Goal: Task Accomplishment & Management: Complete application form

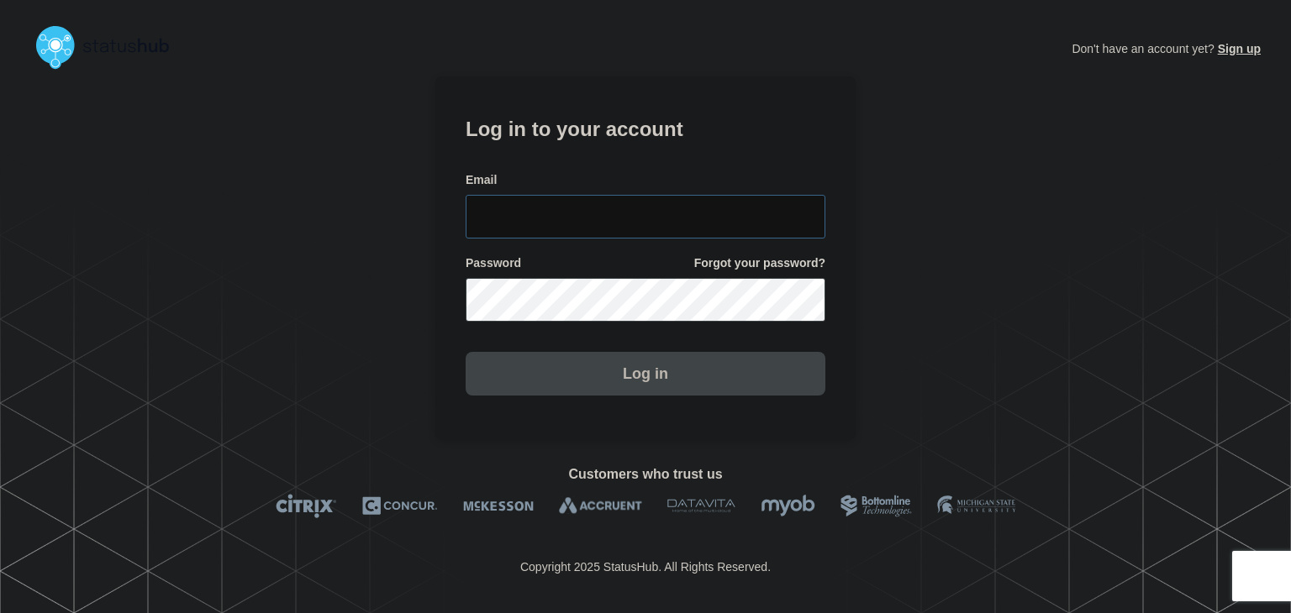
type input "amanda.mckeehan@conexon.us"
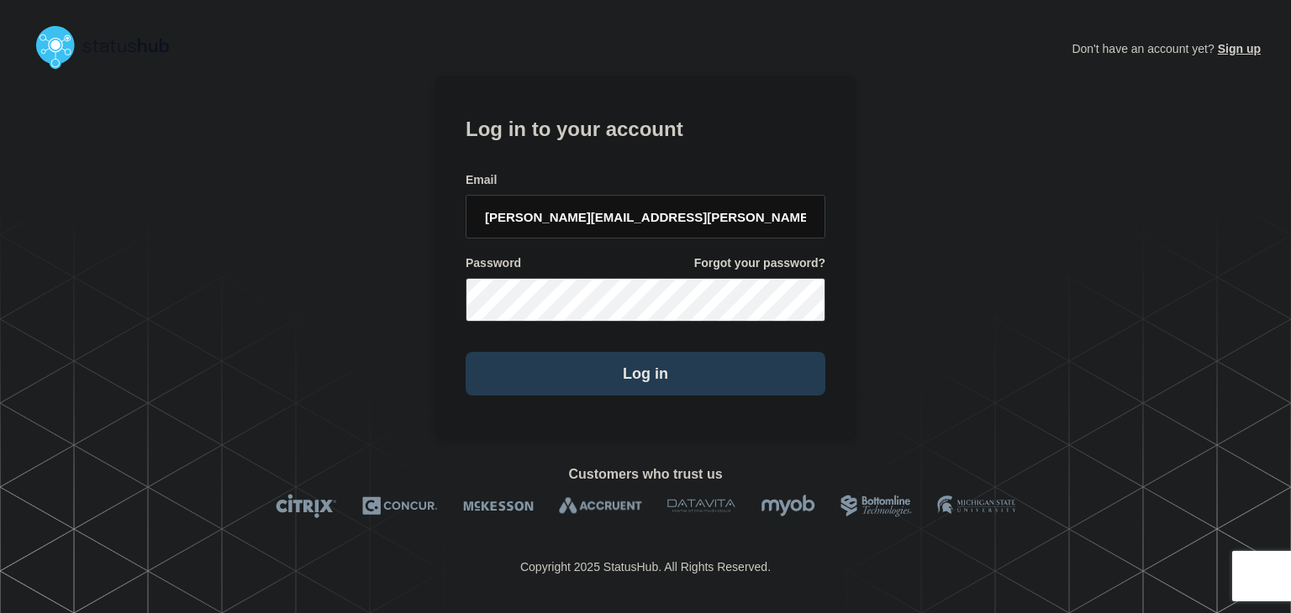
click at [588, 375] on button "Log in" at bounding box center [646, 374] width 360 height 44
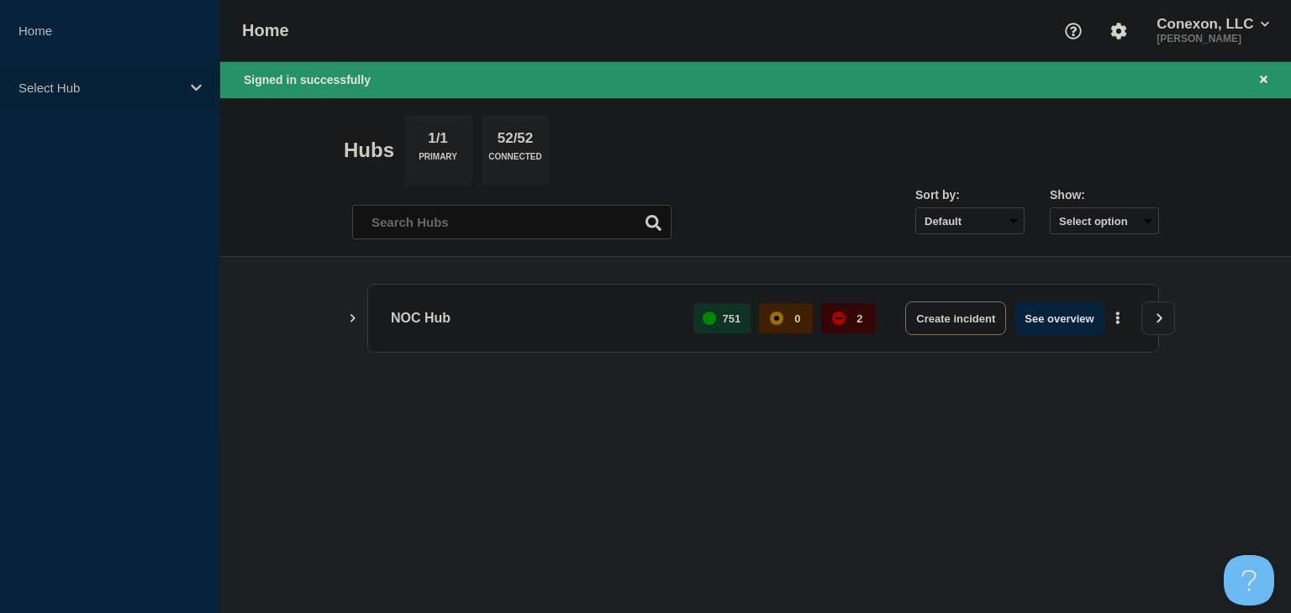
click at [121, 82] on p "Select Hub" at bounding box center [98, 88] width 161 height 14
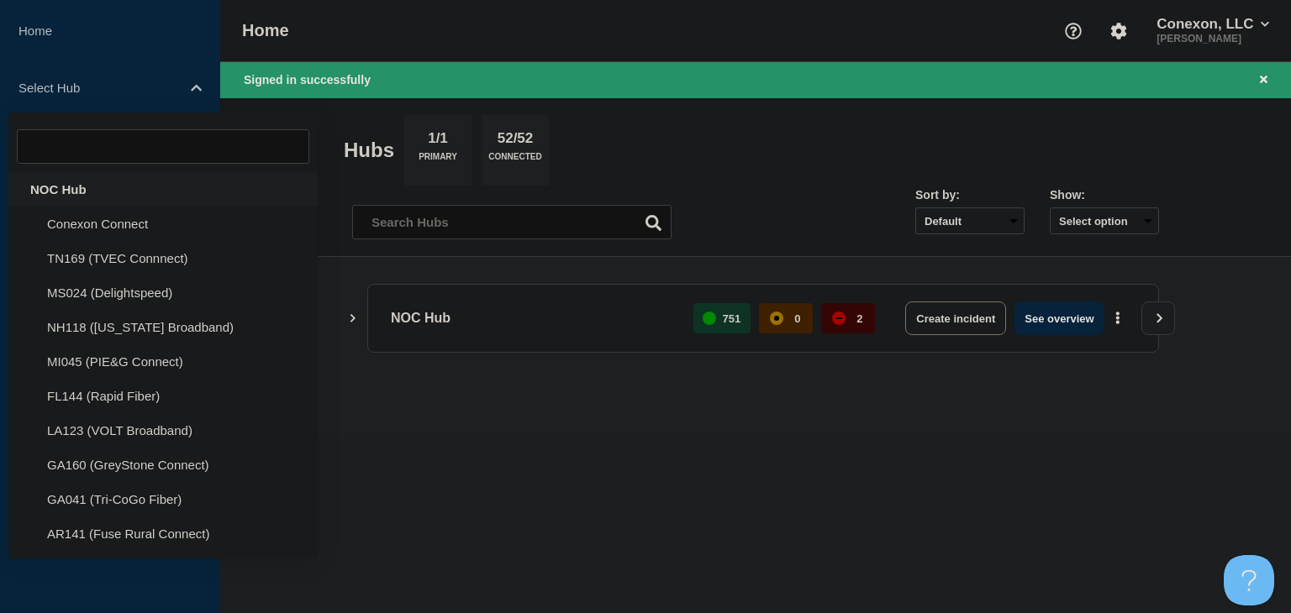
click at [84, 196] on div "NOC Hub" at bounding box center [162, 189] width 309 height 34
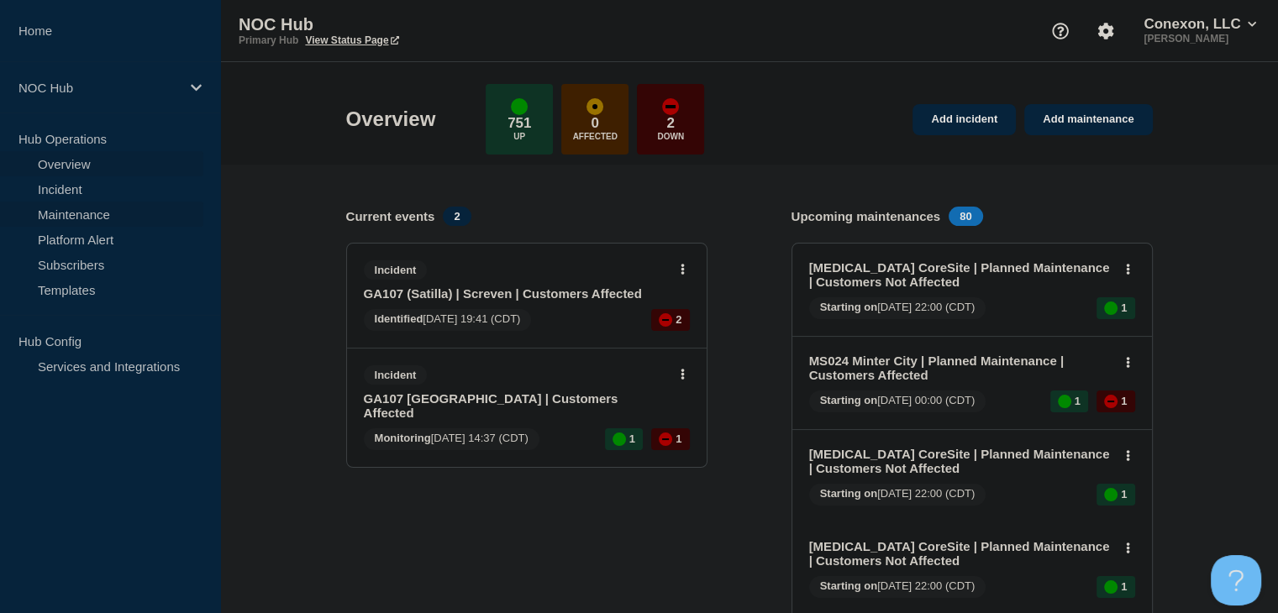
click at [80, 219] on link "Maintenance" at bounding box center [101, 214] width 203 height 25
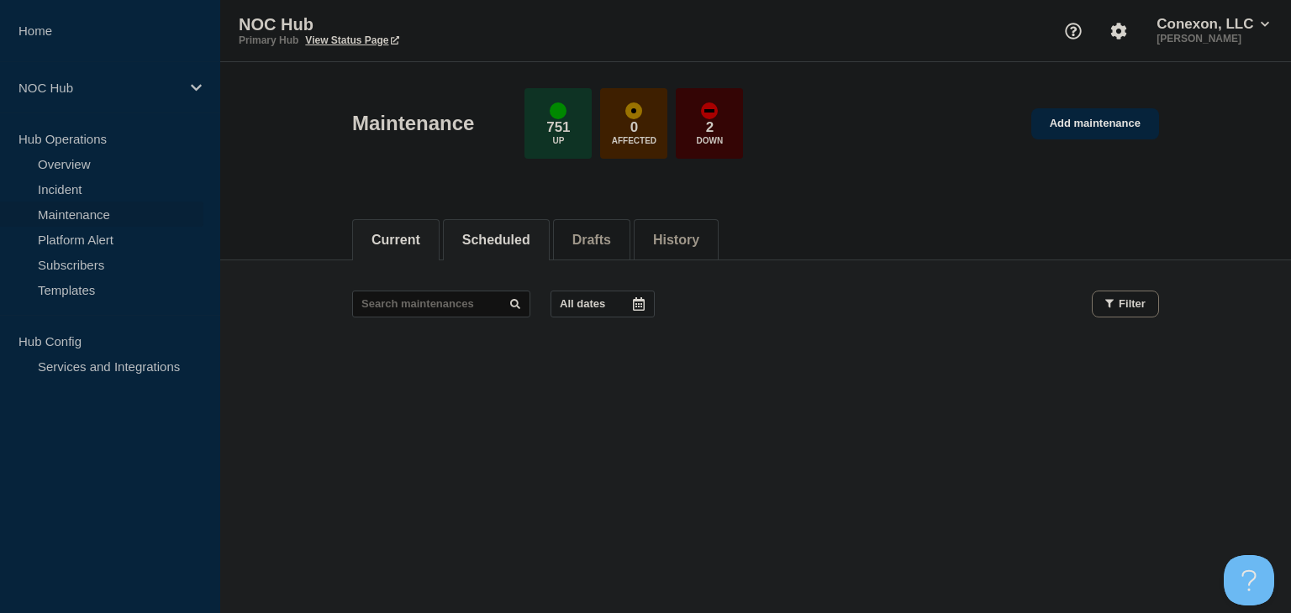
click at [480, 246] on button "Scheduled" at bounding box center [496, 240] width 68 height 15
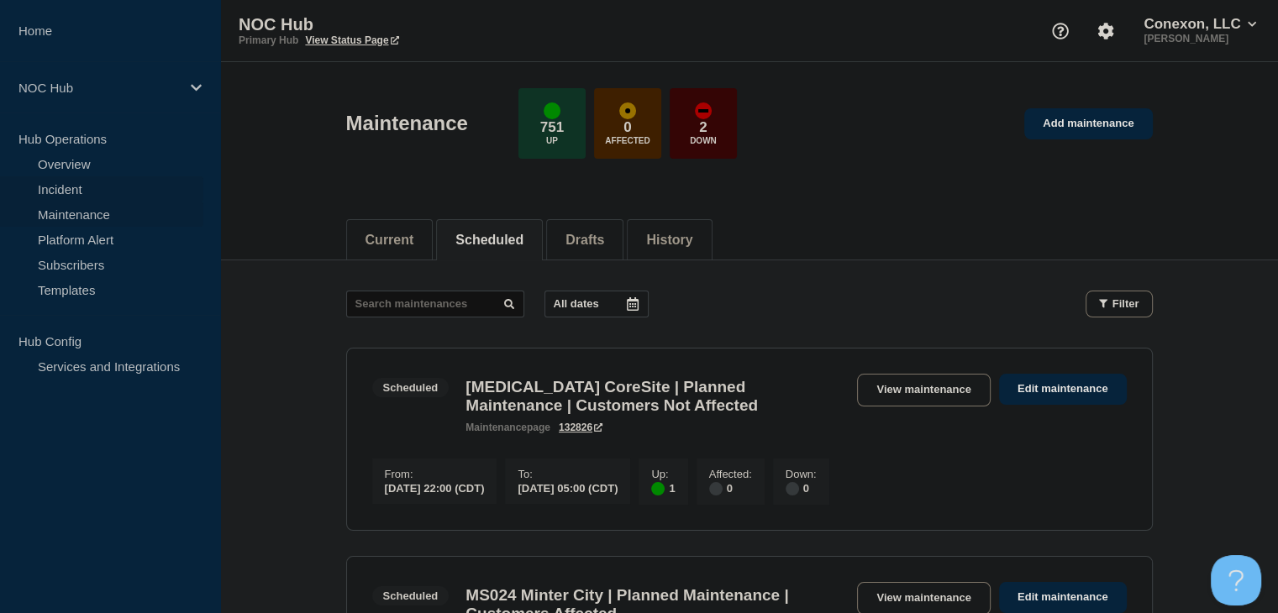
click at [61, 195] on link "Incident" at bounding box center [101, 188] width 203 height 25
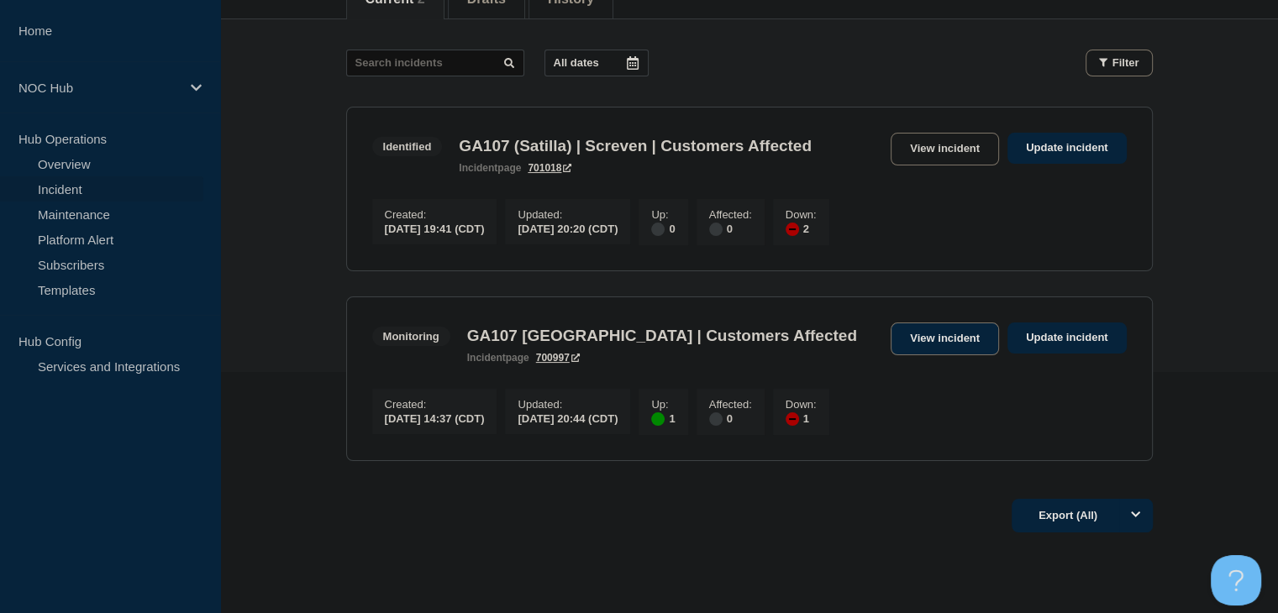
scroll to position [252, 0]
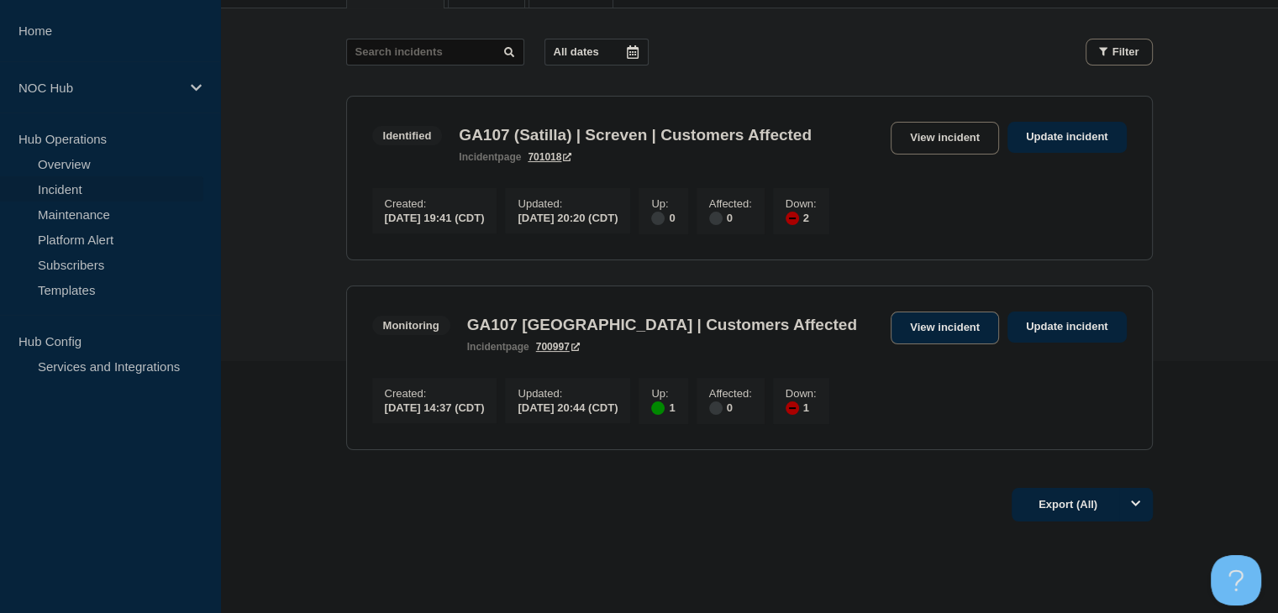
click at [949, 334] on link "View incident" at bounding box center [945, 328] width 108 height 33
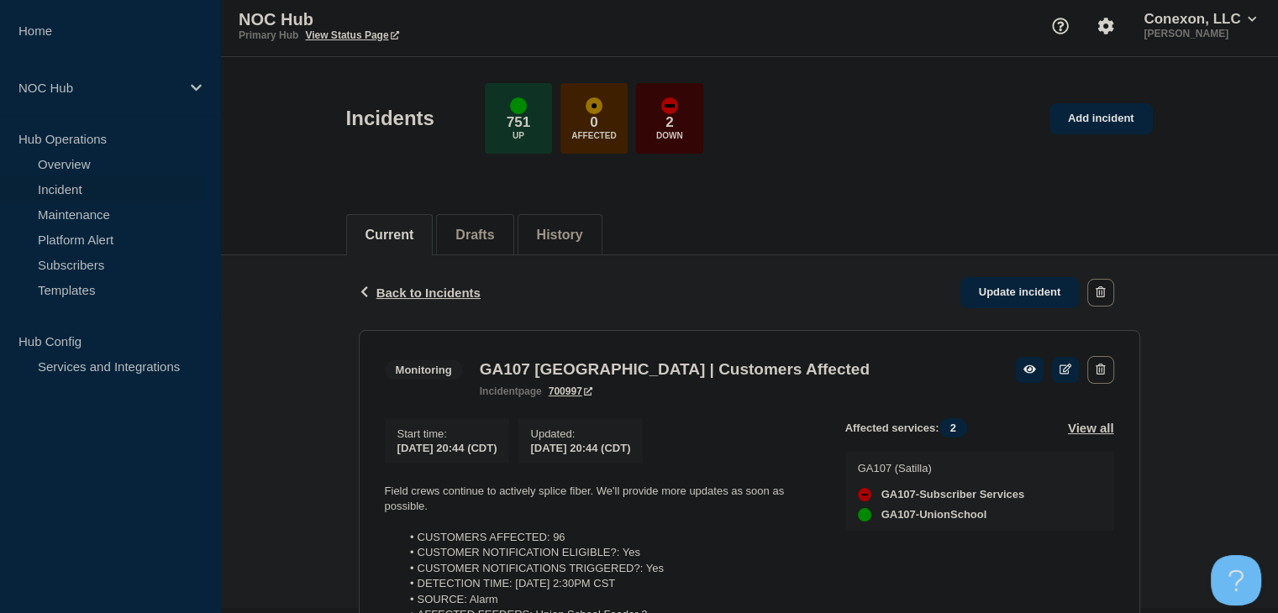
scroll to position [168, 0]
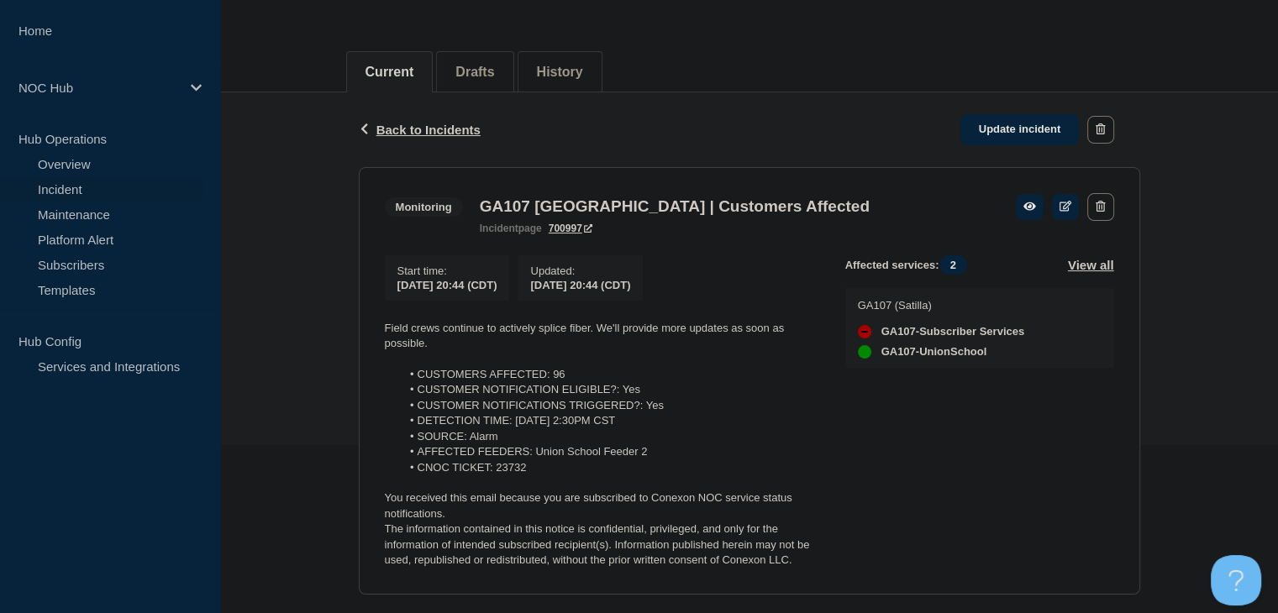
click at [319, 226] on div "Back Back to Incidents Update incident Monitoring GA107 Union School | Customer…" at bounding box center [749, 419] width 1058 height 654
click at [297, 434] on div "Back Back to Incidents Update incident Monitoring GA107 Union School | Customer…" at bounding box center [749, 419] width 1058 height 654
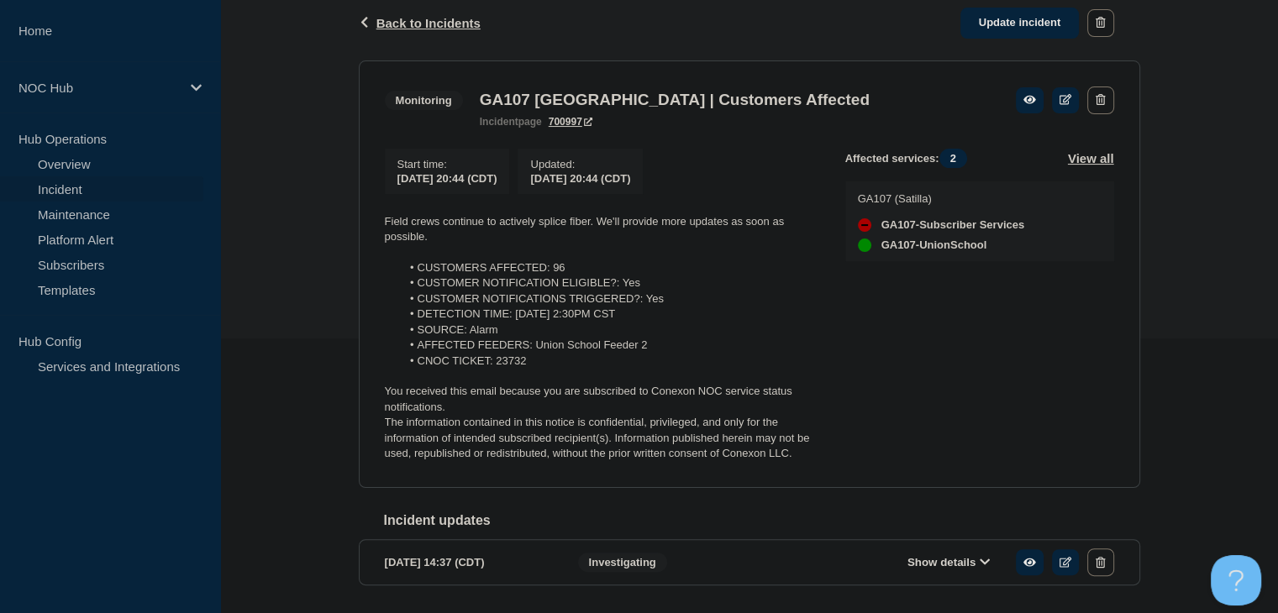
scroll to position [250, 0]
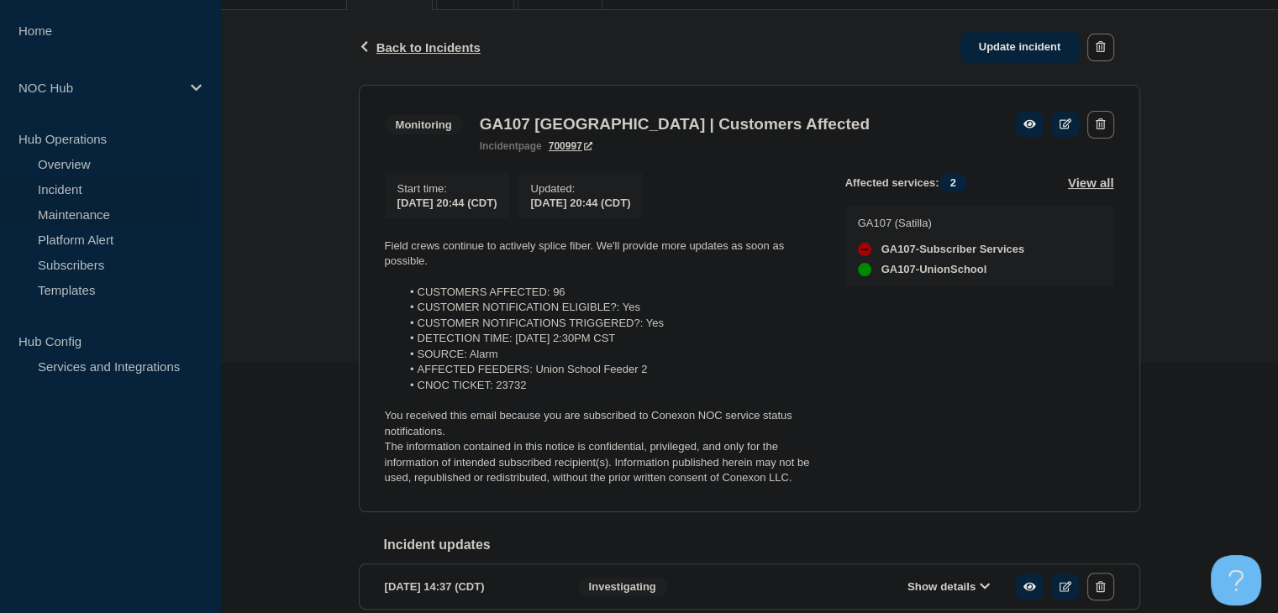
click at [71, 206] on link "Maintenance" at bounding box center [101, 214] width 203 height 25
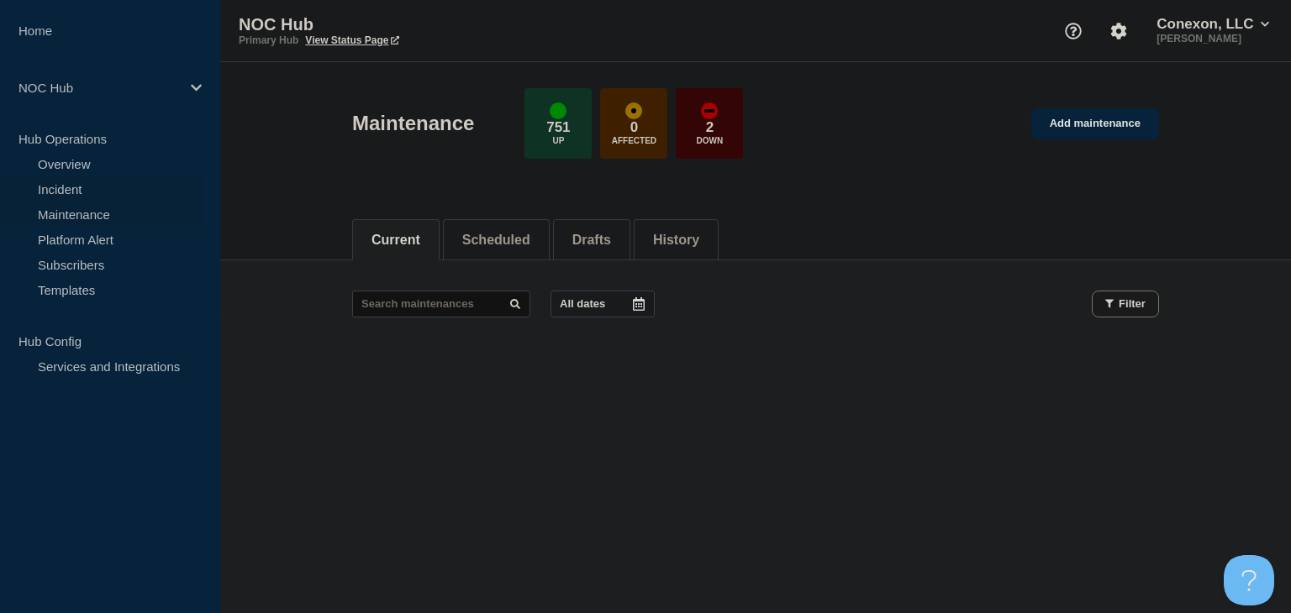
click at [69, 190] on link "Incident" at bounding box center [101, 188] width 203 height 25
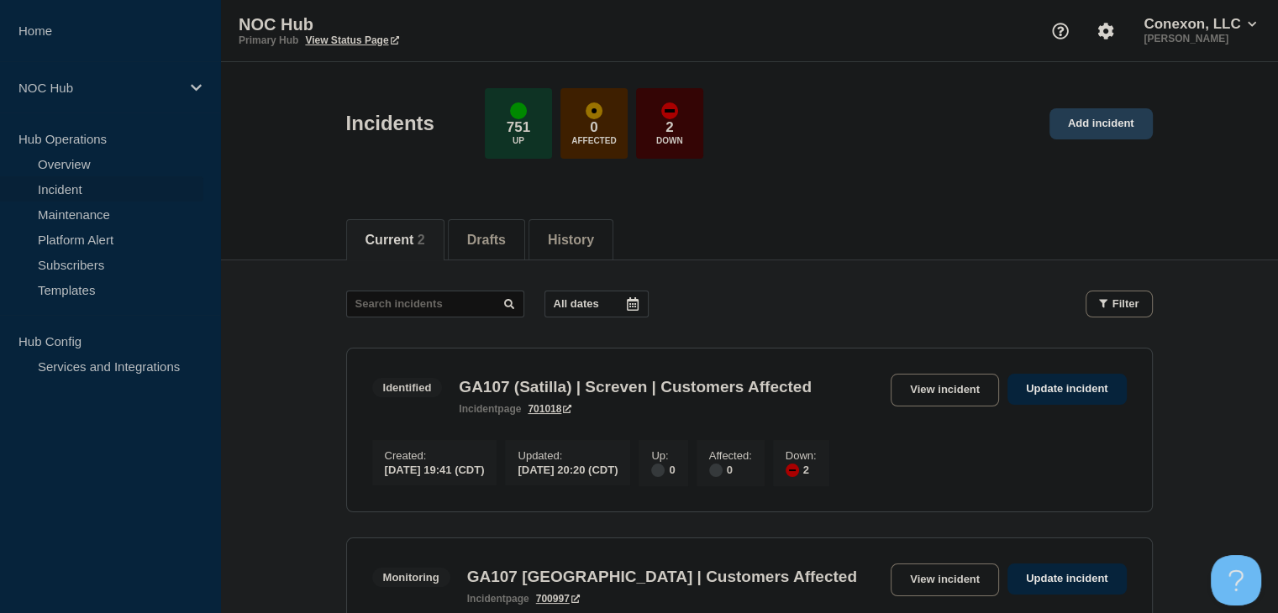
click at [1110, 113] on link "Add incident" at bounding box center [1101, 123] width 103 height 31
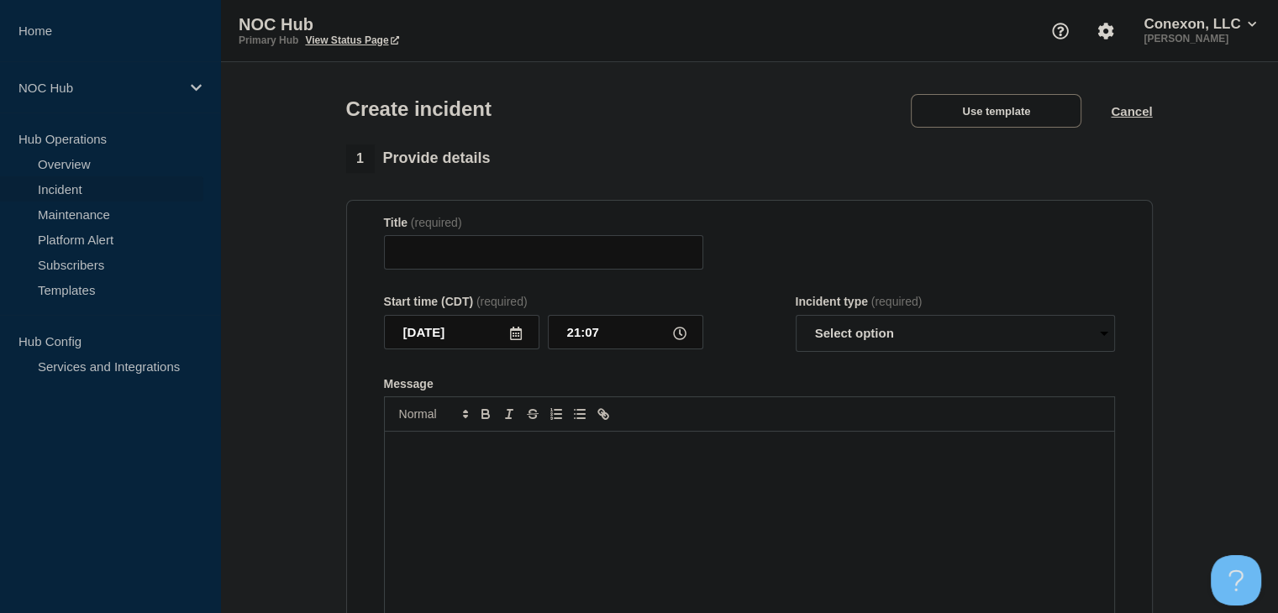
click at [978, 135] on div "Create incident Use template Cancel" at bounding box center [749, 103] width 845 height 82
click at [969, 115] on button "Use template" at bounding box center [996, 111] width 171 height 34
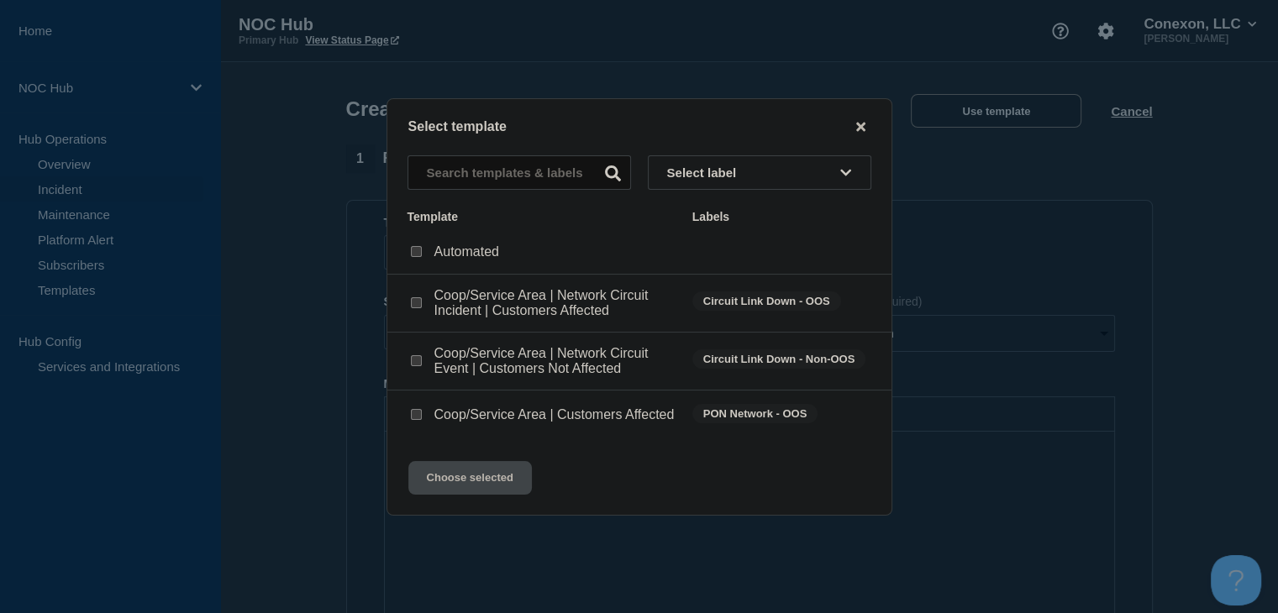
click at [416, 360] on input "Coop/Service Area | Network Circuit Event | Customers Not Affected checkbox" at bounding box center [416, 360] width 11 height 11
checkbox input "true"
click at [455, 495] on button "Choose selected" at bounding box center [470, 478] width 124 height 34
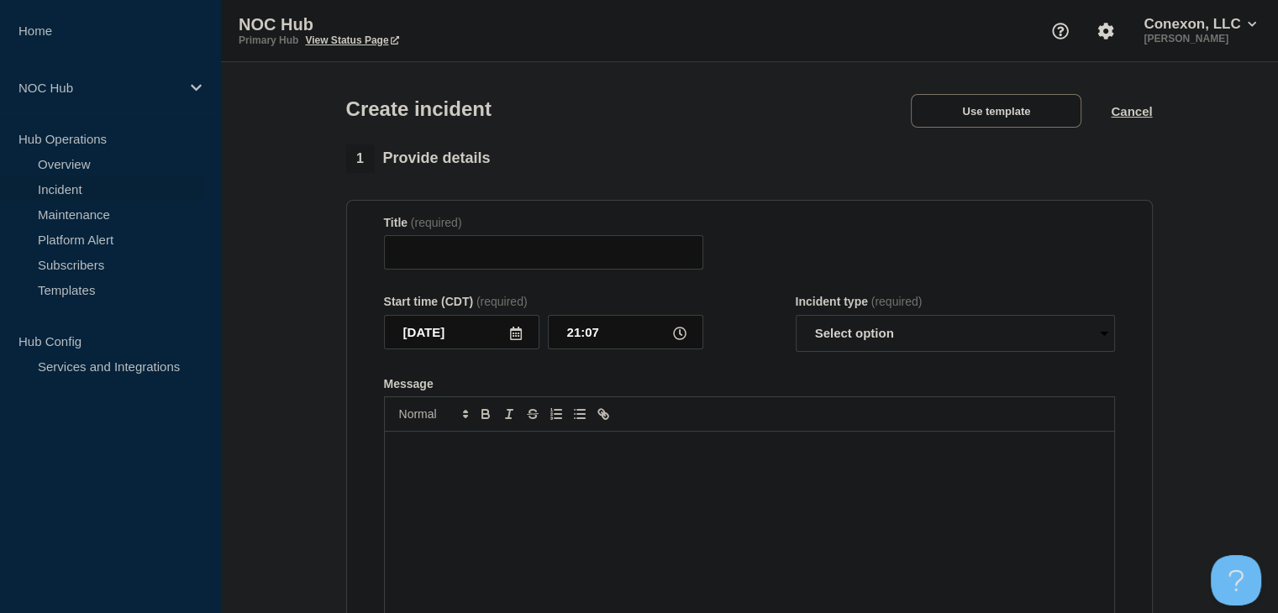
type input "Coop/Service Area | Network Circuit Event | Customers Not Affected"
select select "investigating"
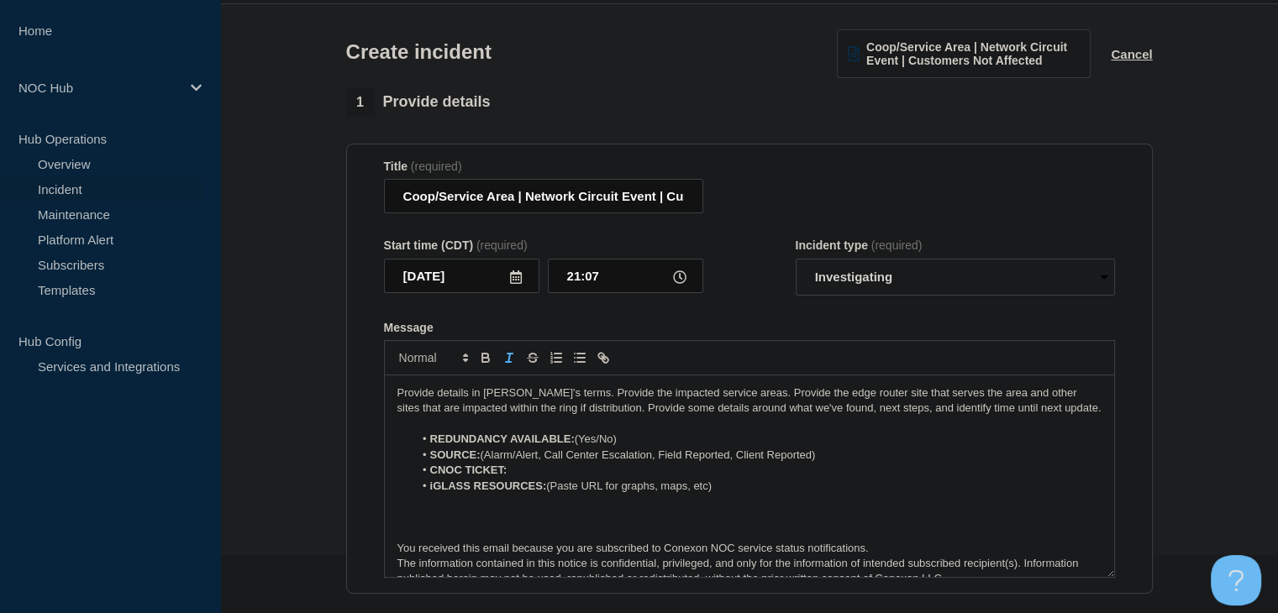
scroll to position [84, 0]
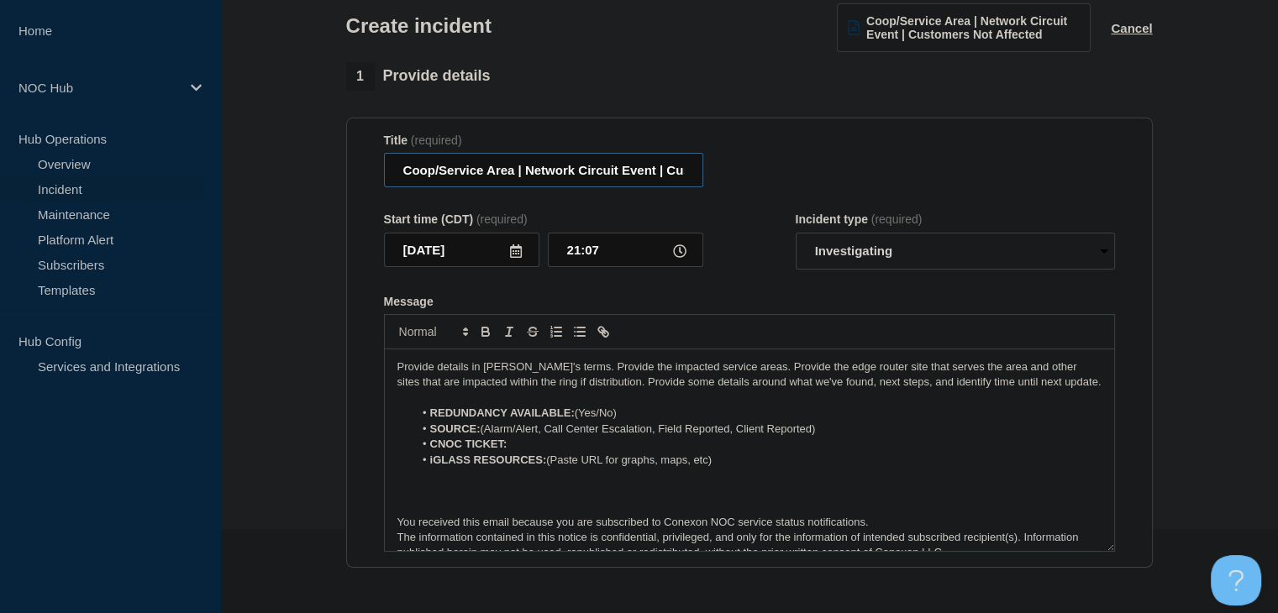
drag, startPoint x: 514, startPoint y: 176, endPoint x: 320, endPoint y: 171, distance: 194.2
click at [320, 171] on section "1 Provide details Title (required) Coop/Service Area | Network Circuit Event | …" at bounding box center [749, 543] width 1058 height 962
type input "CO106 Mountain View | Network Circuit Event | Customers Not Affected"
click at [623, 414] on li "REDUNDANCY AVAILABLE: (Yes/No)" at bounding box center [757, 413] width 688 height 15
click at [582, 419] on li "REDUNDANCY AVAILABLE: (Yes" at bounding box center [757, 413] width 688 height 15
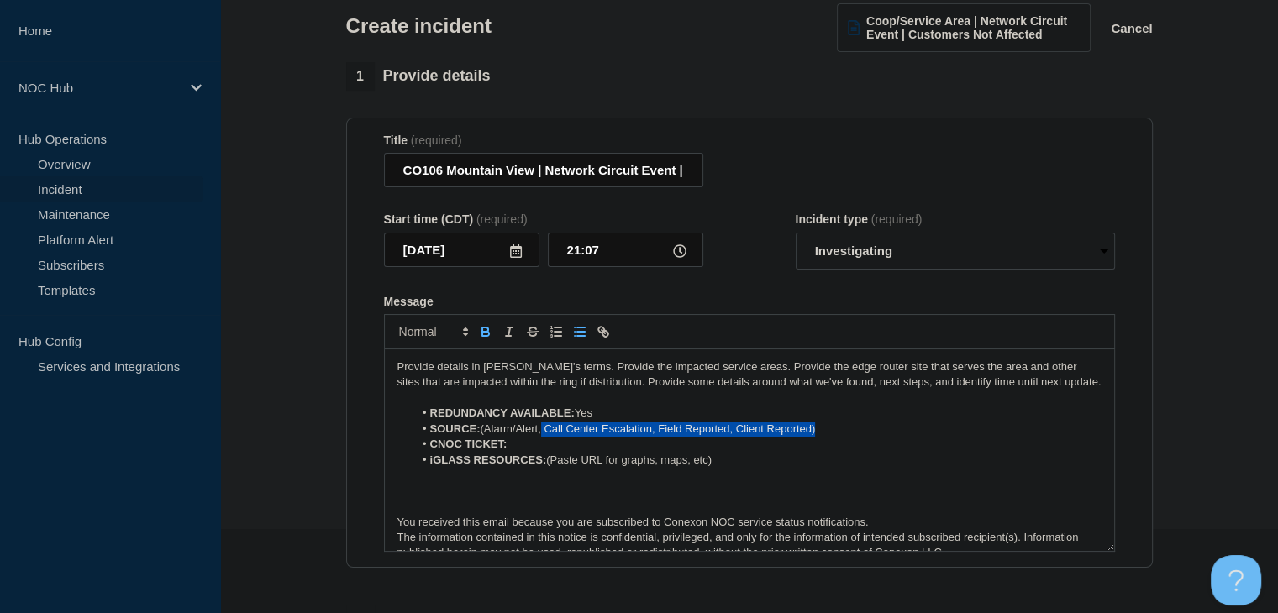
drag, startPoint x: 831, startPoint y: 431, endPoint x: 544, endPoint y: 440, distance: 287.5
click at [544, 437] on li "SOURCE: (Alarm/Alert, Call Center Escalation, Field Reported, Client Reported)" at bounding box center [757, 429] width 688 height 15
drag, startPoint x: 484, startPoint y: 431, endPoint x: 493, endPoint y: 438, distance: 11.4
click at [485, 431] on li "SOURCE: (Alarm/Alert" at bounding box center [757, 429] width 688 height 15
click at [525, 448] on li "CNOC TICKET:" at bounding box center [757, 444] width 688 height 15
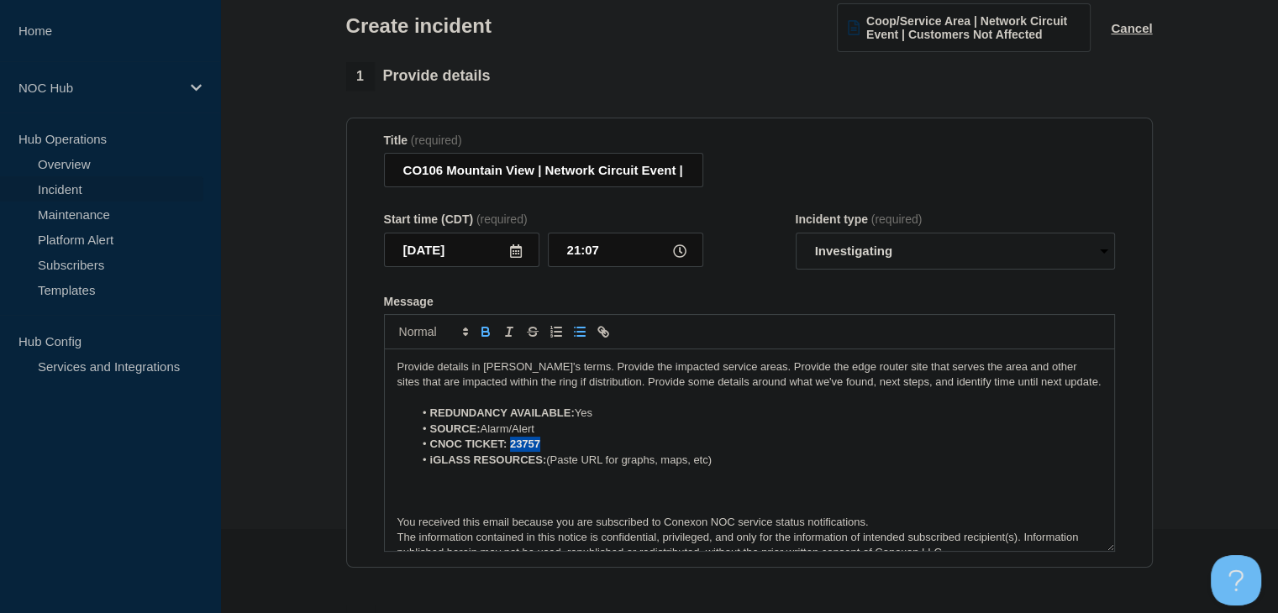
drag, startPoint x: 545, startPoint y: 450, endPoint x: 511, endPoint y: 450, distance: 33.6
click at [511, 450] on li "CNOC TICKET: 23757" at bounding box center [757, 444] width 688 height 15
click at [487, 332] on icon "Toggle bold text" at bounding box center [485, 330] width 6 height 4
click at [514, 466] on strong "iGLASS RESOURCES:" at bounding box center [488, 460] width 117 height 13
click at [513, 466] on strong "iGLASS RESOURCES:" at bounding box center [488, 460] width 117 height 13
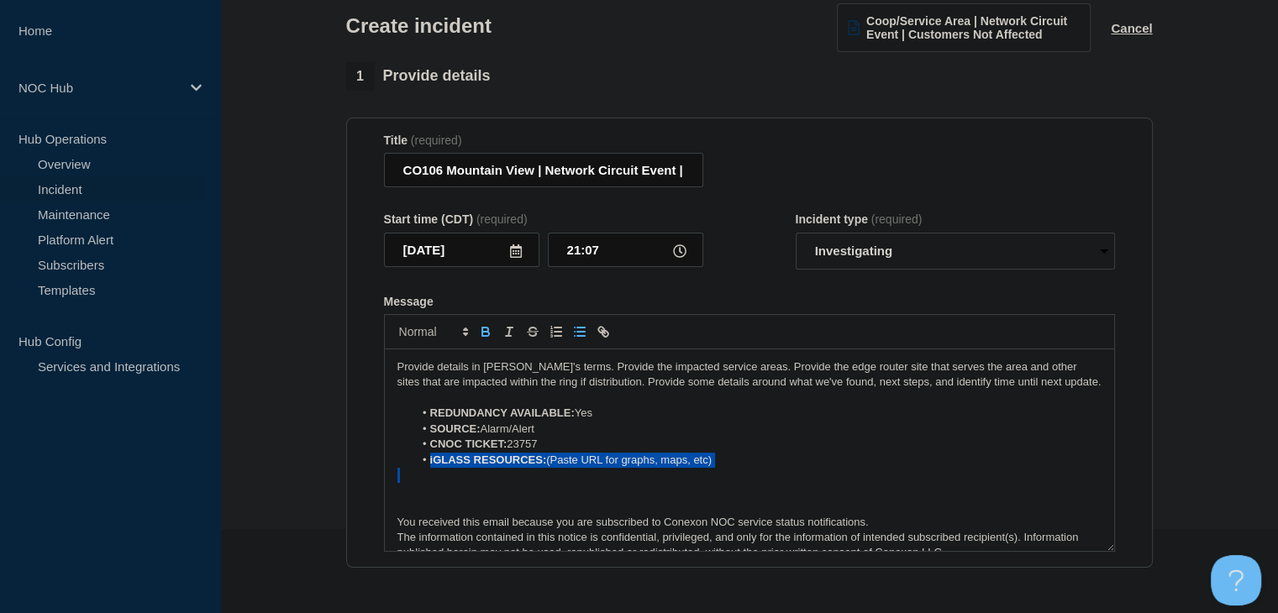
click at [513, 466] on strong "iGLASS RESOURCES:" at bounding box center [488, 460] width 117 height 13
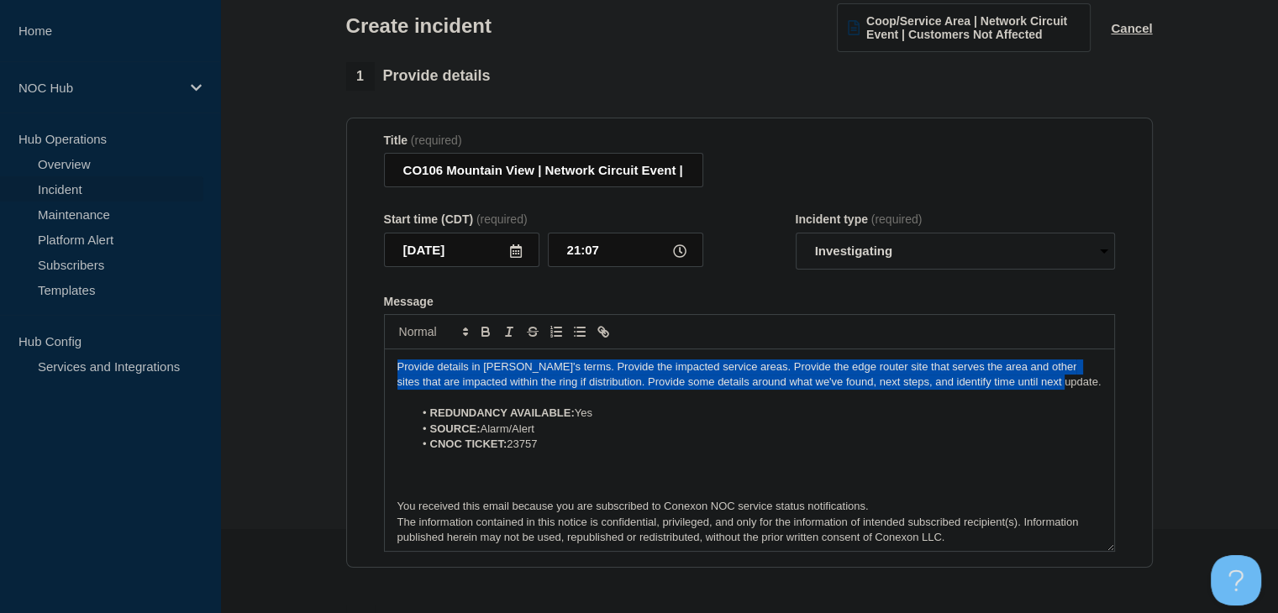
drag, startPoint x: 1051, startPoint y: 394, endPoint x: 323, endPoint y: 361, distance: 729.4
click at [323, 361] on section "1 Provide details Title (required) CO106 Mountain View | Network Circuit Event …" at bounding box center [749, 543] width 1058 height 962
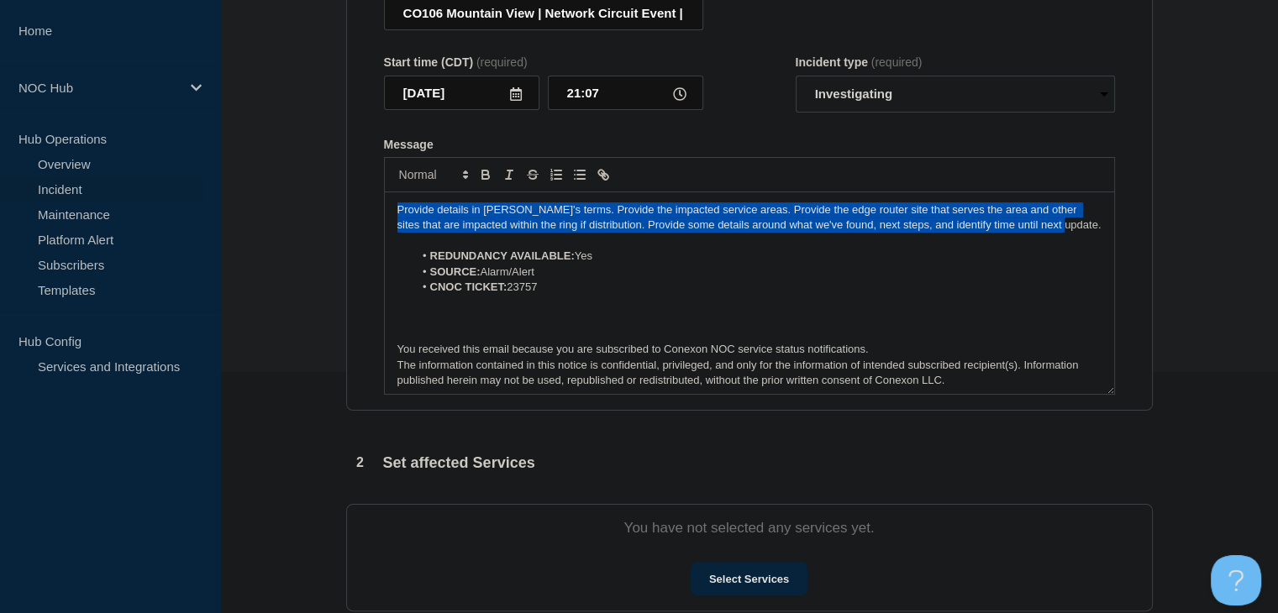
scroll to position [252, 0]
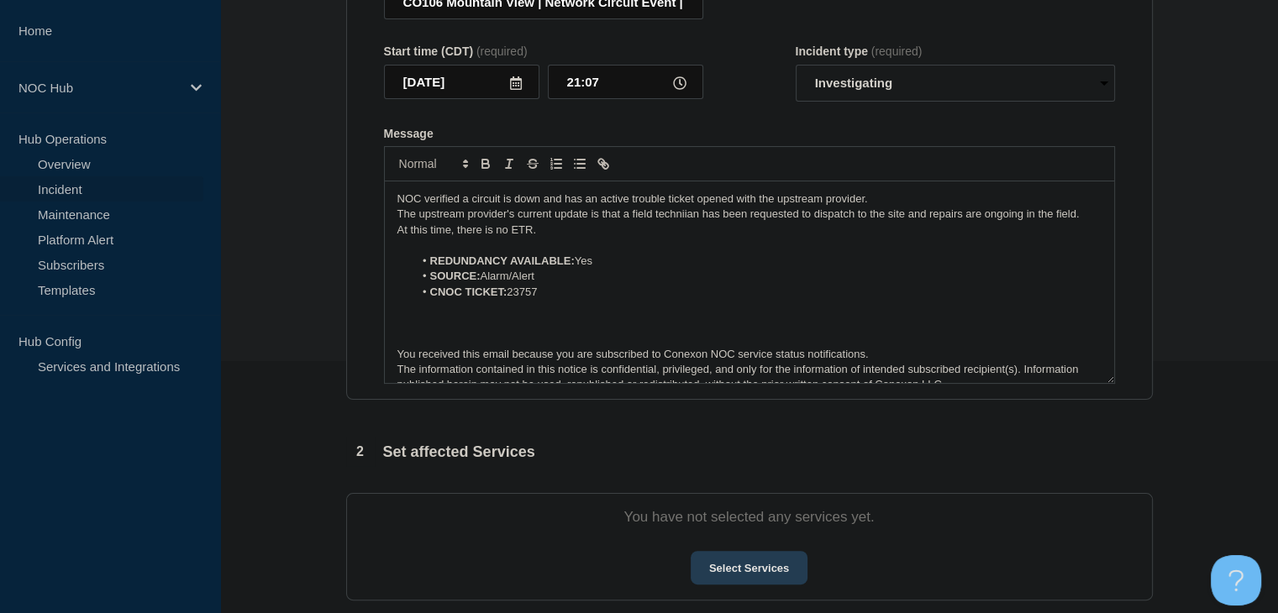
click at [777, 582] on button "Select Services" at bounding box center [749, 568] width 117 height 34
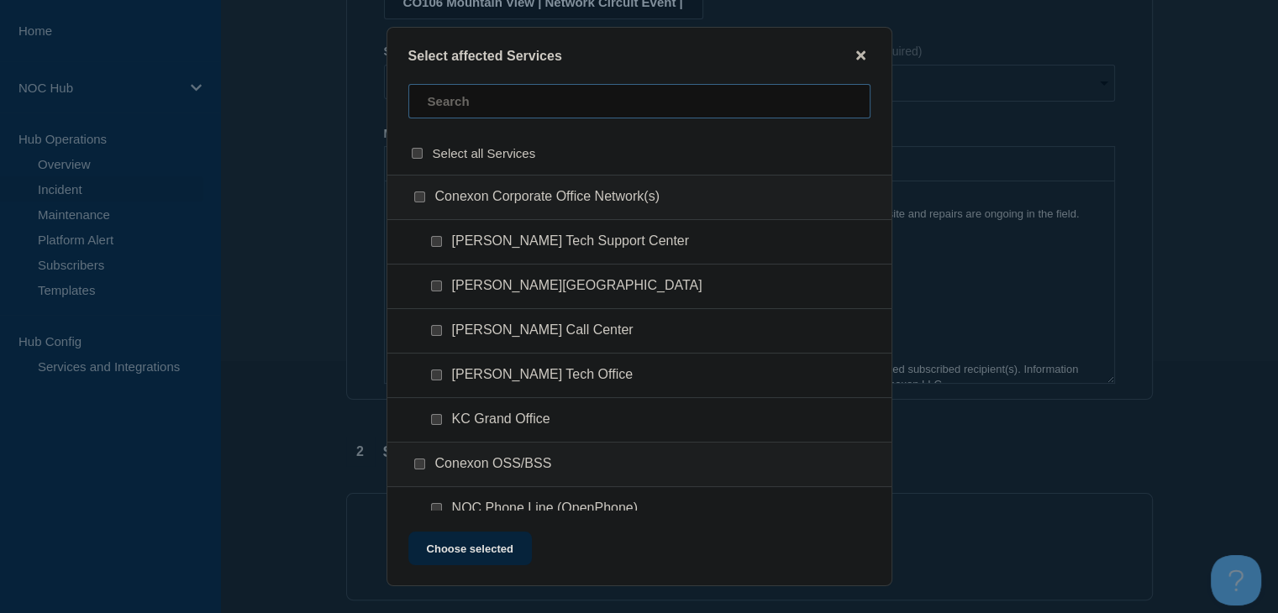
click at [465, 97] on input "text" at bounding box center [639, 101] width 462 height 34
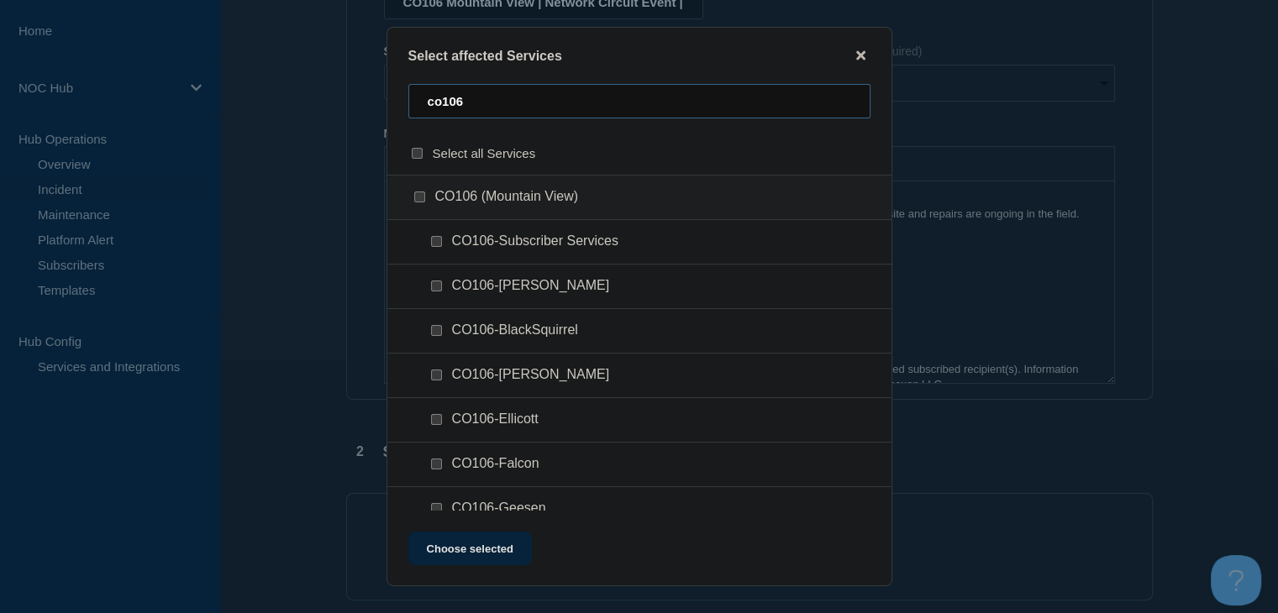
type input "co106"
click at [438, 244] on input "CO106-Subscriber Services checkbox" at bounding box center [436, 241] width 11 height 11
checkbox input "true"
click at [471, 549] on button "Choose selected" at bounding box center [470, 549] width 124 height 34
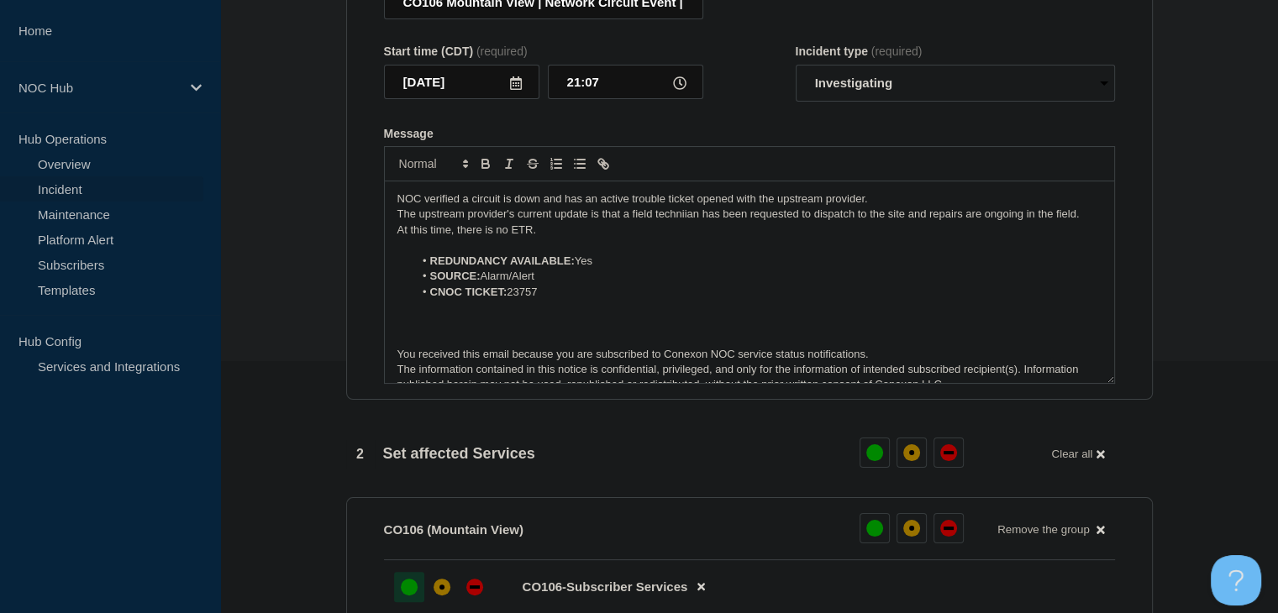
click at [408, 589] on div "up" at bounding box center [409, 587] width 17 height 17
click at [544, 336] on p "Message" at bounding box center [750, 338] width 704 height 15
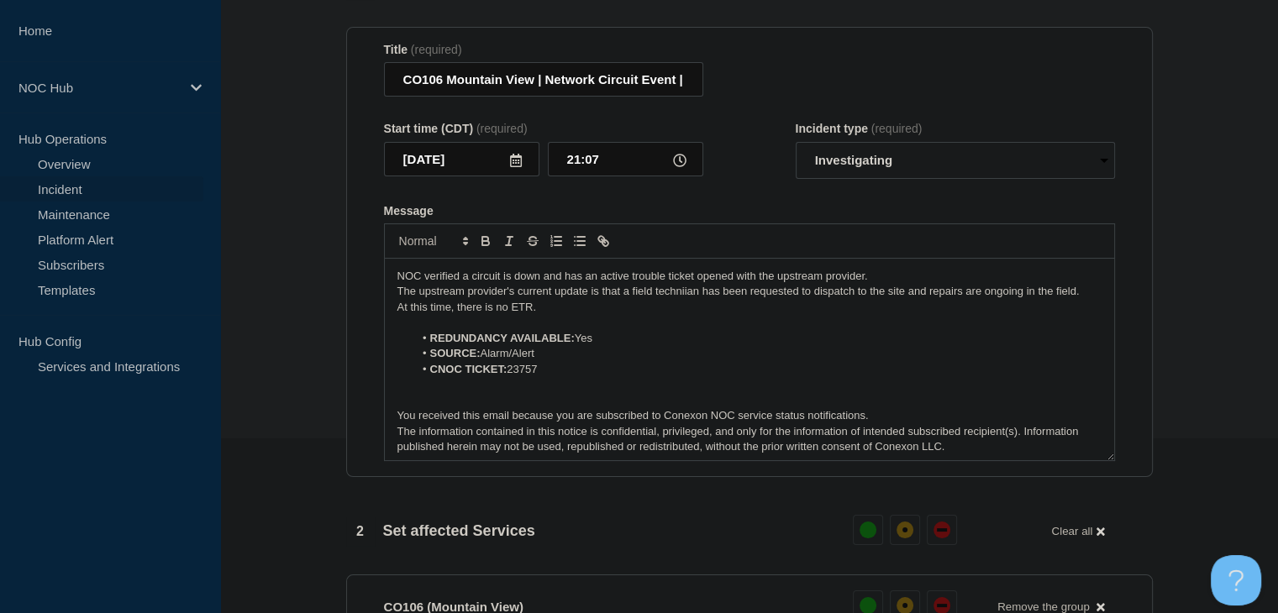
scroll to position [84, 0]
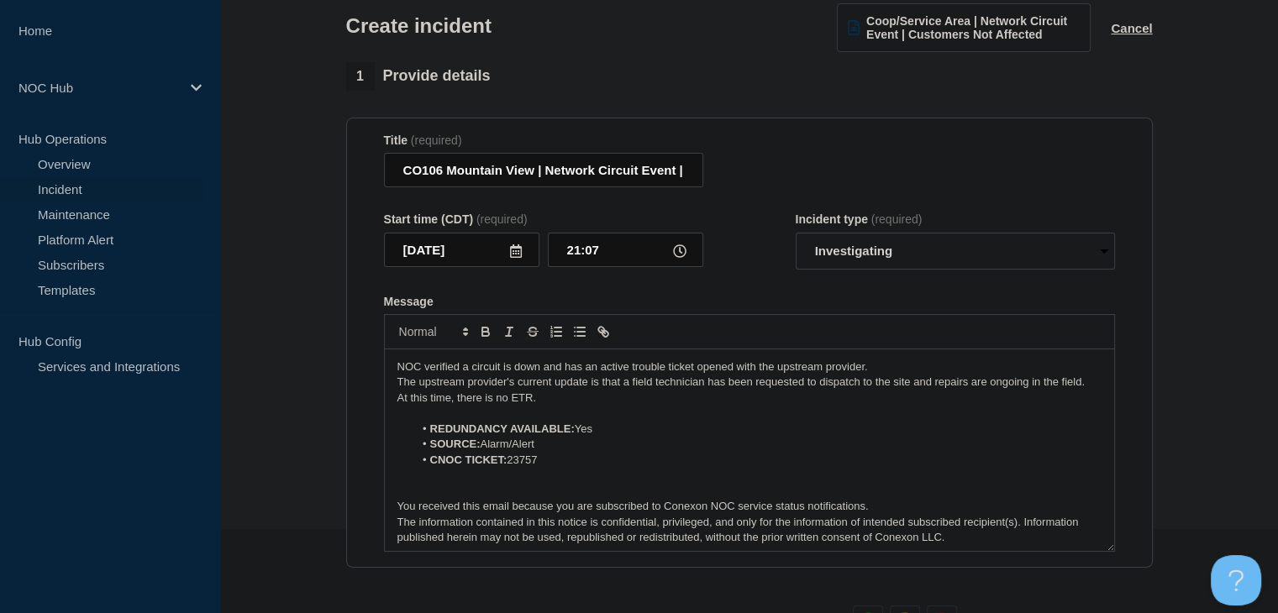
click at [642, 398] on p "At this time, there is no ETR." at bounding box center [750, 398] width 704 height 15
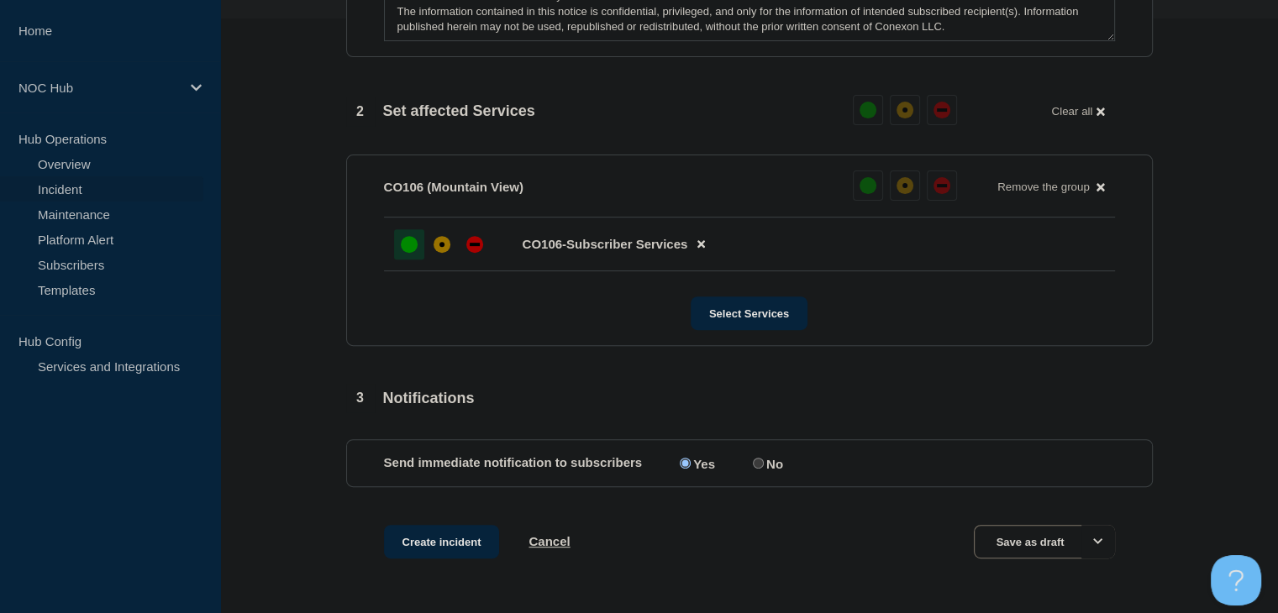
scroll to position [656, 0]
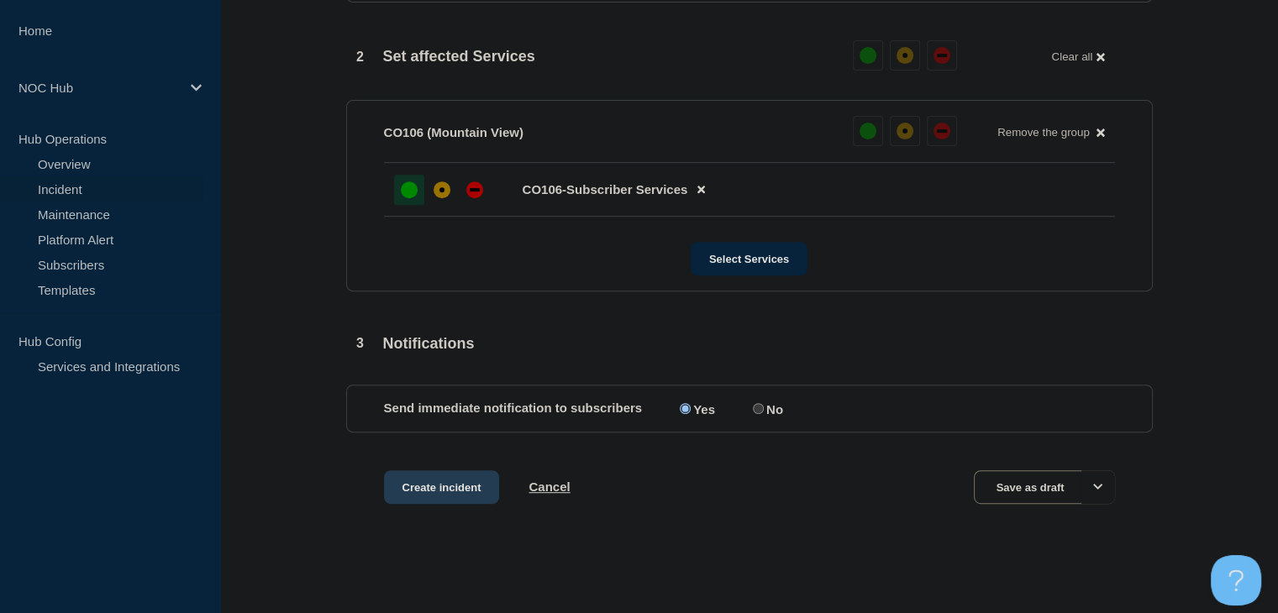
click at [427, 494] on button "Create incident" at bounding box center [442, 488] width 116 height 34
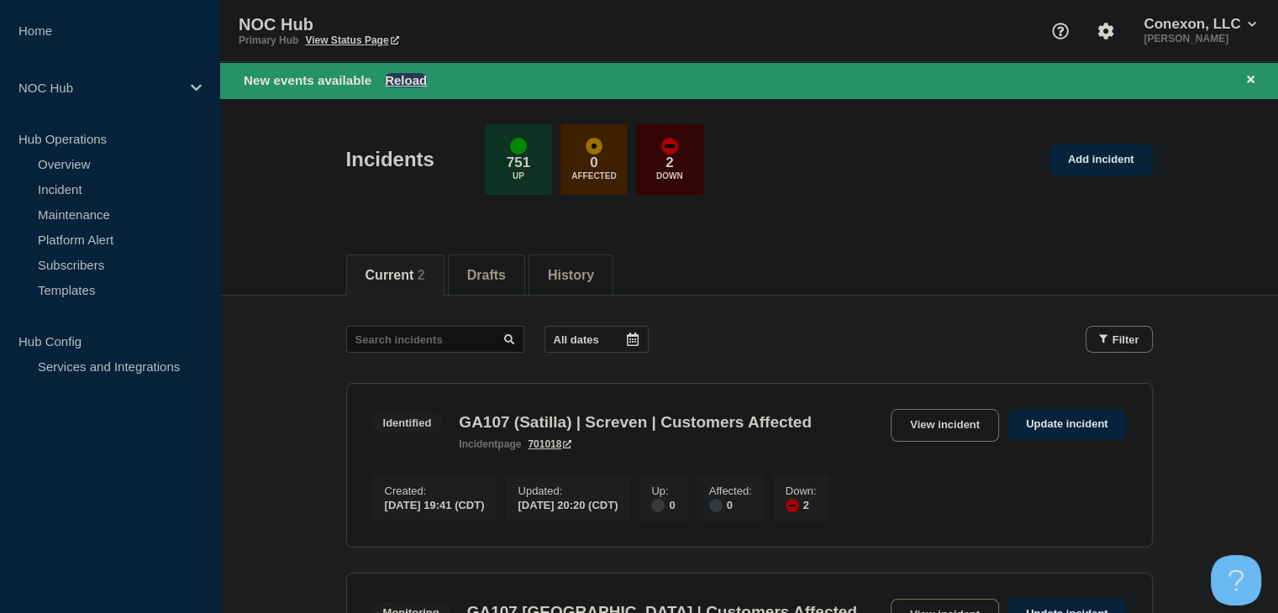
click at [412, 75] on button "Reload" at bounding box center [406, 80] width 42 height 14
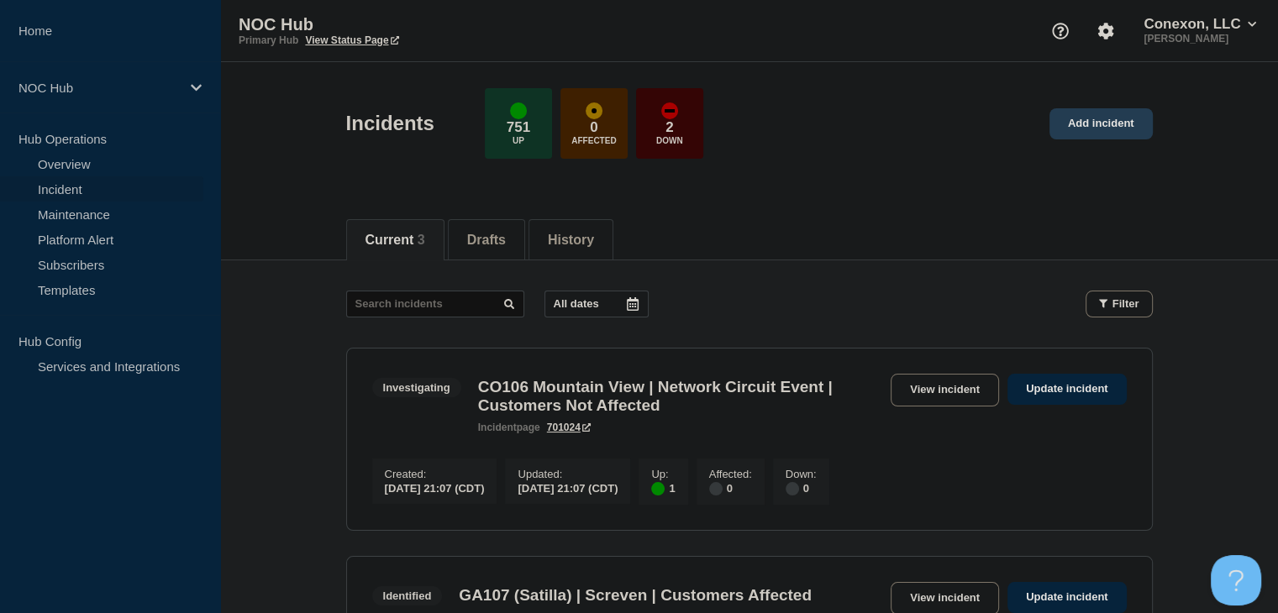
click at [1119, 124] on link "Add incident" at bounding box center [1101, 123] width 103 height 31
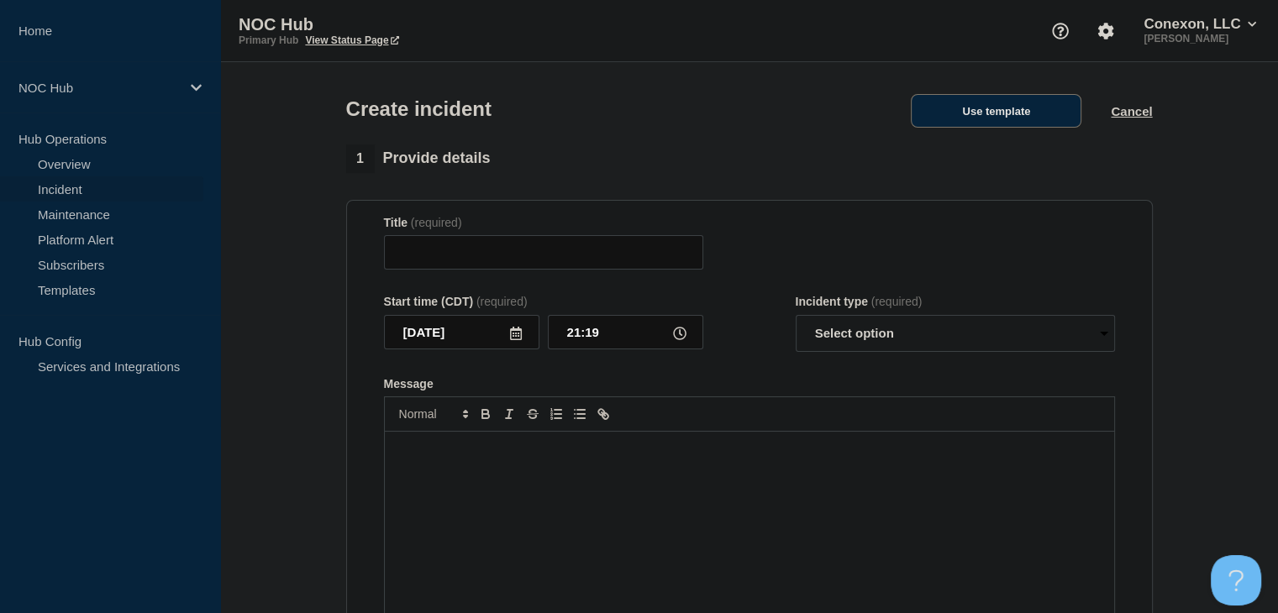
click at [1021, 118] on button "Use template" at bounding box center [996, 111] width 171 height 34
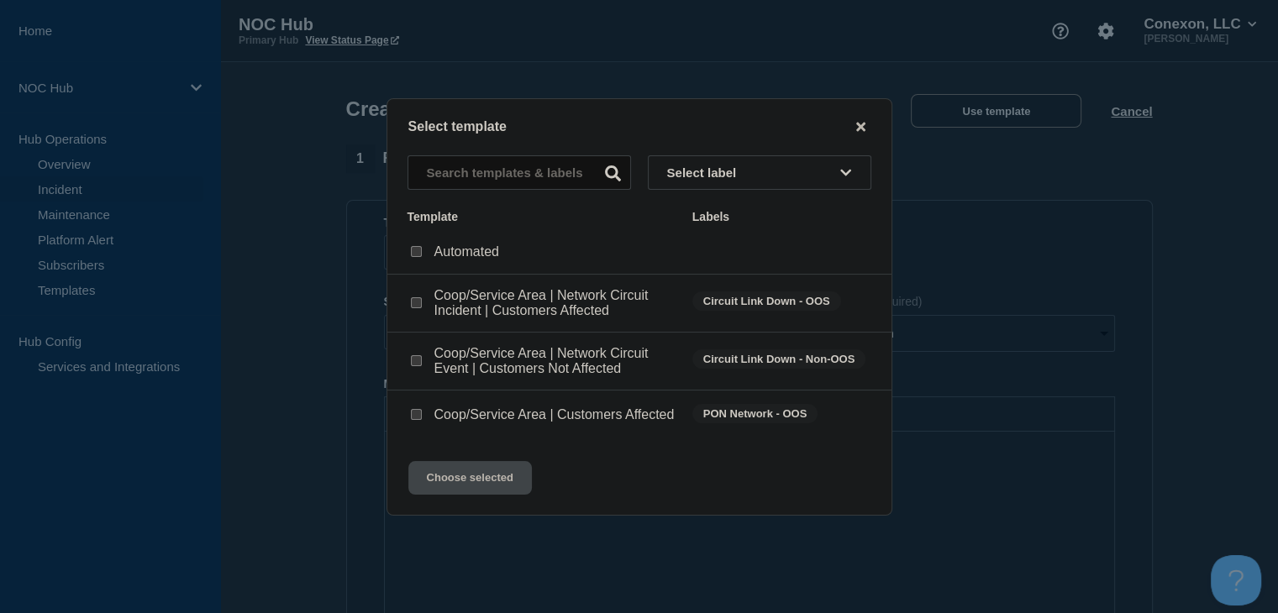
click at [414, 299] on input "Coop/Service Area | Network Circuit Incident | Customers Affected checkbox" at bounding box center [416, 303] width 11 height 11
checkbox input "true"
click at [464, 492] on button "Choose selected" at bounding box center [470, 478] width 124 height 34
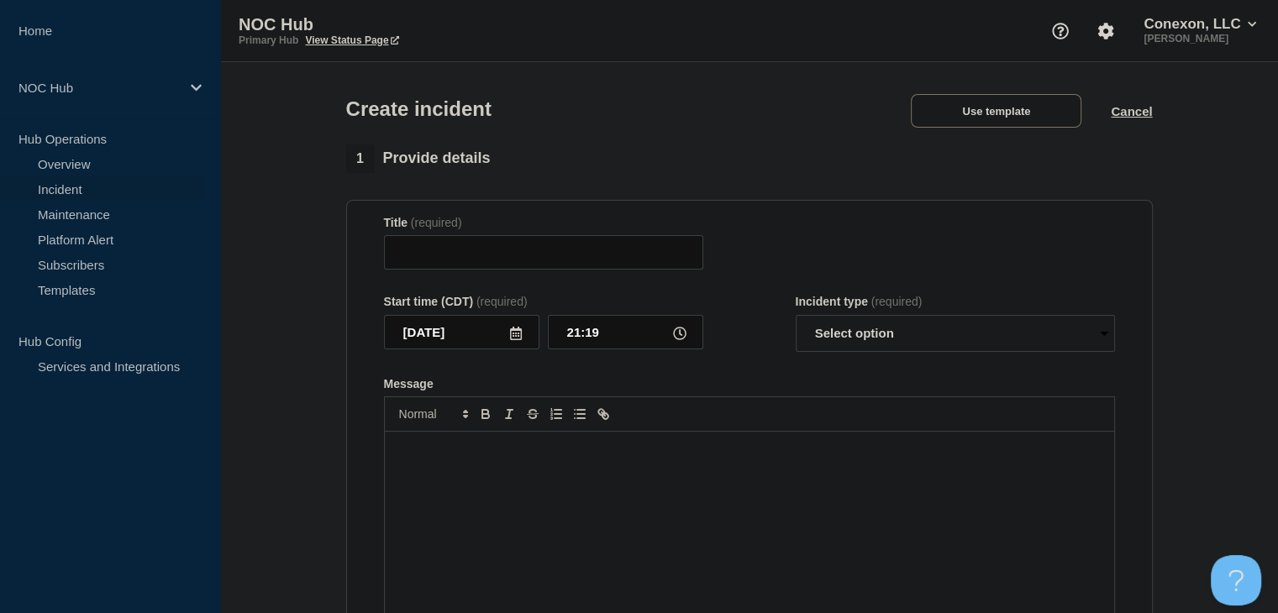
type input "Coop/Service Area | Network Circuit Incident | Customers Affected"
select select "investigating"
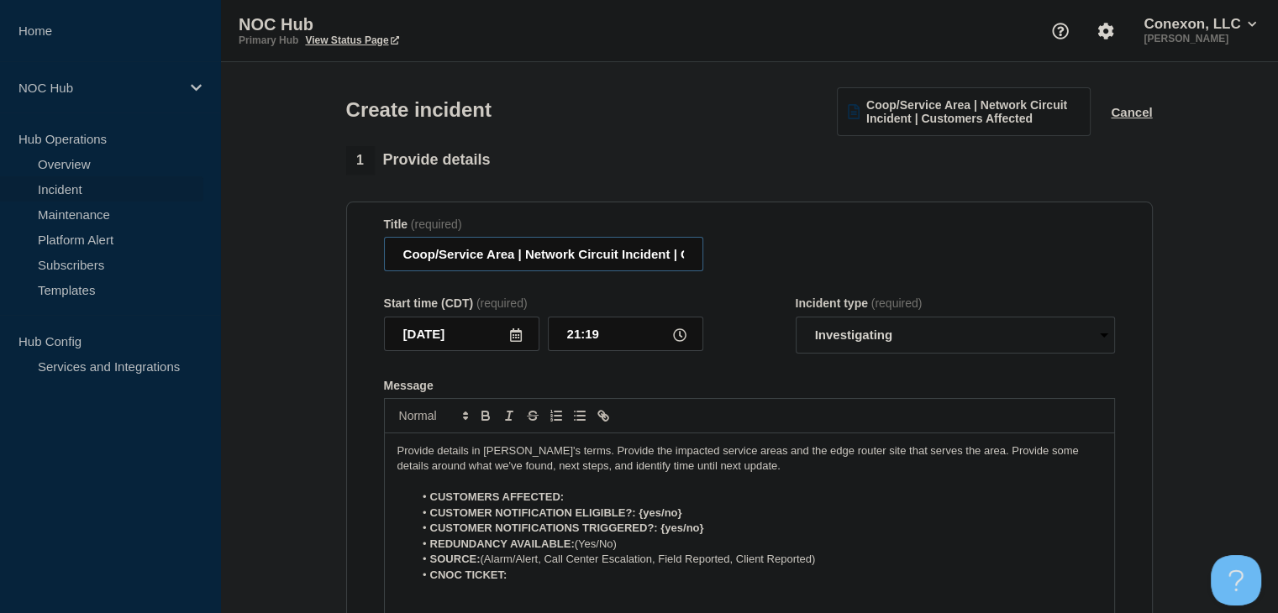
drag, startPoint x: 514, startPoint y: 256, endPoint x: 374, endPoint y: 255, distance: 140.4
click at [374, 255] on section "Title (required) Coop/Service Area | Network Circuit Incident | Customers Affec…" at bounding box center [749, 427] width 807 height 451
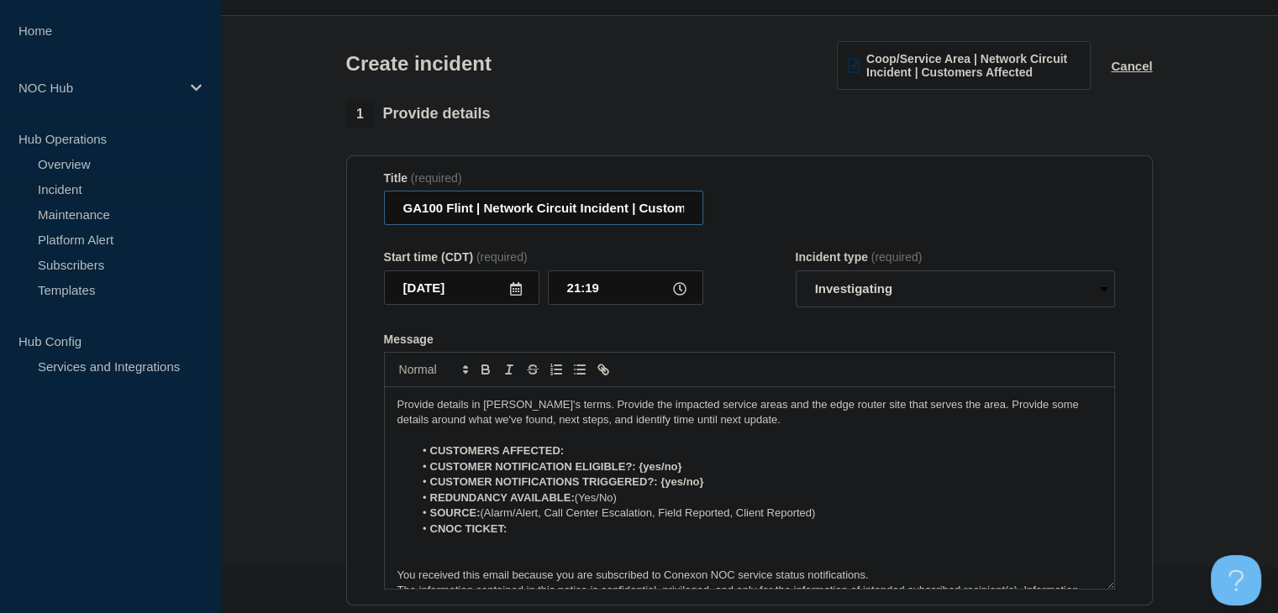
scroll to position [84, 0]
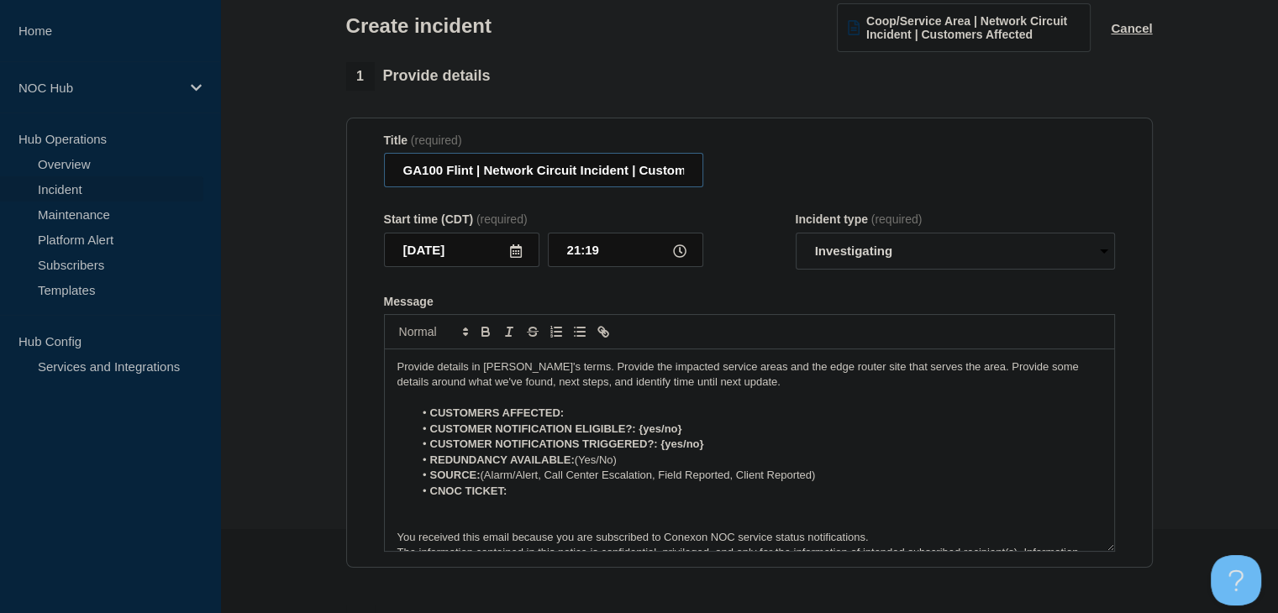
type input "GA100 Flint | Network Circuit Incident | Customers Affected"
click at [598, 415] on li "CUSTOMERS AFFECTED:" at bounding box center [757, 413] width 688 height 15
drag, startPoint x: 697, startPoint y: 434, endPoint x: 642, endPoint y: 435, distance: 54.7
click at [642, 435] on li "CUSTOMER NOTIFICATION ELIGIBLE?: {yes/no}" at bounding box center [757, 429] width 688 height 15
drag, startPoint x: 713, startPoint y: 450, endPoint x: 658, endPoint y: 450, distance: 54.6
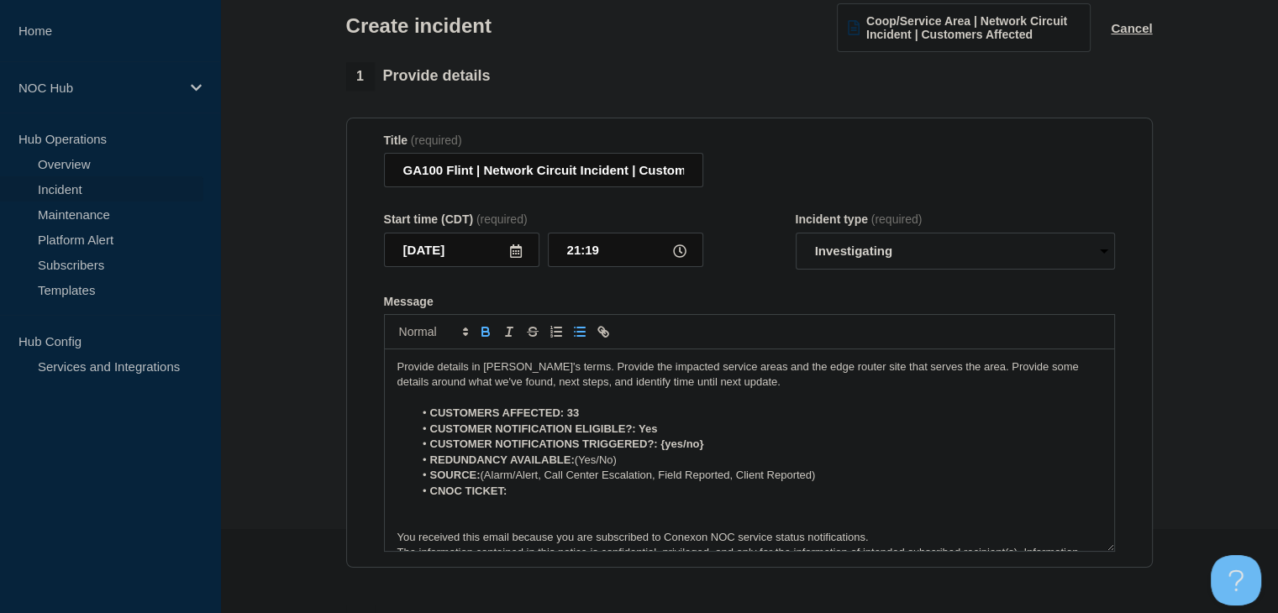
click at [658, 450] on li "CUSTOMER NOTIFICATIONS TRIGGERED?: {yes/no}" at bounding box center [757, 444] width 688 height 15
drag, startPoint x: 663, startPoint y: 462, endPoint x: 586, endPoint y: 456, distance: 77.5
click at [586, 456] on ol "CUSTOMERS AFFECTED: 33 CUSTOMER NOTIFICATION ELIGIBLE?: Yes CUSTOMER NOTIFICATI…" at bounding box center [750, 452] width 704 height 93
click at [602, 465] on li "REDUNDANCY AVAILABLE: (Yes/No)" at bounding box center [757, 460] width 688 height 15
click at [619, 465] on li "REDUNDANCY AVAILABLE: (Yes/No)" at bounding box center [757, 460] width 688 height 15
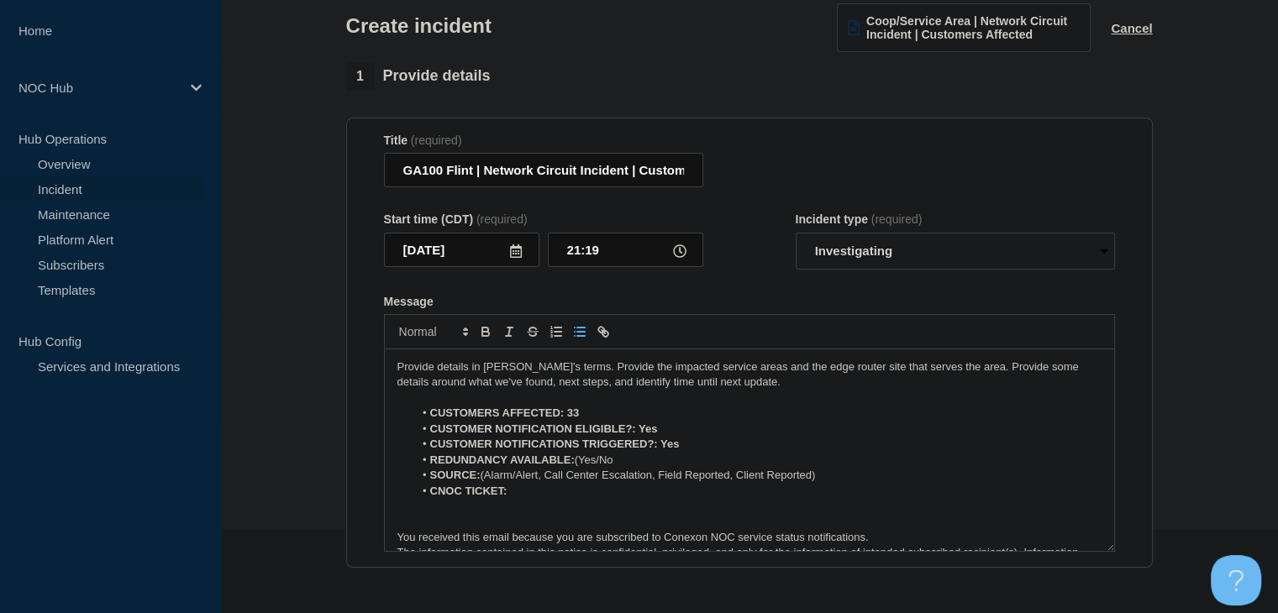
click at [602, 468] on li "REDUNDANCY AVAILABLE: (Yes/No" at bounding box center [757, 460] width 688 height 15
drag, startPoint x: 826, startPoint y: 482, endPoint x: 542, endPoint y: 482, distance: 284.1
click at [542, 482] on li "SOURCE: (Alarm/Alert, Call Center Escalation, Field Reported, Client Reported)" at bounding box center [757, 475] width 688 height 15
click at [489, 479] on li "SOURCE: (Alarm/Alert" at bounding box center [757, 475] width 688 height 15
click at [534, 496] on li "CNOC TICKET:" at bounding box center [757, 491] width 688 height 15
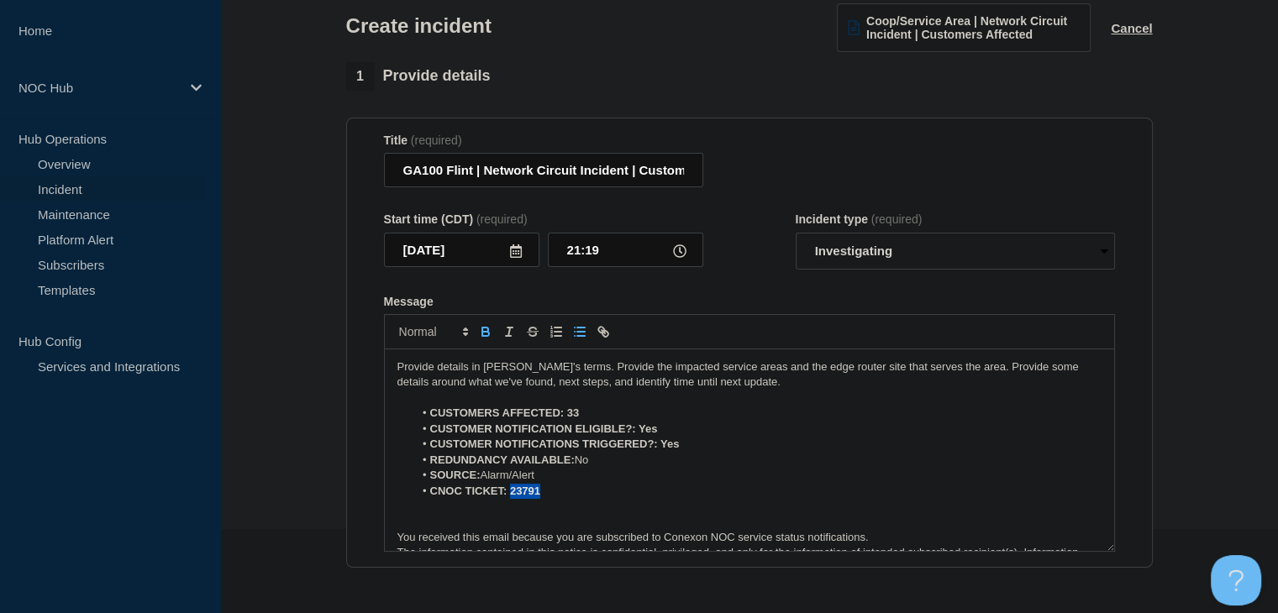
drag, startPoint x: 538, startPoint y: 497, endPoint x: 511, endPoint y: 494, distance: 27.0
click at [511, 494] on li "CNOC TICKET: 23791" at bounding box center [757, 491] width 688 height 15
click at [487, 332] on icon "Toggle bold text" at bounding box center [485, 330] width 6 height 4
click at [641, 434] on li "CUSTOMER NOTIFICATION ELIGIBLE?: Yes" at bounding box center [757, 429] width 688 height 15
click at [483, 336] on icon "Toggle bold text" at bounding box center [485, 334] width 7 height 4
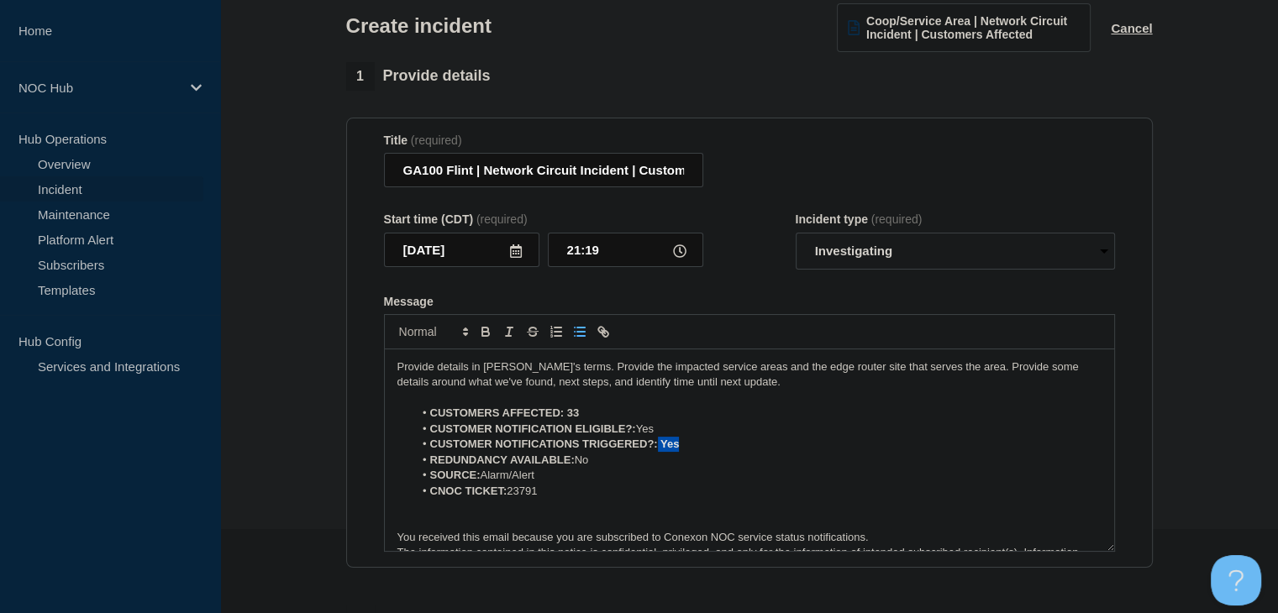
drag, startPoint x: 686, startPoint y: 450, endPoint x: 657, endPoint y: 452, distance: 28.6
click at [657, 452] on li "CUSTOMER NOTIFICATIONS TRIGGERED?: Yes" at bounding box center [757, 444] width 688 height 15
click at [490, 340] on icon "Toggle bold text" at bounding box center [485, 331] width 15 height 15
drag, startPoint x: 586, startPoint y: 419, endPoint x: 566, endPoint y: 419, distance: 20.2
click at [566, 419] on li "CUSTOMERS AFFECTED: 33" at bounding box center [757, 413] width 688 height 15
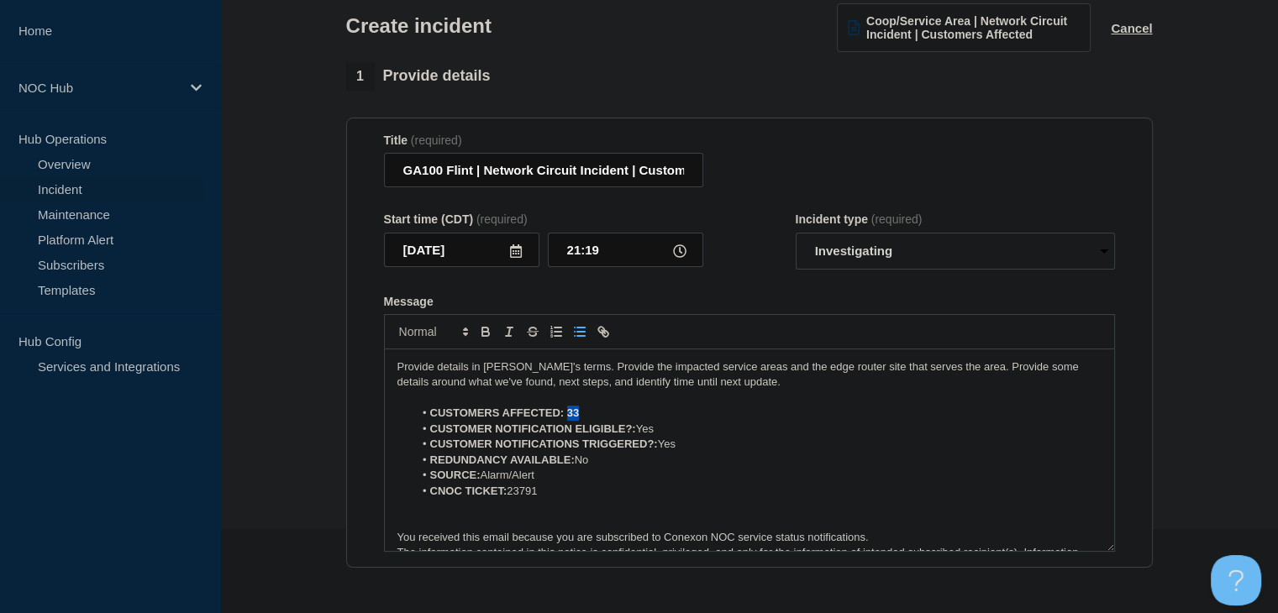
click at [566, 419] on strong "CUSTOMERS AFFECTED: 33" at bounding box center [505, 413] width 150 height 13
click at [492, 342] on button "Toggle bold text" at bounding box center [486, 332] width 24 height 20
click at [485, 334] on icon "Toggle bold text" at bounding box center [485, 331] width 15 height 15
drag, startPoint x: 582, startPoint y: 417, endPoint x: 565, endPoint y: 416, distance: 16.8
click at [565, 416] on li "CUSTOMERS AFFECTED: ﻿ 33" at bounding box center [757, 413] width 688 height 15
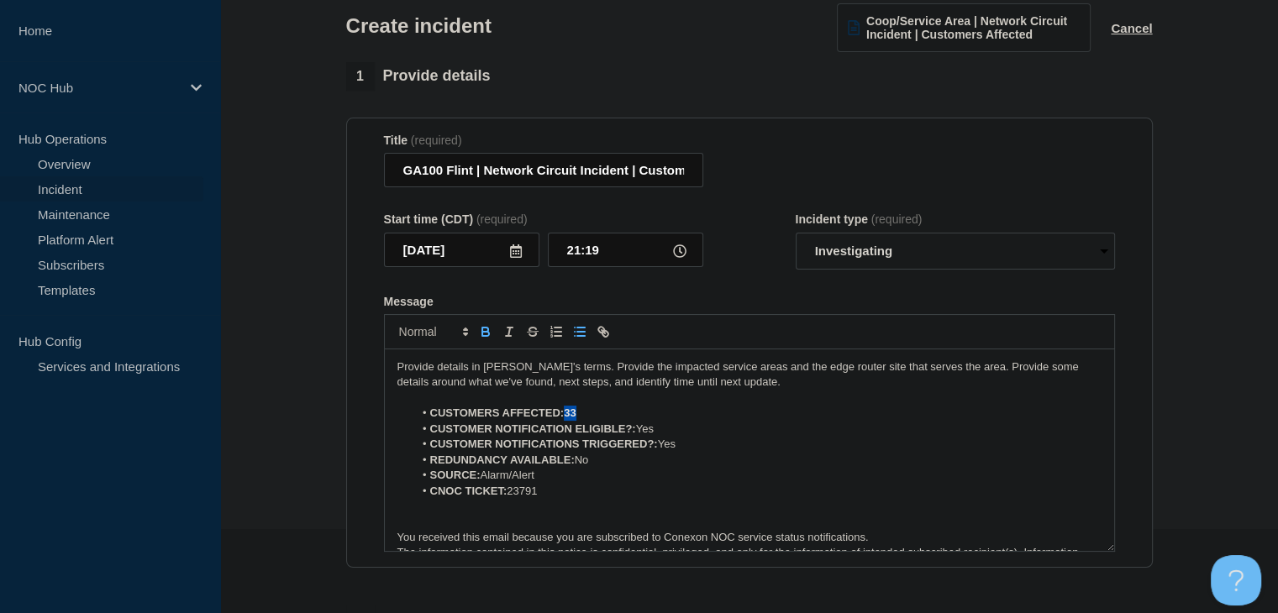
click at [486, 330] on icon "Toggle bold text" at bounding box center [485, 331] width 15 height 15
click at [768, 387] on p "Provide details in laymen's terms. Provide the impacted service areas and the e…" at bounding box center [750, 375] width 704 height 31
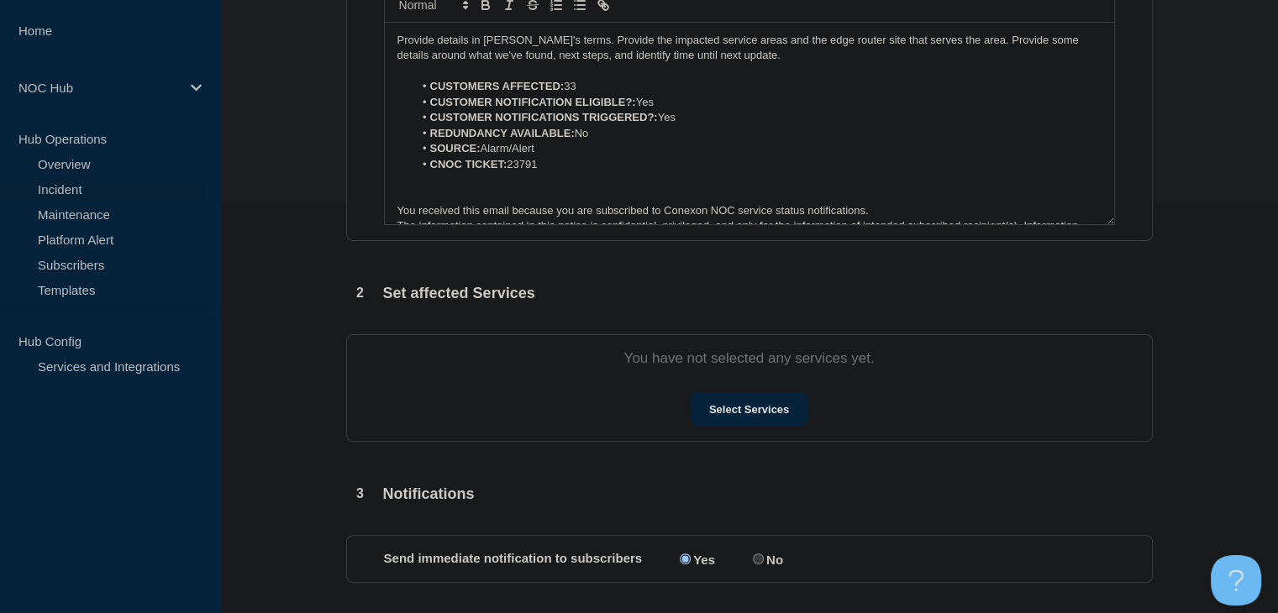
scroll to position [420, 0]
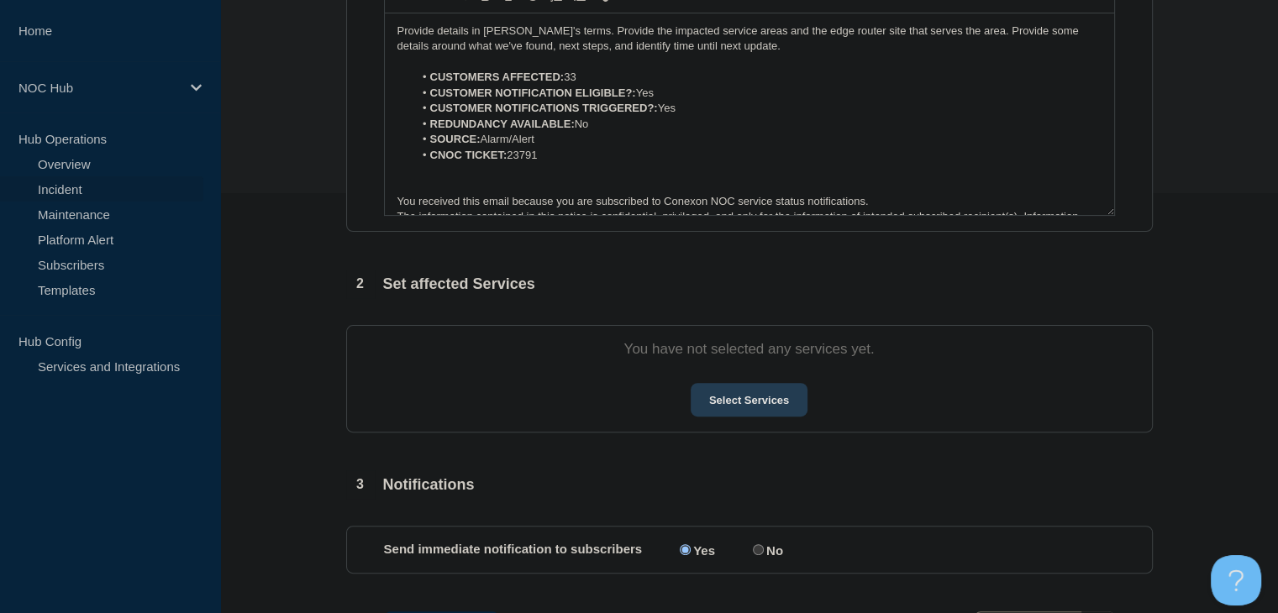
click at [733, 408] on button "Select Services" at bounding box center [749, 400] width 117 height 34
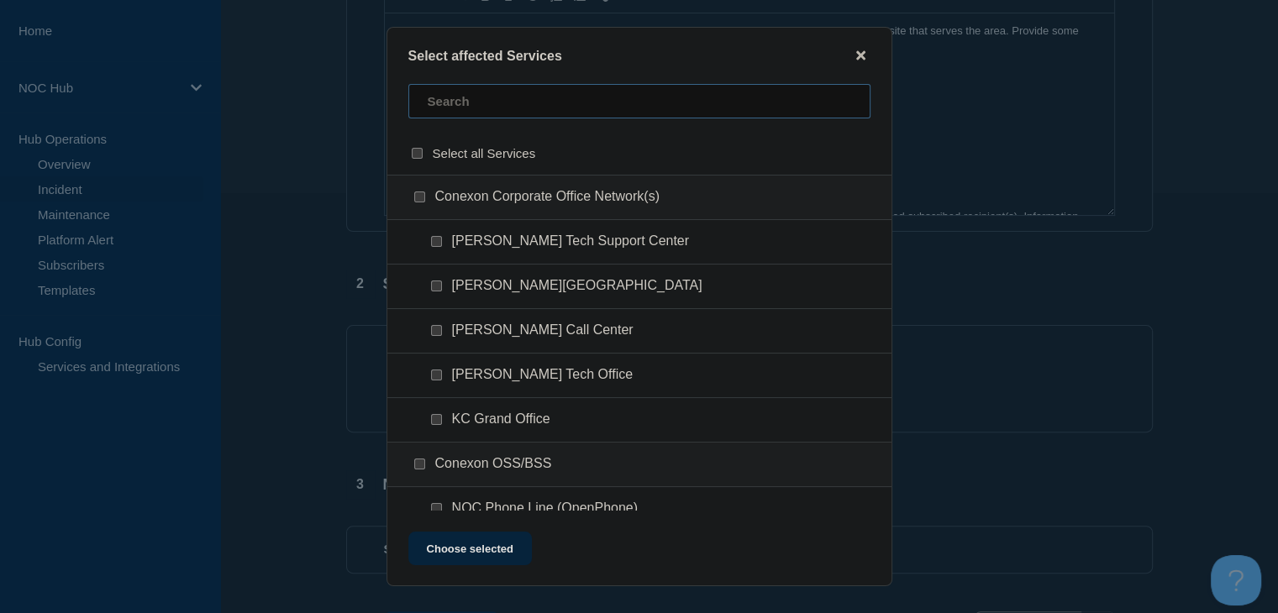
click at [518, 96] on input "text" at bounding box center [639, 101] width 462 height 34
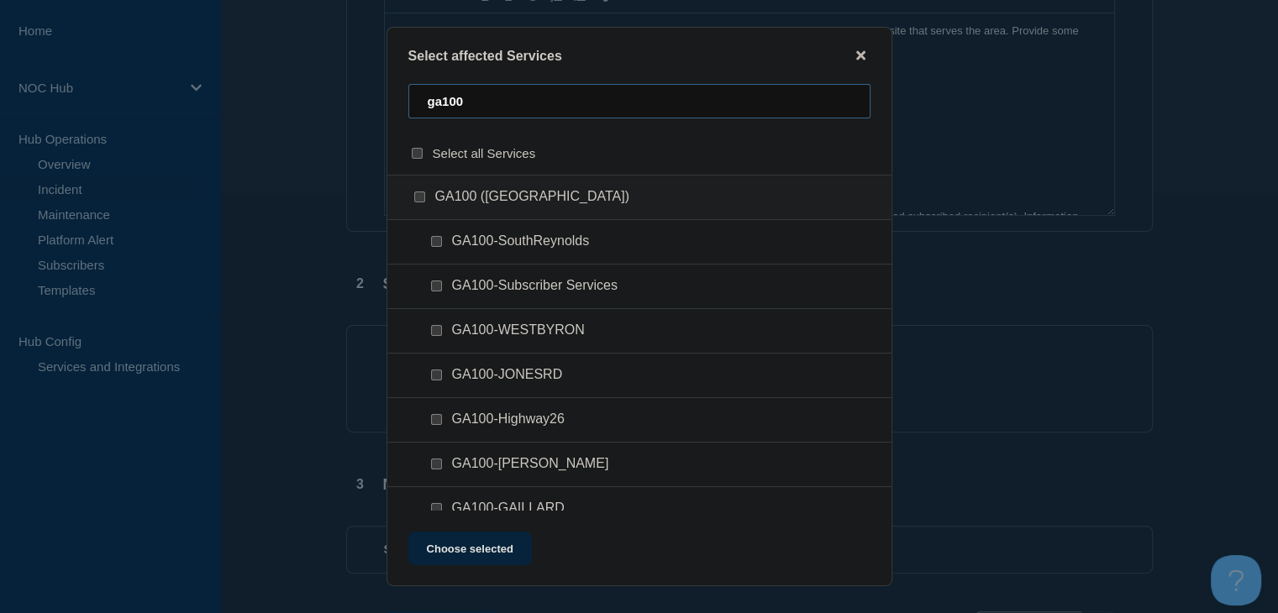
type input "ga100"
click at [434, 287] on input "GA100-Subscriber Services checkbox" at bounding box center [436, 286] width 11 height 11
checkbox input "true"
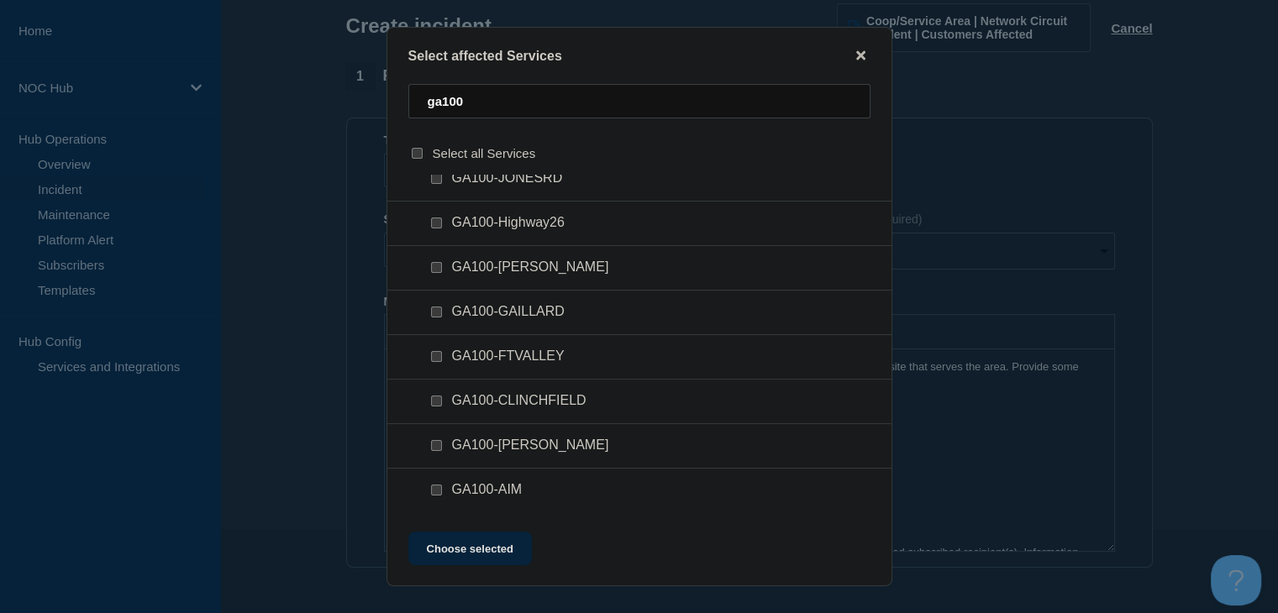
scroll to position [29, 0]
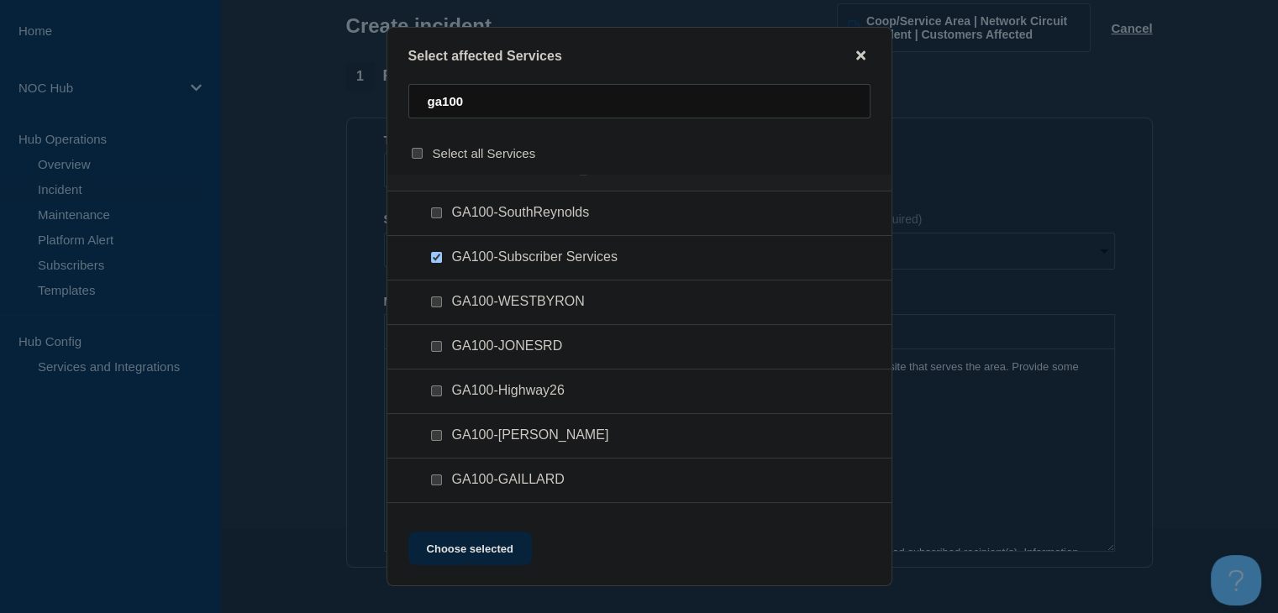
click at [864, 51] on icon "close button" at bounding box center [860, 55] width 9 height 9
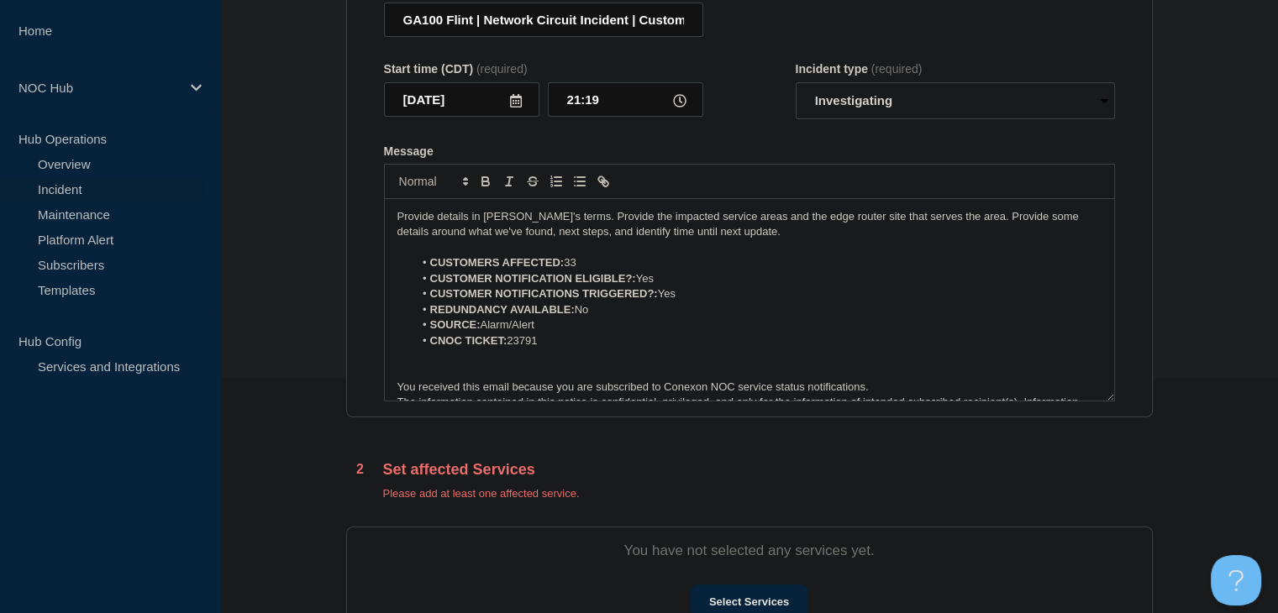
scroll to position [336, 0]
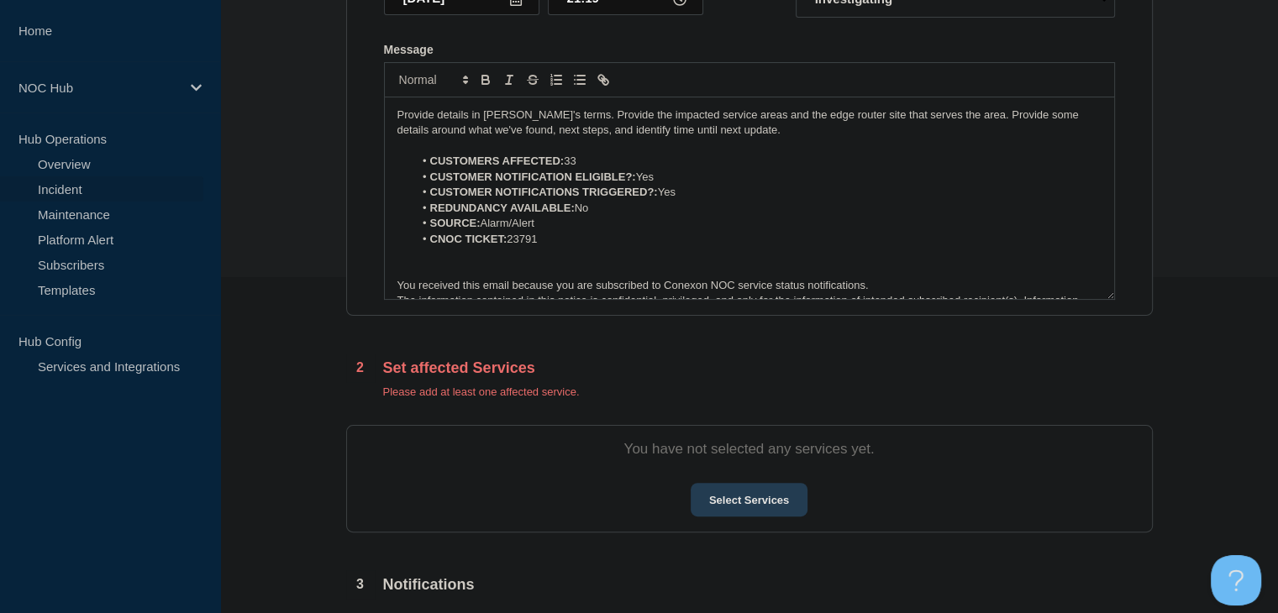
click at [746, 511] on button "Select Services" at bounding box center [749, 500] width 117 height 34
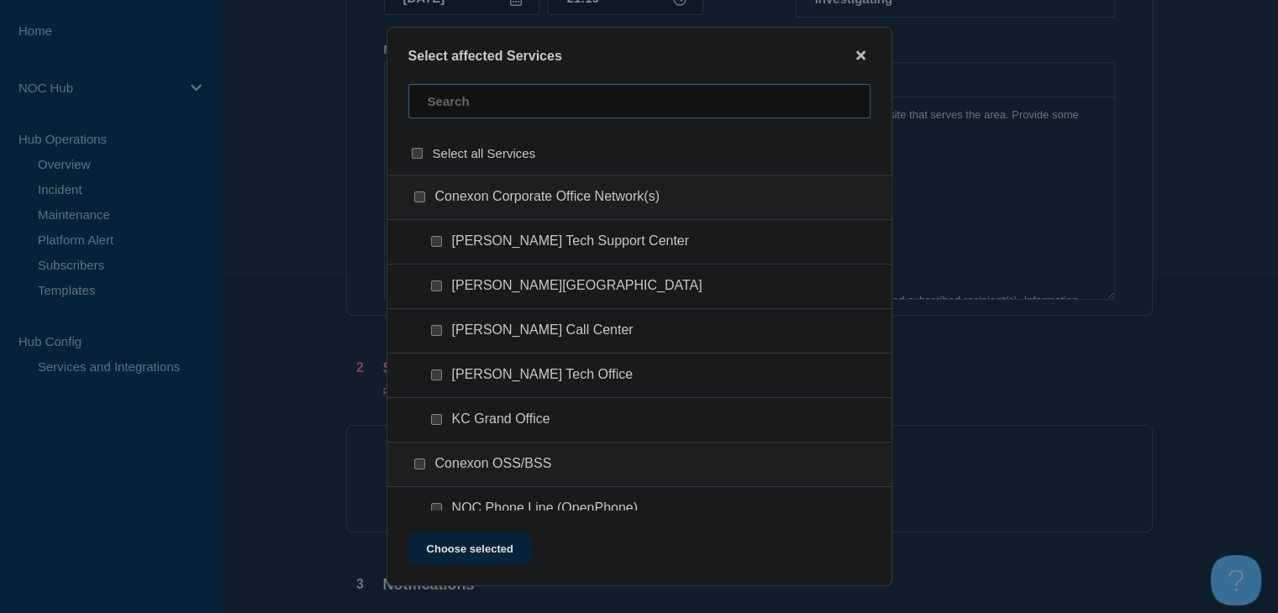
click at [552, 102] on input "text" at bounding box center [639, 101] width 462 height 34
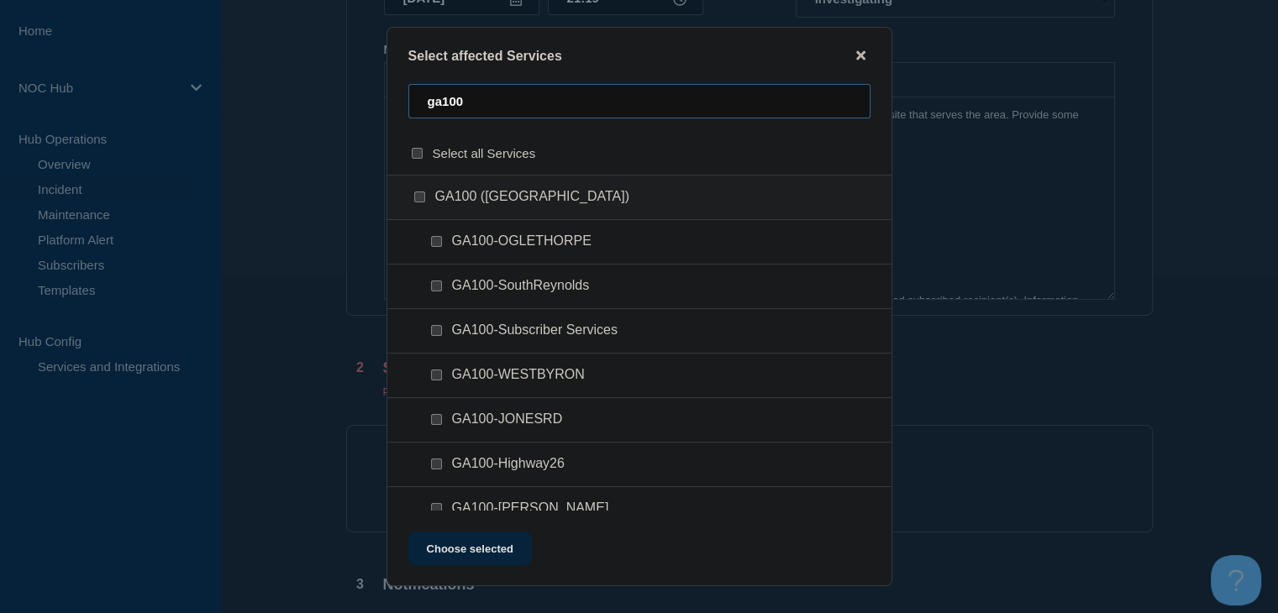
type input "ga100"
click at [434, 243] on input "GA100-OGLETHORPE checkbox" at bounding box center [436, 241] width 11 height 11
checkbox input "true"
click at [433, 334] on input "GA100-Subscriber Services checkbox" at bounding box center [436, 330] width 11 height 11
checkbox input "true"
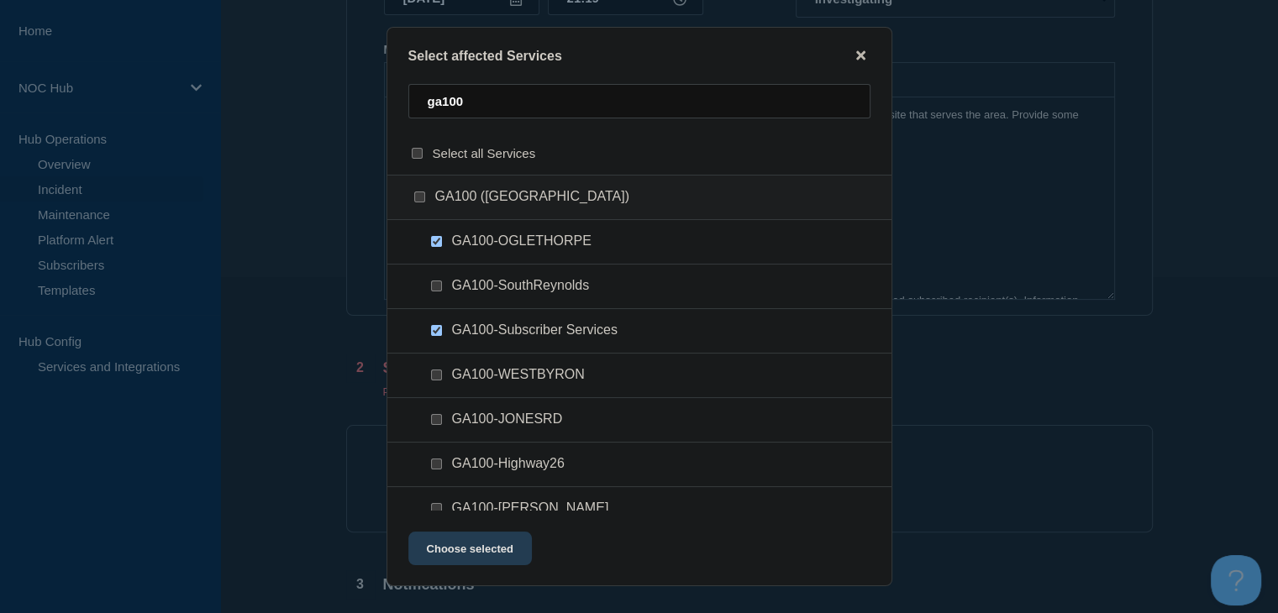
click at [450, 543] on button "Choose selected" at bounding box center [470, 549] width 124 height 34
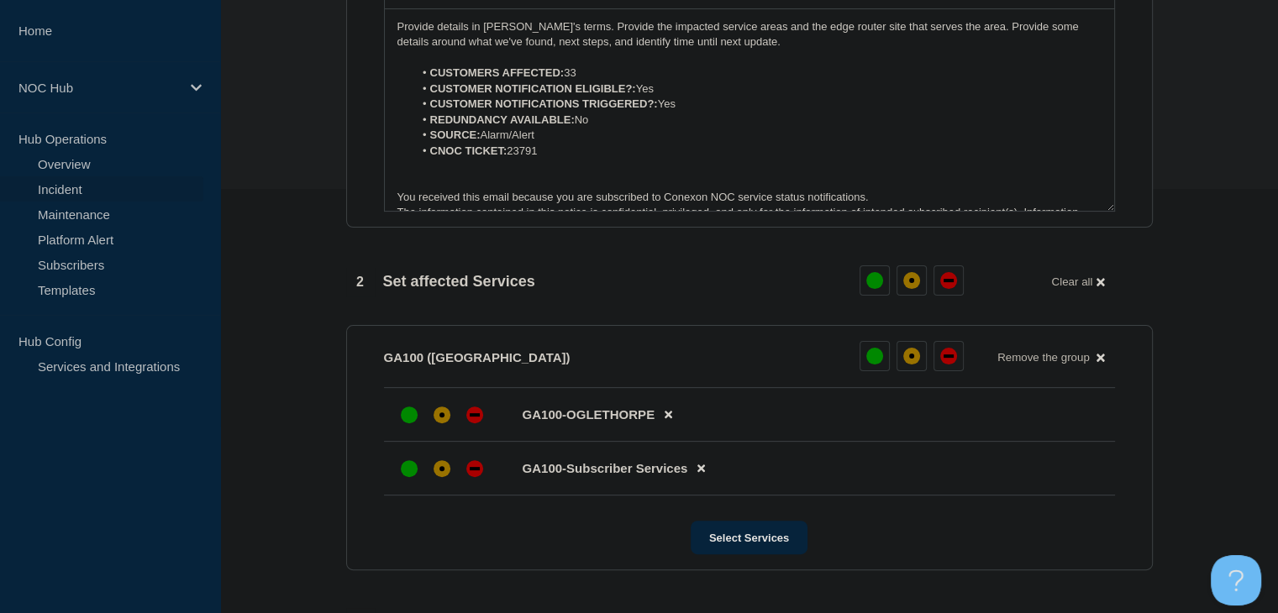
scroll to position [504, 0]
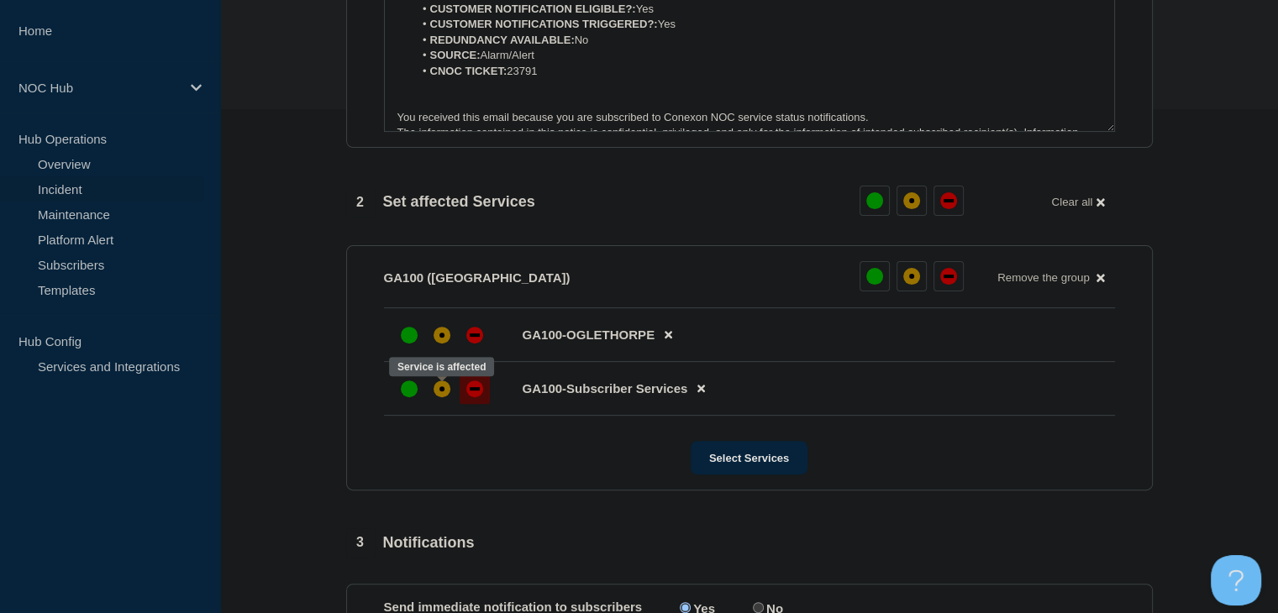
click at [467, 392] on div "down" at bounding box center [474, 389] width 17 height 17
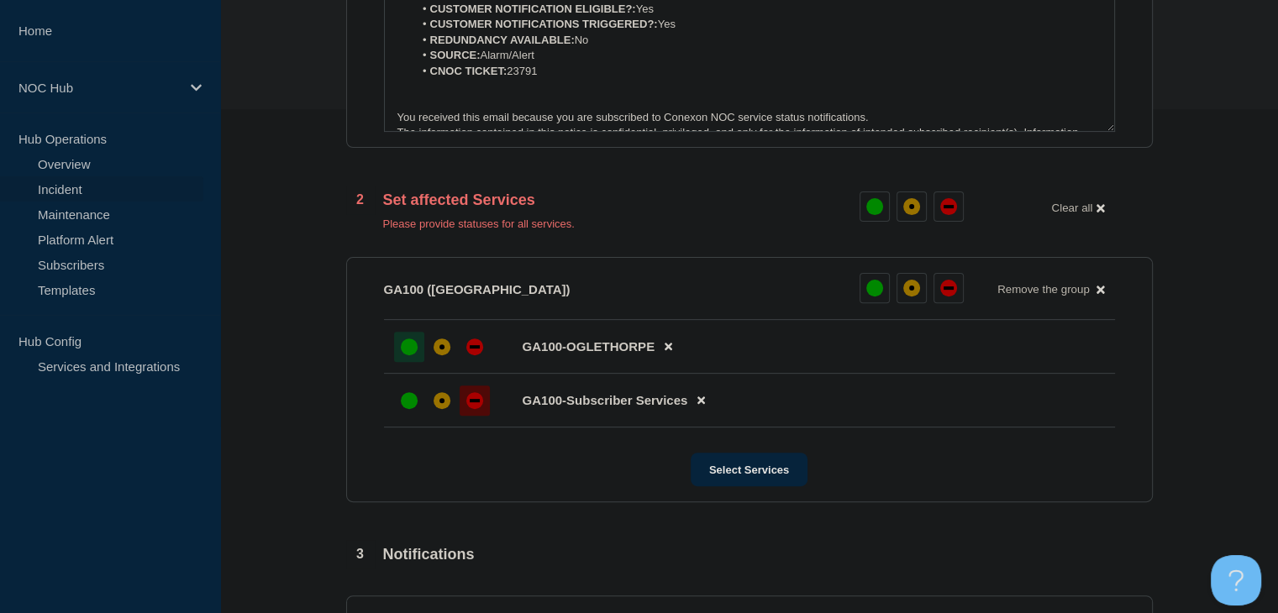
click at [416, 362] on div at bounding box center [409, 347] width 30 height 30
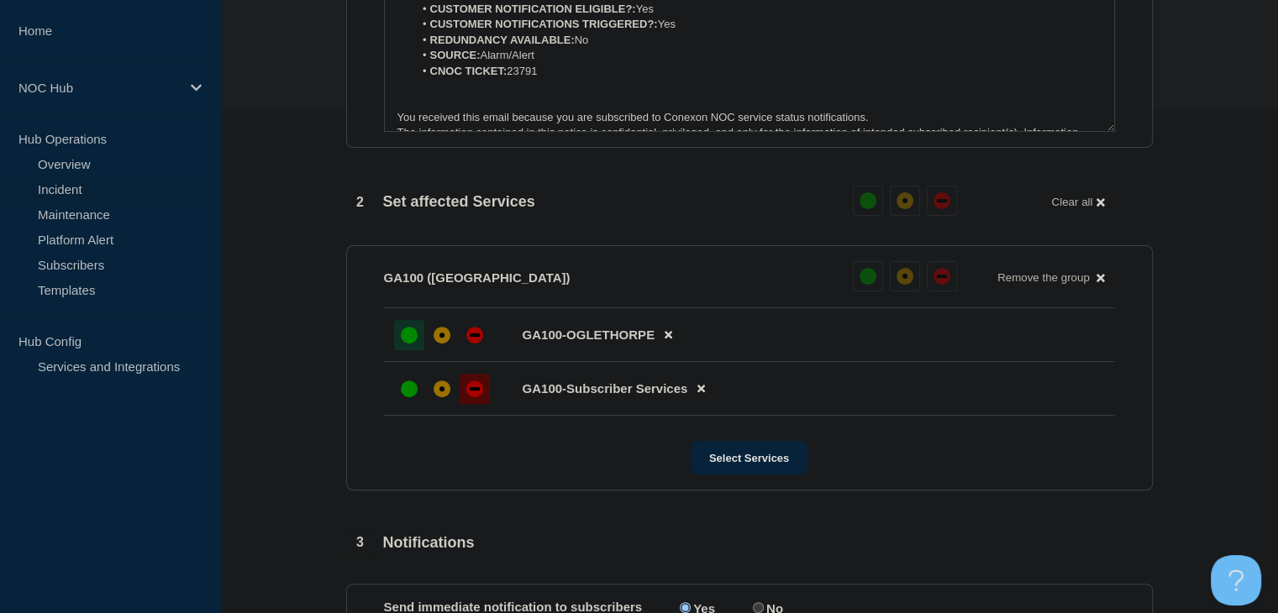
scroll to position [252, 0]
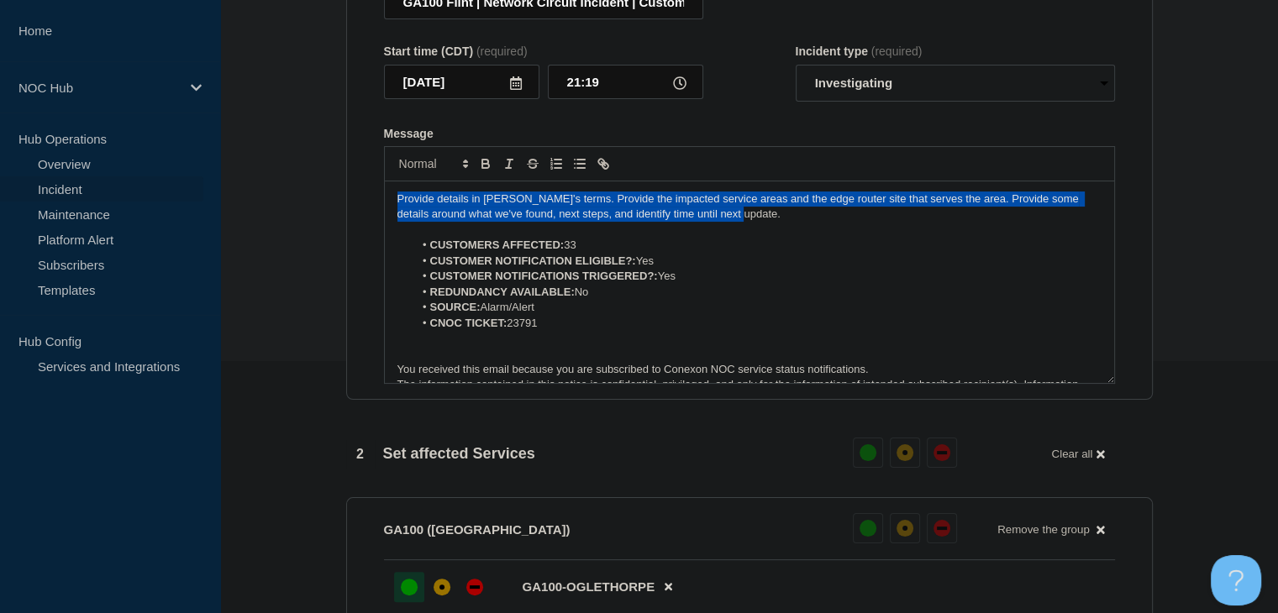
drag, startPoint x: 754, startPoint y: 214, endPoint x: 372, endPoint y: 192, distance: 382.2
click at [372, 187] on section "Title (required) GA100 Flint | Network Circuit Incident | Customers Affected St…" at bounding box center [749, 175] width 807 height 451
click at [752, 217] on p "Provide details in laymen's terms. Provide the impacted service areas and the e…" at bounding box center [750, 207] width 704 height 31
drag, startPoint x: 766, startPoint y: 220, endPoint x: 308, endPoint y: 193, distance: 459.6
click at [308, 193] on section "1 Provide details Title (required) GA100 Flint | Network Circuit Incident | Cus…" at bounding box center [749, 446] width 1058 height 1104
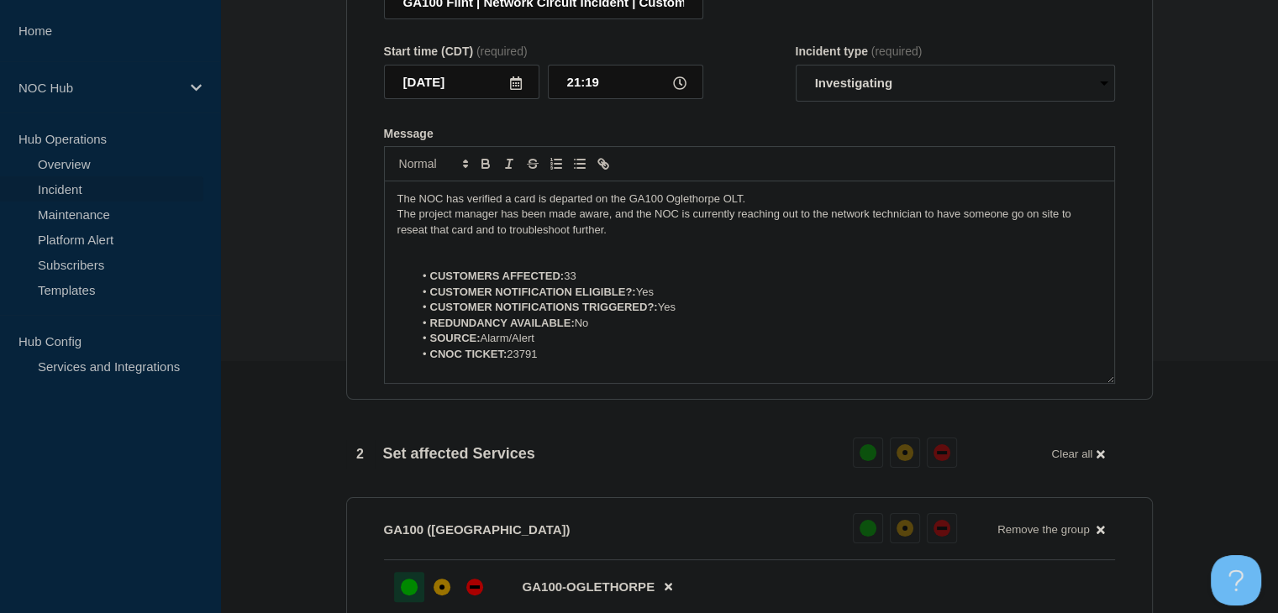
click at [450, 250] on p "Message" at bounding box center [750, 245] width 704 height 15
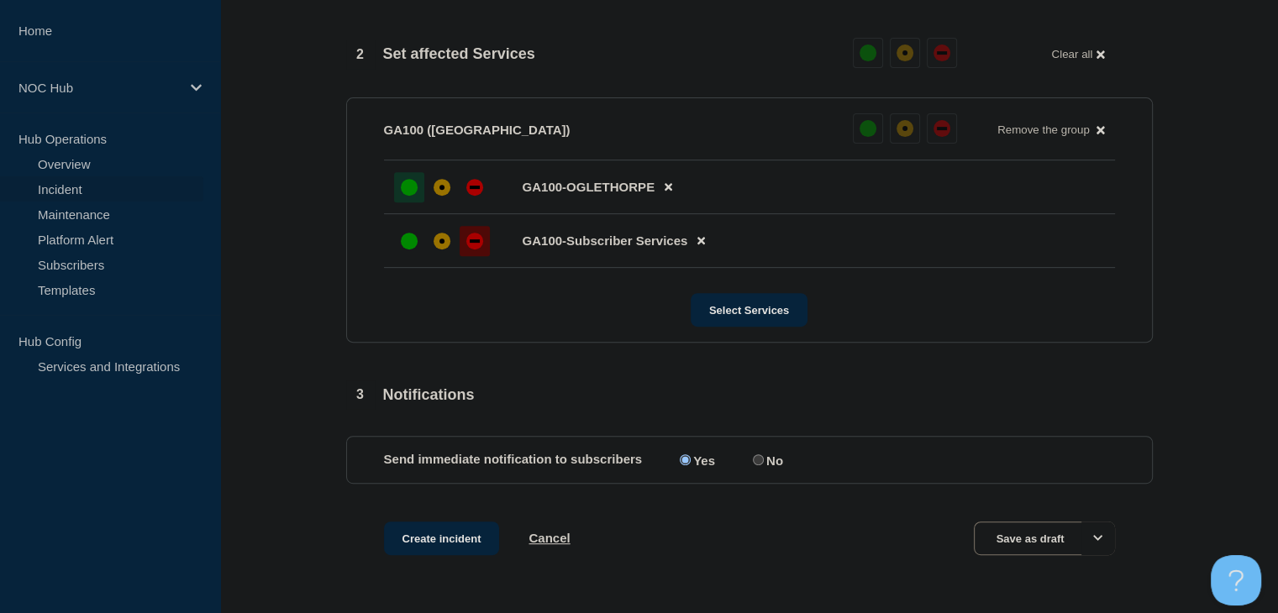
scroll to position [711, 0]
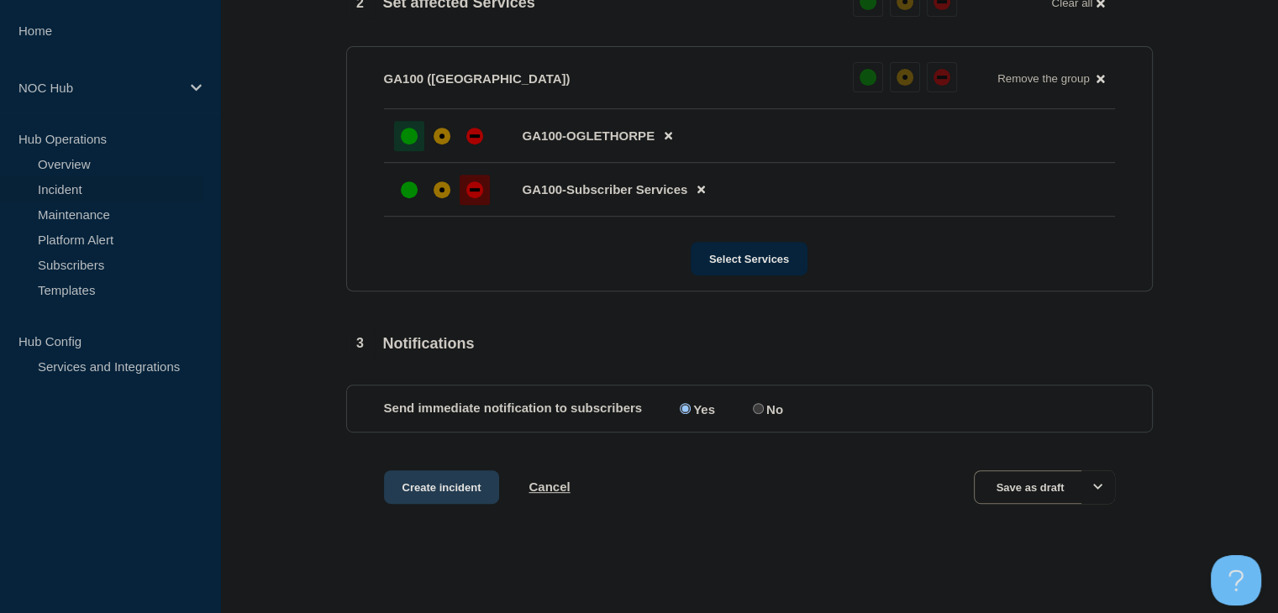
click at [422, 492] on button "Create incident" at bounding box center [442, 488] width 116 height 34
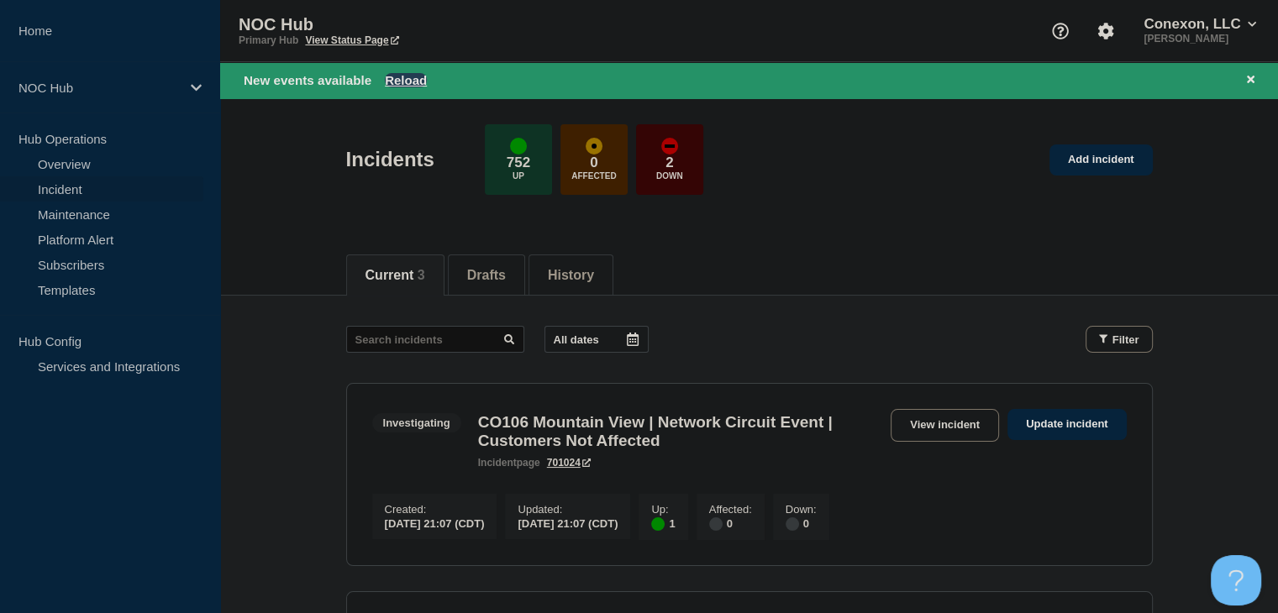
click at [422, 78] on button "Reload" at bounding box center [406, 80] width 42 height 14
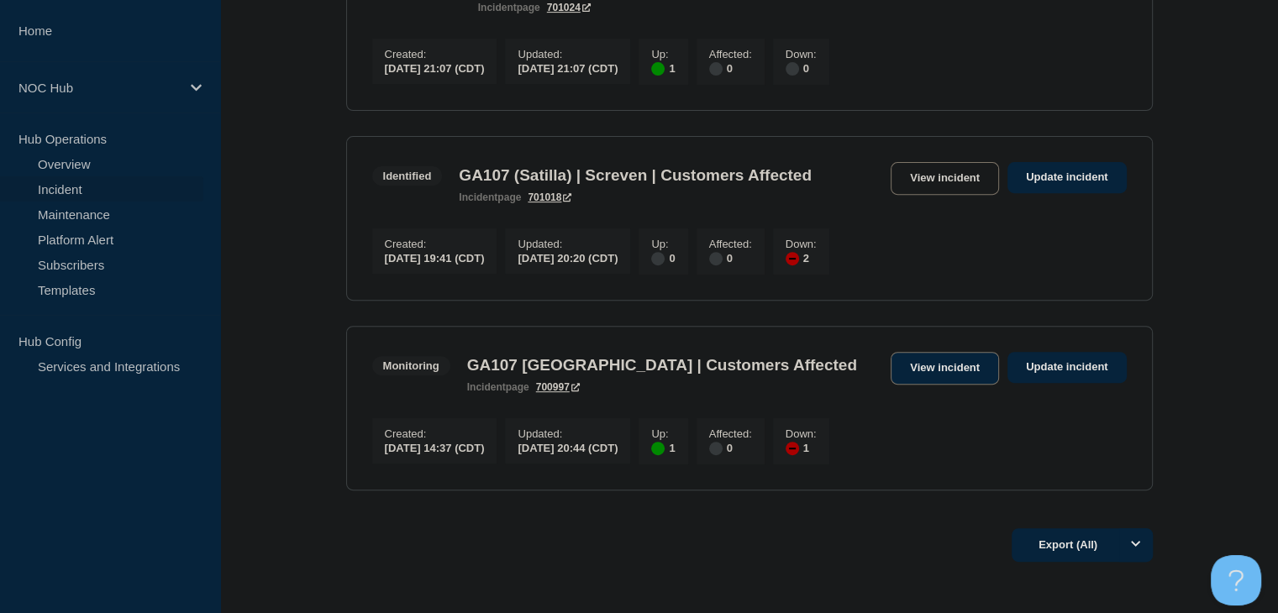
scroll to position [672, 0]
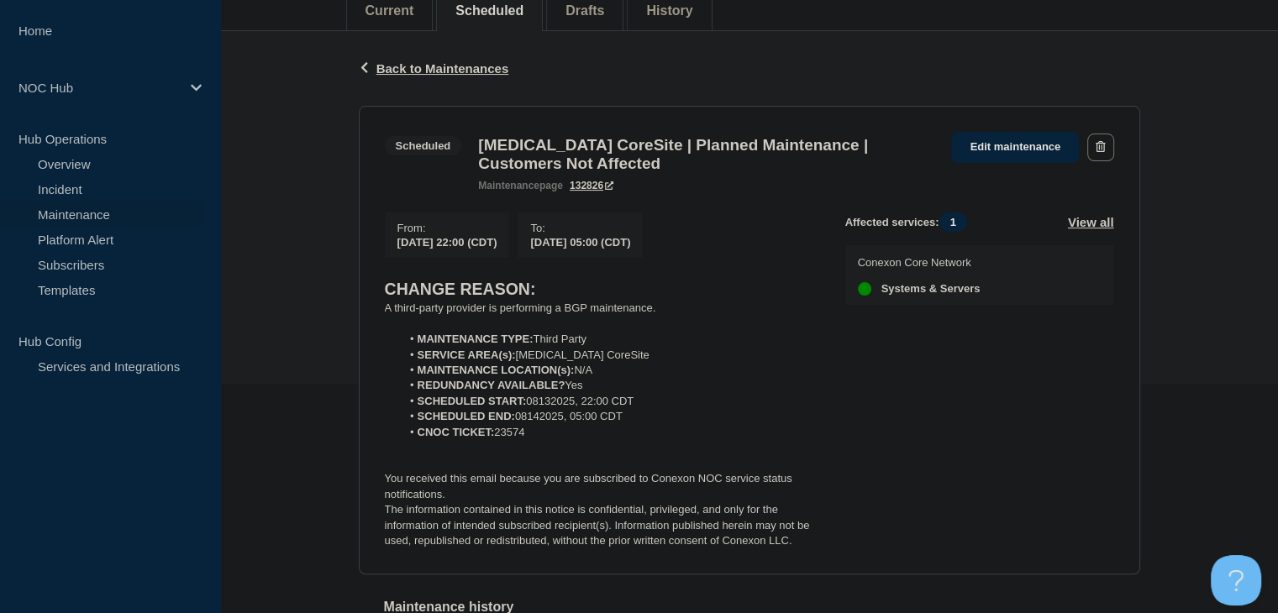
scroll to position [204, 0]
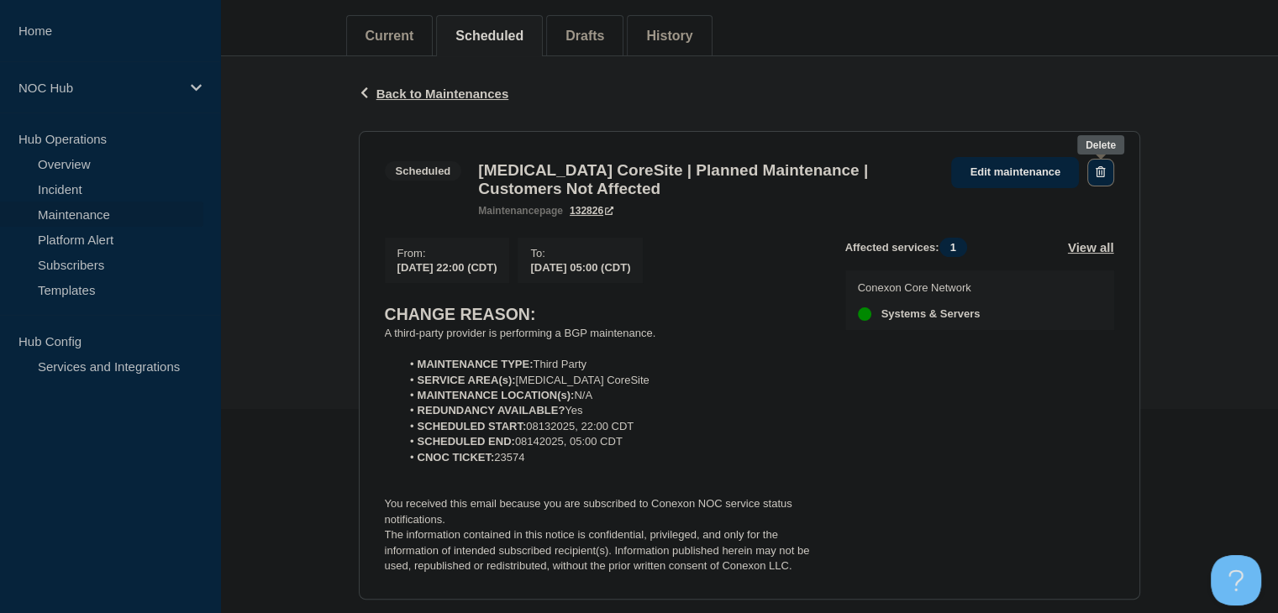
click at [1100, 173] on icon "button" at bounding box center [1100, 171] width 9 height 11
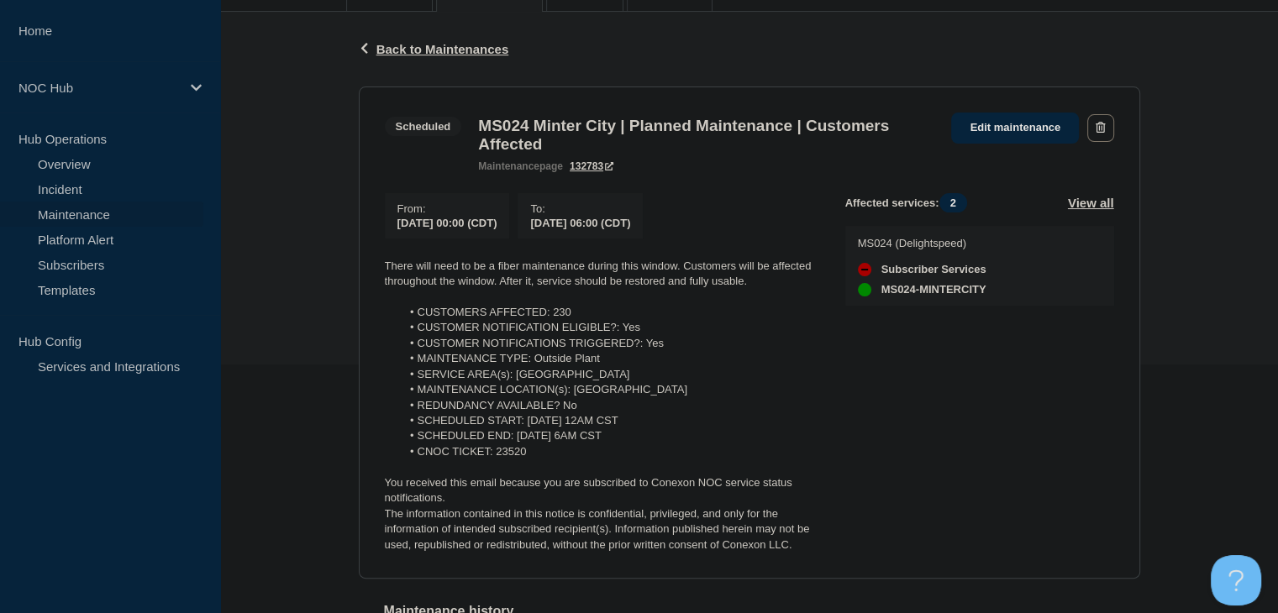
scroll to position [252, 0]
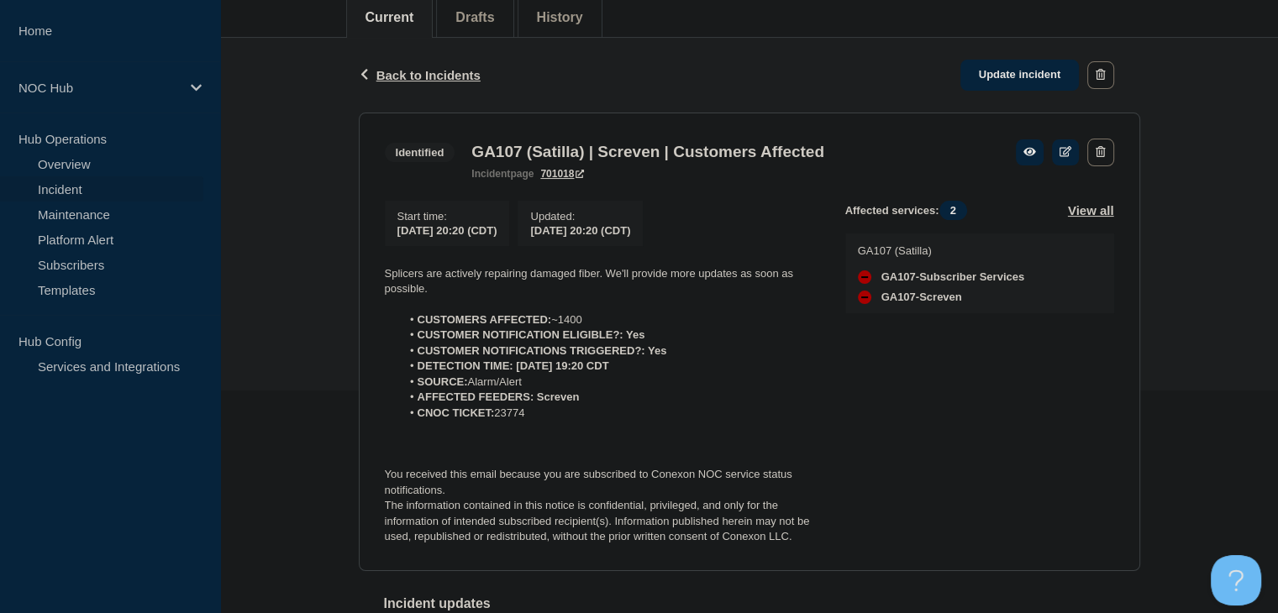
scroll to position [252, 0]
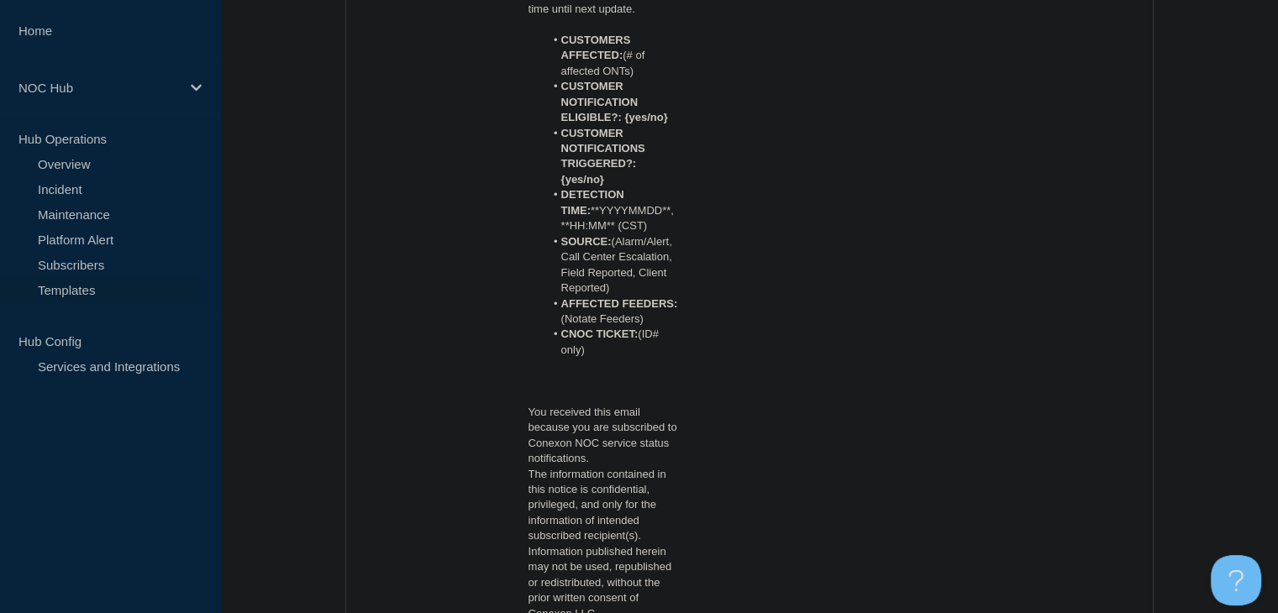
scroll to position [2652, 0]
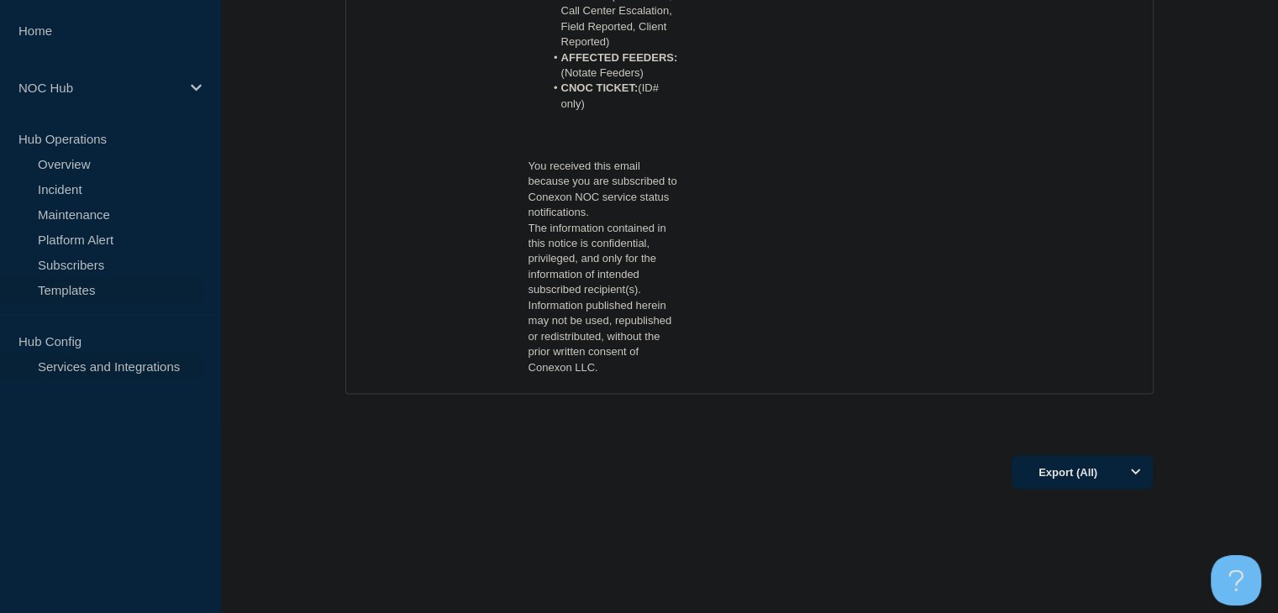
click at [93, 364] on link "Services and Integrations" at bounding box center [101, 366] width 203 height 25
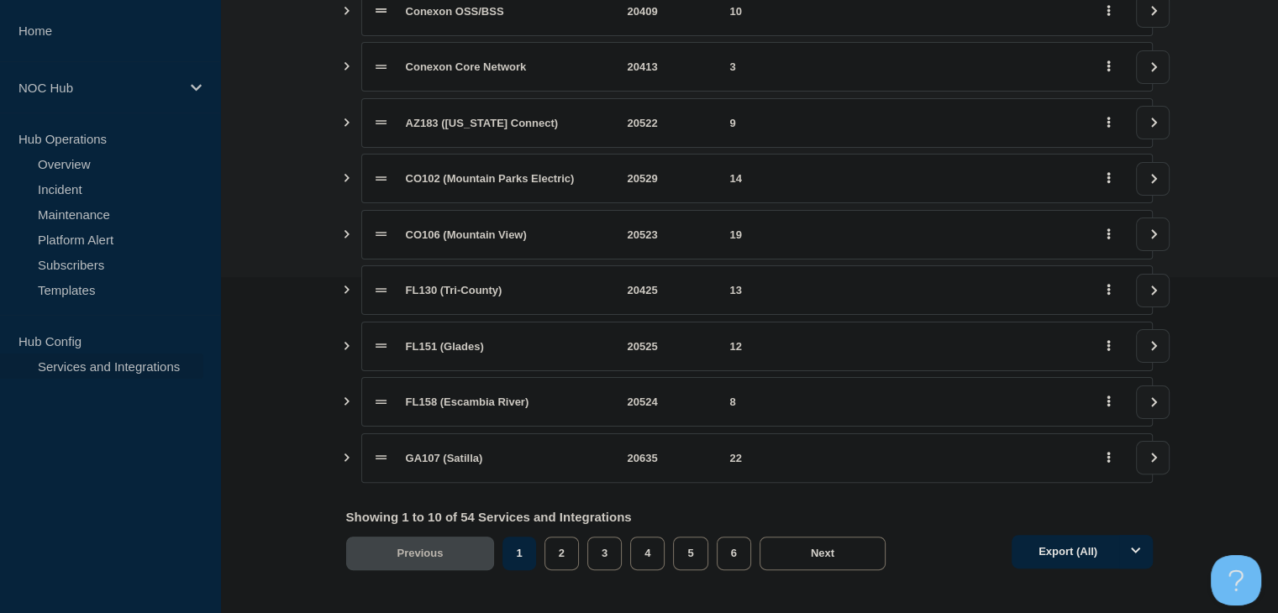
scroll to position [355, 0]
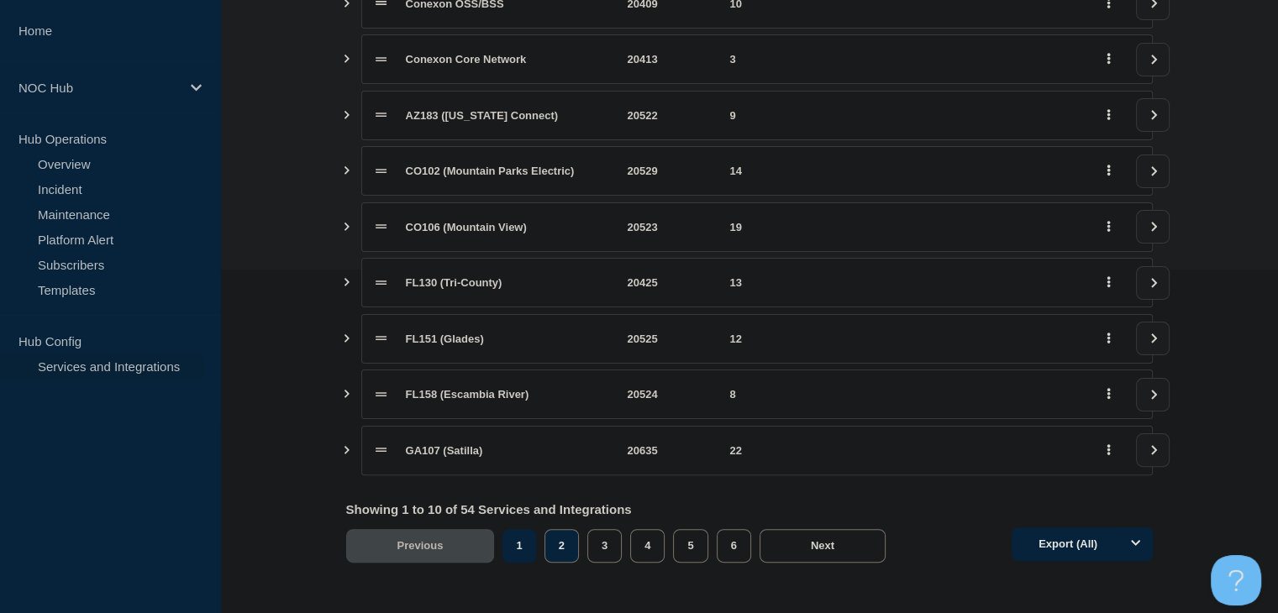
click at [561, 542] on button "2" at bounding box center [562, 546] width 34 height 34
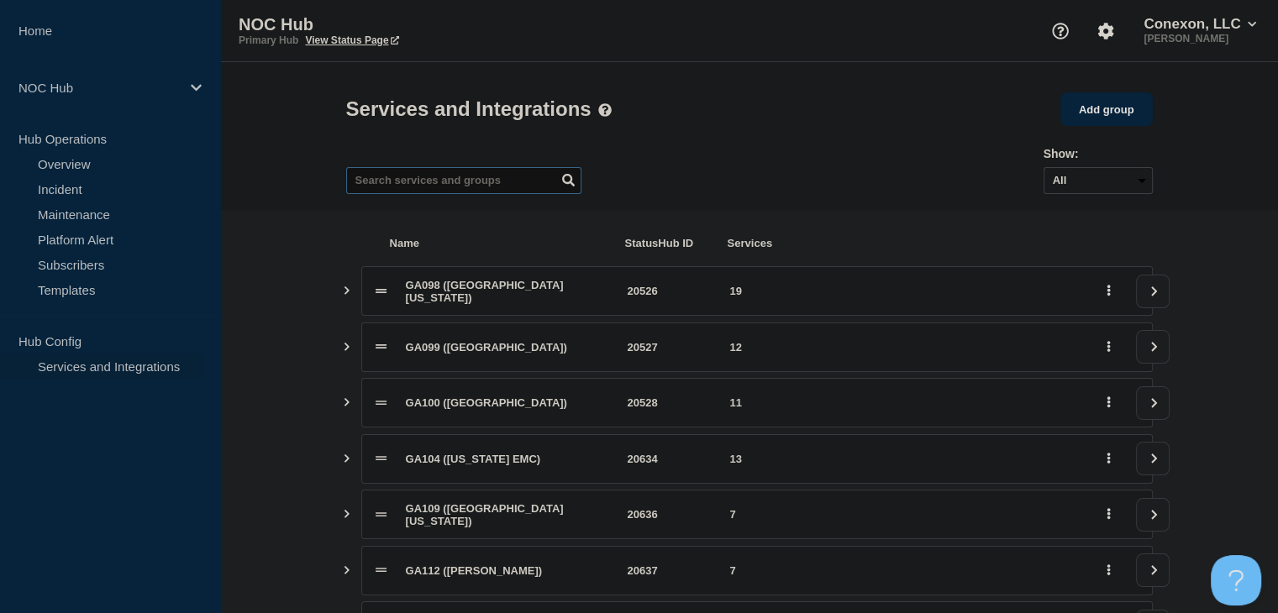
click at [443, 186] on input "text" at bounding box center [463, 180] width 235 height 27
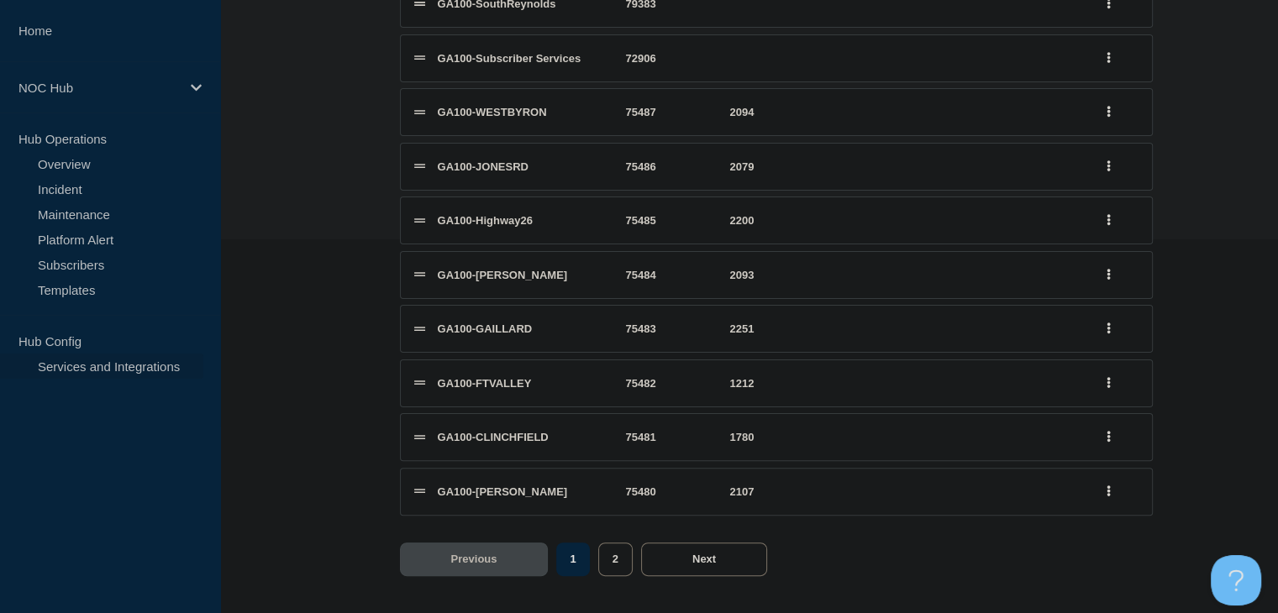
scroll to position [477, 0]
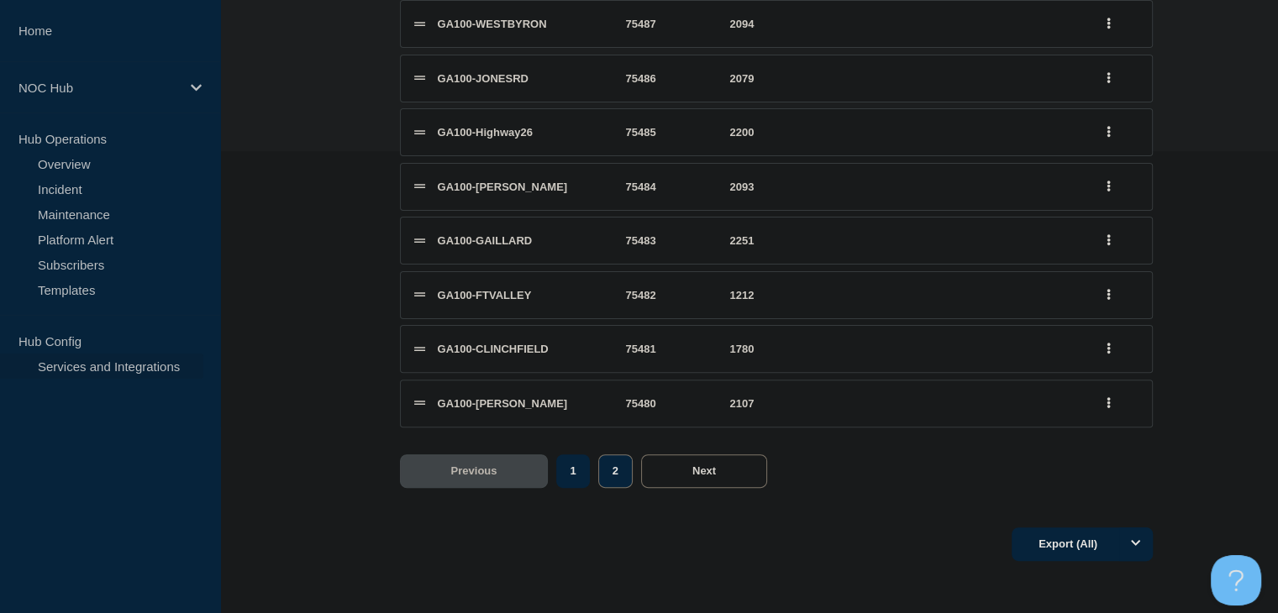
type input "ga100"
click at [621, 477] on button "2" at bounding box center [615, 472] width 34 height 34
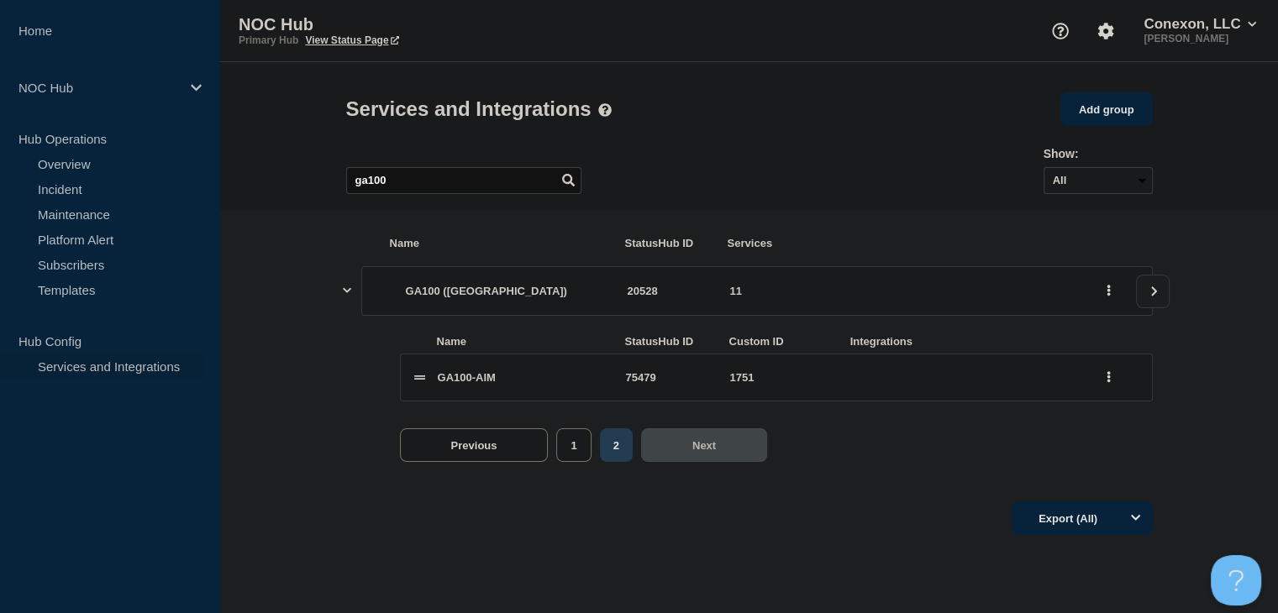
scroll to position [0, 0]
click at [584, 462] on button "1" at bounding box center [580, 446] width 34 height 34
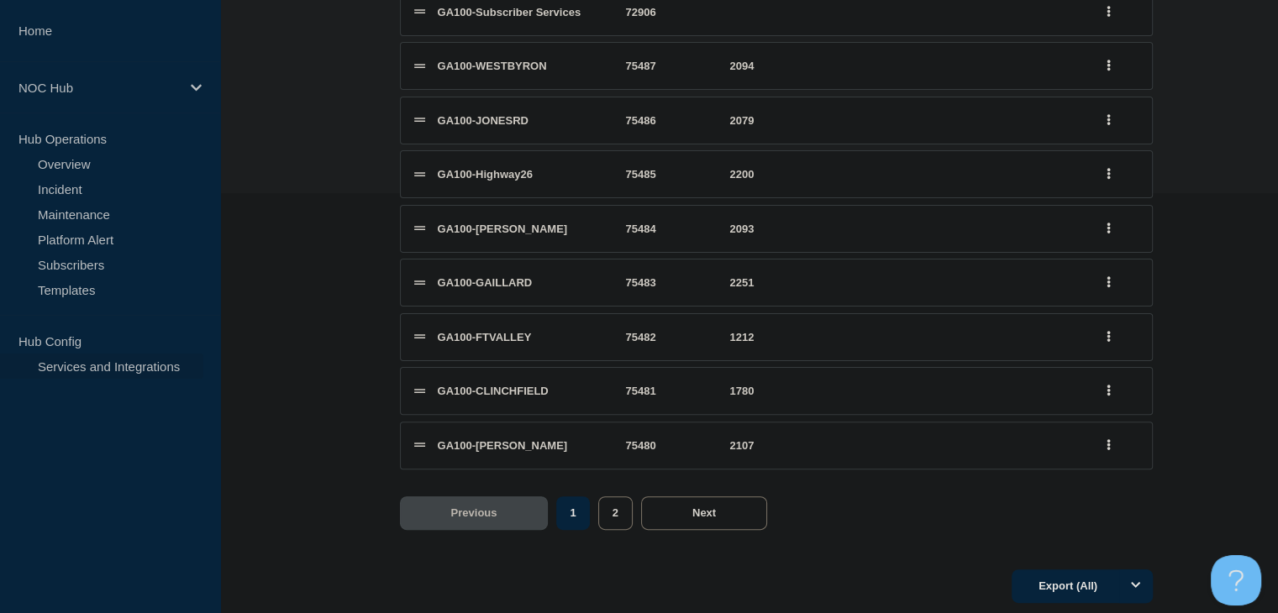
scroll to position [168, 0]
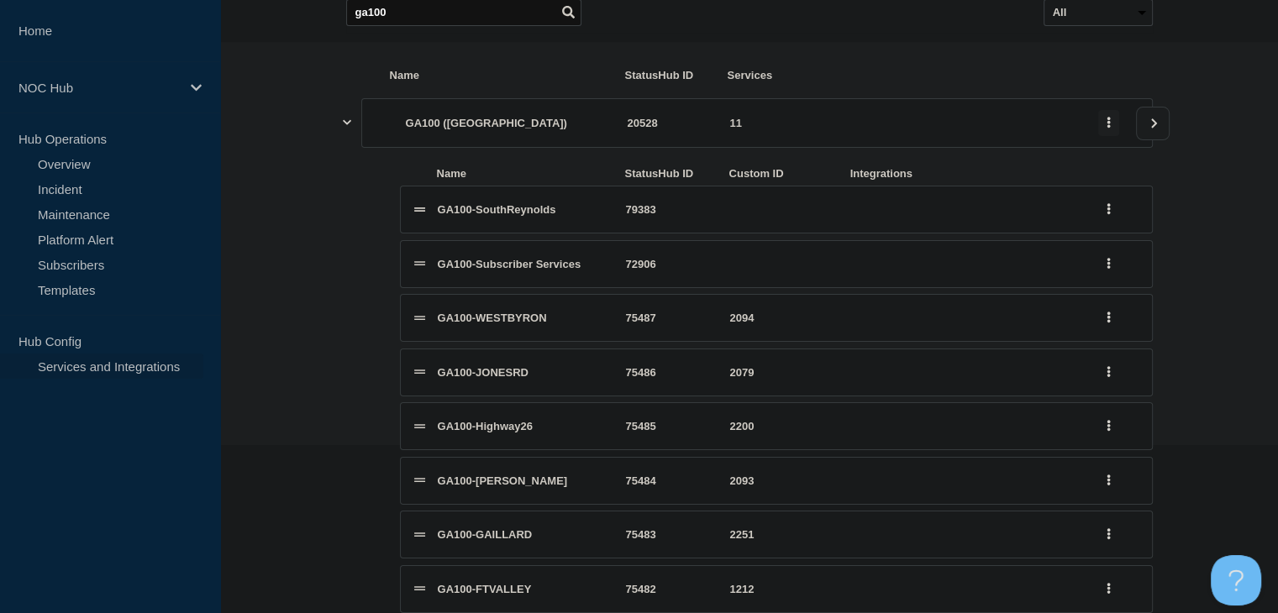
click at [1099, 134] on button "group actions" at bounding box center [1108, 123] width 21 height 26
click at [1028, 169] on div "Name StatusHub ID Custom ID Integrations GA100-SouthReynolds 79383 GA100-Subscr…" at bounding box center [749, 465] width 807 height 635
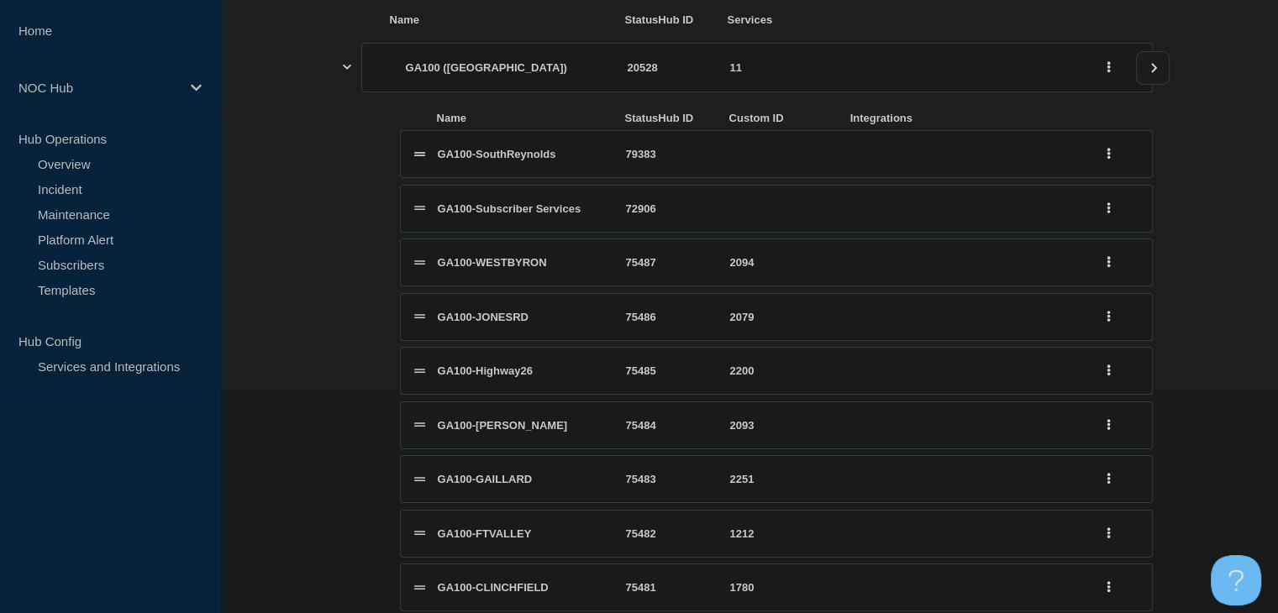
scroll to position [57, 0]
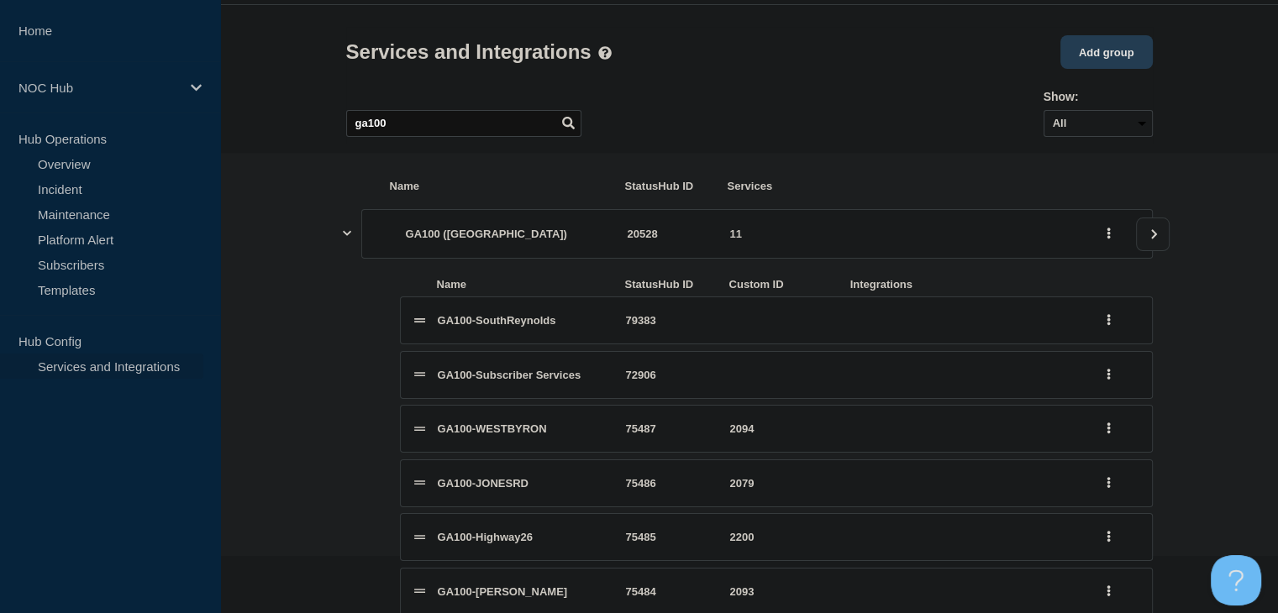
click at [1109, 59] on button "Add group" at bounding box center [1107, 52] width 92 height 34
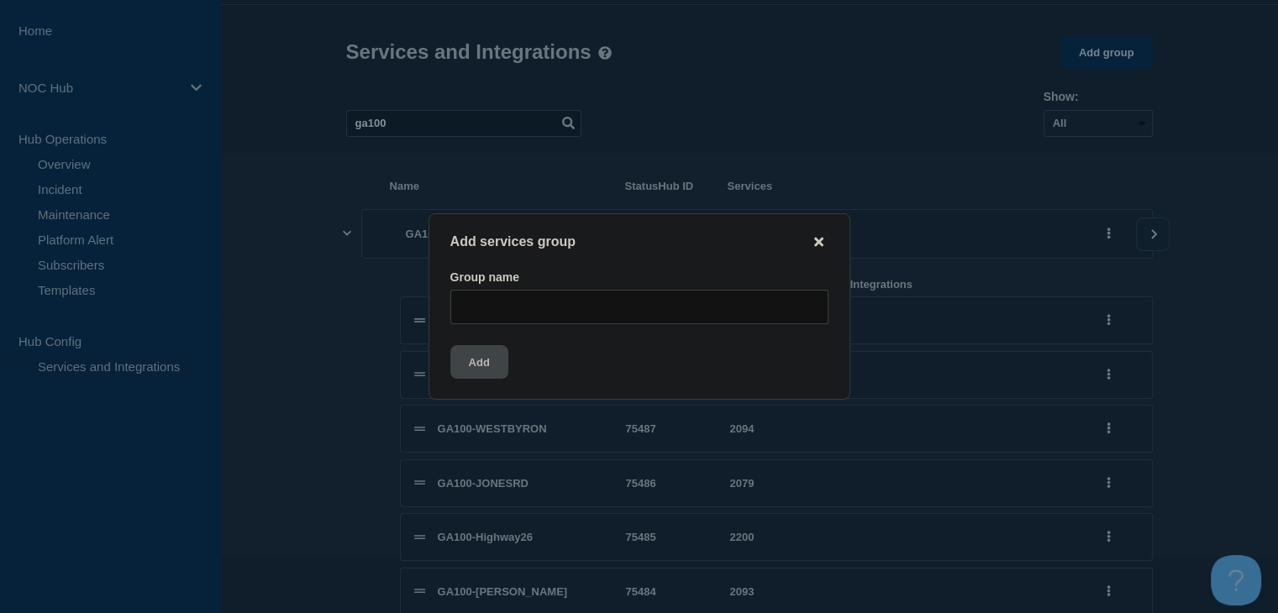
click at [822, 238] on icon "close button" at bounding box center [818, 241] width 9 height 9
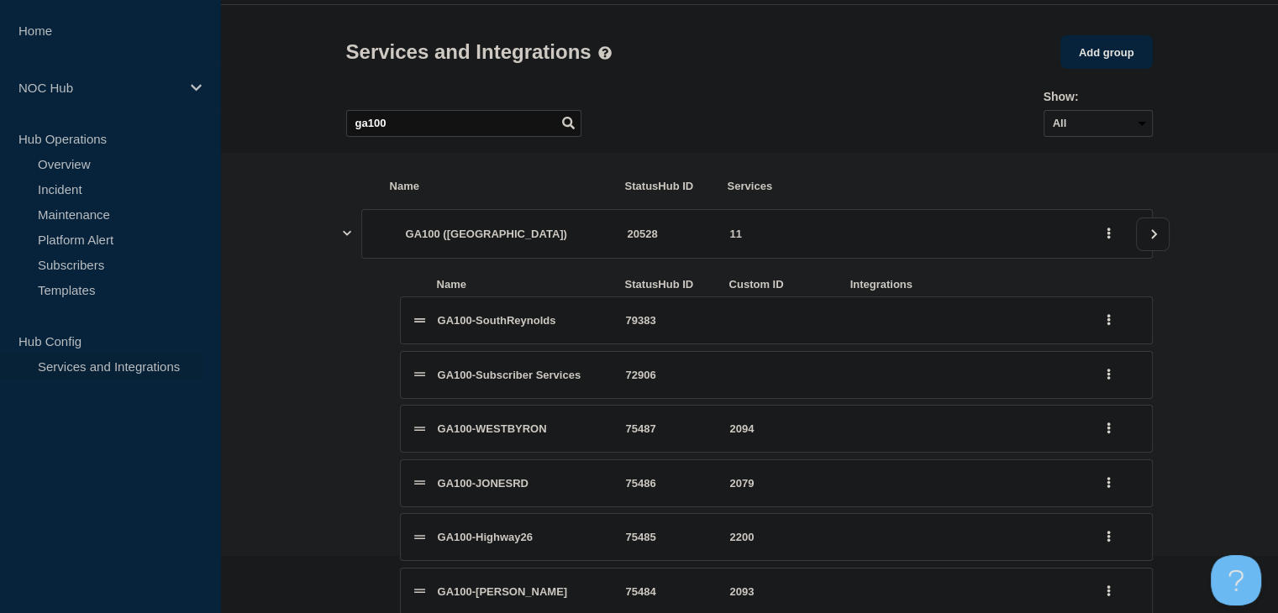
click at [1150, 240] on icon "view group" at bounding box center [1154, 234] width 11 height 10
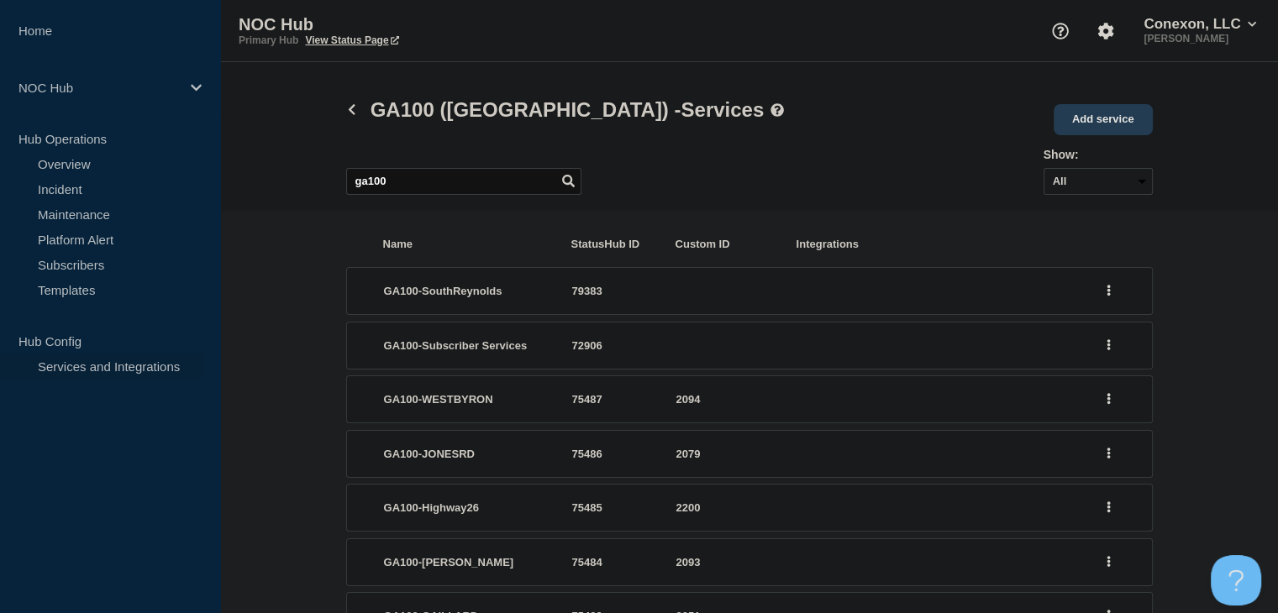
click at [1096, 122] on link "Add service" at bounding box center [1103, 119] width 99 height 31
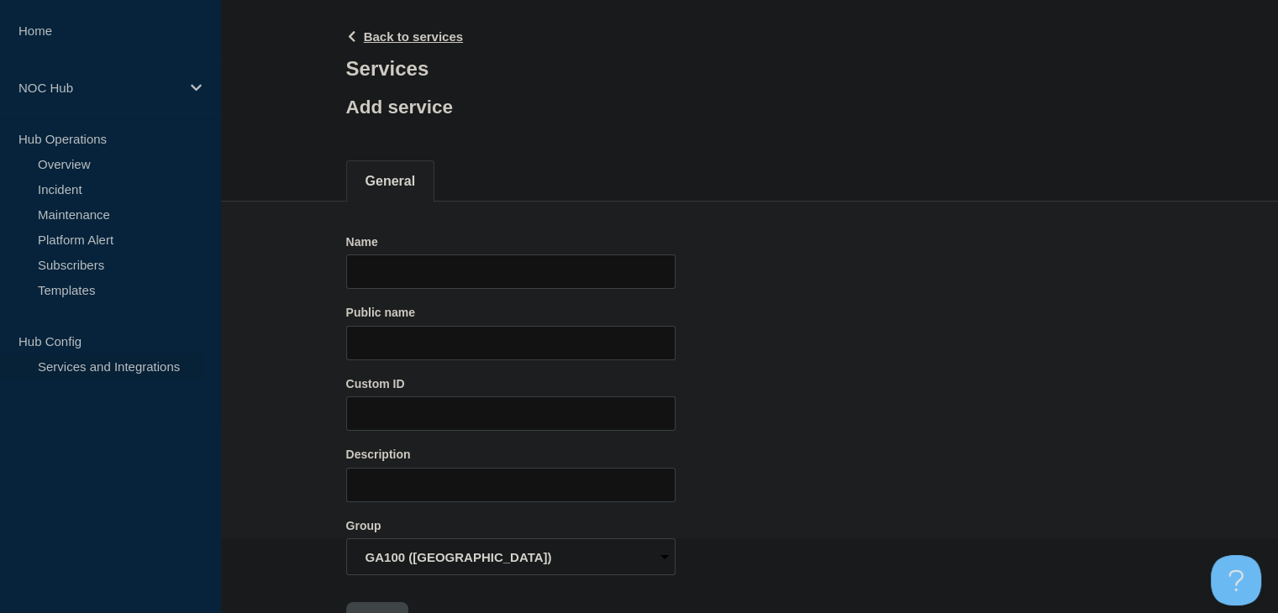
scroll to position [131, 0]
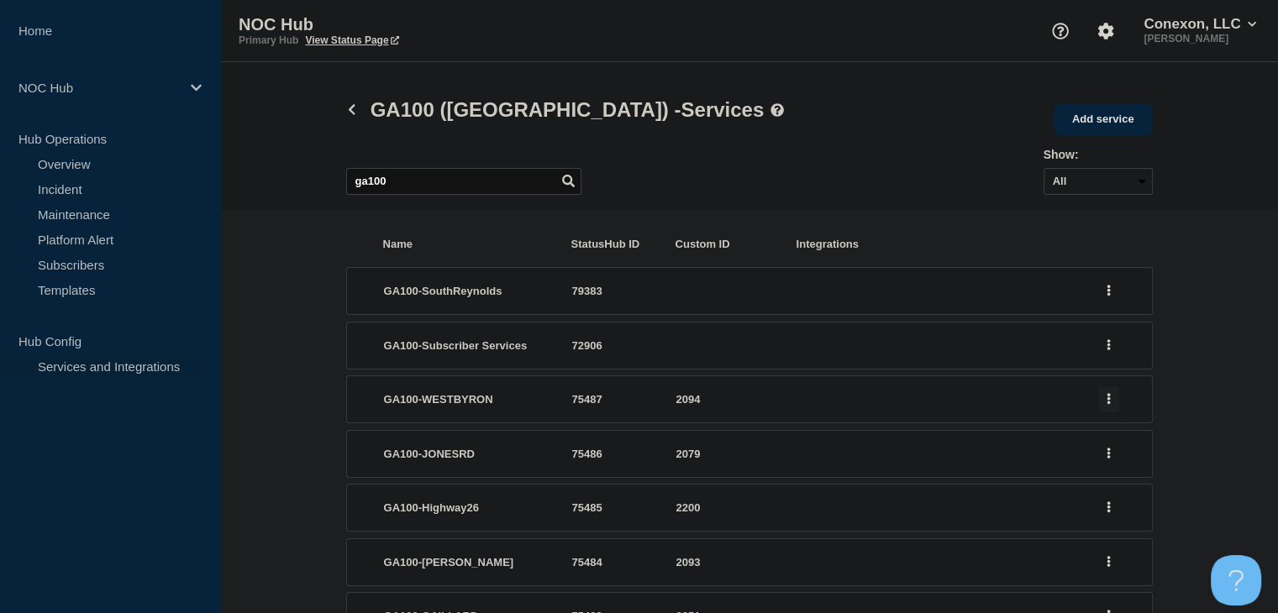
click at [1111, 403] on button "group actions" at bounding box center [1108, 400] width 21 height 26
drag, startPoint x: 1110, startPoint y: 440, endPoint x: 1185, endPoint y: 408, distance: 81.3
click at [1185, 408] on section "Name StatusHub ID Custom ID Integrations GA100-SouthReynolds 79383 GA100-Subscr…" at bounding box center [749, 563] width 1058 height 705
click at [1106, 401] on button "group actions" at bounding box center [1108, 400] width 21 height 26
click at [1104, 441] on button "Edit" at bounding box center [1119, 431] width 84 height 26
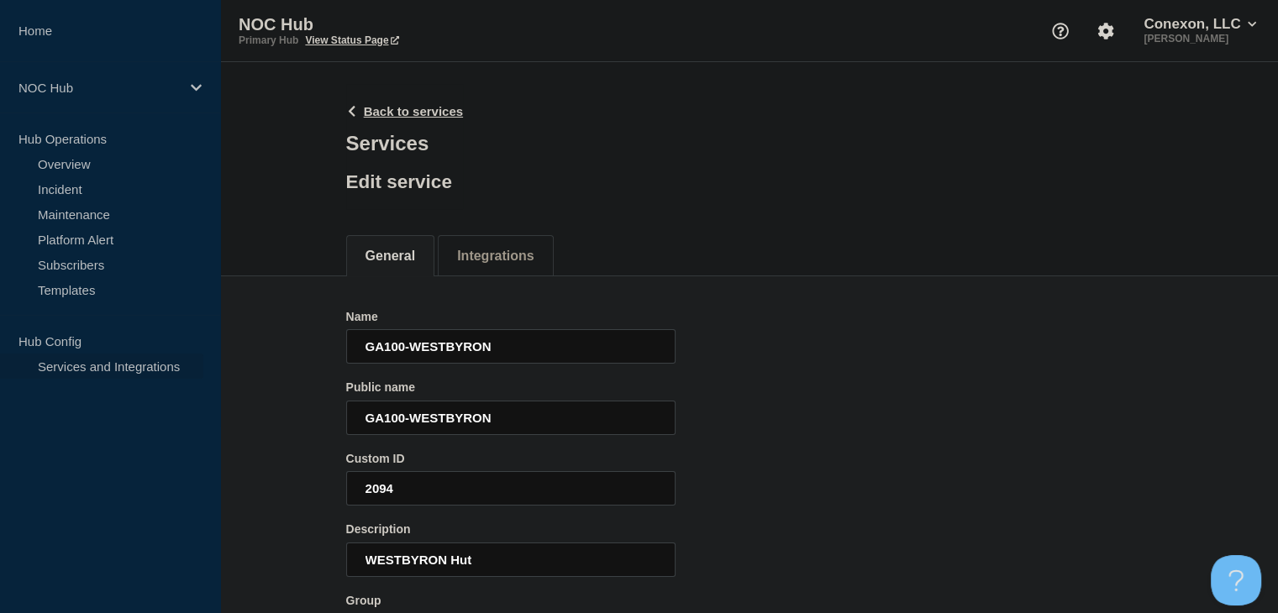
scroll to position [84, 0]
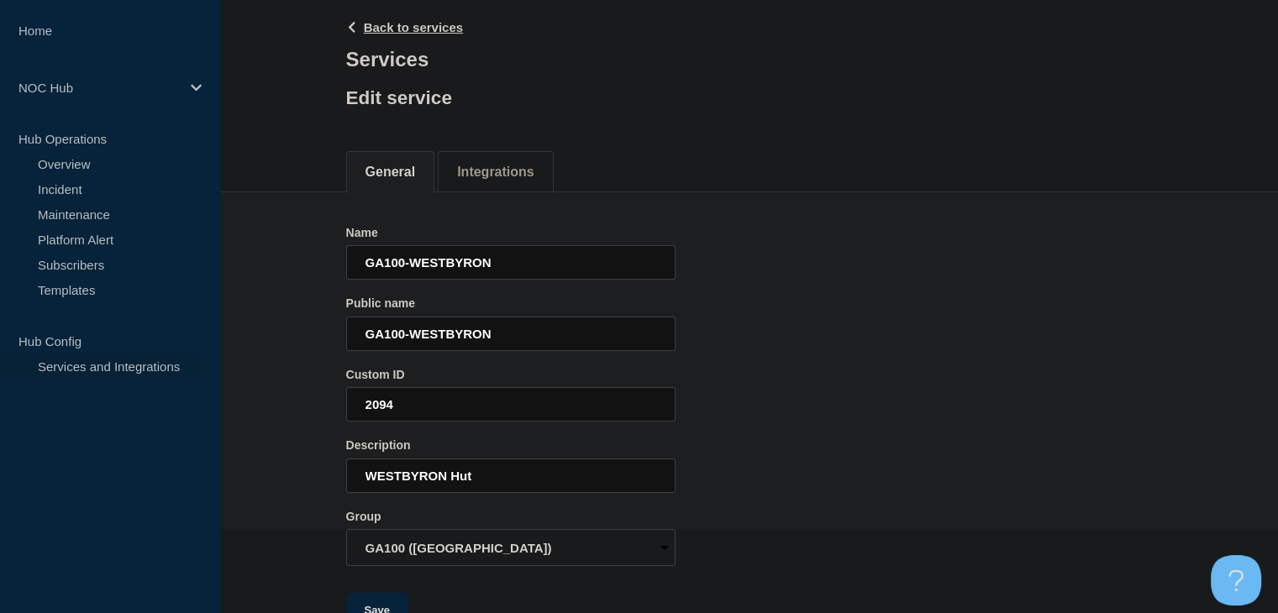
click at [978, 313] on div "Name GA100-WESTBYRON Public name GA100-WESTBYRON Custom ID 2094 Description WES…" at bounding box center [749, 427] width 807 height 402
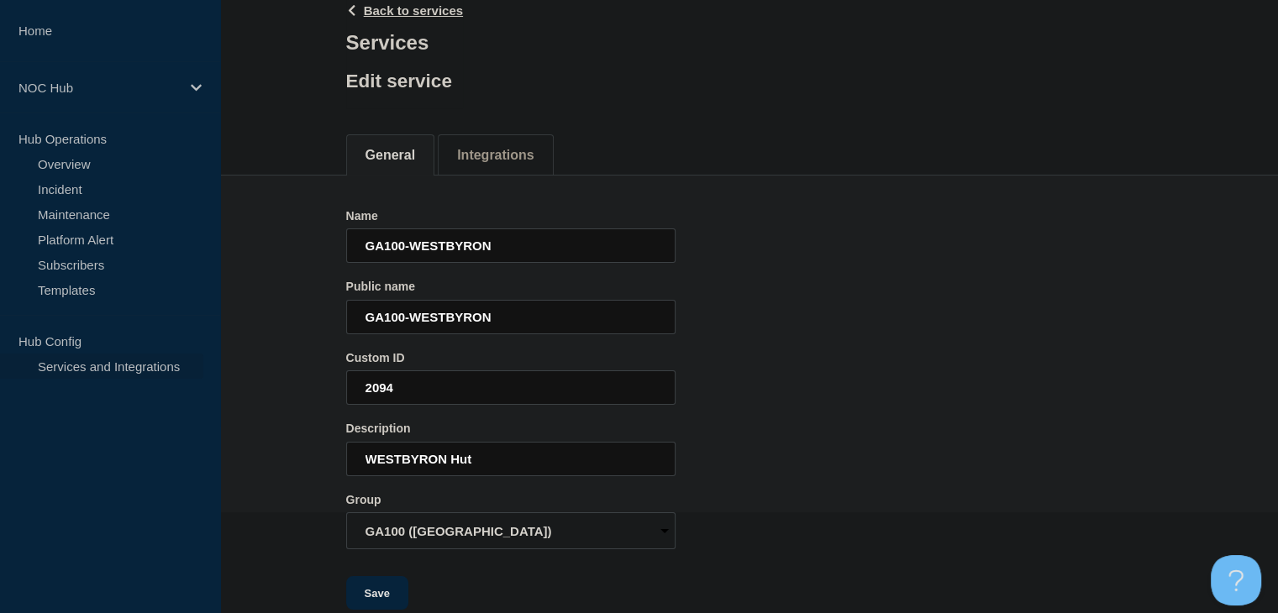
scroll to position [131, 0]
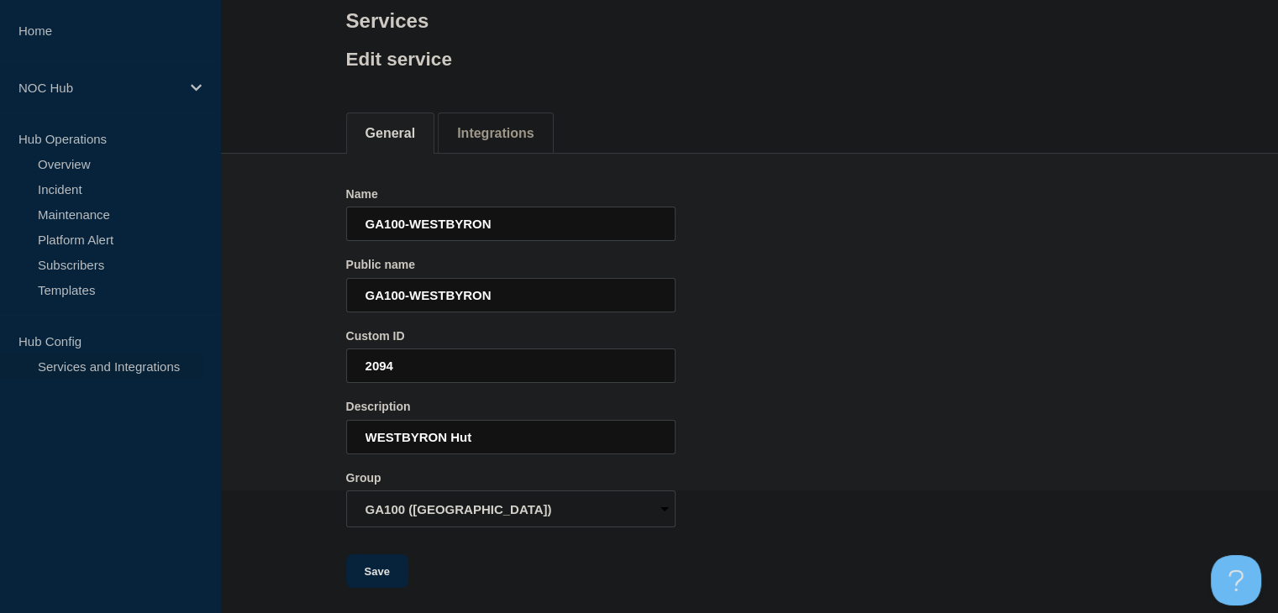
click at [766, 487] on div "Name GA100-WESTBYRON Public name GA100-WESTBYRON Custom ID 2094 Description WES…" at bounding box center [749, 388] width 807 height 402
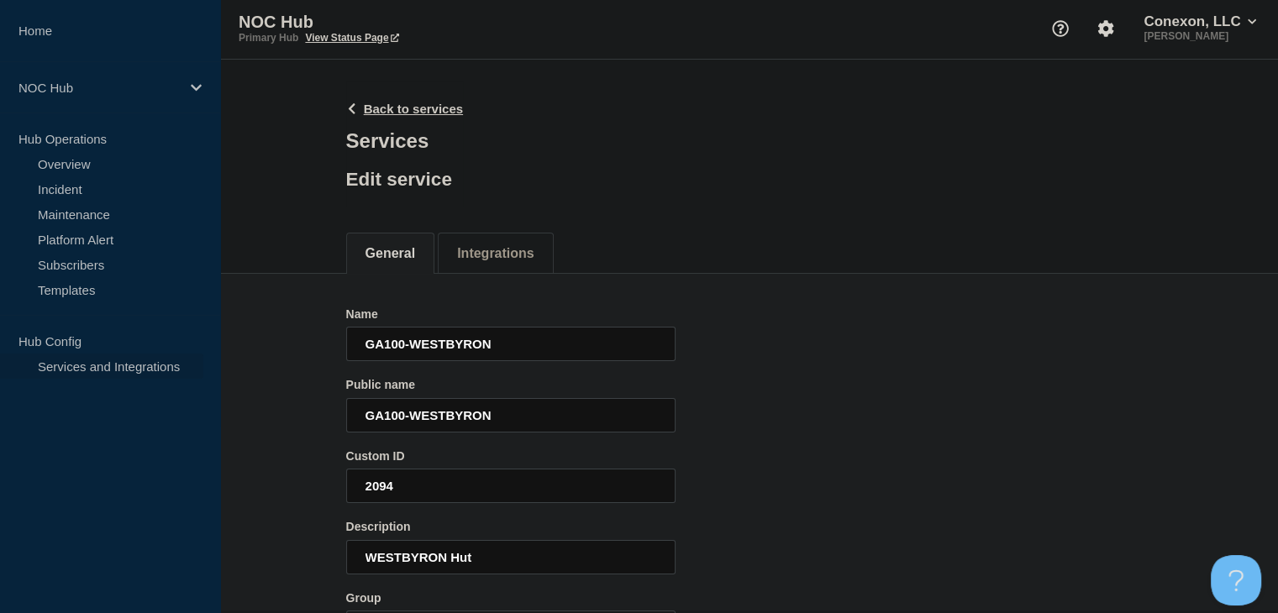
scroll to position [0, 0]
click at [390, 108] on link "Back to services" at bounding box center [405, 111] width 118 height 14
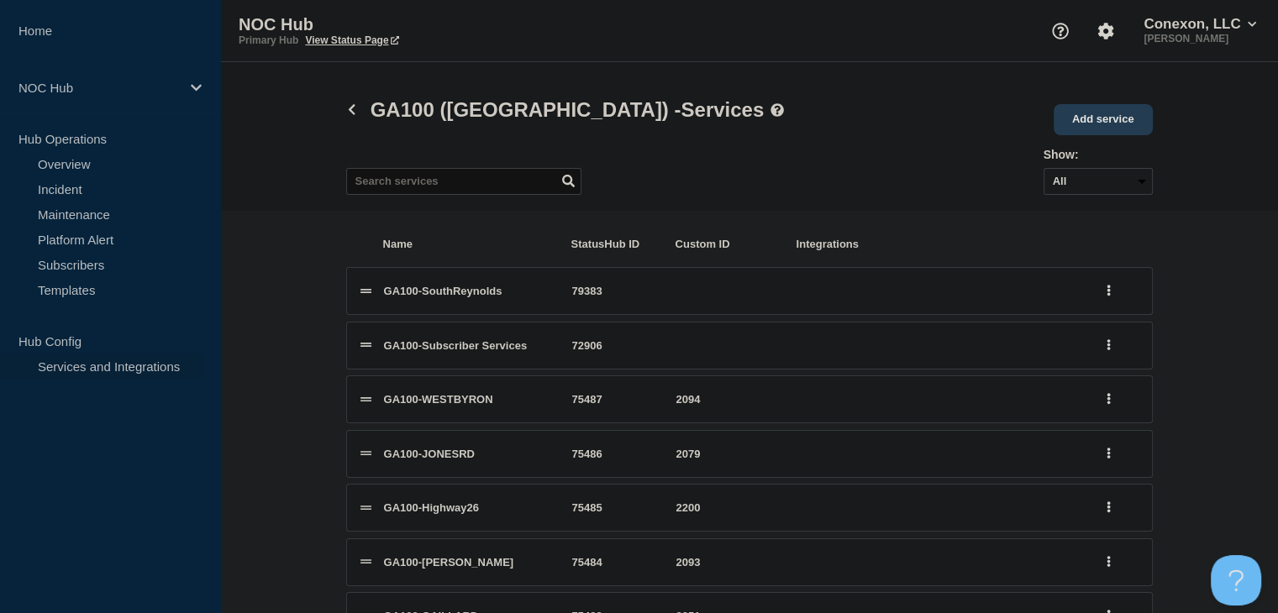
click at [1134, 126] on link "Add service" at bounding box center [1103, 119] width 99 height 31
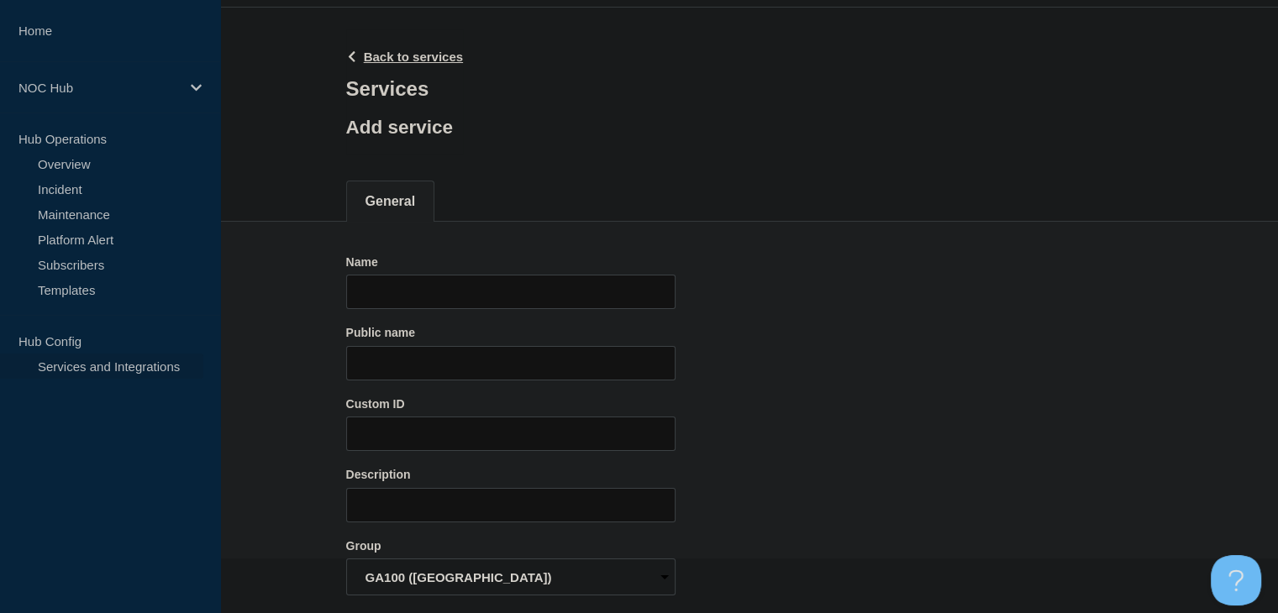
scroll to position [84, 0]
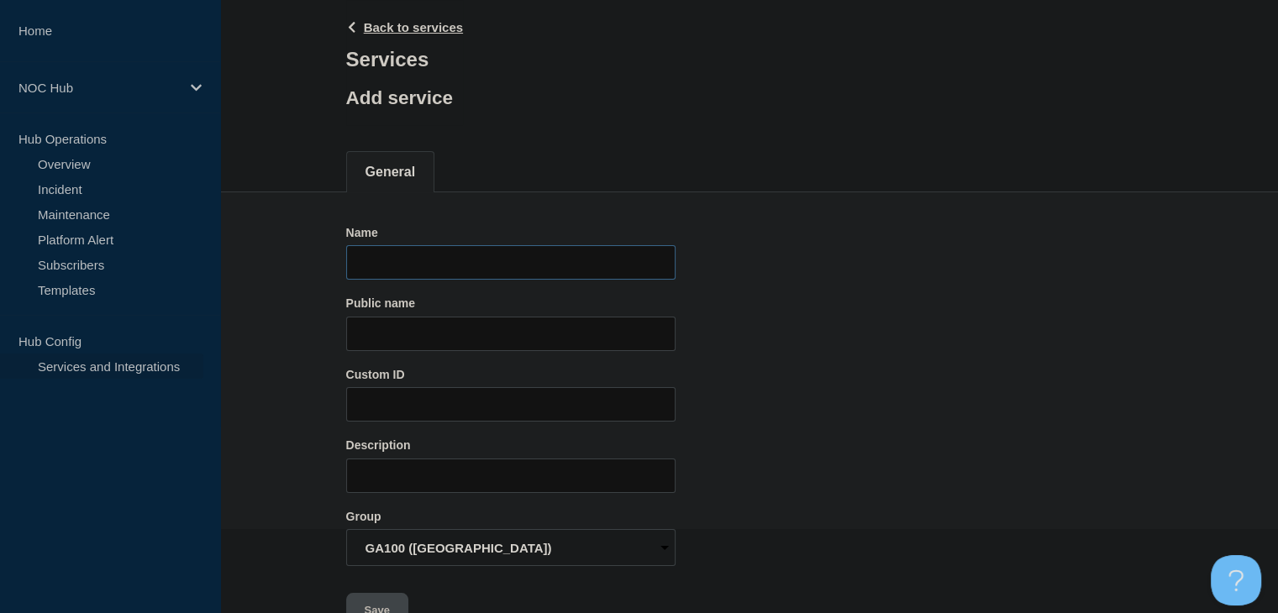
click at [427, 262] on input "Name" at bounding box center [510, 262] width 329 height 34
type input "GA100-OGLETHORPE"
click at [410, 263] on input "GA100-OGLETHORPE" at bounding box center [510, 262] width 329 height 34
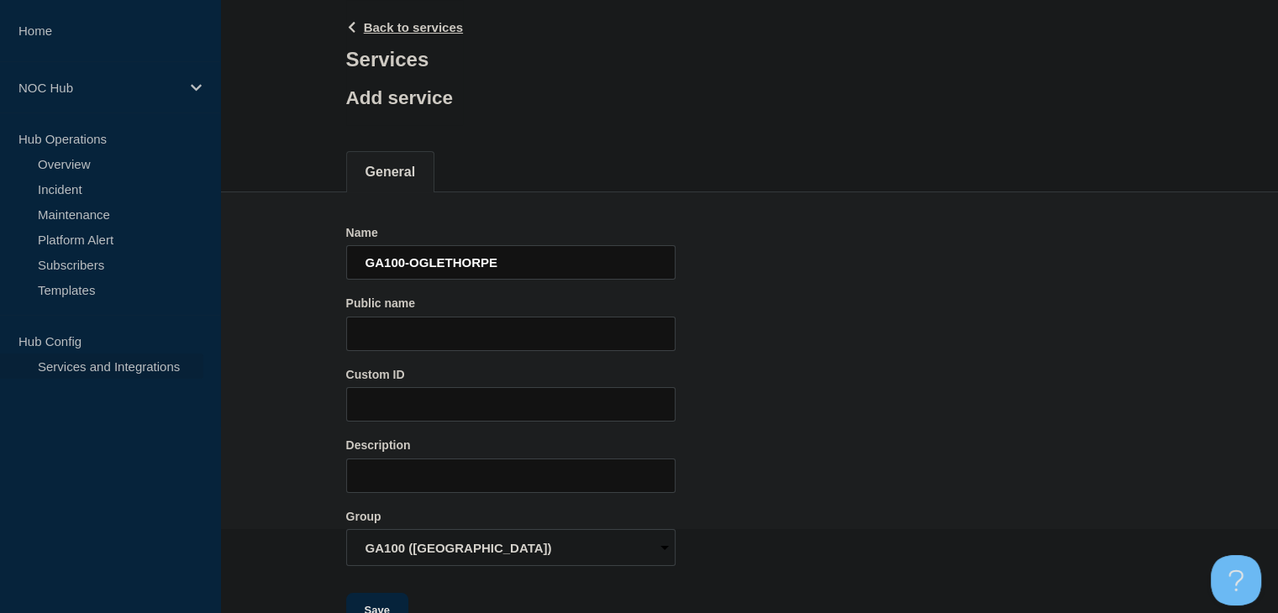
click at [272, 308] on section "Name GA100-OGLETHORPE Public name Custom ID Description Group Conexon Corporate…" at bounding box center [749, 409] width 1058 height 435
click at [427, 336] on input "Public name" at bounding box center [510, 334] width 329 height 34
paste input "GA100-OGLETHORPE"
type input "GA100-OGLETHORPE"
click at [409, 478] on input "Description" at bounding box center [510, 476] width 329 height 34
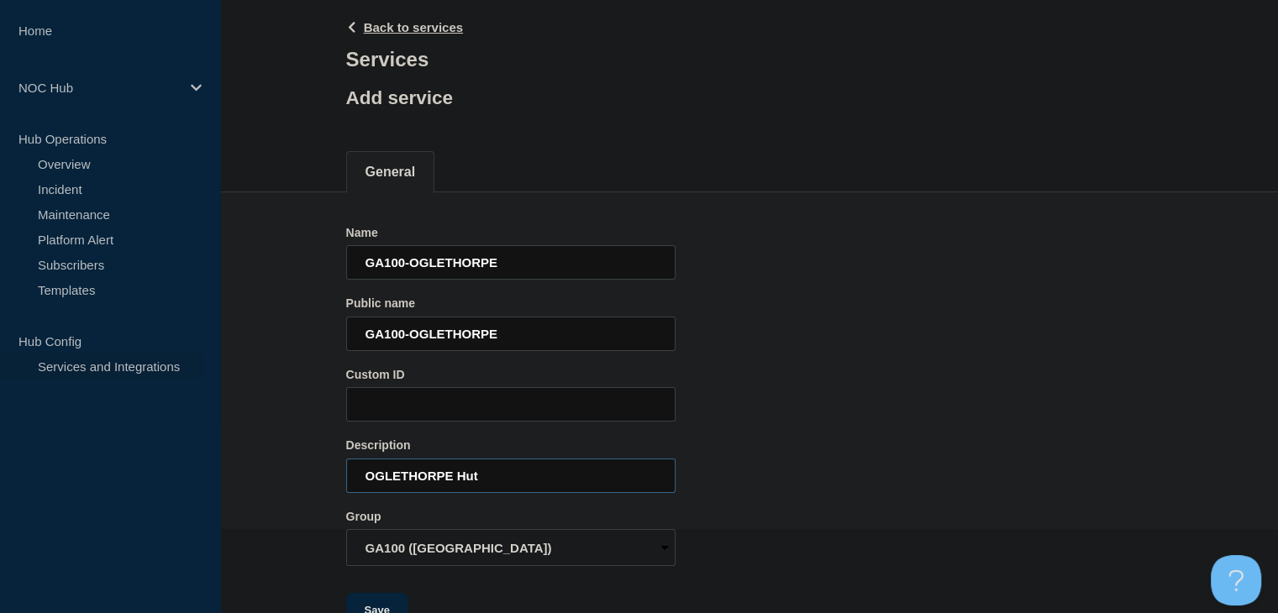
type input "OGLETHORPE Hut"
click at [282, 379] on section "Name GA100-OGLETHORPE Public name GA100-OGLETHORPE Custom ID Description OGLETH…" at bounding box center [749, 409] width 1058 height 435
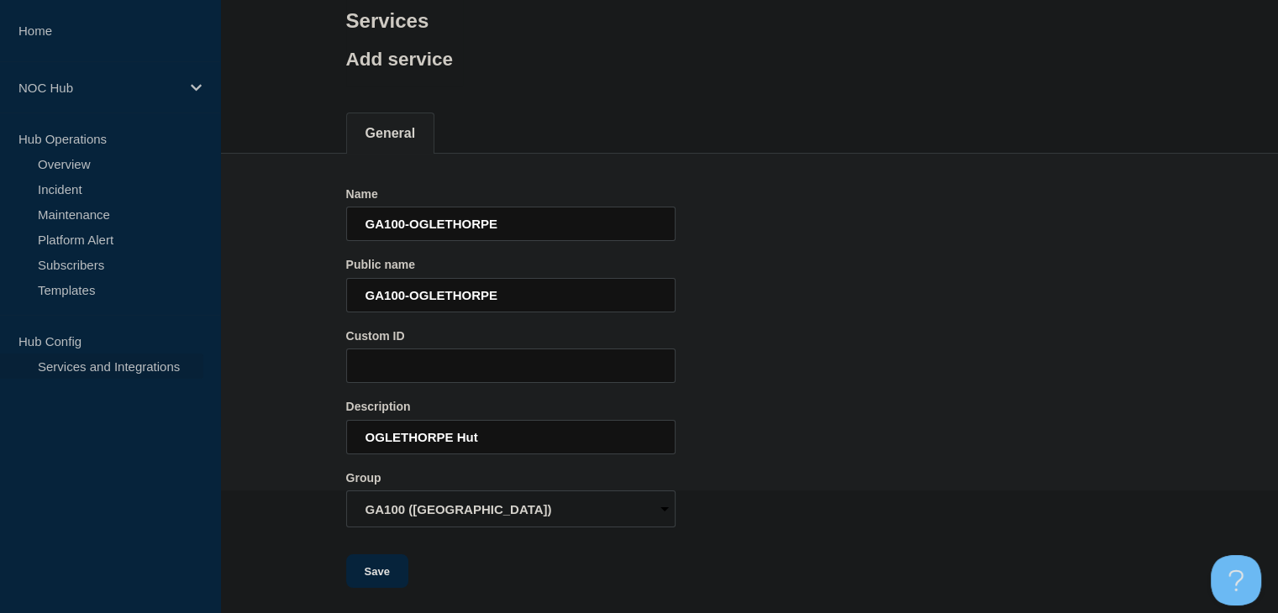
scroll to position [131, 0]
click at [377, 569] on button "Save" at bounding box center [377, 572] width 62 height 34
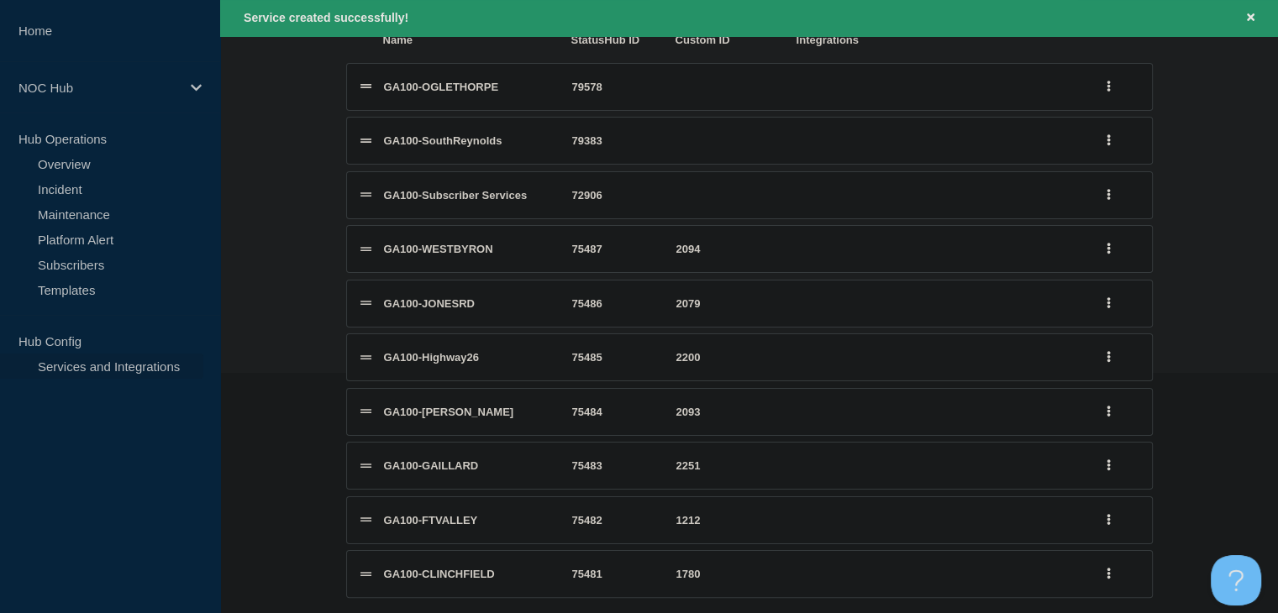
scroll to position [168, 0]
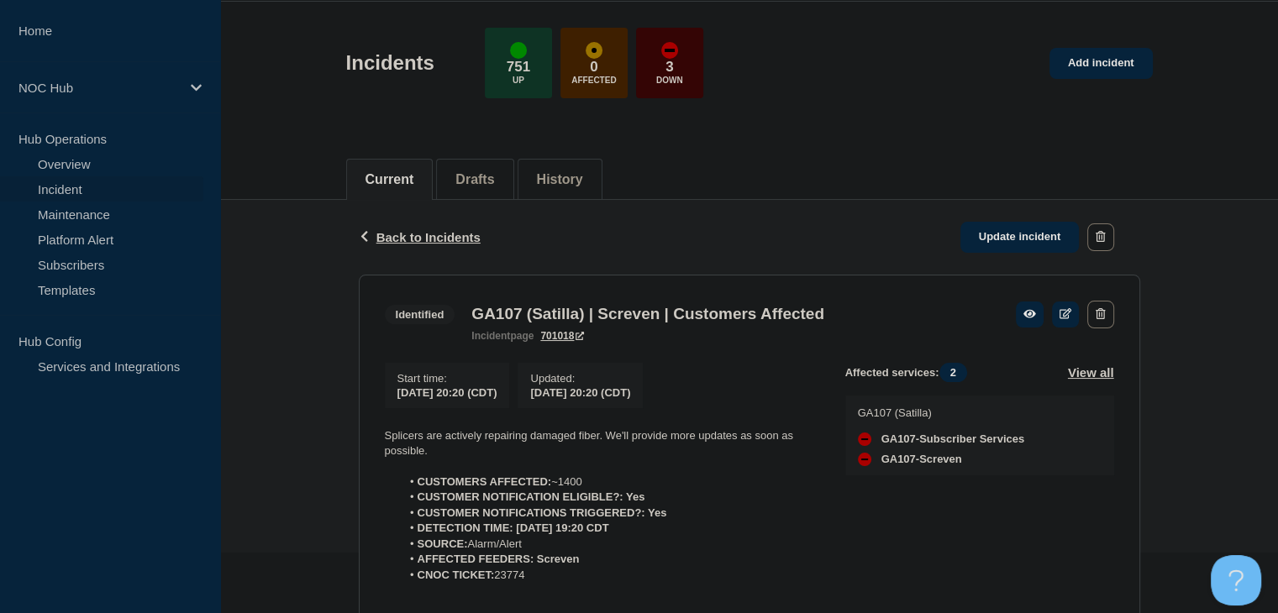
scroll to position [252, 0]
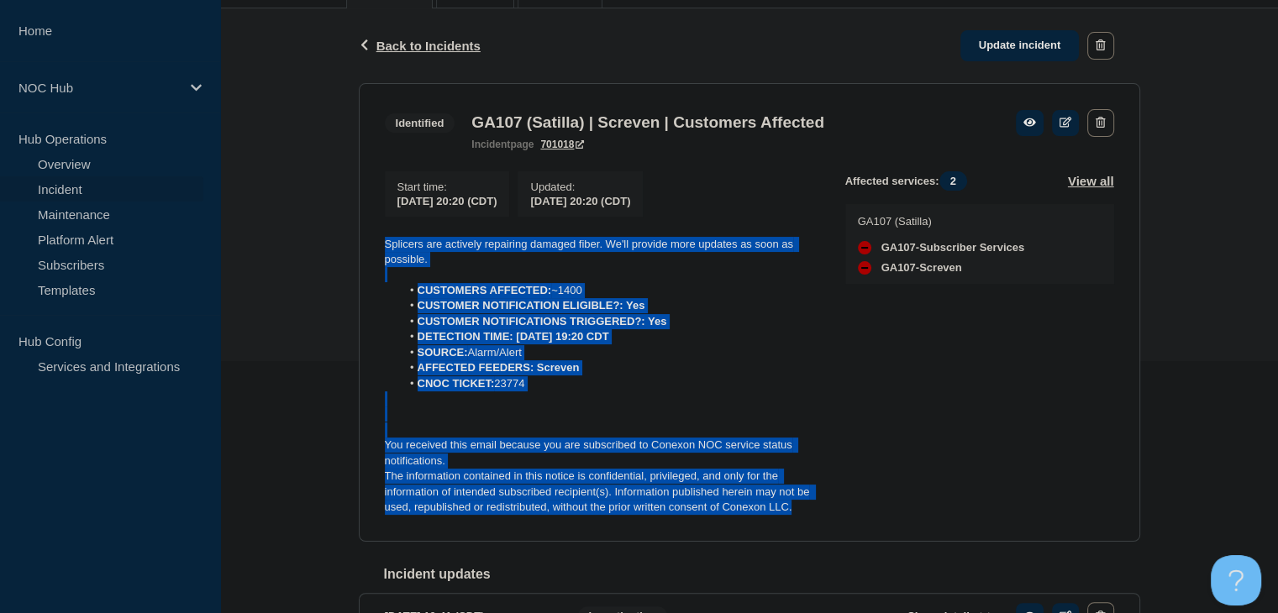
drag, startPoint x: 807, startPoint y: 512, endPoint x: 353, endPoint y: 246, distance: 525.8
click at [350, 246] on div "Back Back to Incidents Update incident Identified GA107 (Satilla) | Screven | C…" at bounding box center [749, 350] width 807 height 684
copy div "Splicers are actively repairing damaged fiber. We'll provide more updates as so…"
click at [974, 52] on link "Update incident" at bounding box center [1020, 45] width 119 height 31
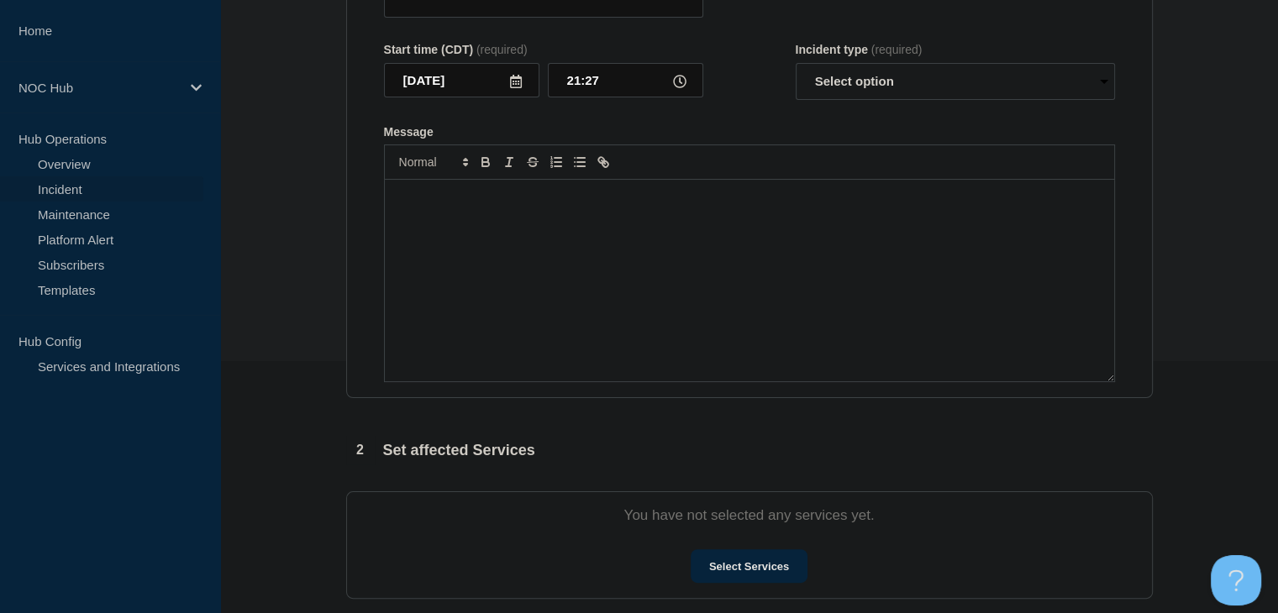
type input "GA107 (Satilla) | Screven | Customers Affected"
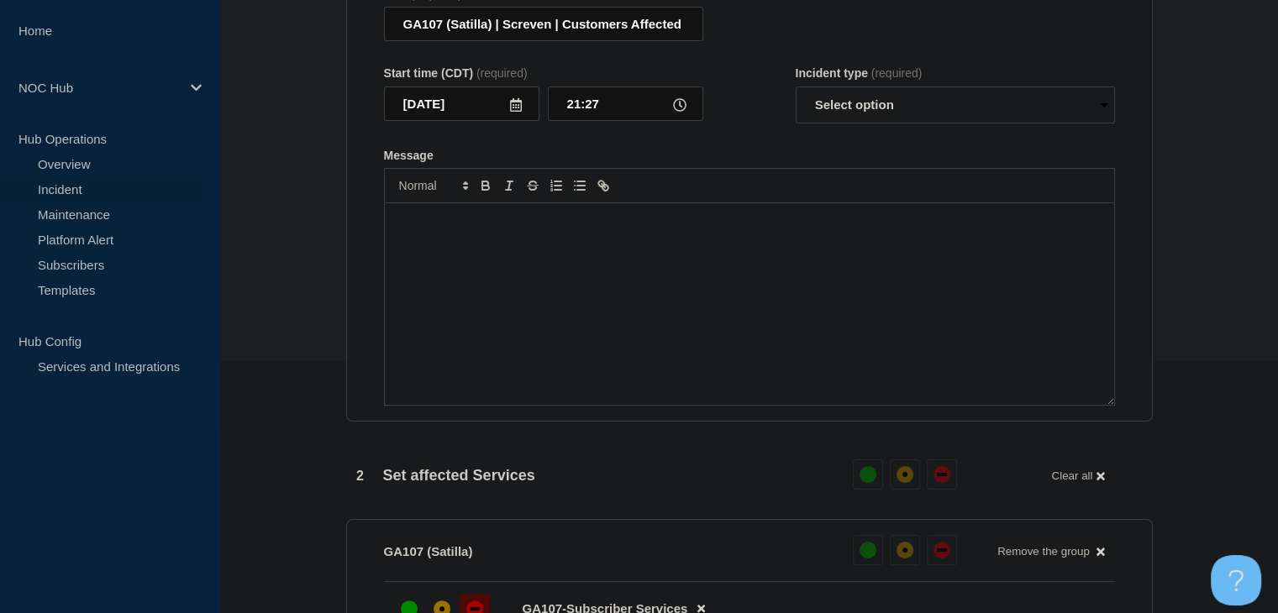
click at [598, 356] on div "Message" at bounding box center [749, 304] width 729 height 202
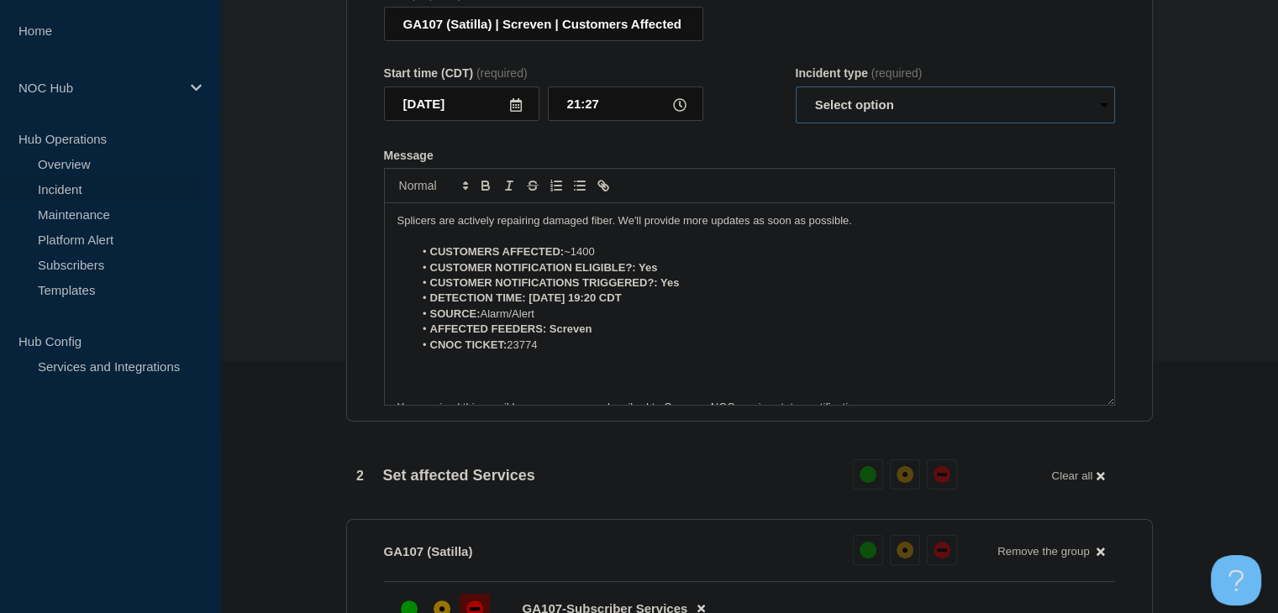
click at [842, 113] on select "Select option Investigating Identified Monitoring Resolved" at bounding box center [955, 105] width 319 height 37
select select "monitoring"
click at [796, 97] on select "Select option Investigating Identified Monitoring Resolved" at bounding box center [955, 105] width 319 height 37
click at [709, 229] on p "Splicers are actively repairing damaged fiber. We'll provide more updates as so…" at bounding box center [750, 220] width 704 height 15
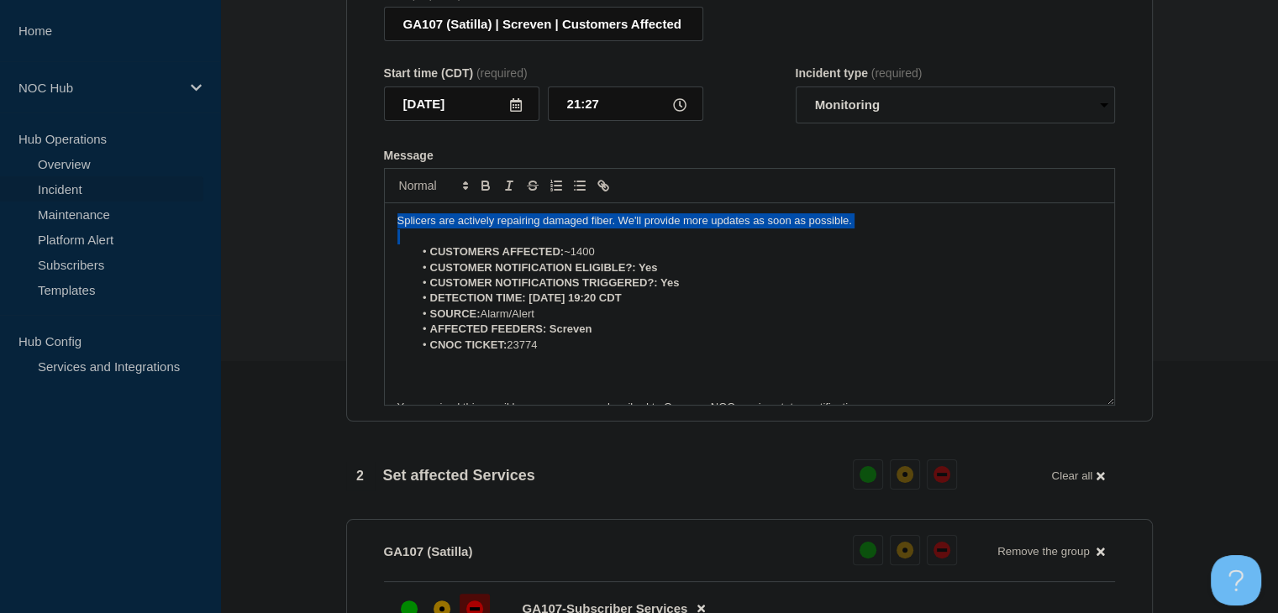
click at [709, 229] on p "Splicers are actively repairing damaged fiber. We'll provide more updates as so…" at bounding box center [750, 220] width 704 height 15
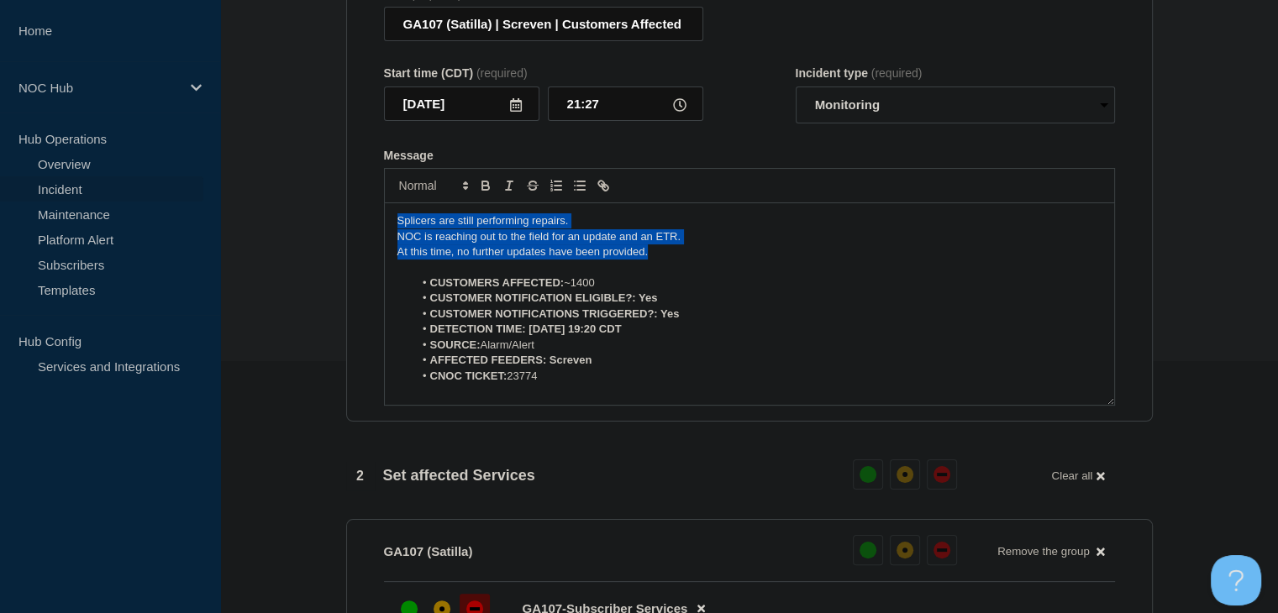
drag, startPoint x: 650, startPoint y: 266, endPoint x: 377, endPoint y: 224, distance: 275.5
click at [377, 224] on section "Title (required) GA107 (Satilla) | Screven | Customers Affected Start time (CDT…" at bounding box center [749, 196] width 807 height 451
copy div "Splicers are still performing repairs. NOC is reaching out to the field for an …"
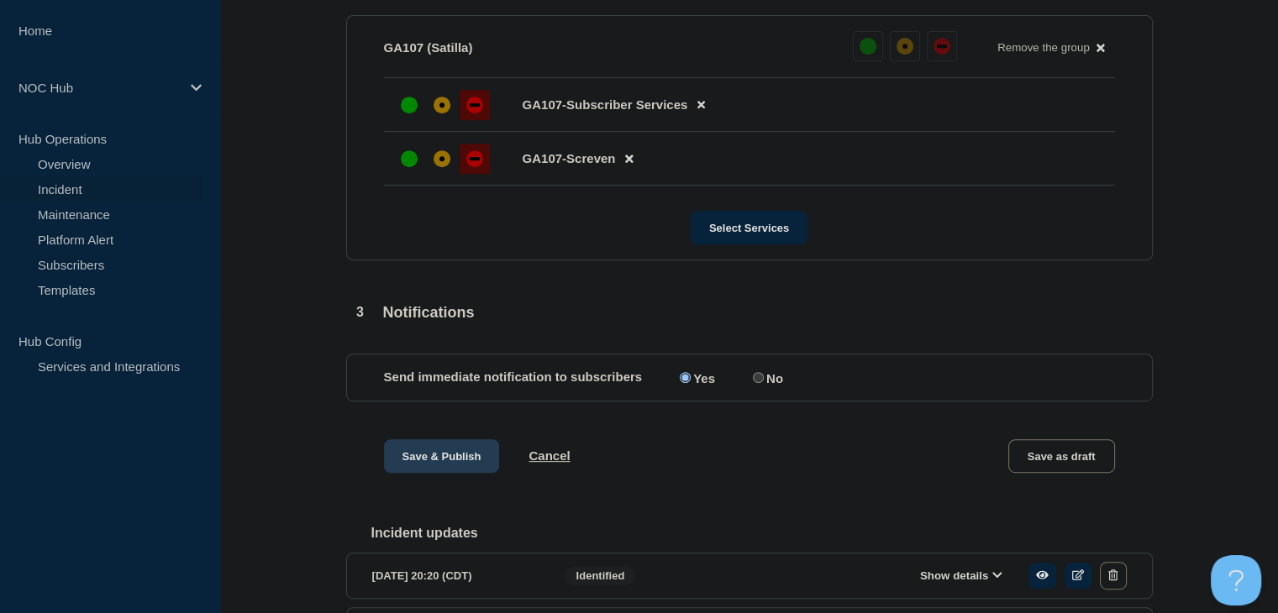
click at [425, 470] on button "Save & Publish" at bounding box center [442, 457] width 116 height 34
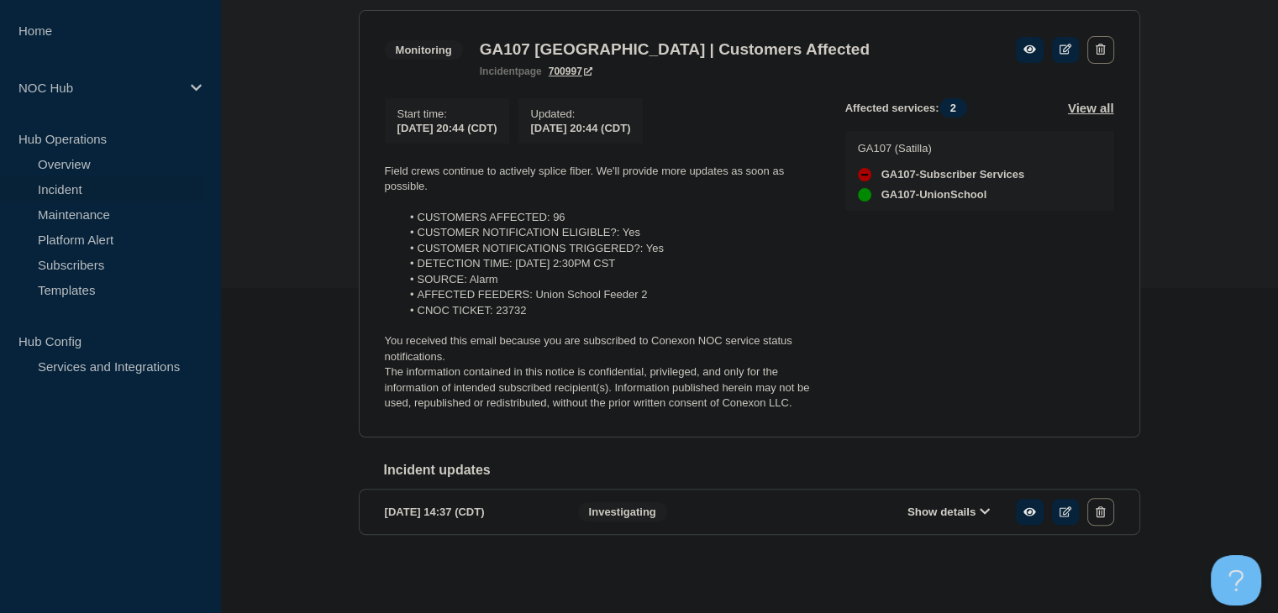
scroll to position [250, 0]
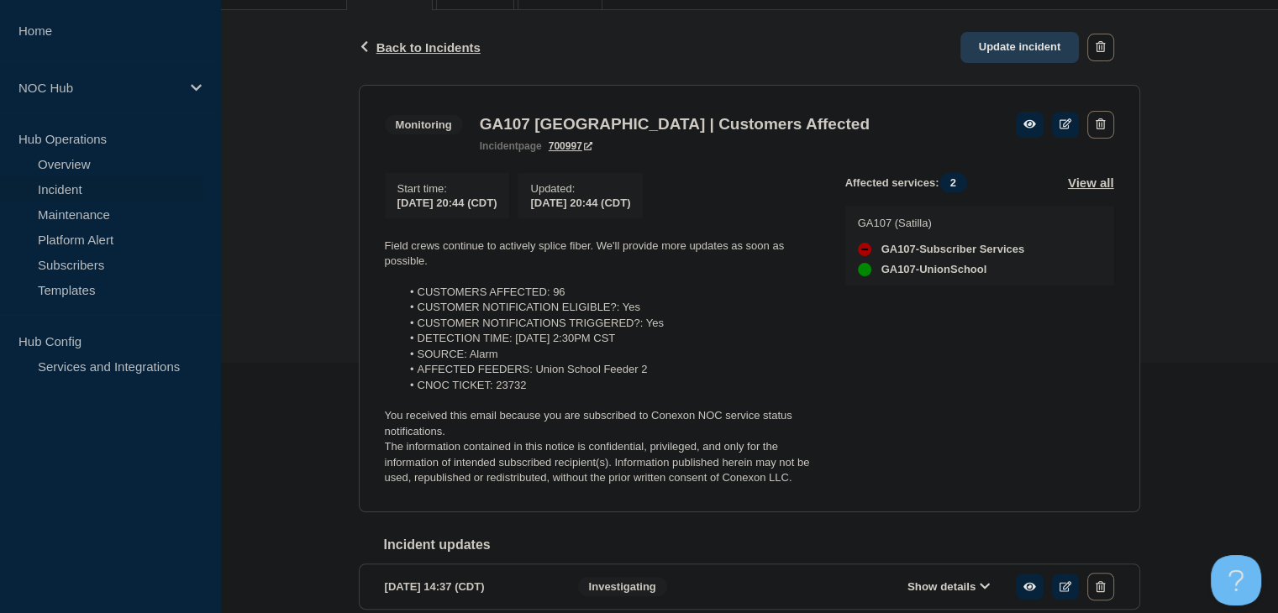
click at [999, 51] on link "Update incident" at bounding box center [1020, 47] width 119 height 31
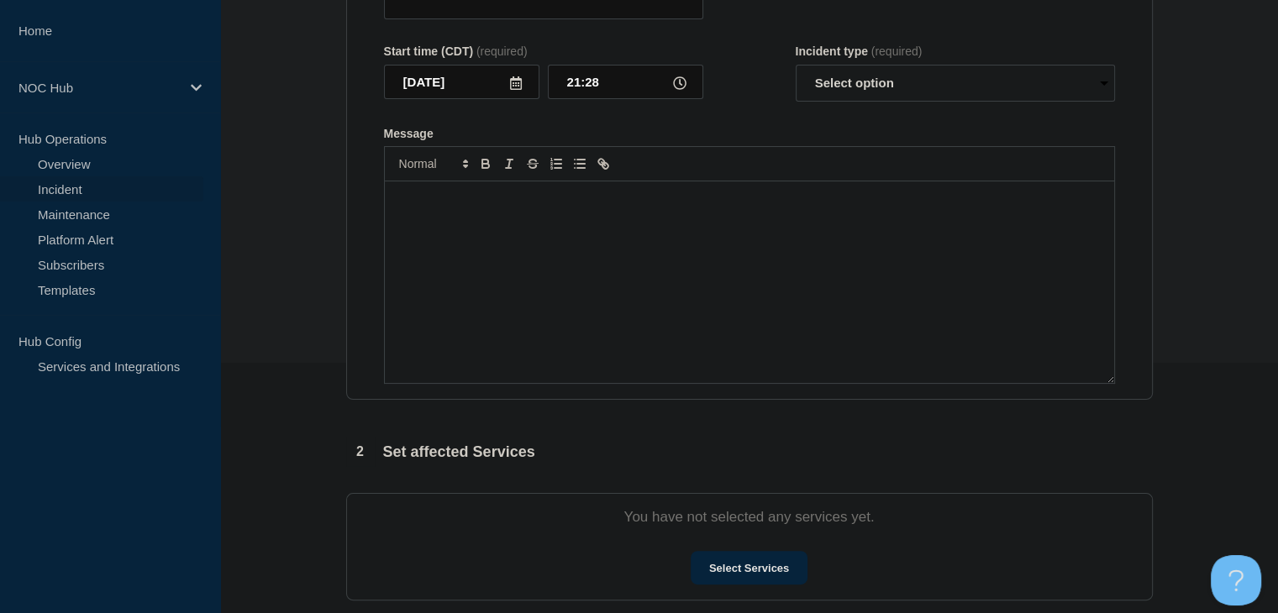
type input "GA107 [GEOGRAPHIC_DATA] | Customers Affected"
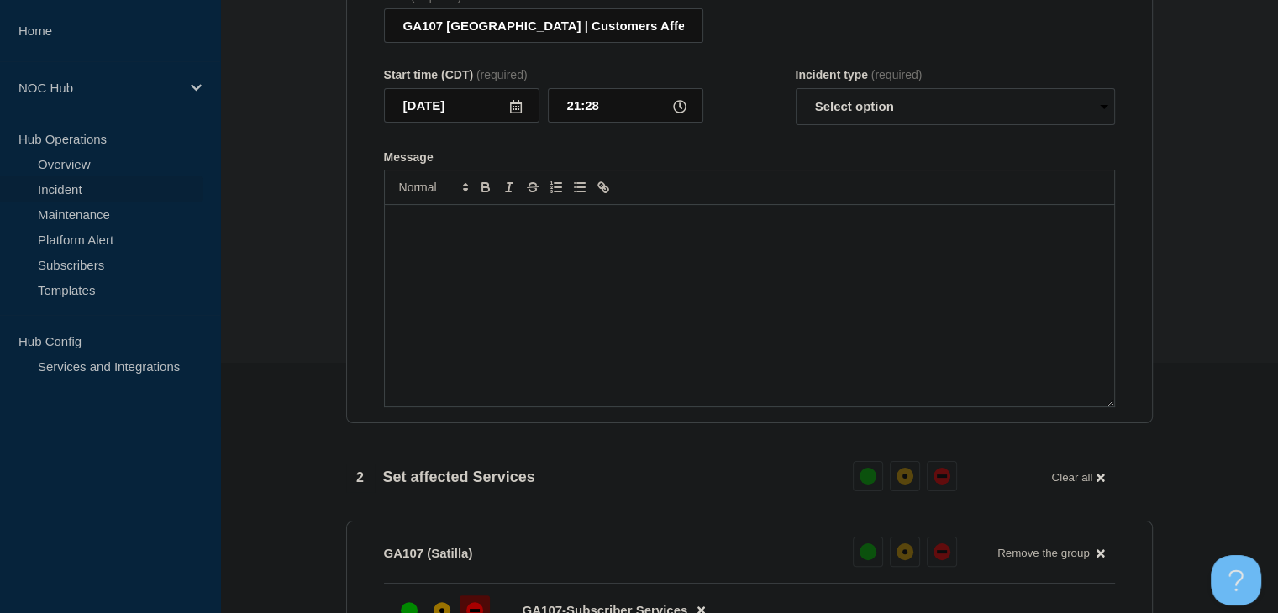
click at [565, 320] on div "Message" at bounding box center [749, 306] width 729 height 202
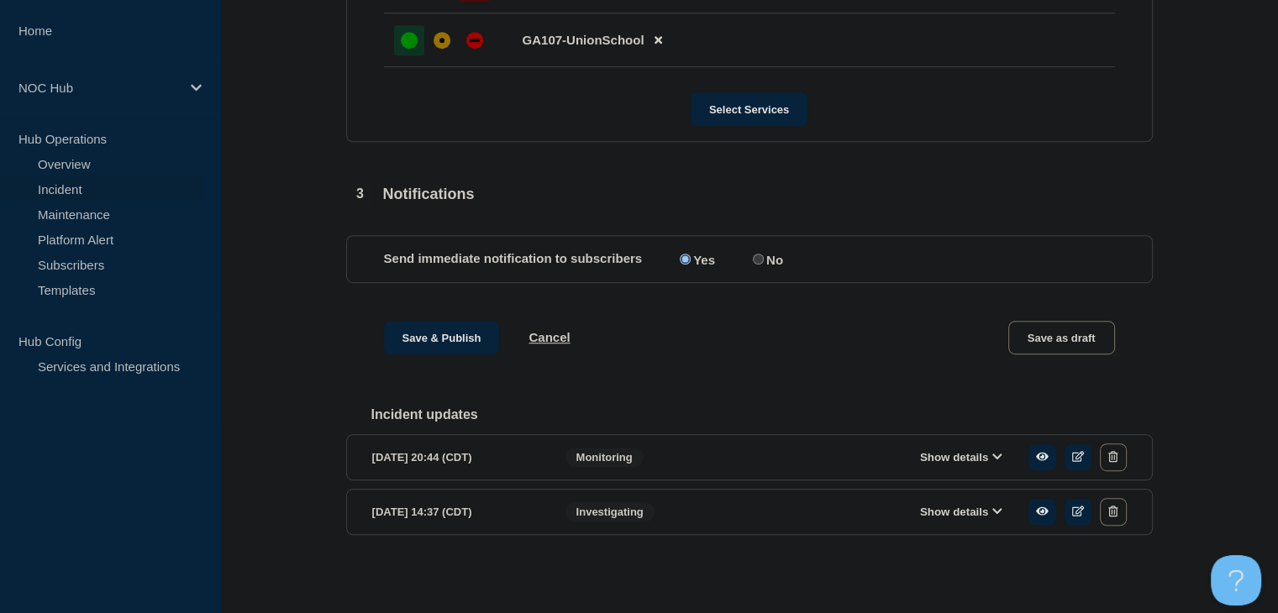
click at [945, 451] on button "Show details" at bounding box center [961, 457] width 92 height 14
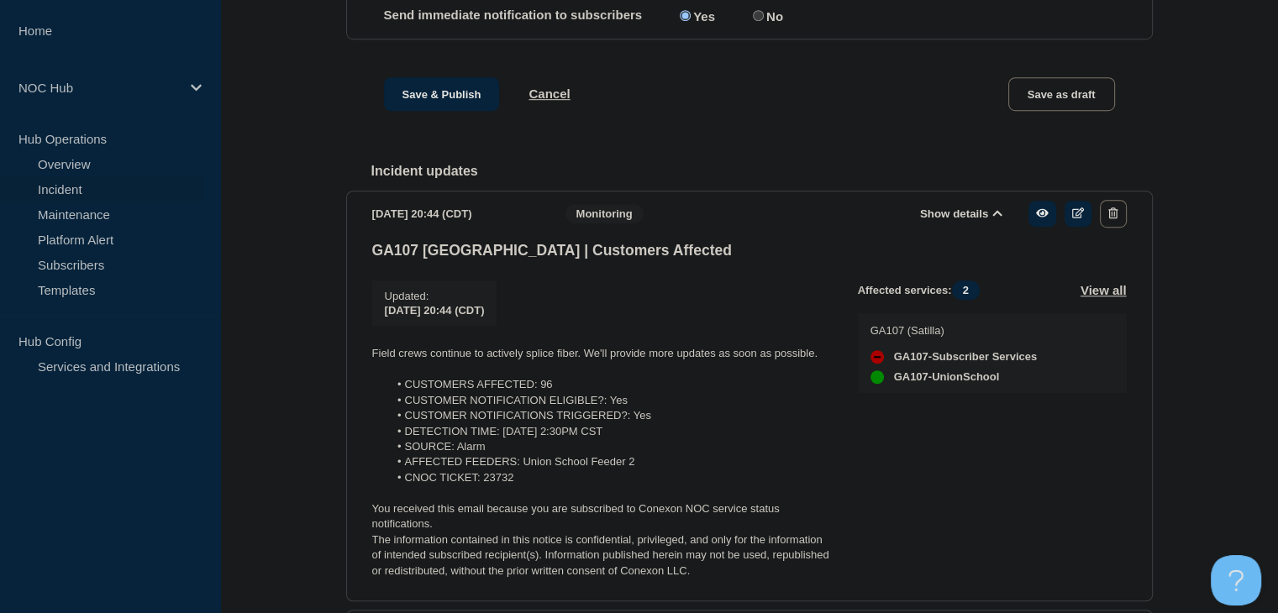
scroll to position [1227, 0]
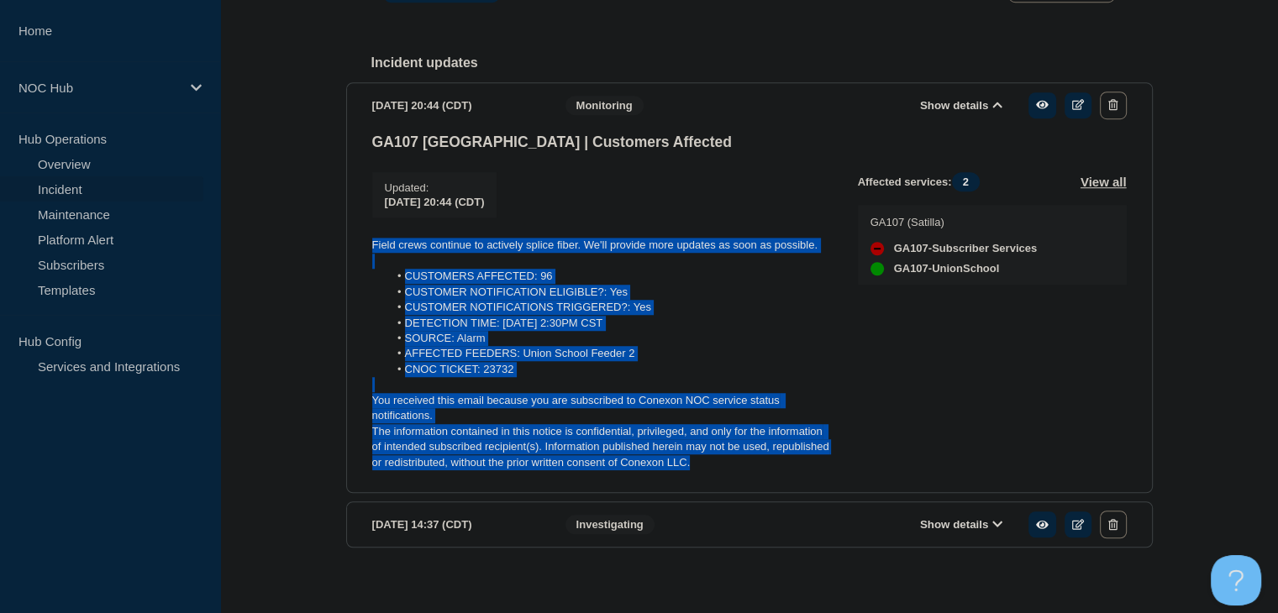
drag, startPoint x: 716, startPoint y: 486, endPoint x: 303, endPoint y: 264, distance: 469.2
copy div "Field crews continue to actively splice fiber. We'll provide more updates as so…"
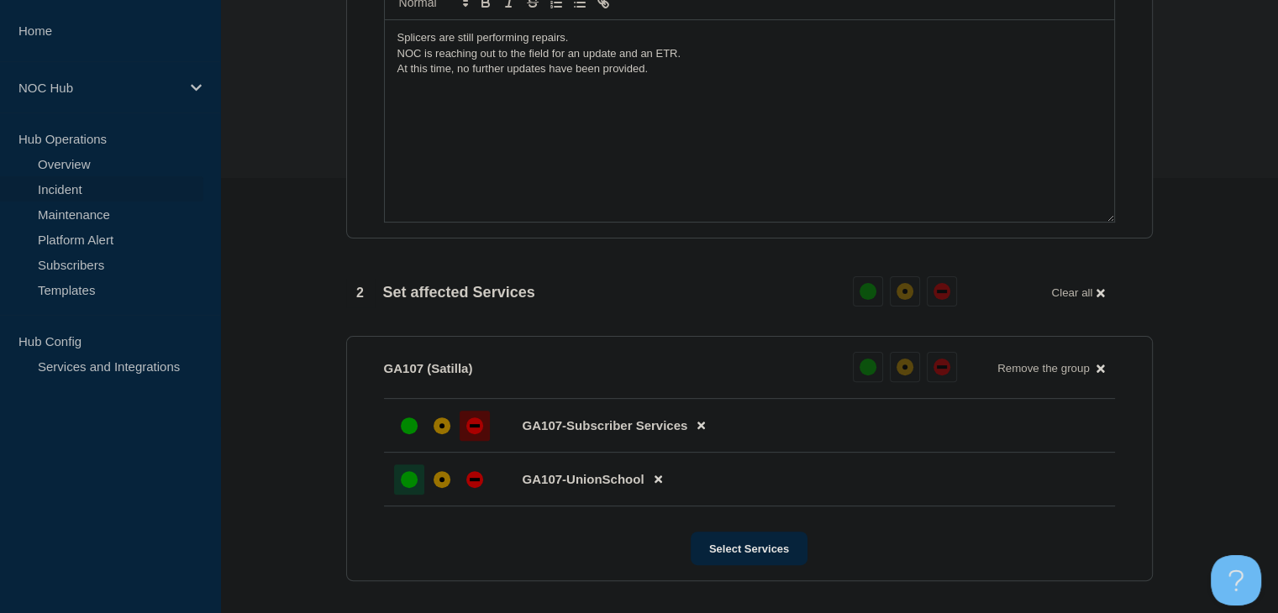
scroll to position [303, 0]
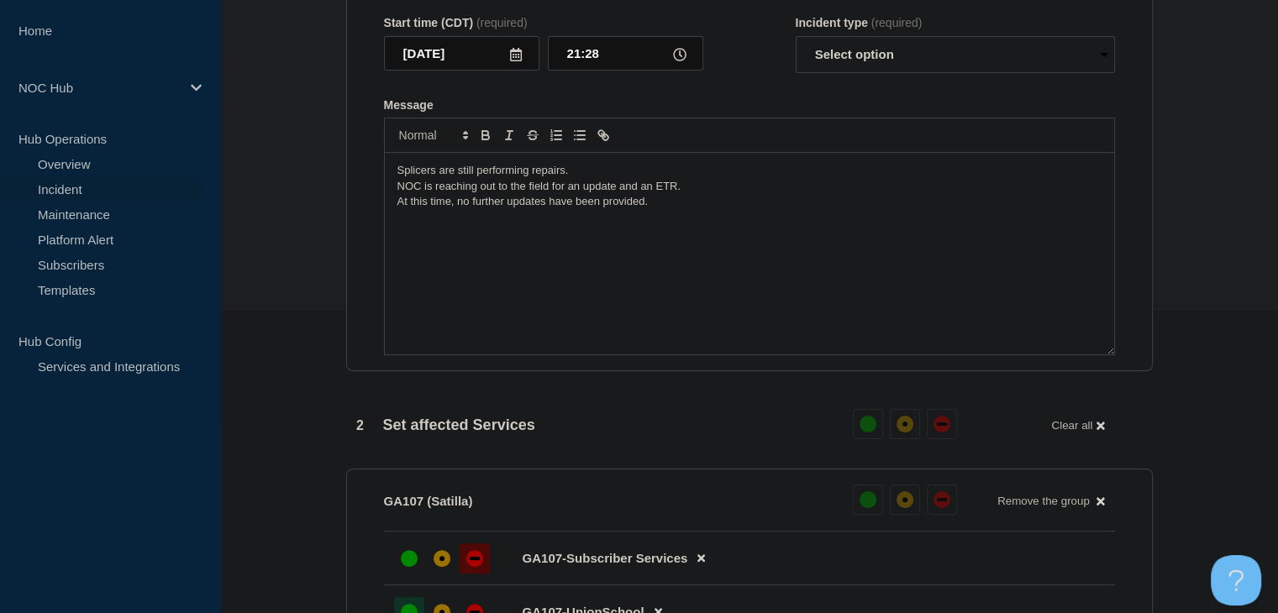
click at [424, 300] on div "Splicers are still performing repairs. NOC is reaching out to the field for an …" at bounding box center [749, 254] width 729 height 202
click at [666, 209] on p "At this time, no further updates have been provided." at bounding box center [750, 201] width 704 height 15
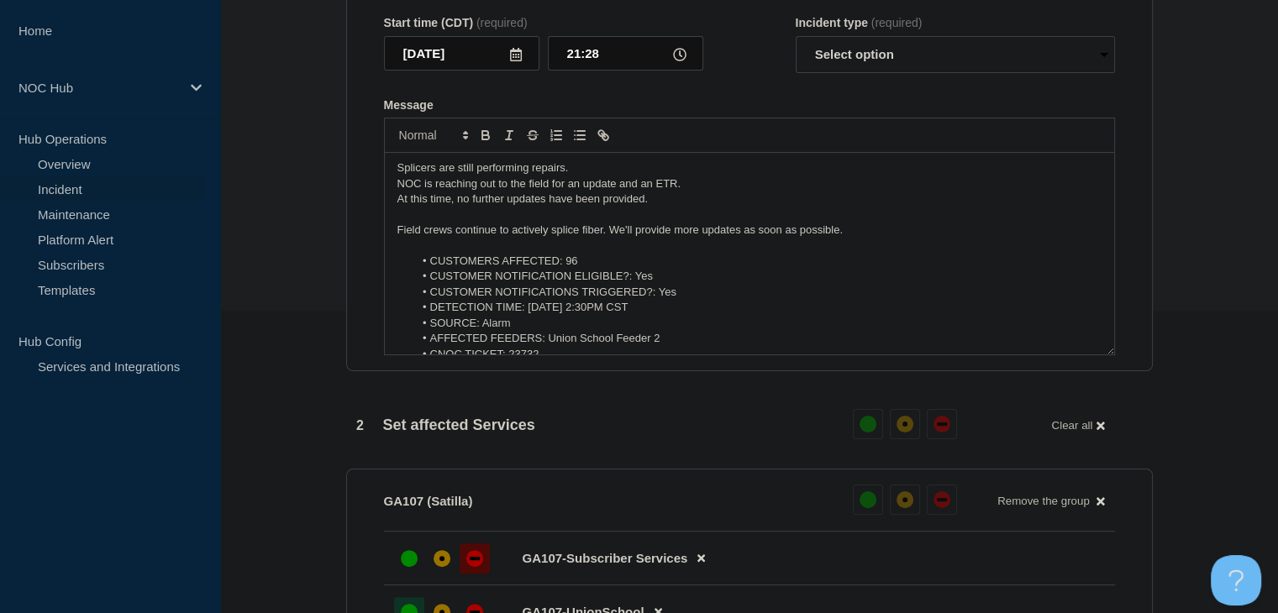
scroll to position [0, 0]
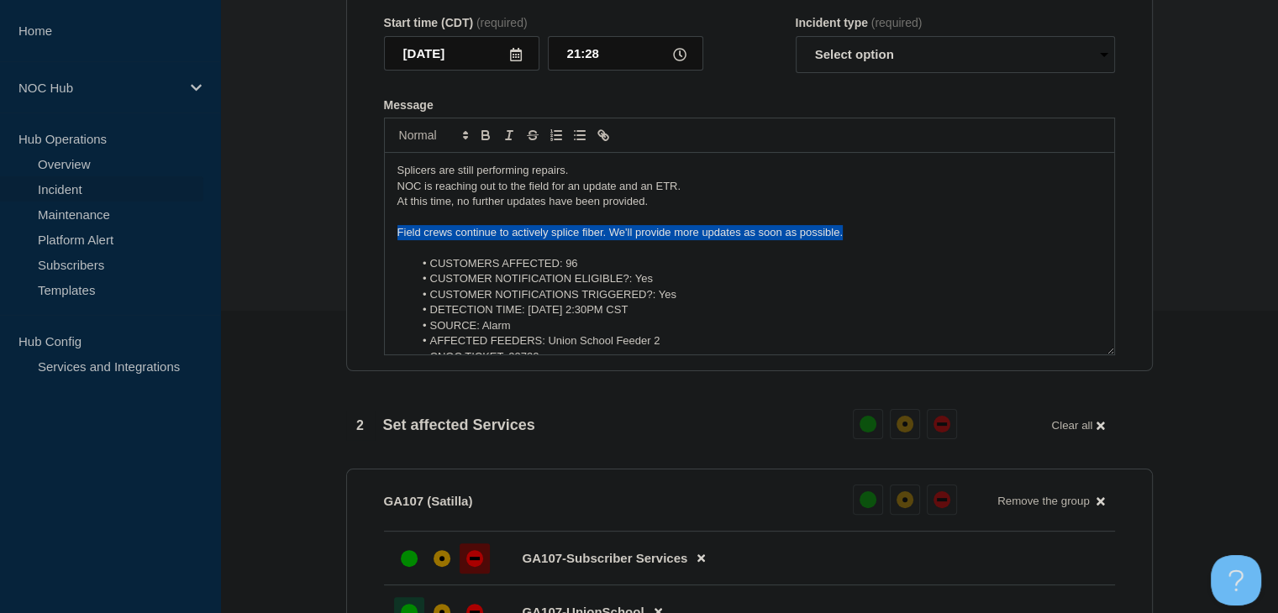
drag, startPoint x: 865, startPoint y: 241, endPoint x: 390, endPoint y: 249, distance: 474.9
click at [390, 249] on div "Splicers are still performing repairs. NOC is reaching out to the field for an …" at bounding box center [749, 254] width 729 height 202
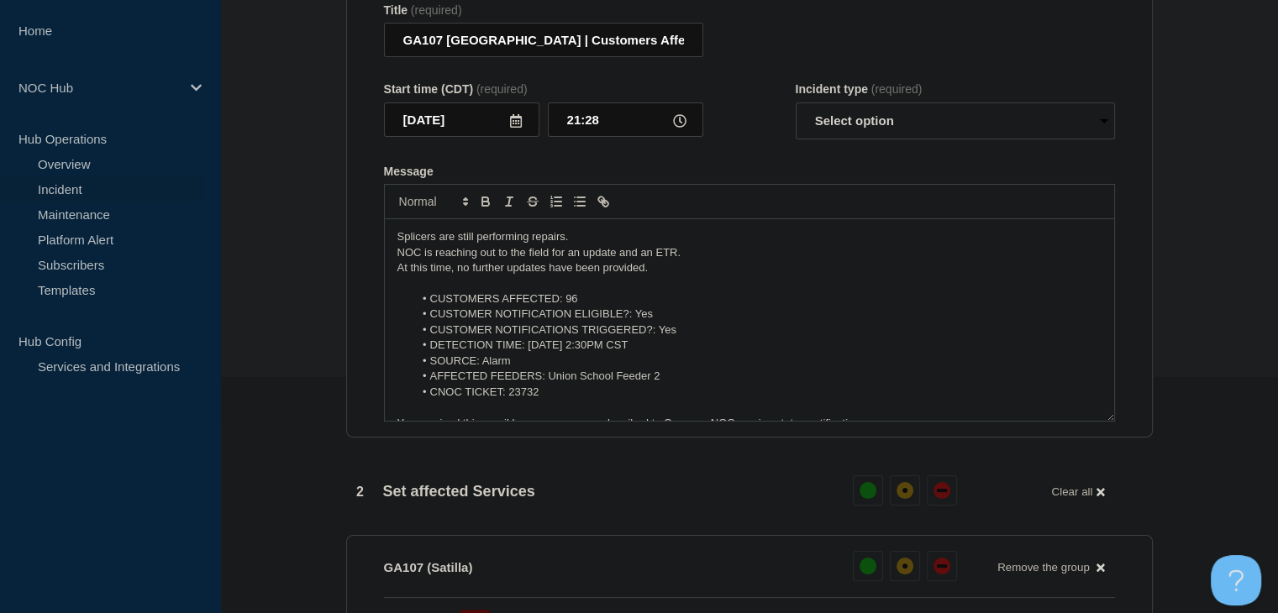
scroll to position [134, 0]
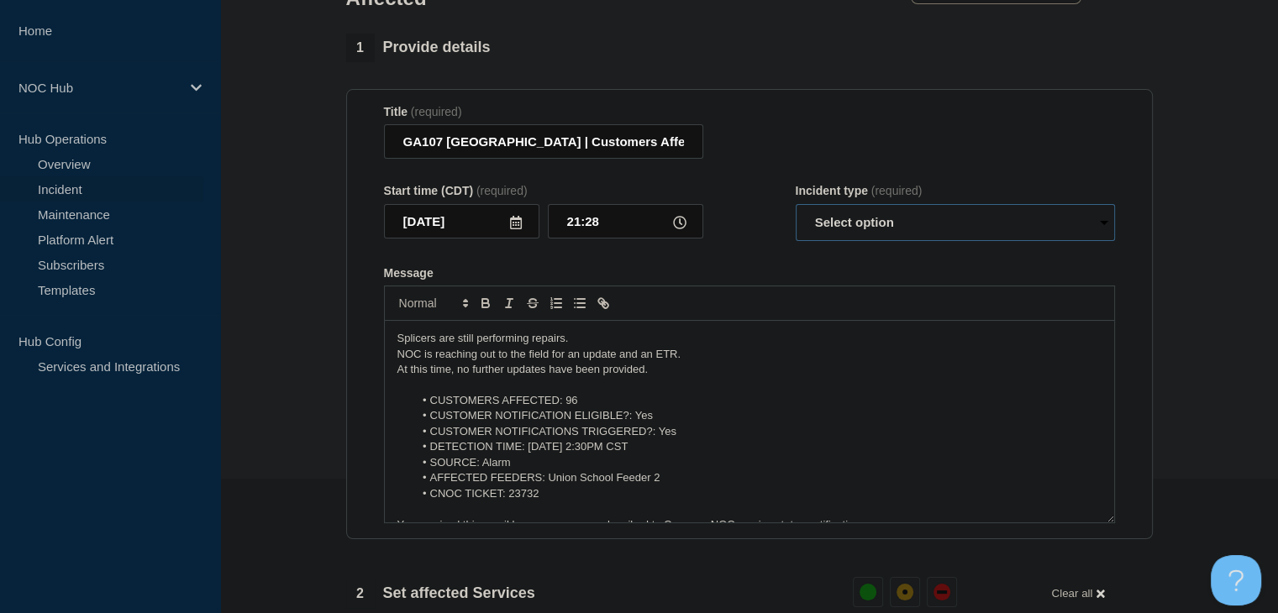
click at [844, 216] on select "Select option Investigating Identified Monitoring Resolved" at bounding box center [955, 222] width 319 height 37
select select "monitoring"
click at [796, 213] on select "Select option Investigating Identified Monitoring Resolved" at bounding box center [955, 222] width 319 height 37
click at [756, 277] on div "Message" at bounding box center [749, 272] width 731 height 13
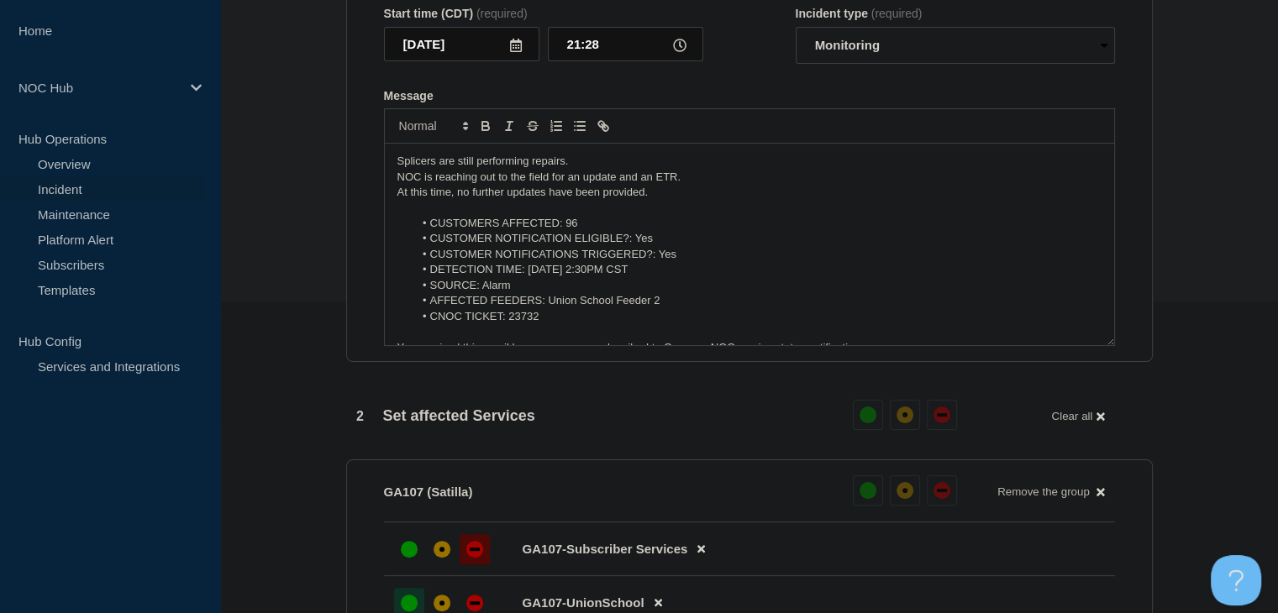
scroll to position [891, 0]
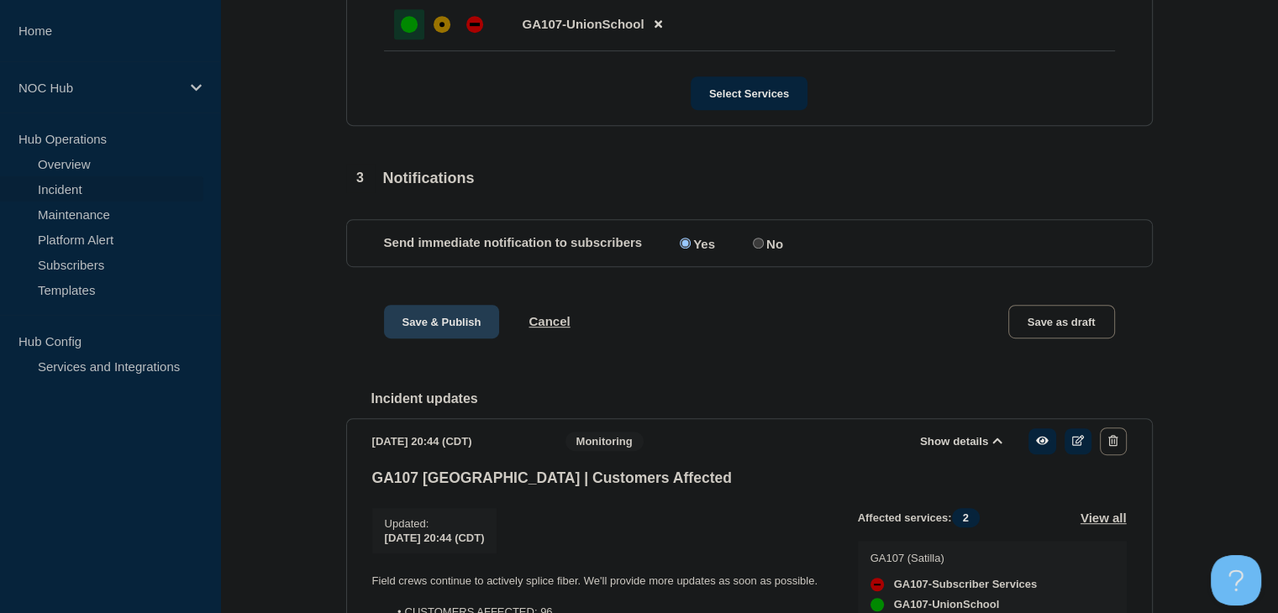
click at [455, 338] on button "Save & Publish" at bounding box center [442, 322] width 116 height 34
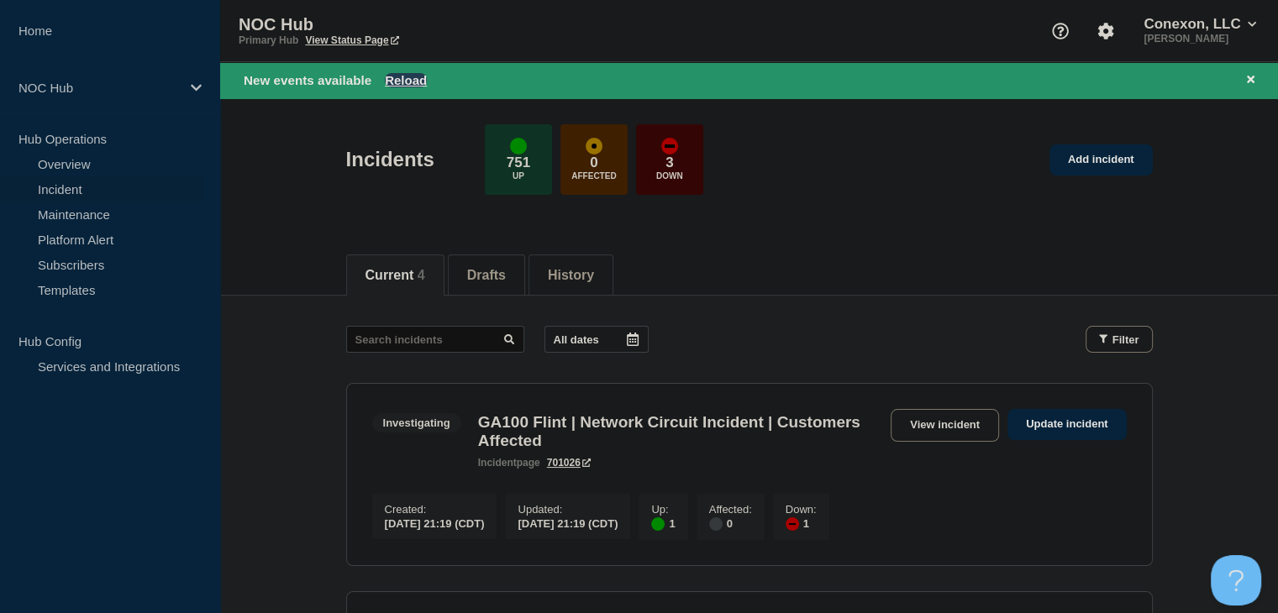
click at [419, 77] on button "Reload" at bounding box center [406, 80] width 42 height 14
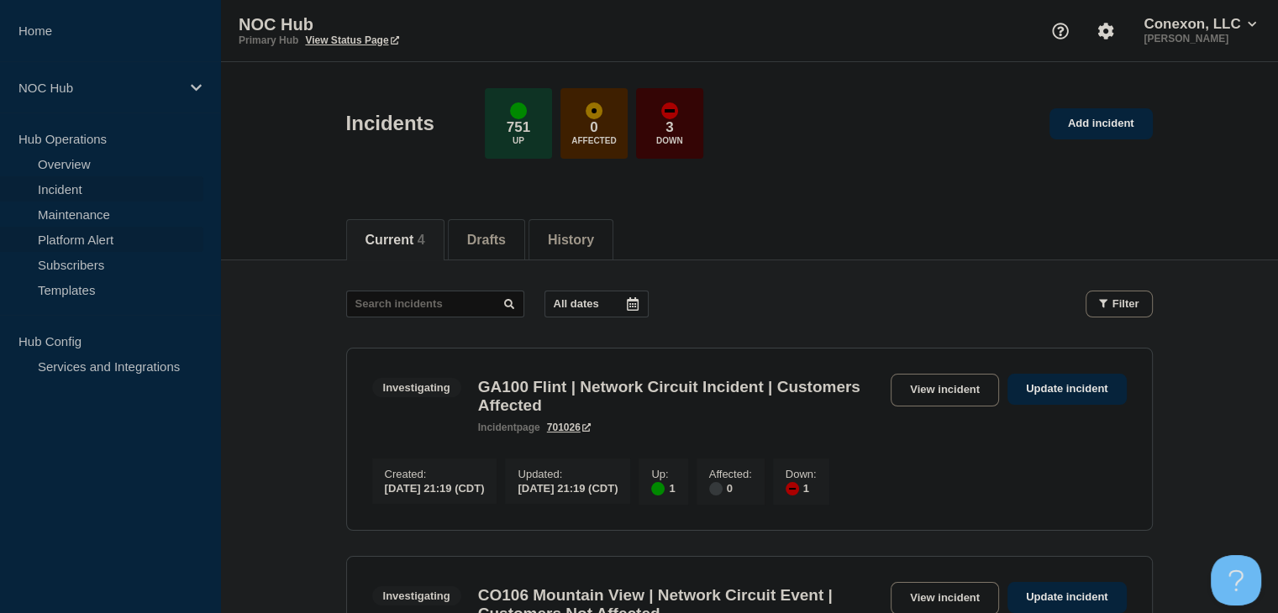
click at [76, 244] on link "Platform Alert" at bounding box center [101, 239] width 203 height 25
click at [87, 211] on link "Maintenance" at bounding box center [101, 214] width 203 height 25
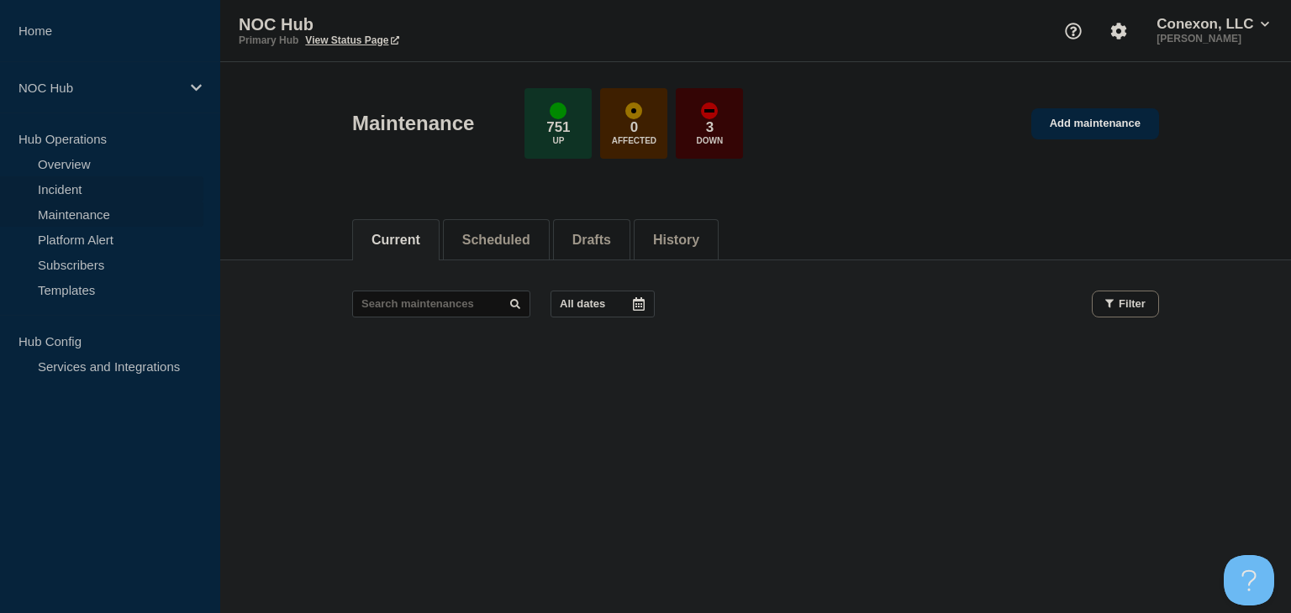
click at [81, 187] on link "Incident" at bounding box center [101, 188] width 203 height 25
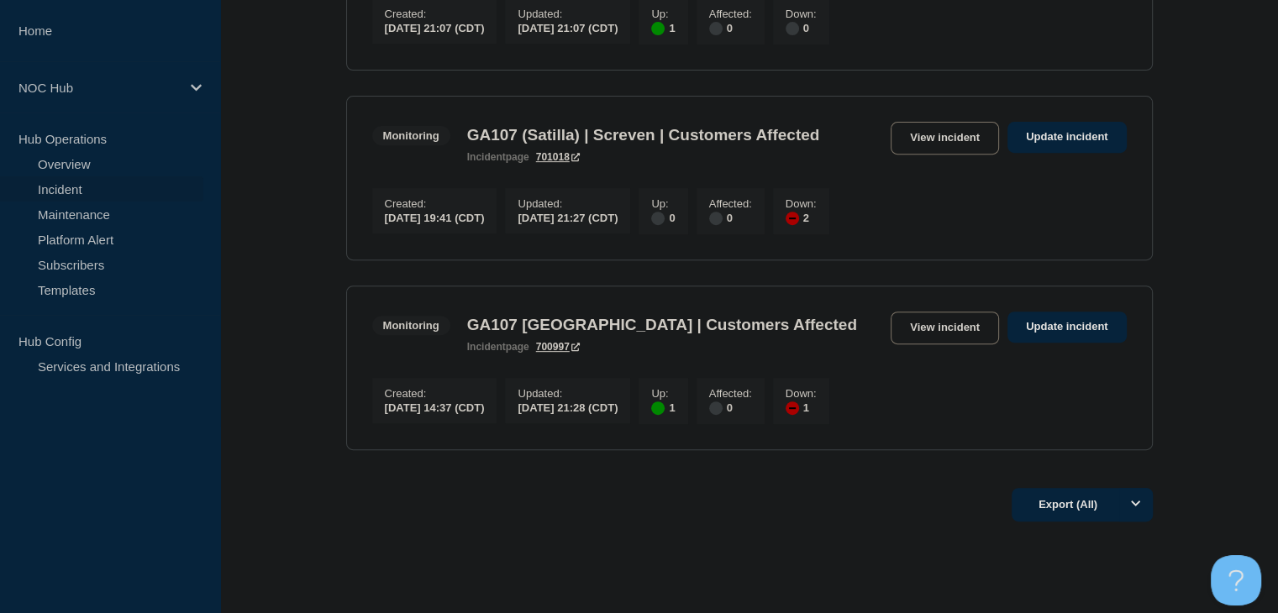
scroll to position [672, 0]
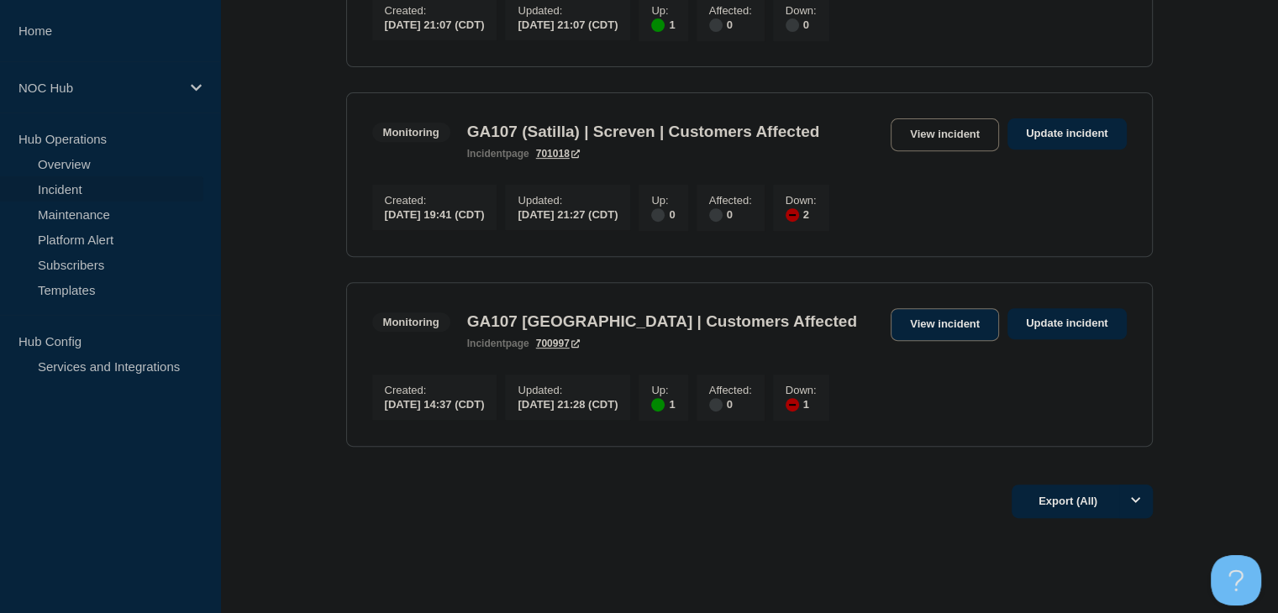
drag, startPoint x: 947, startPoint y: 329, endPoint x: 924, endPoint y: 335, distance: 23.4
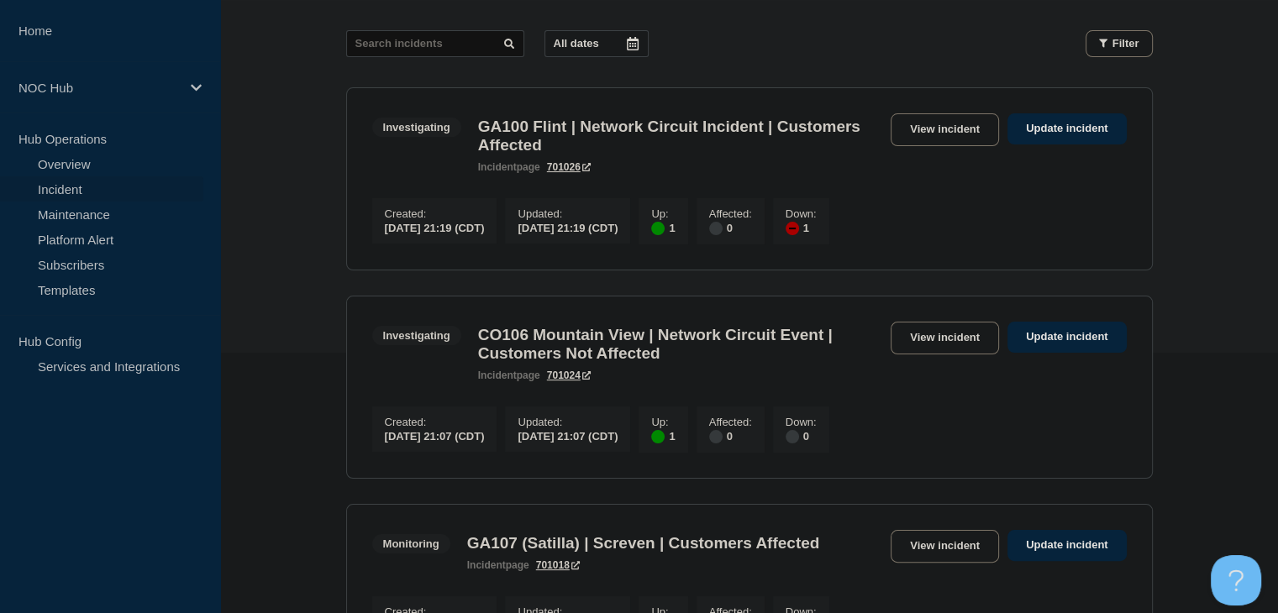
scroll to position [168, 0]
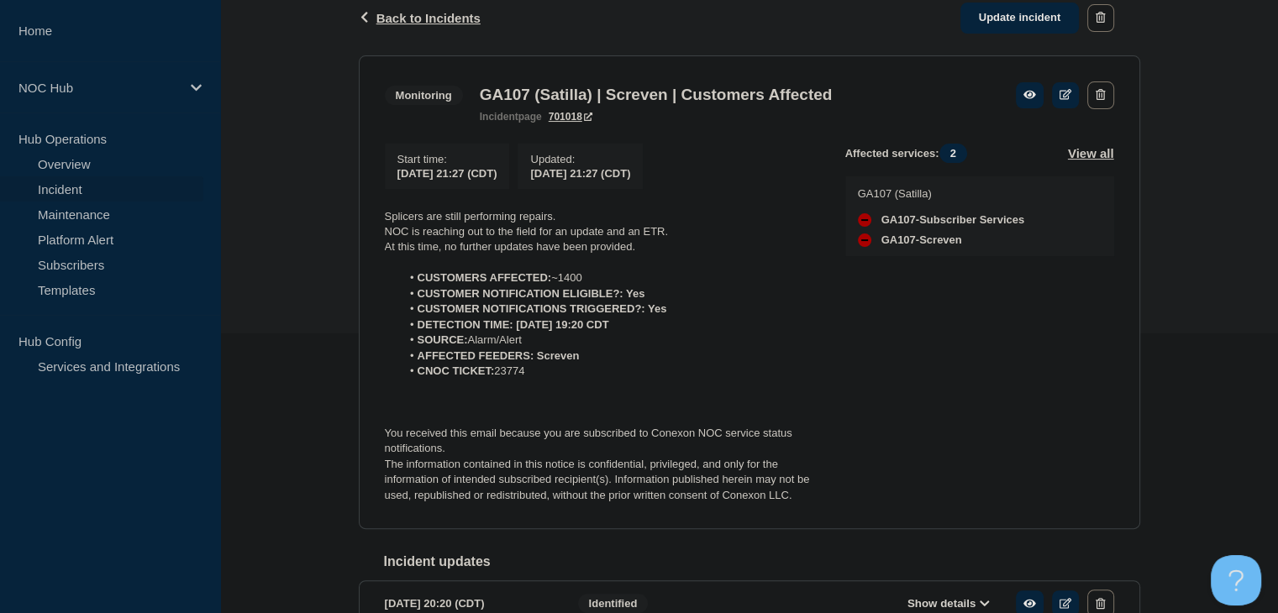
scroll to position [252, 0]
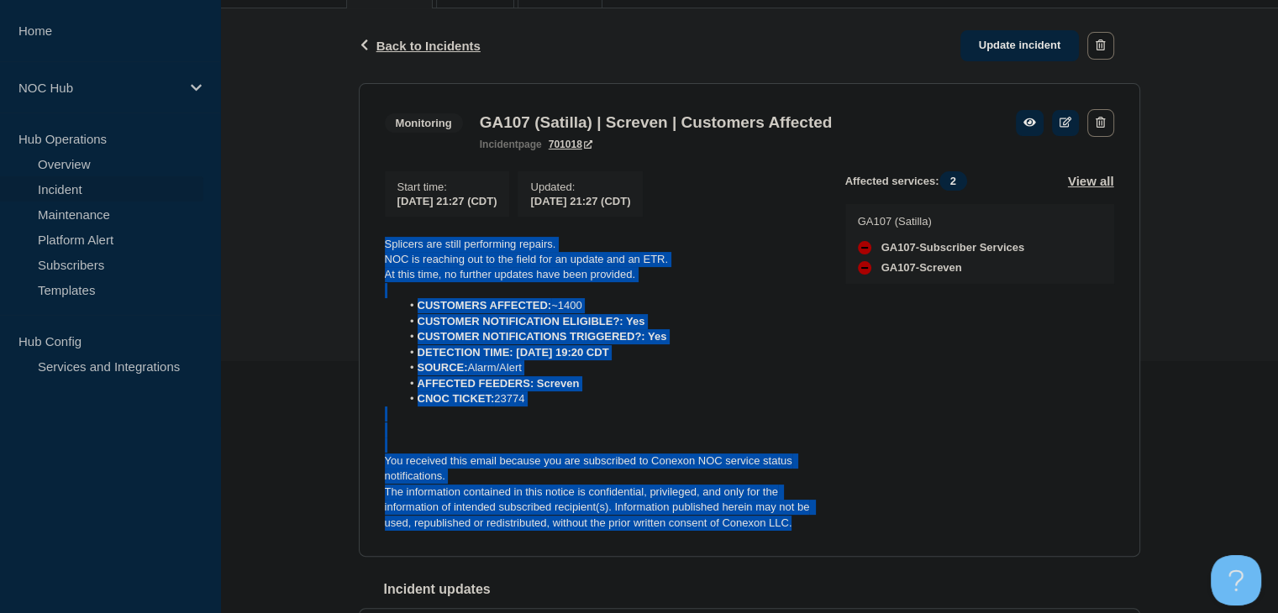
drag, startPoint x: 802, startPoint y: 535, endPoint x: 349, endPoint y: 240, distance: 541.0
click at [346, 237] on div "Back Back to Incidents Update incident Monitoring GA107 (Satilla) | Screven | C…" at bounding box center [749, 385] width 807 height 755
copy div "Splicers are still performing repairs. NOC is reaching out to the field for an …"
click at [996, 55] on link "Update incident" at bounding box center [1020, 45] width 119 height 31
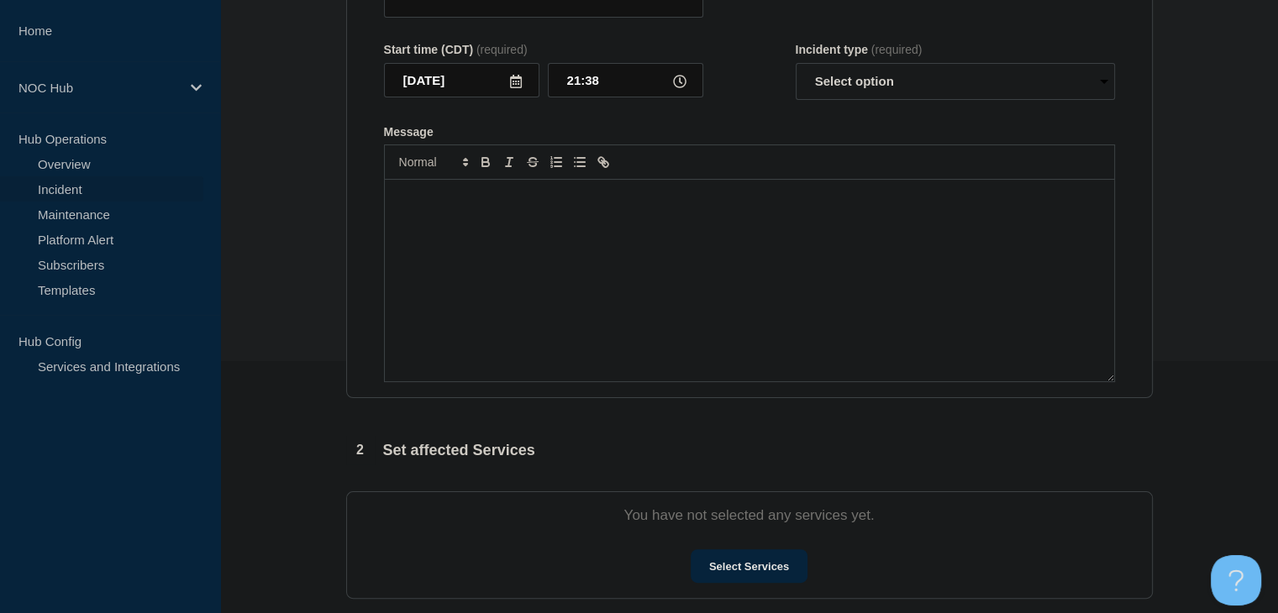
type input "GA107 (Satilla) | Screven | Customers Affected"
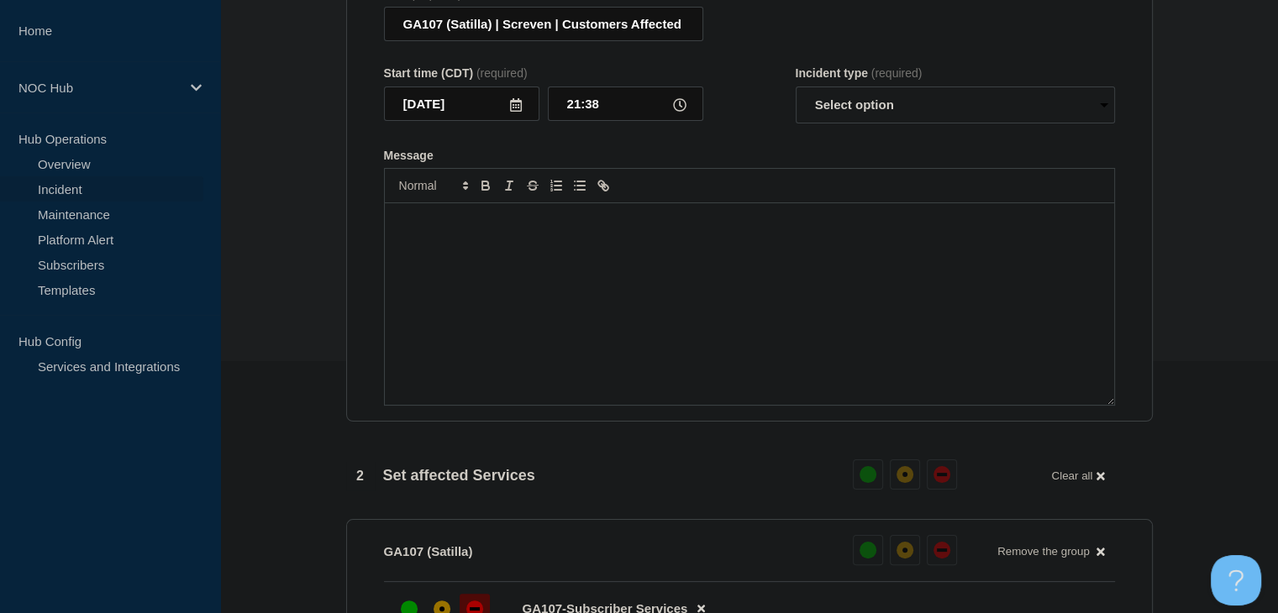
click at [663, 307] on div "Message" at bounding box center [749, 304] width 729 height 202
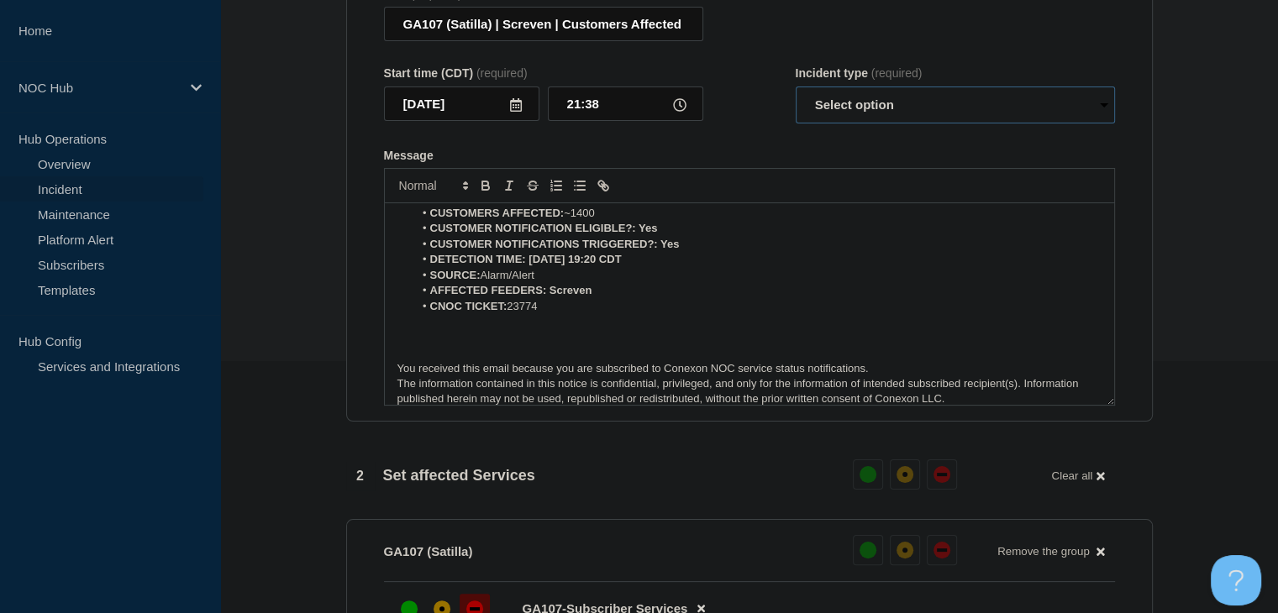
click at [864, 115] on select "Select option Investigating Identified Monitoring Resolved" at bounding box center [955, 105] width 319 height 37
select select "monitoring"
click at [796, 97] on select "Select option Investigating Identified Monitoring Resolved" at bounding box center [955, 105] width 319 height 37
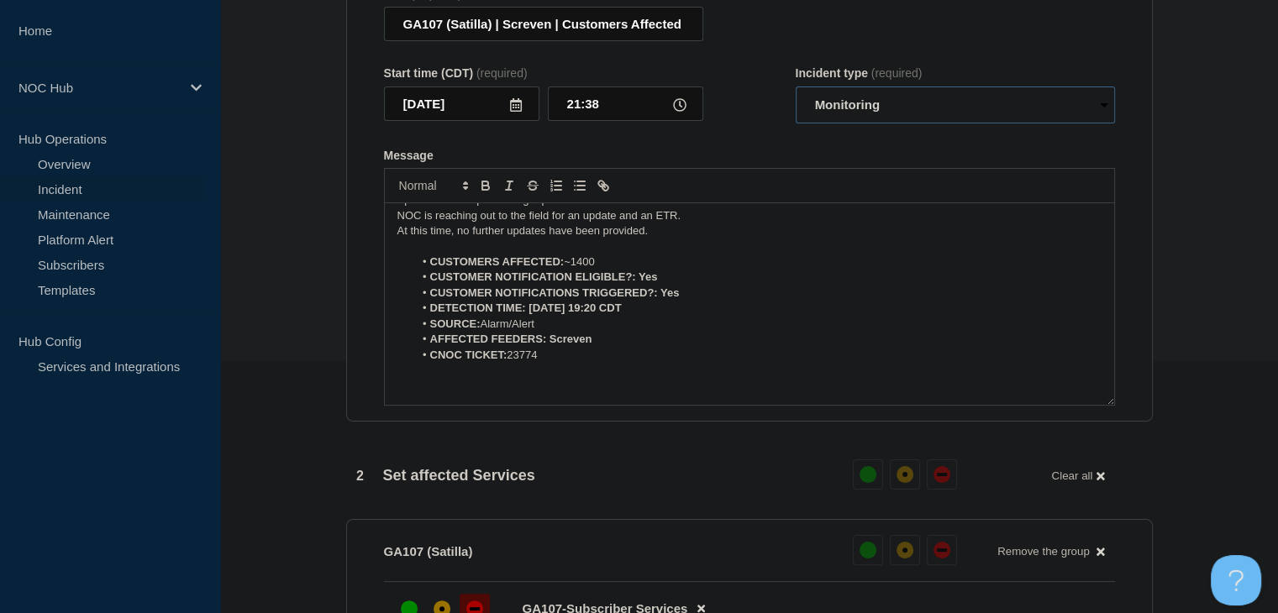
scroll to position [0, 0]
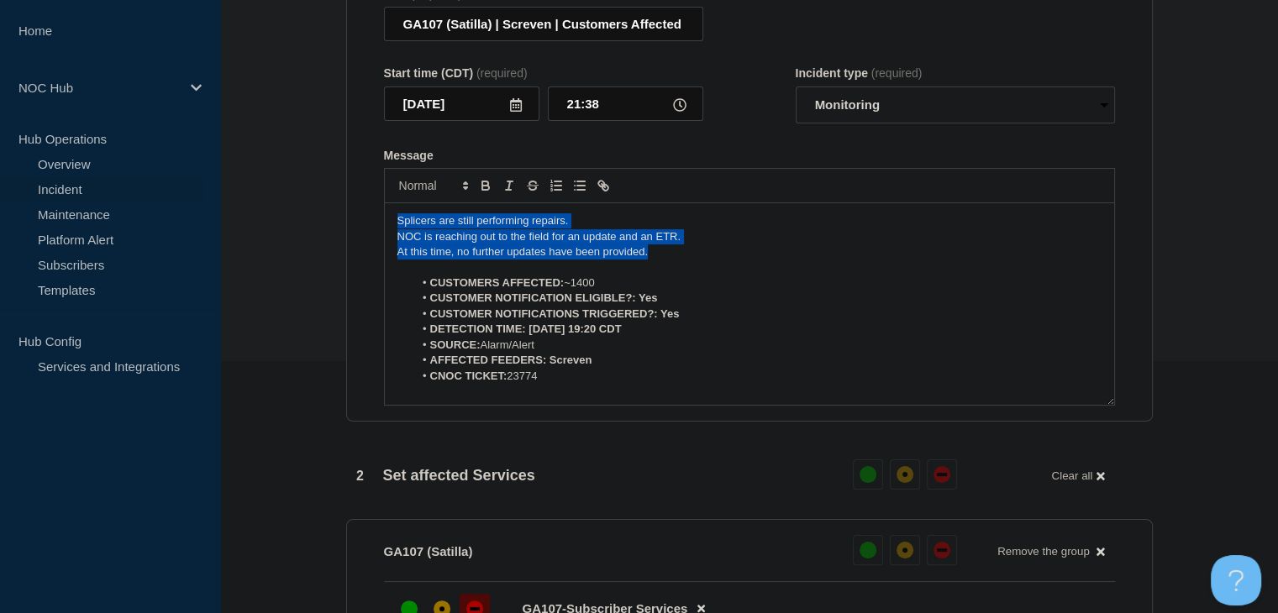
drag, startPoint x: 682, startPoint y: 261, endPoint x: 357, endPoint y: 229, distance: 326.8
click at [357, 229] on section "Title (required) GA107 (Satilla) | Screven | Customers Affected Start time (CDT…" at bounding box center [749, 196] width 807 height 451
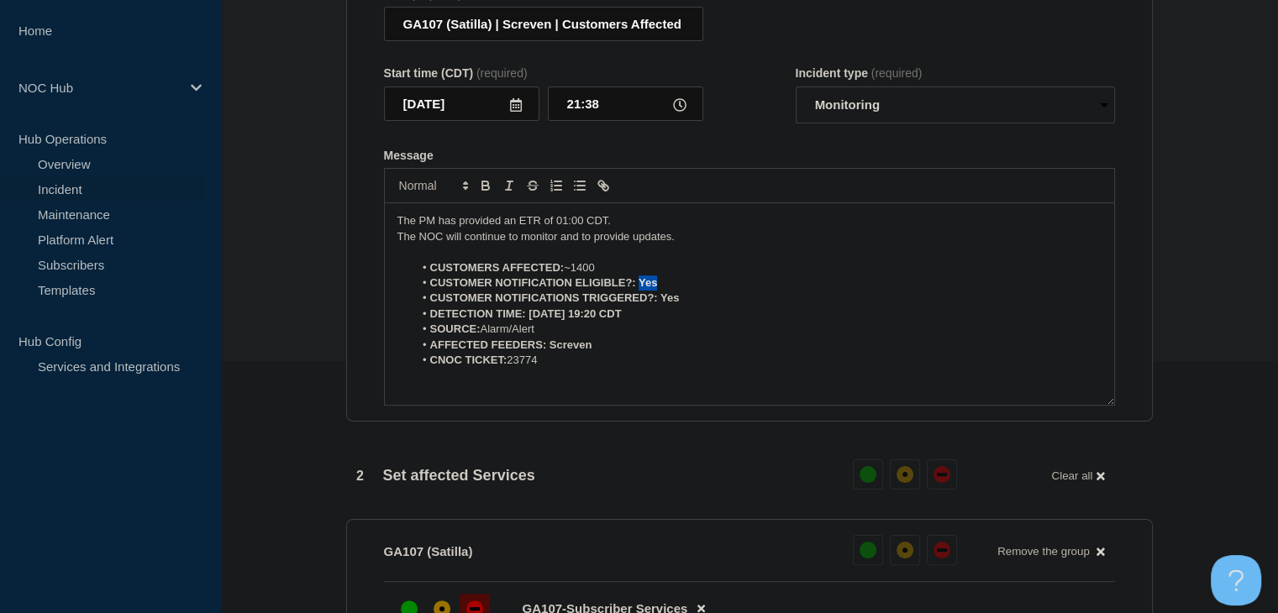
drag, startPoint x: 657, startPoint y: 289, endPoint x: 638, endPoint y: 288, distance: 19.3
click at [638, 288] on li "CUSTOMER NOTIFICATION ELIGIBLE?: Yes" at bounding box center [757, 283] width 688 height 15
click at [493, 203] on div at bounding box center [749, 185] width 731 height 35
click at [488, 193] on icon "Toggle bold text" at bounding box center [485, 185] width 15 height 15
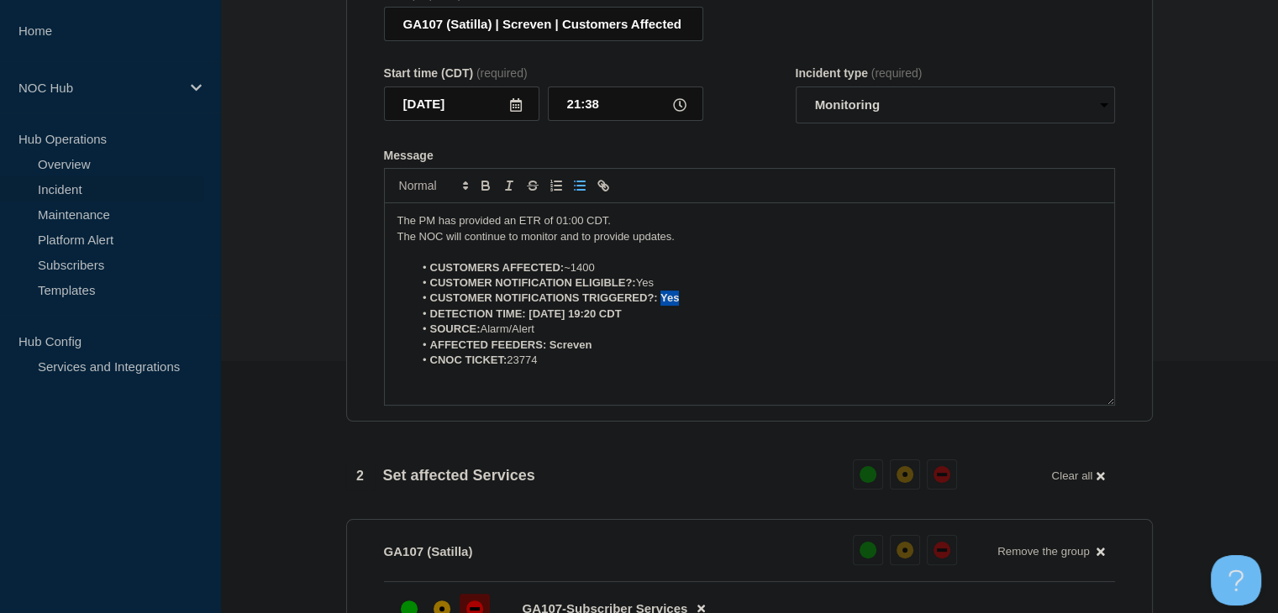
drag, startPoint x: 688, startPoint y: 312, endPoint x: 659, endPoint y: 309, distance: 29.5
click at [659, 306] on li "CUSTOMER NOTIFICATIONS TRIGGERED?: Yes" at bounding box center [757, 298] width 688 height 15
click at [491, 193] on icon "Toggle bold text" at bounding box center [485, 185] width 15 height 15
drag, startPoint x: 662, startPoint y: 325, endPoint x: 528, endPoint y: 325, distance: 134.5
click at [528, 322] on li "DETECTION TIME: 2025-08-13 at 19:20 CDT" at bounding box center [757, 314] width 688 height 15
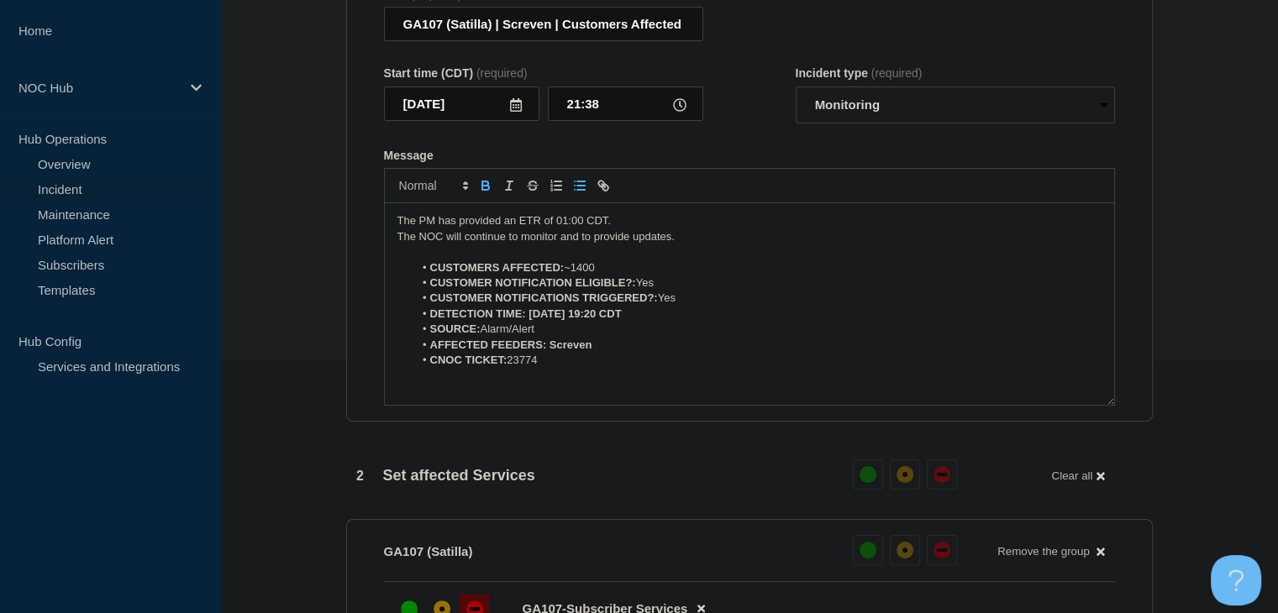
click at [482, 191] on icon "Toggle bold text" at bounding box center [485, 185] width 15 height 15
drag, startPoint x: 571, startPoint y: 356, endPoint x: 548, endPoint y: 356, distance: 22.7
click at [548, 353] on li "AFFECTED FEEDERS: Screven" at bounding box center [757, 345] width 688 height 15
click at [482, 186] on icon "Toggle bold text" at bounding box center [485, 184] width 6 height 4
click at [680, 256] on p "Message" at bounding box center [750, 252] width 704 height 15
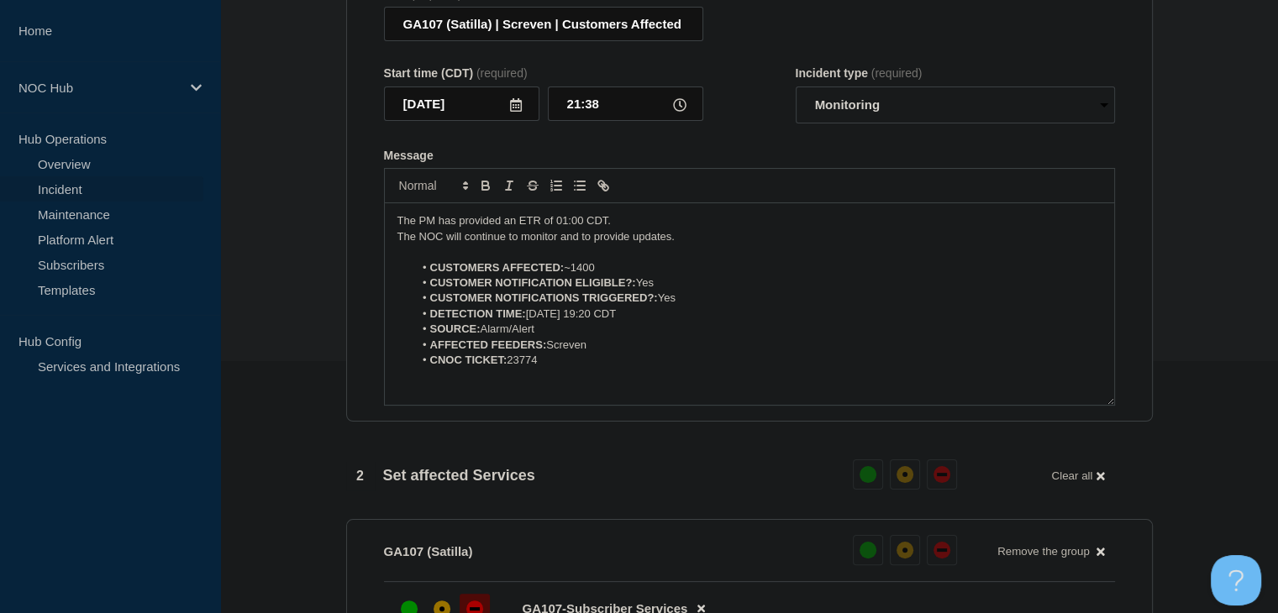
drag, startPoint x: 619, startPoint y: 249, endPoint x: 378, endPoint y: 229, distance: 241.1
click at [378, 229] on section "Title (required) GA107 (Satilla) | Screven | Customers Affected Start time (CDT…" at bounding box center [749, 196] width 807 height 451
copy div "The PM has provided an ETR of 01:00 CDT. The NOC will continue to monitor and t…"
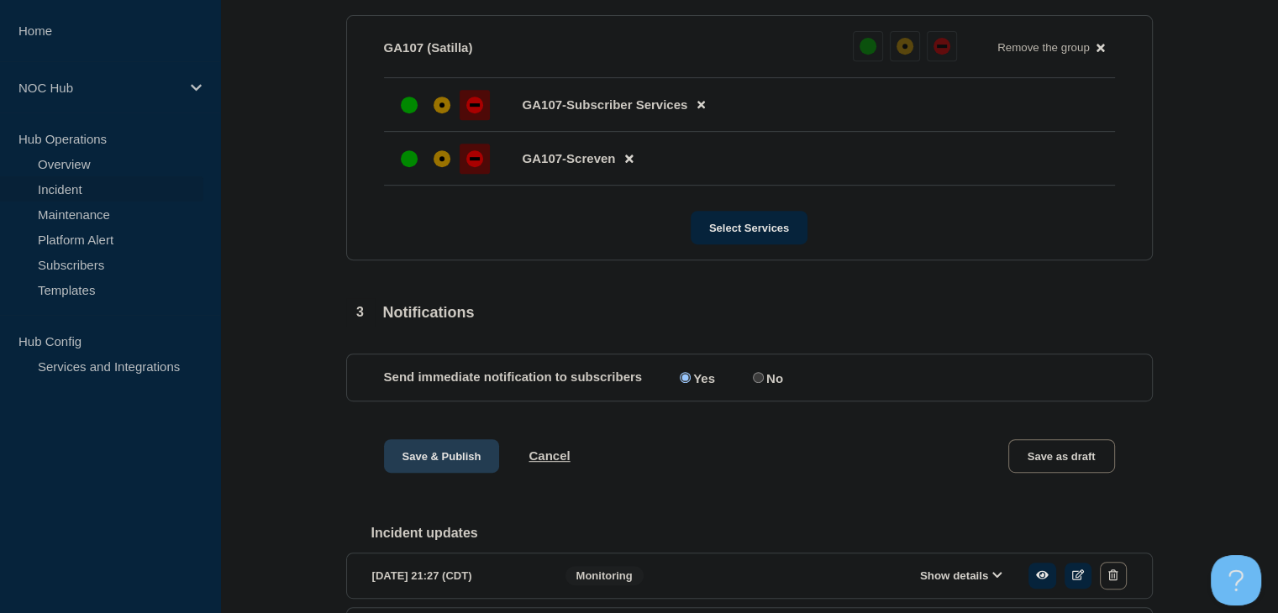
click at [454, 471] on button "Save & Publish" at bounding box center [442, 457] width 116 height 34
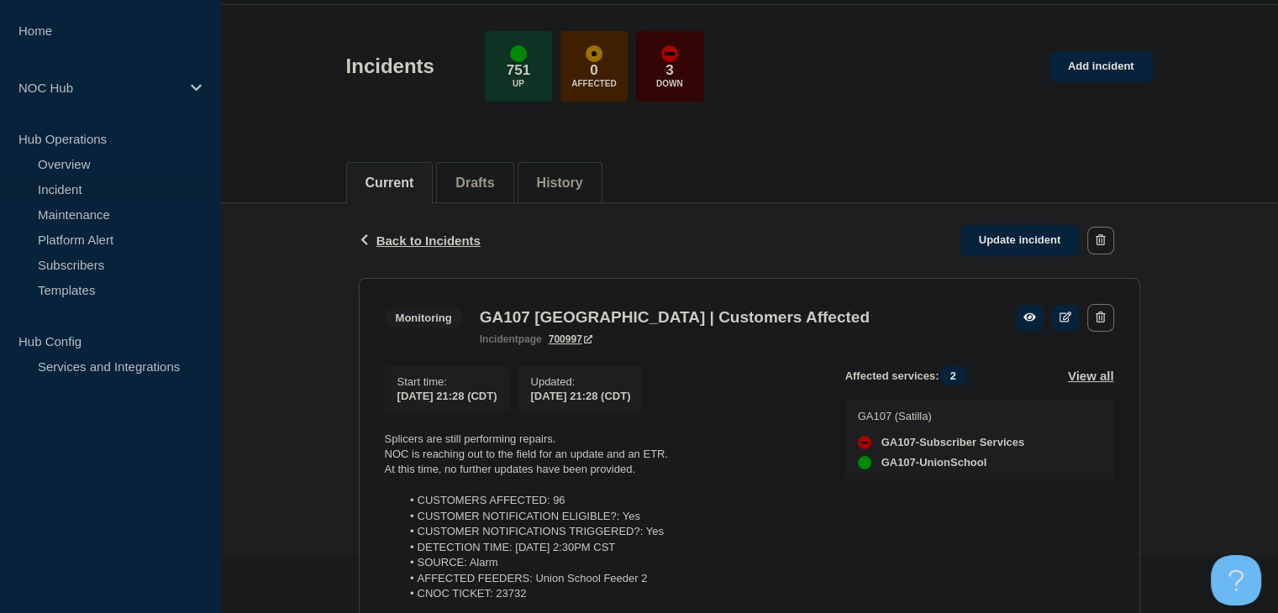
scroll to position [84, 0]
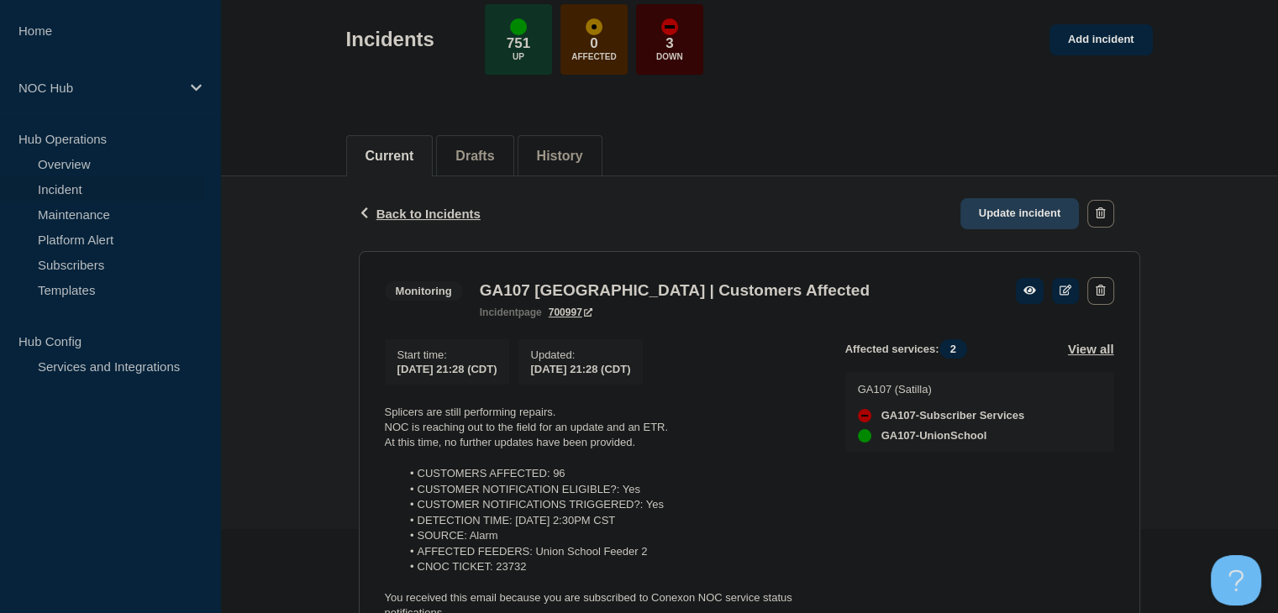
click at [1014, 209] on link "Update incident" at bounding box center [1020, 213] width 119 height 31
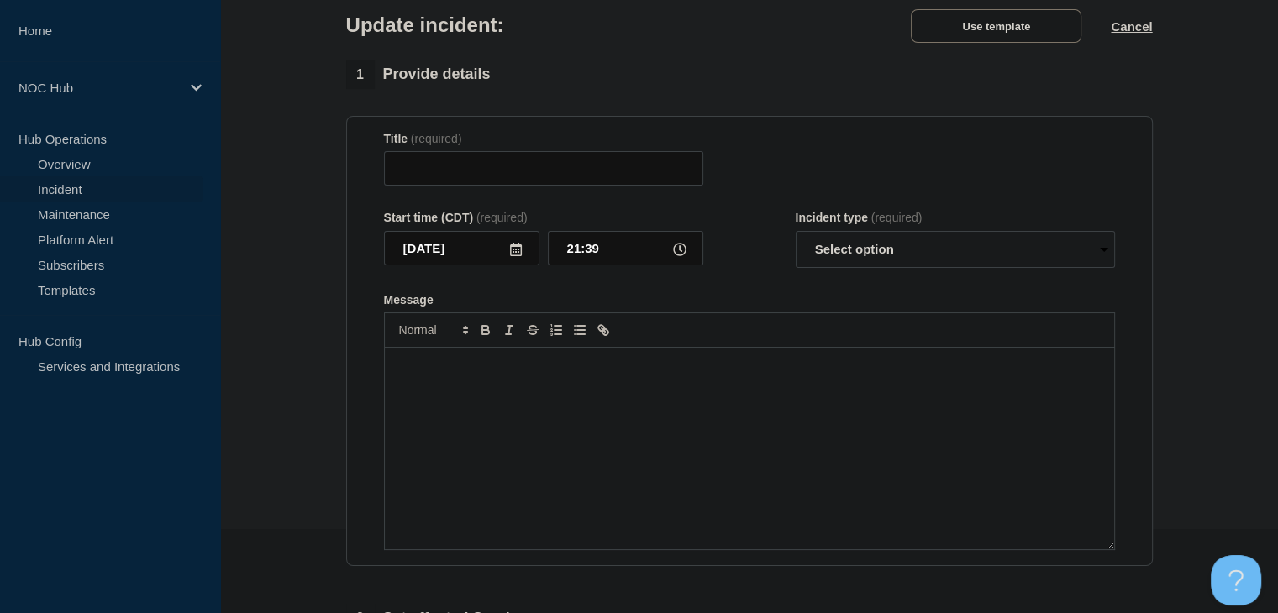
type input "GA107 [GEOGRAPHIC_DATA] | Customers Affected"
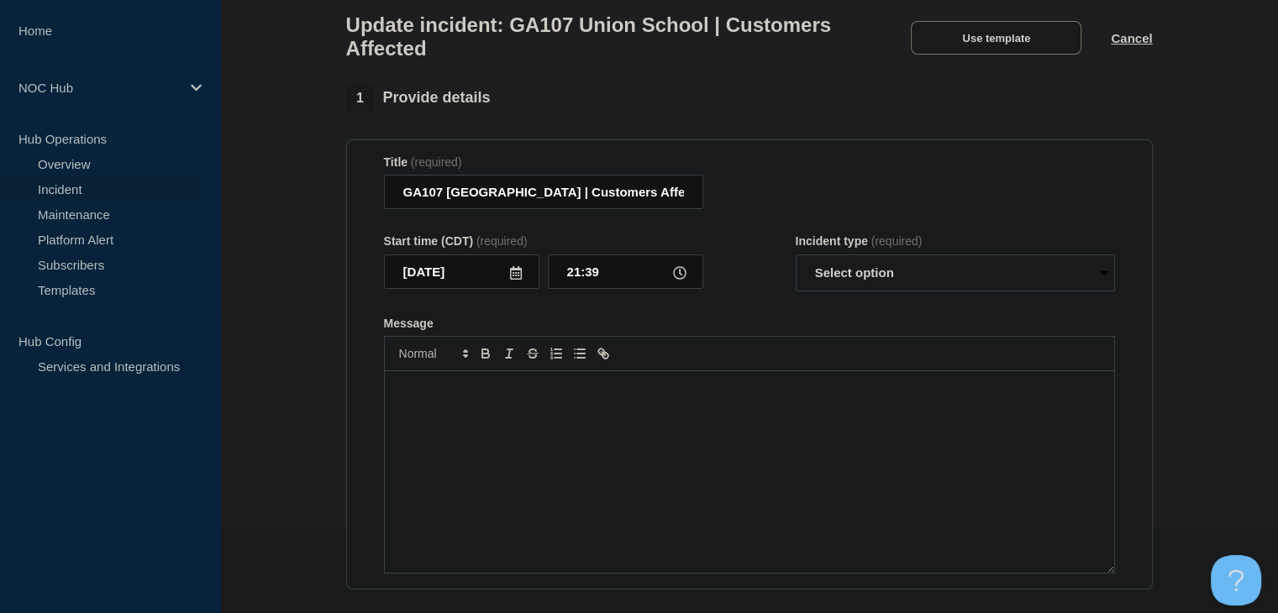
click at [680, 371] on div at bounding box center [749, 353] width 731 height 35
click at [681, 397] on p "Message" at bounding box center [750, 389] width 704 height 15
drag, startPoint x: 850, startPoint y: 284, endPoint x: 852, endPoint y: 298, distance: 13.6
click at [850, 284] on select "Select option Investigating Identified Monitoring Resolved" at bounding box center [955, 273] width 319 height 37
select select "monitoring"
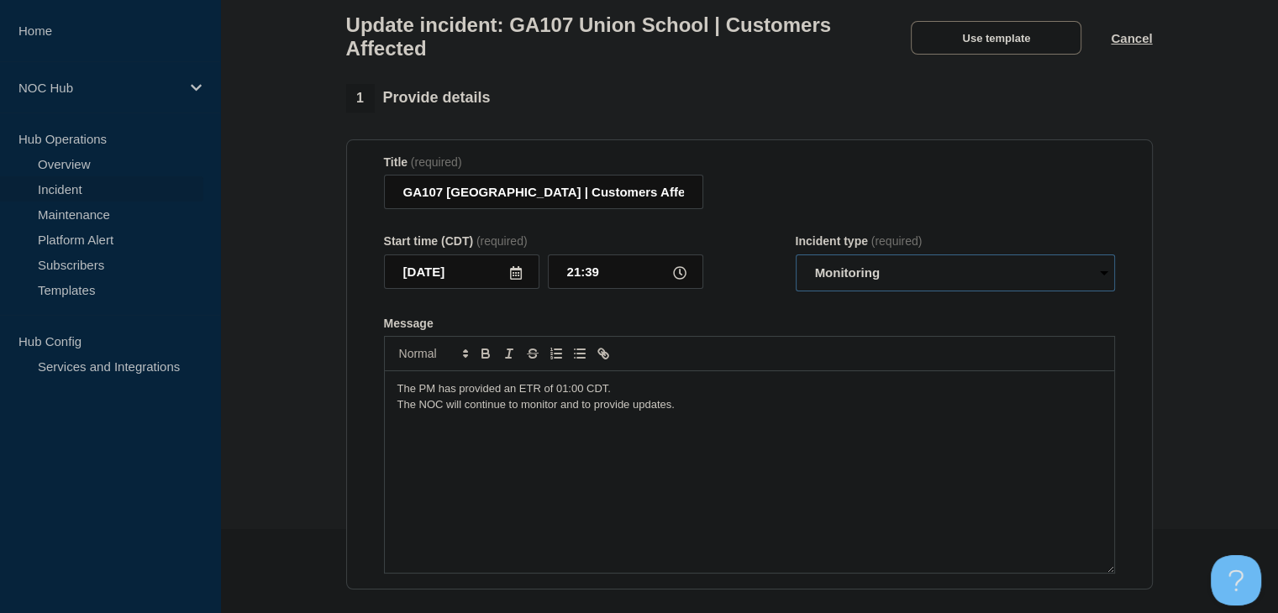
click at [796, 265] on select "Select option Investigating Identified Monitoring Resolved" at bounding box center [955, 273] width 319 height 37
click at [771, 438] on div "The PM has provided an ETR of 01:00 CDT. The NOC will continue to monitor and t…" at bounding box center [749, 472] width 729 height 202
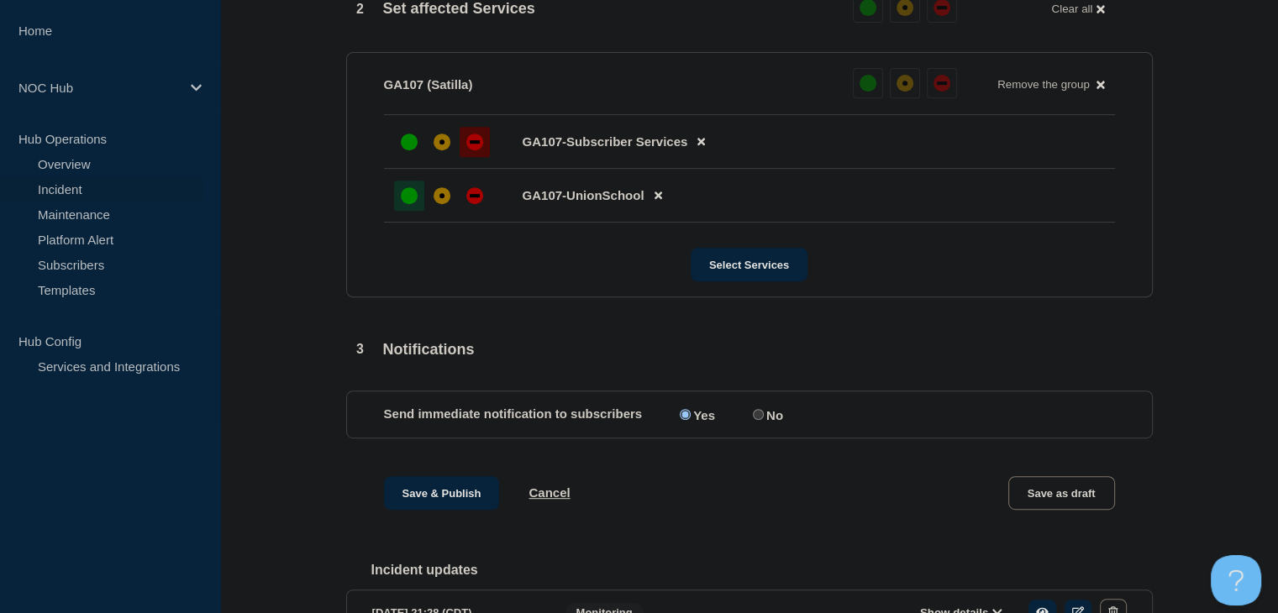
scroll to position [945, 0]
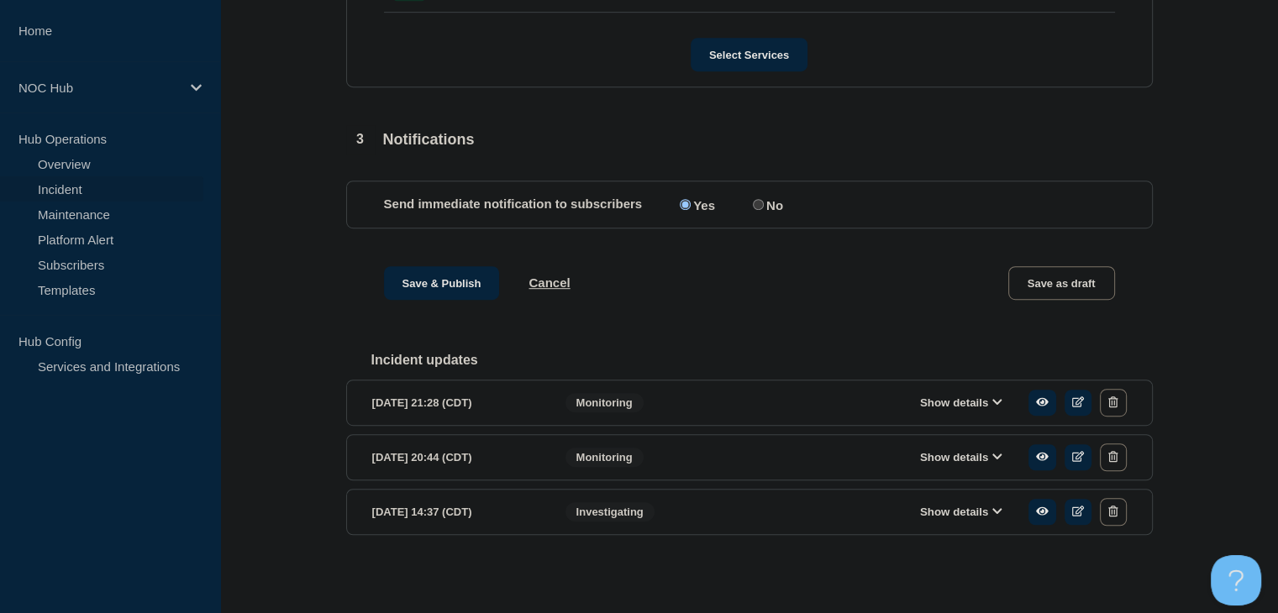
click at [941, 405] on button "Show details" at bounding box center [961, 403] width 92 height 14
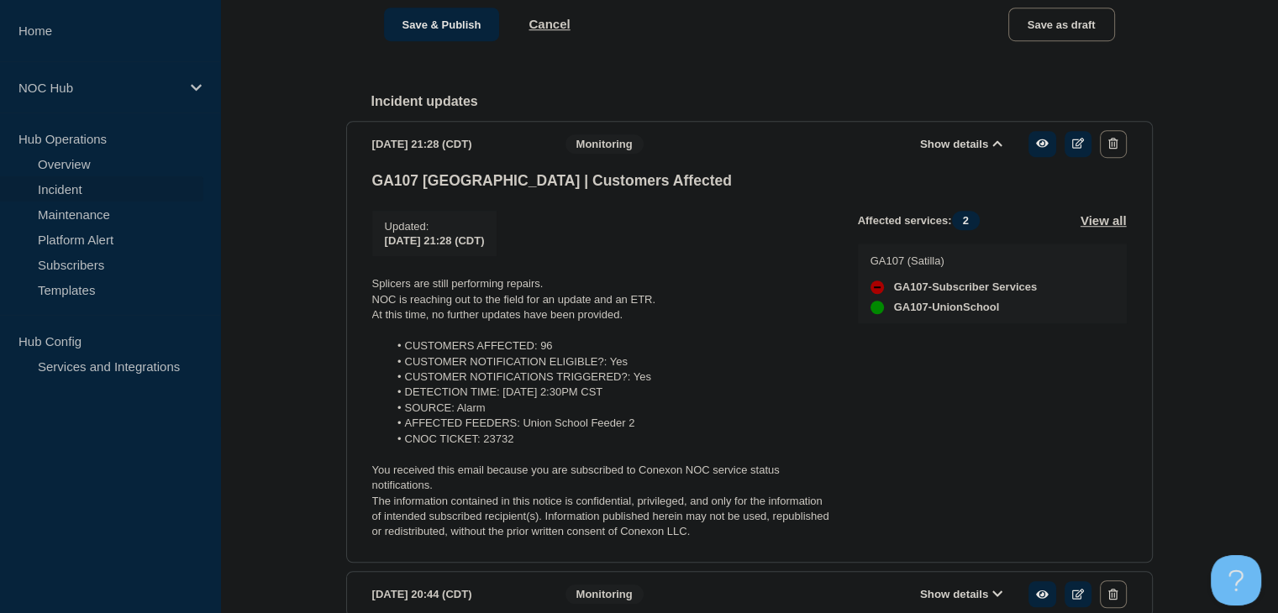
scroll to position [1197, 0]
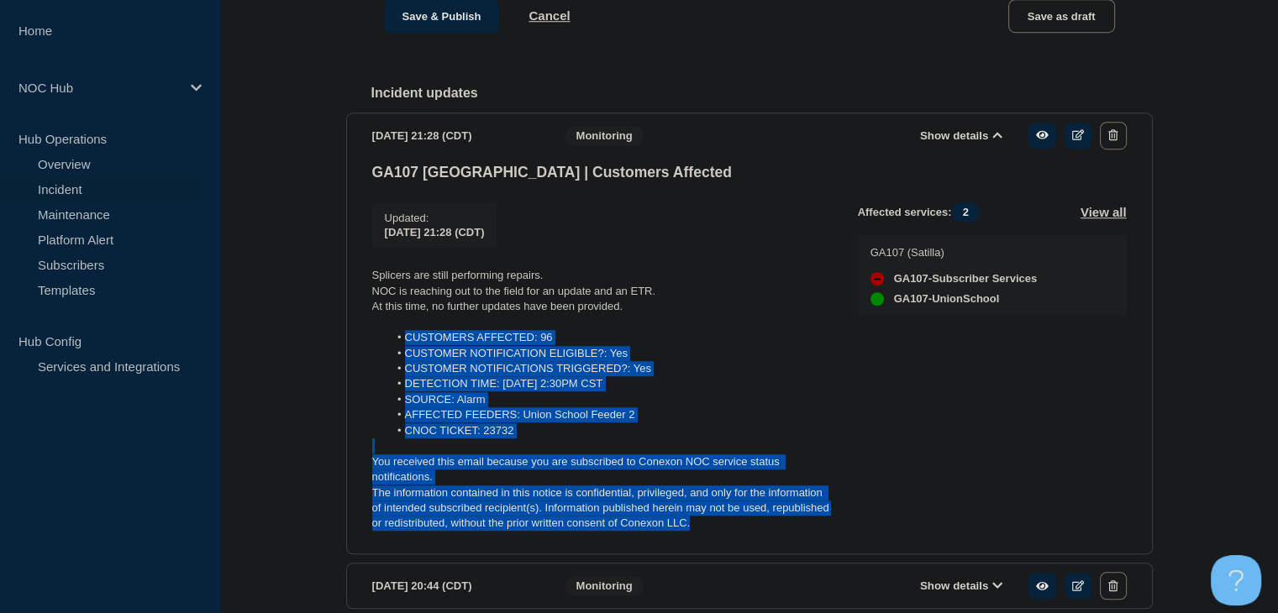
drag, startPoint x: 739, startPoint y: 555, endPoint x: 398, endPoint y: 363, distance: 391.3
click at [398, 363] on div "GA107 Union School | Customers Affected Updated : 2025-08-13 21:28 (CDT) Update…" at bounding box center [749, 355] width 755 height 382
copy div "CUSTOMERS AFFECTED: 96 CUSTOMER NOTIFICATION ELIGIBLE?: Yes CUSTOMER NOTIFICATI…"
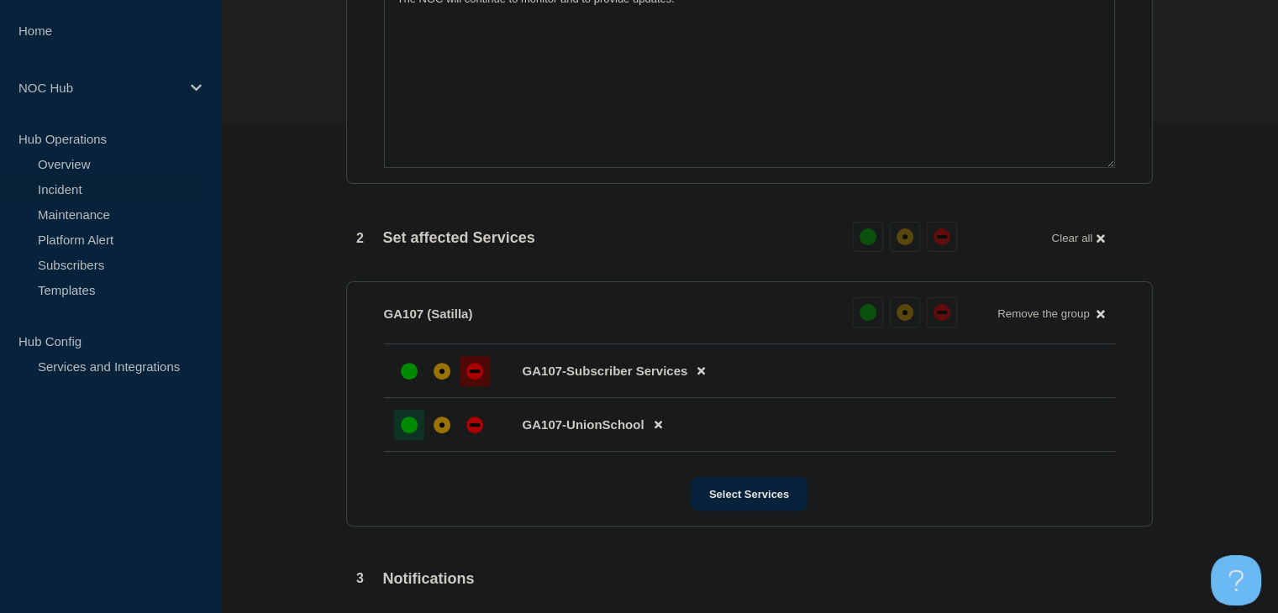
scroll to position [356, 0]
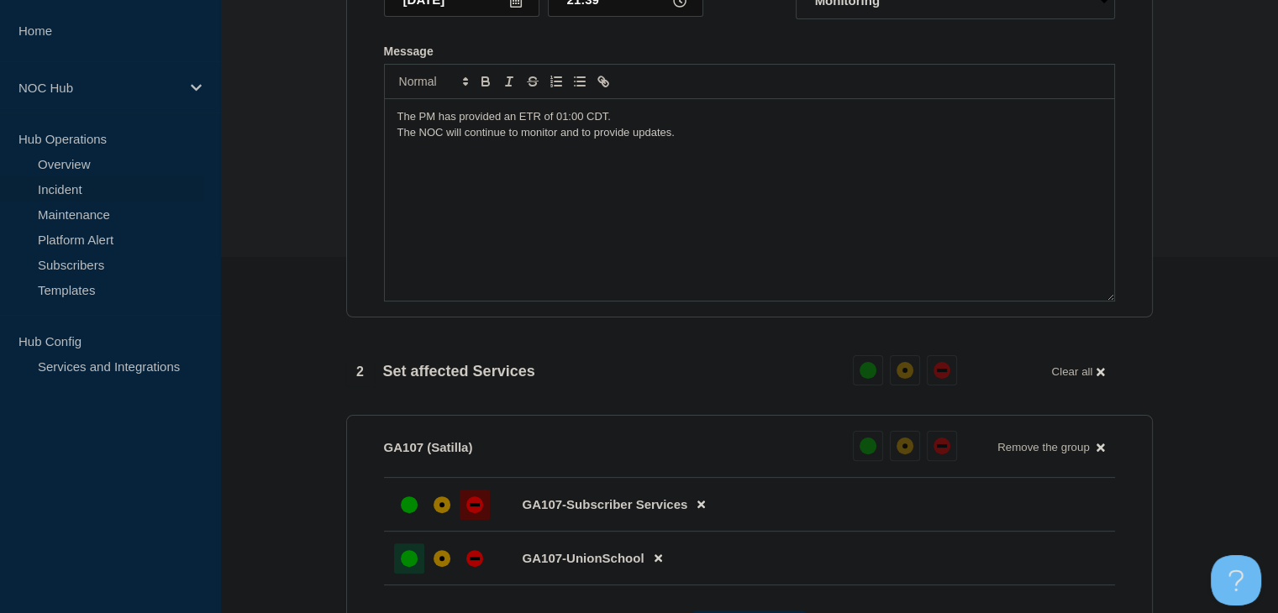
click at [421, 232] on div "The PM has provided an ETR of 01:00 CDT. The NOC will continue to monitor and t…" at bounding box center [749, 200] width 729 height 202
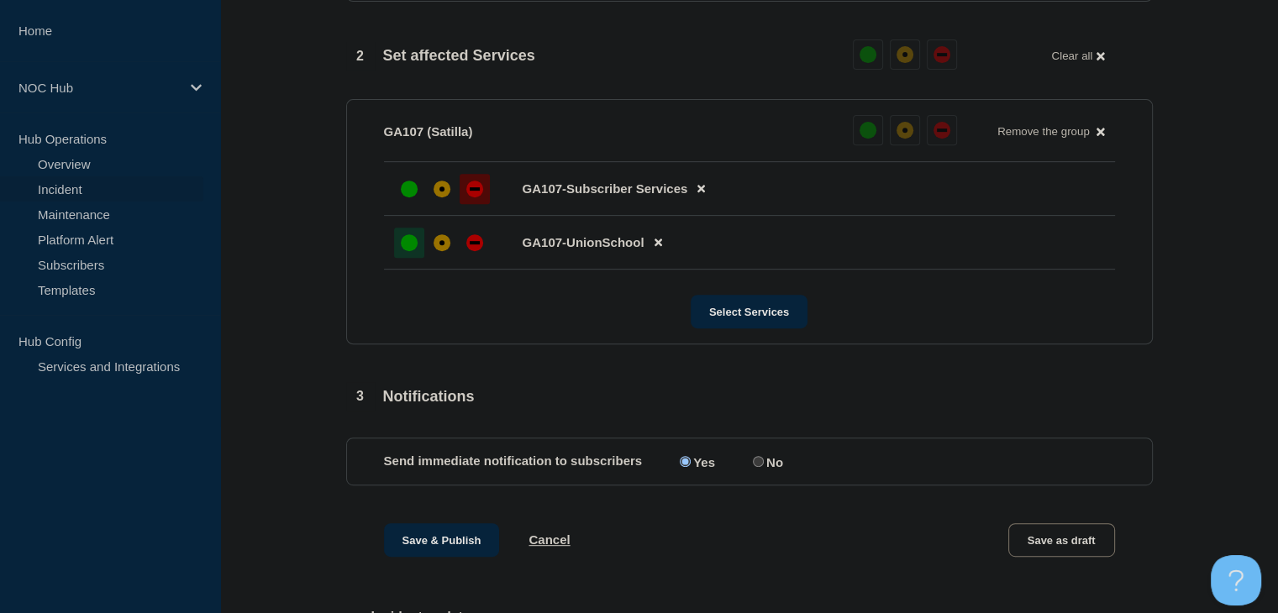
scroll to position [692, 0]
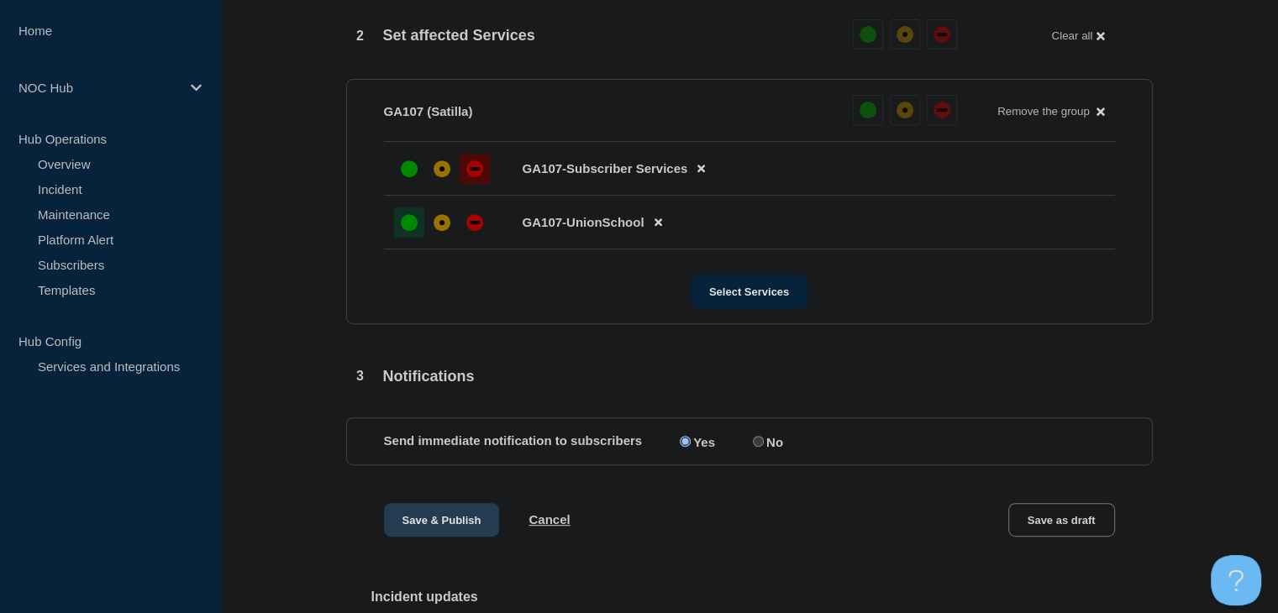
click at [434, 535] on button "Save & Publish" at bounding box center [442, 520] width 116 height 34
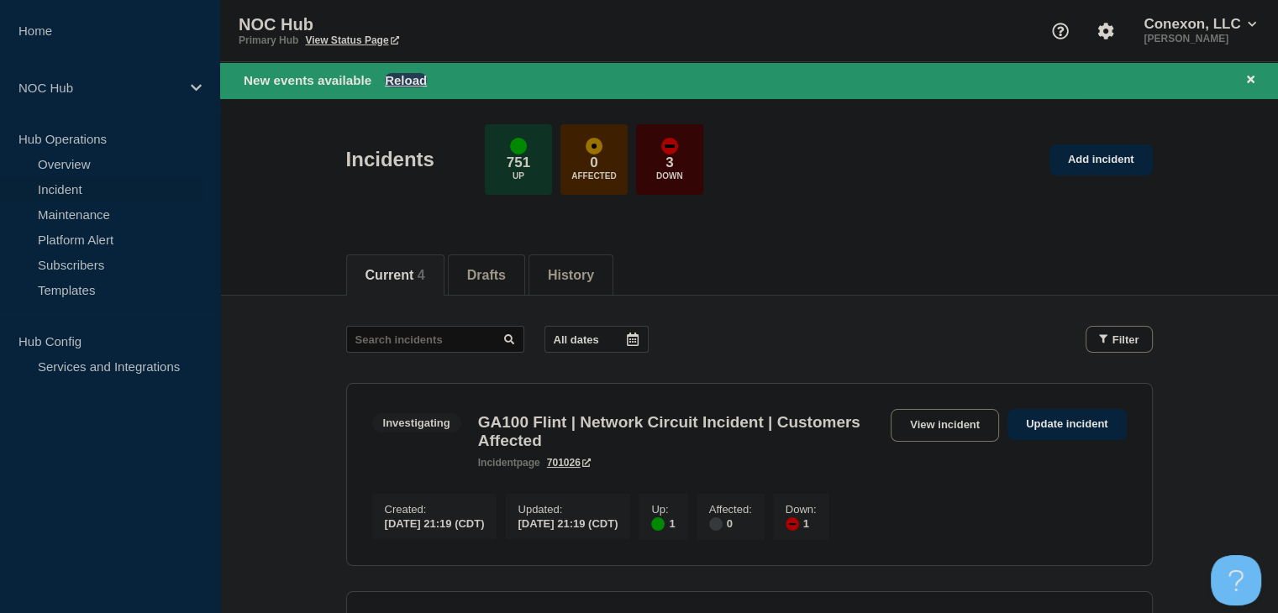
click at [413, 75] on button "Reload" at bounding box center [406, 80] width 42 height 14
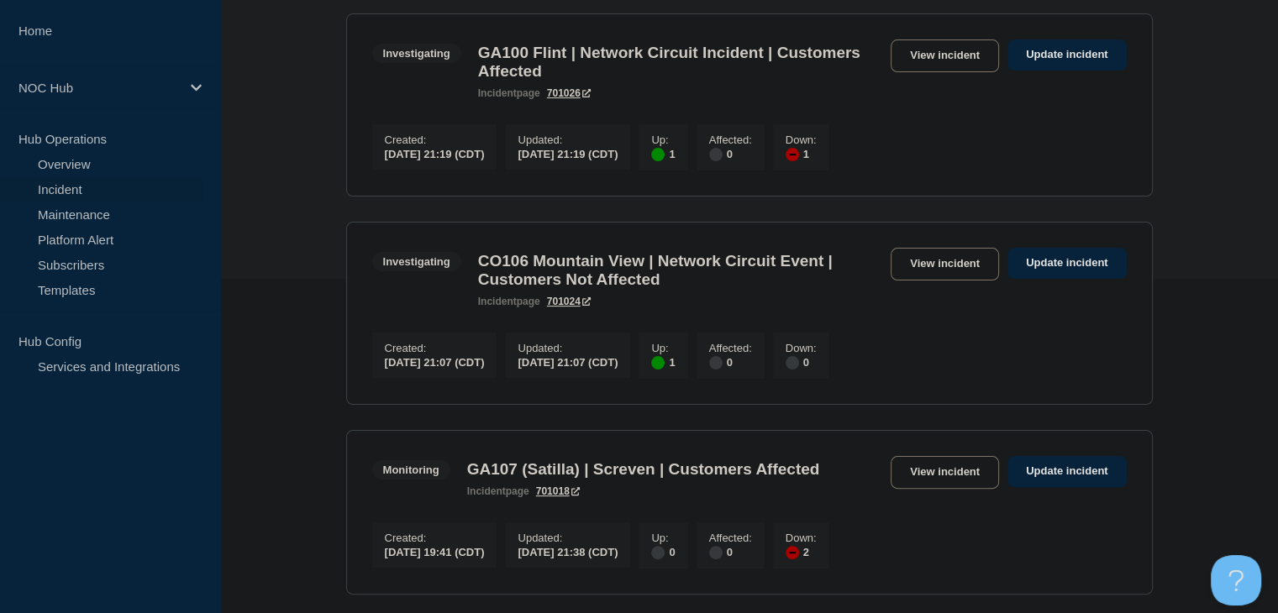
scroll to position [168, 0]
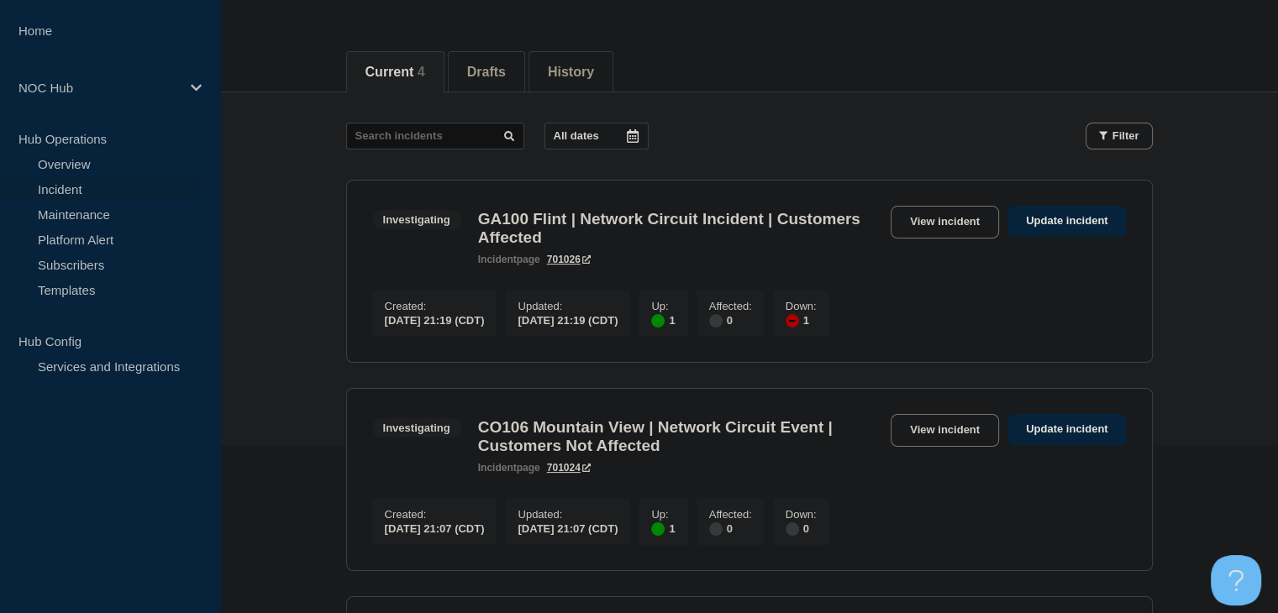
scroll to position [252, 0]
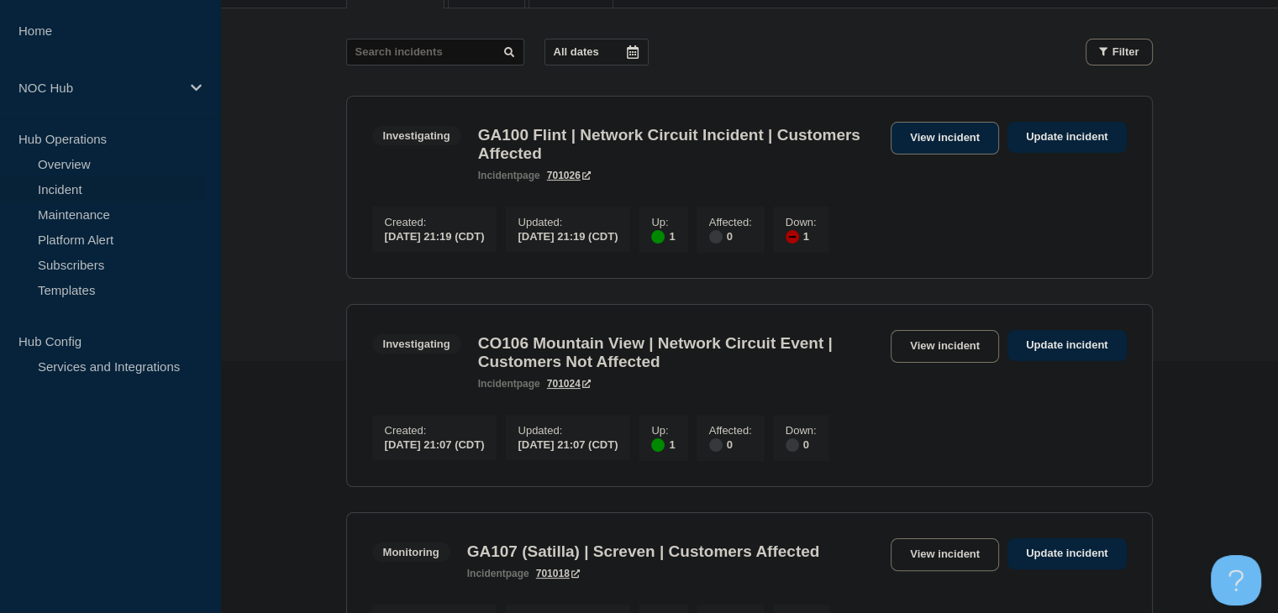
click at [945, 139] on link "View incident" at bounding box center [945, 138] width 108 height 33
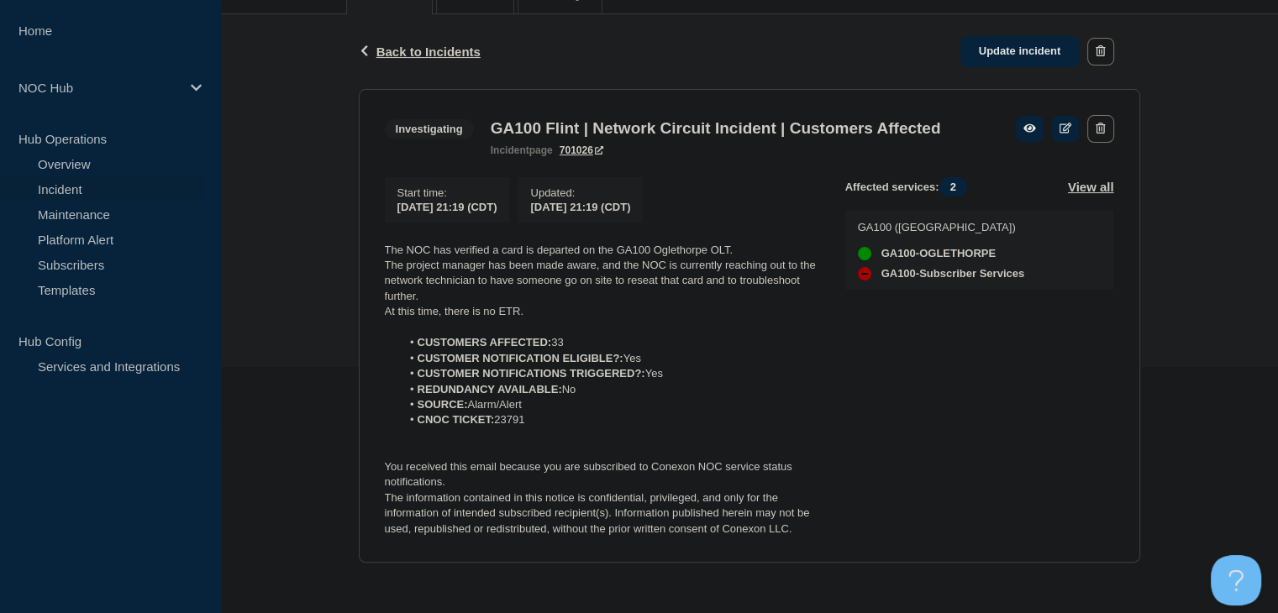
scroll to position [275, 0]
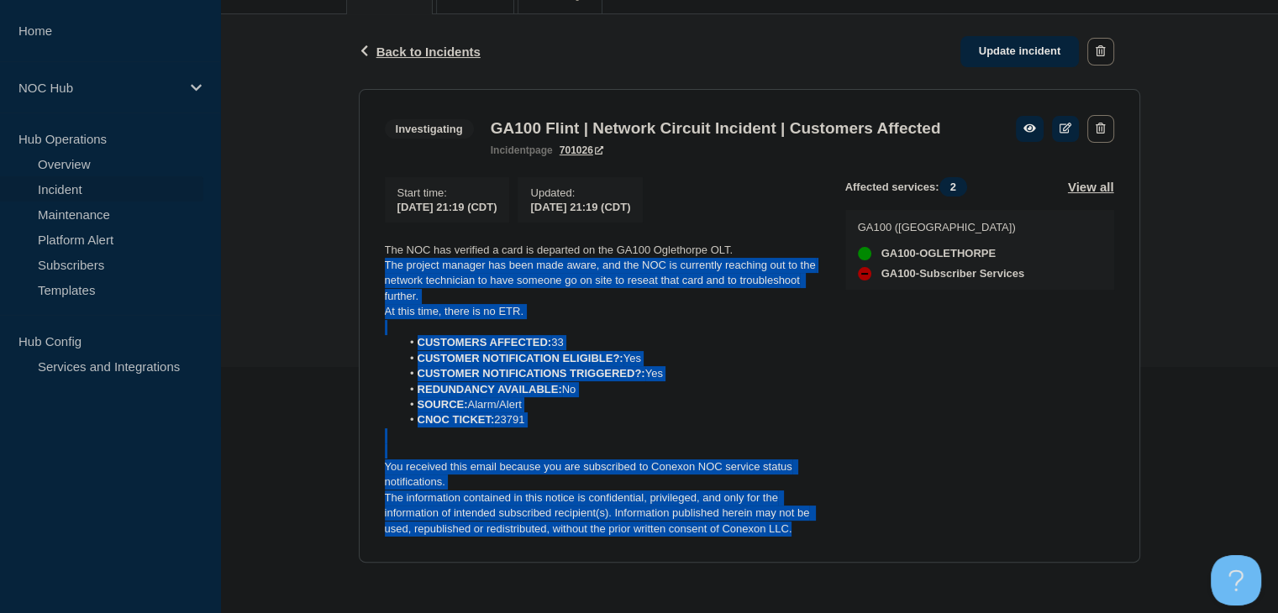
drag, startPoint x: 797, startPoint y: 529, endPoint x: 377, endPoint y: 253, distance: 502.5
click at [381, 260] on section "Investigating GA100 Flint | Network Circuit Incident | Customers Affected incid…" at bounding box center [750, 326] width 782 height 475
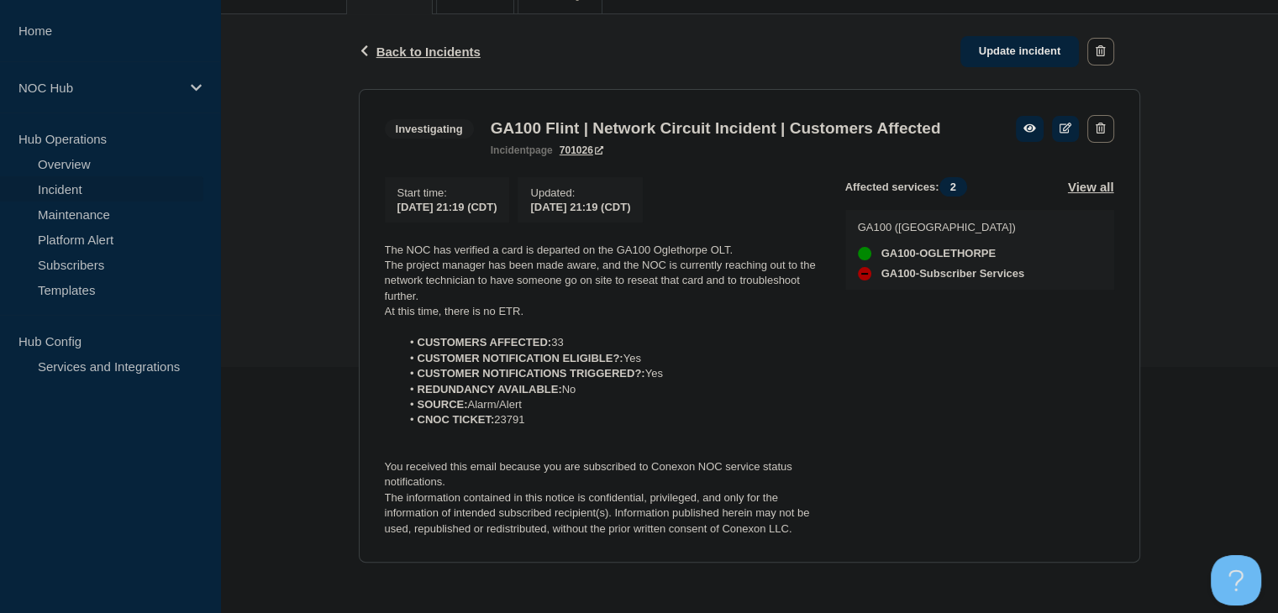
click at [376, 250] on section "Investigating GA100 Flint | Network Circuit Incident | Customers Affected incid…" at bounding box center [750, 326] width 782 height 475
click at [374, 247] on section "Investigating GA100 Flint | Network Circuit Incident | Customers Affected incid…" at bounding box center [750, 326] width 782 height 475
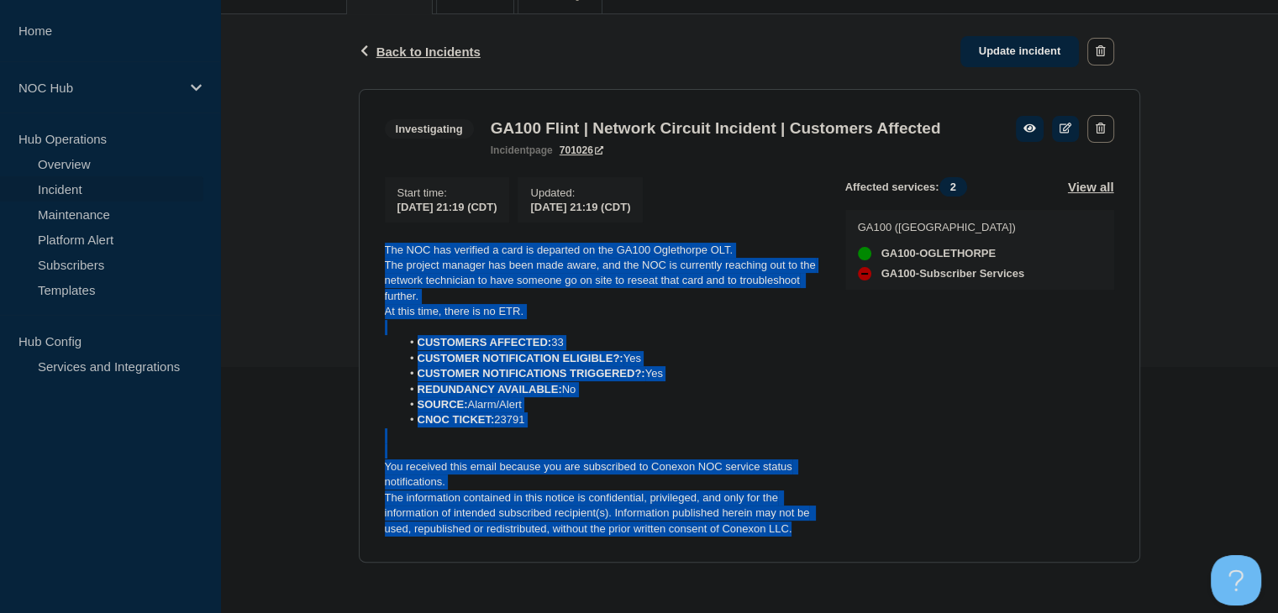
drag, startPoint x: 816, startPoint y: 532, endPoint x: 324, endPoint y: 225, distance: 580.2
click at [324, 225] on div "Back Back to Incidents Update incident Investigating GA100 Flint | Network Circ…" at bounding box center [749, 301] width 1058 height 575
copy div "The NOC has verified a card is departed on the GA100 Oglethorpe OLT. The projec…"
click at [998, 36] on link "Update incident" at bounding box center [1020, 51] width 119 height 31
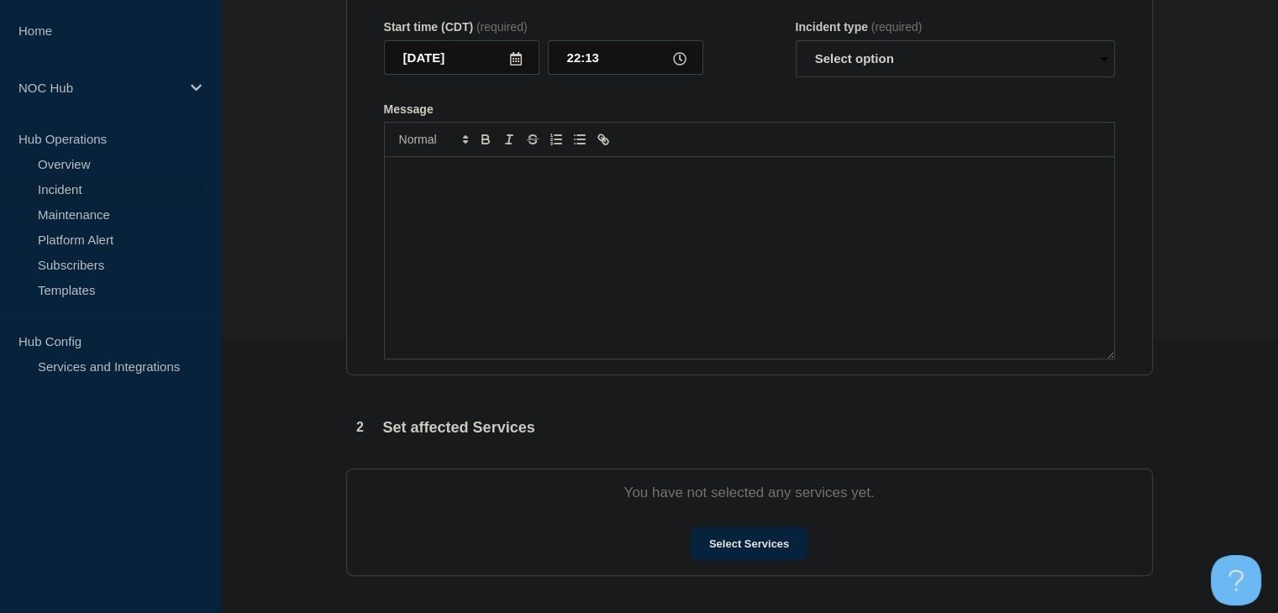
type input "GA100 Flint | Network Circuit Incident | Customers Affected"
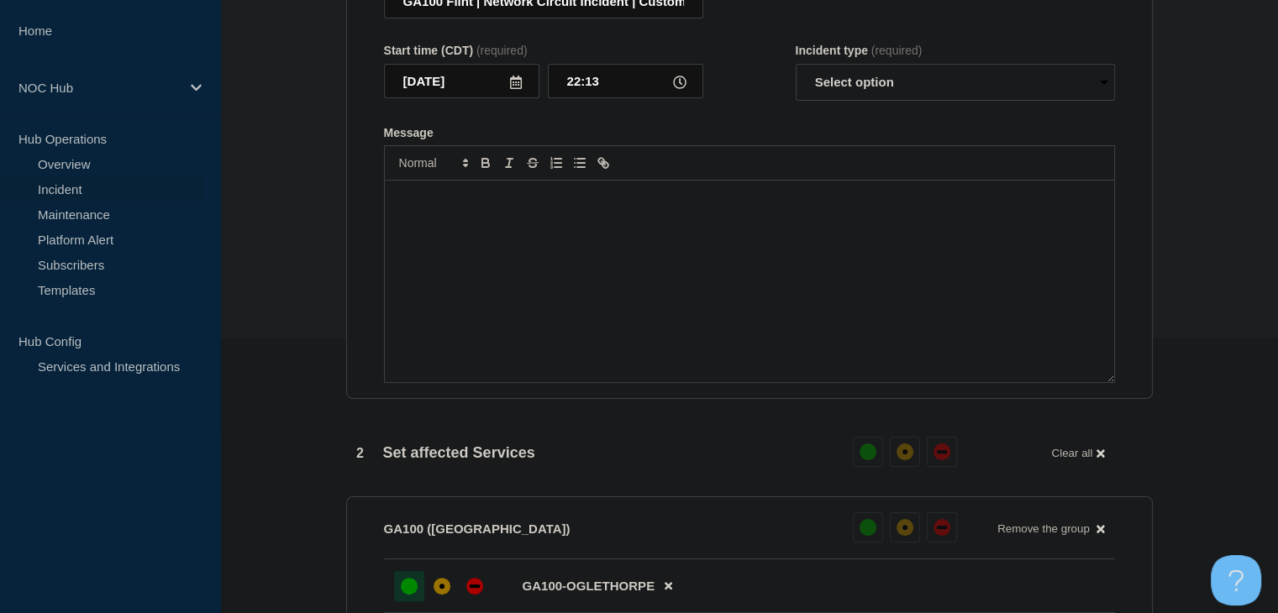
click at [711, 295] on div "Message" at bounding box center [749, 282] width 729 height 202
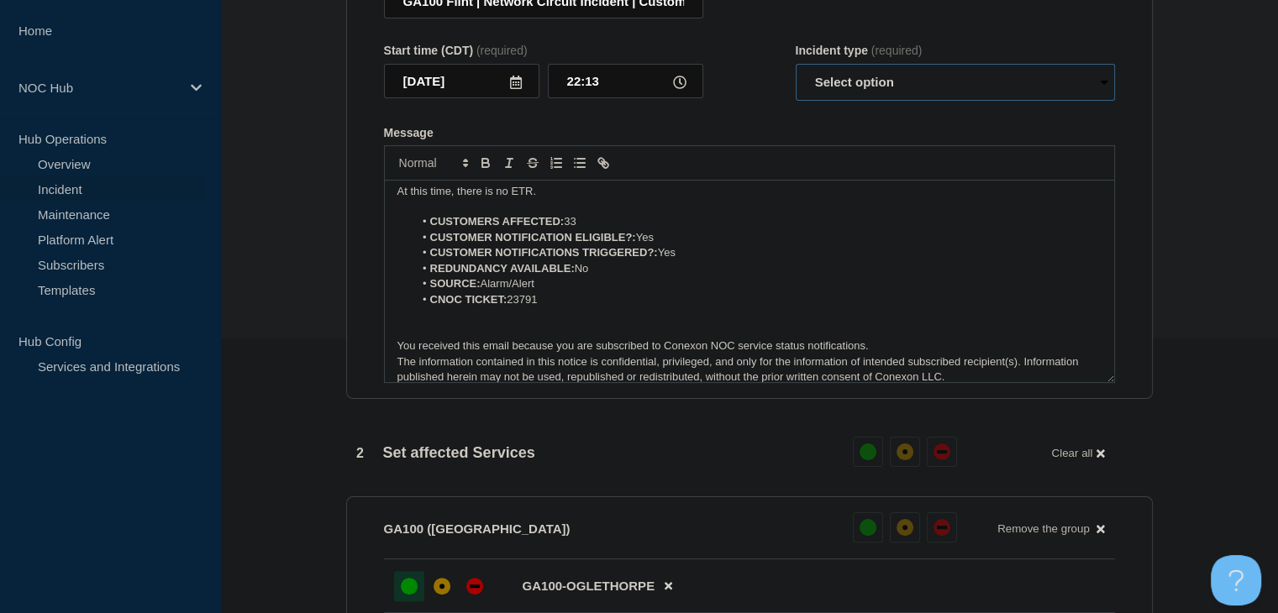
click at [838, 99] on select "Select option Investigating Identified Monitoring Resolved" at bounding box center [955, 82] width 319 height 37
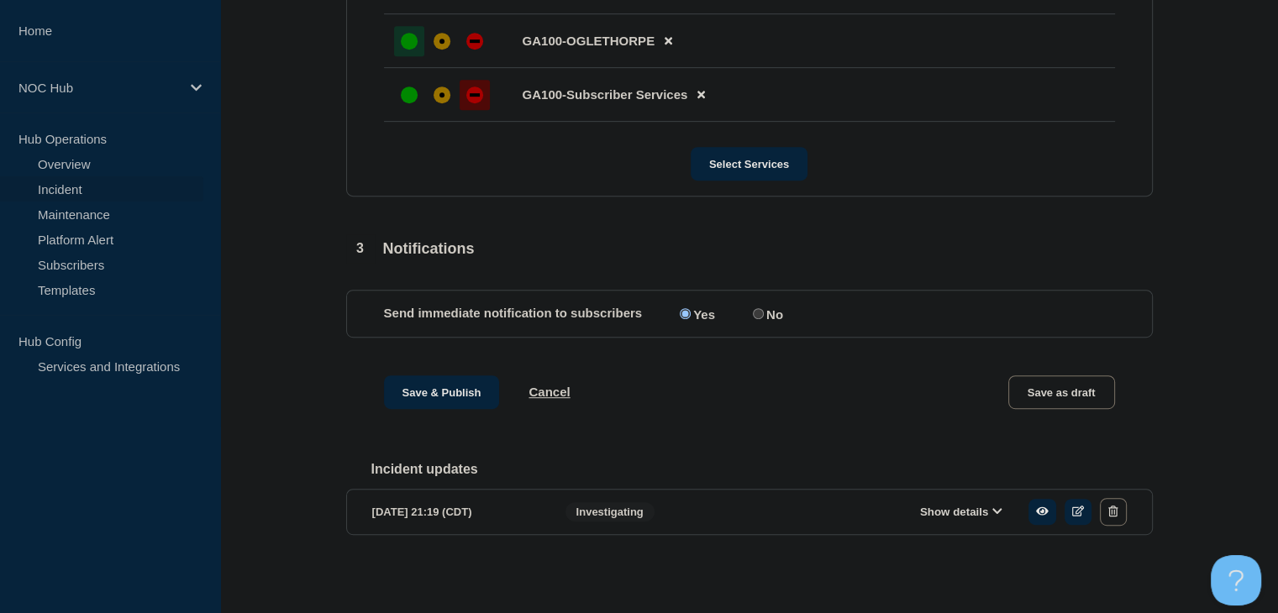
scroll to position [249, 0]
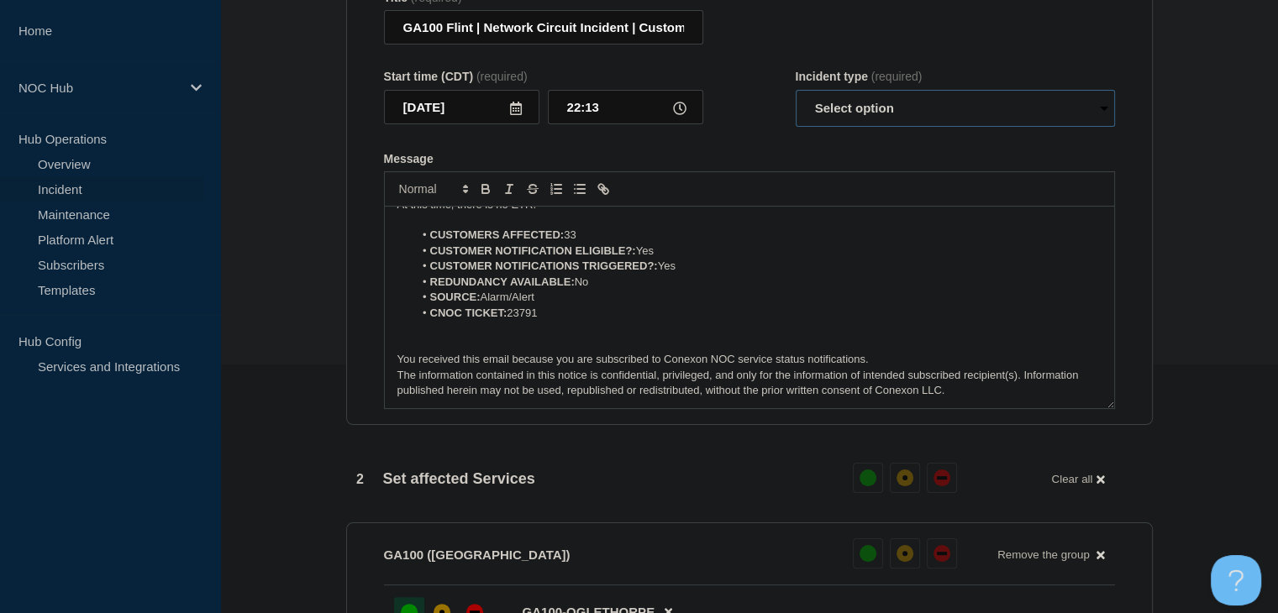
click at [875, 119] on select "Select option Investigating Identified Monitoring Resolved" at bounding box center [955, 108] width 319 height 37
select select "investigating"
click at [796, 100] on select "Select option Investigating Identified Monitoring Resolved" at bounding box center [955, 108] width 319 height 37
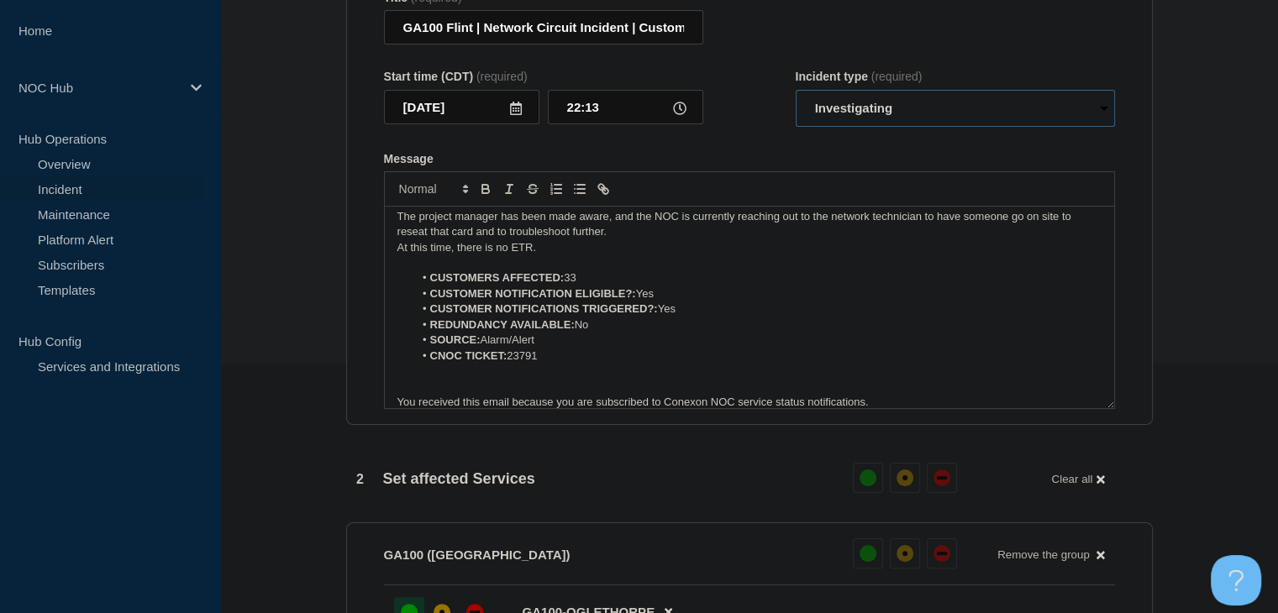
scroll to position [0, 0]
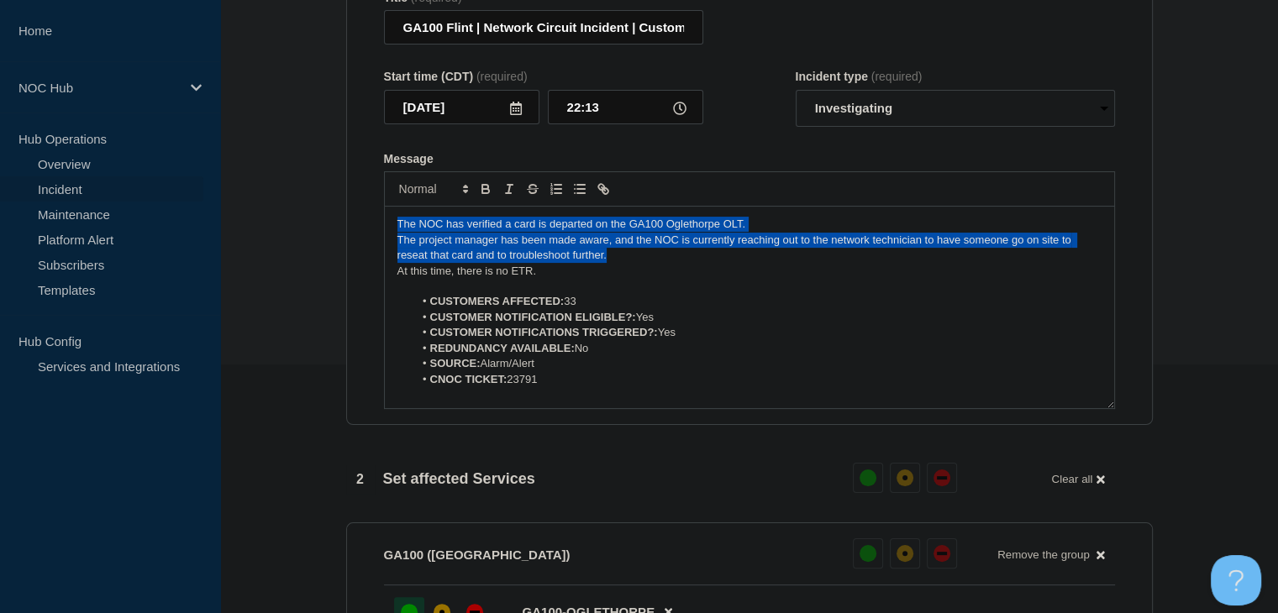
drag, startPoint x: 638, startPoint y: 263, endPoint x: 340, endPoint y: 209, distance: 303.2
click at [340, 209] on div "1 Provide details Title (required) GA100 Flint | Network Circuit Incident | Cus…" at bounding box center [749, 539] width 826 height 1240
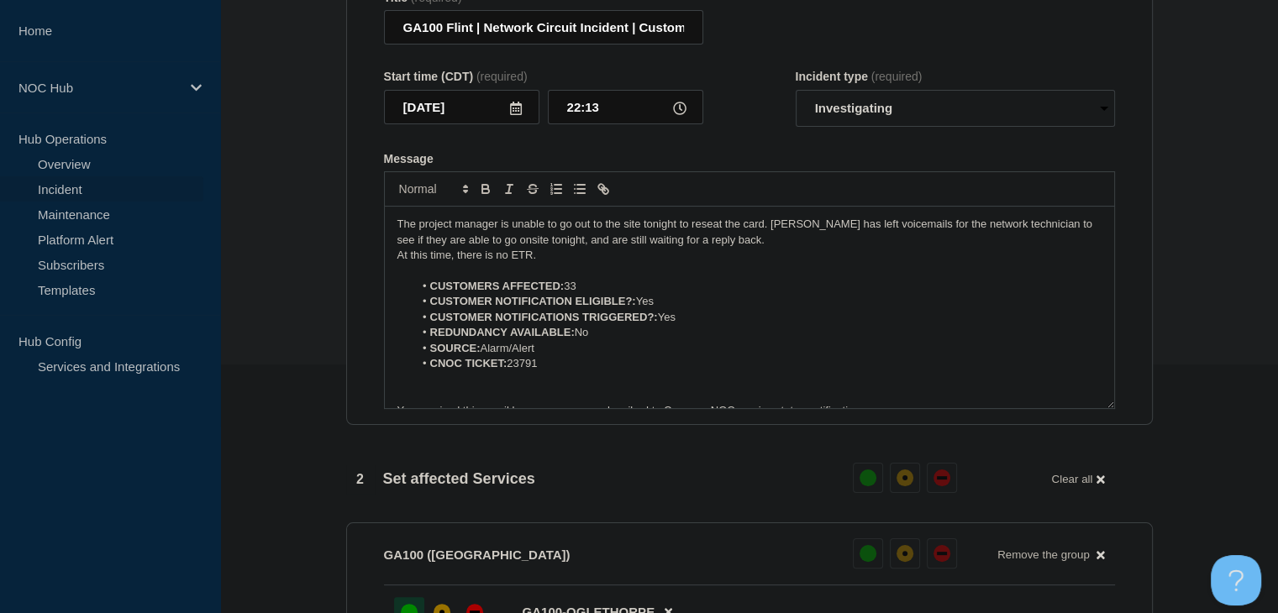
click at [582, 294] on li "CUSTOMERS AFFECTED: 33" at bounding box center [757, 286] width 688 height 15
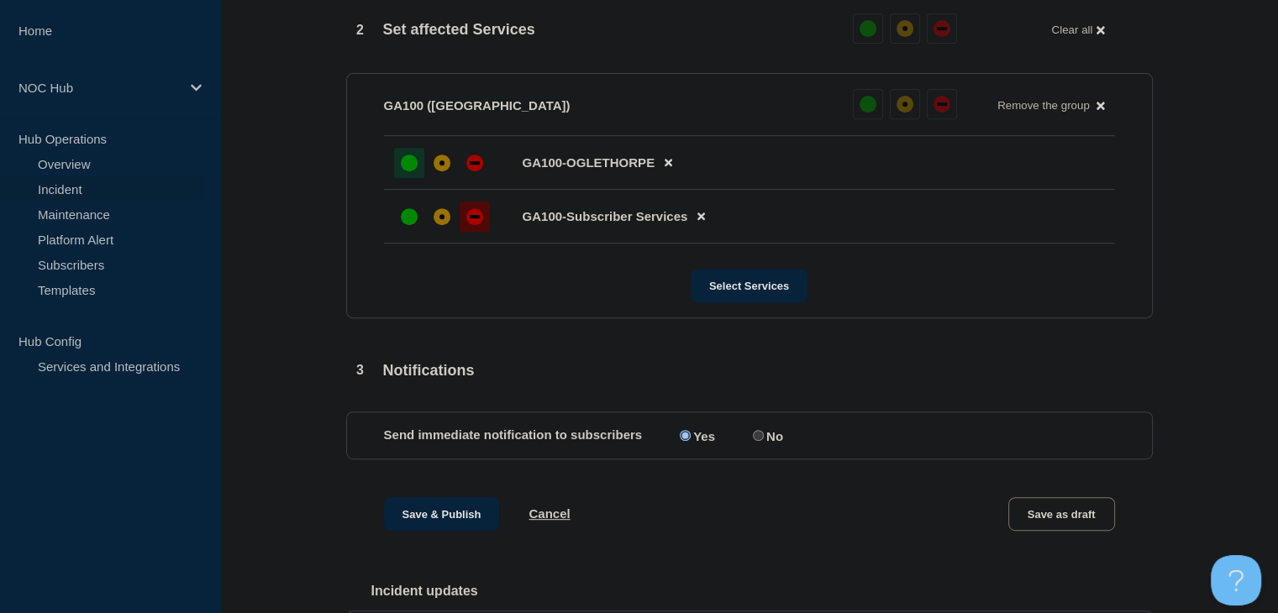
scroll to position [837, 0]
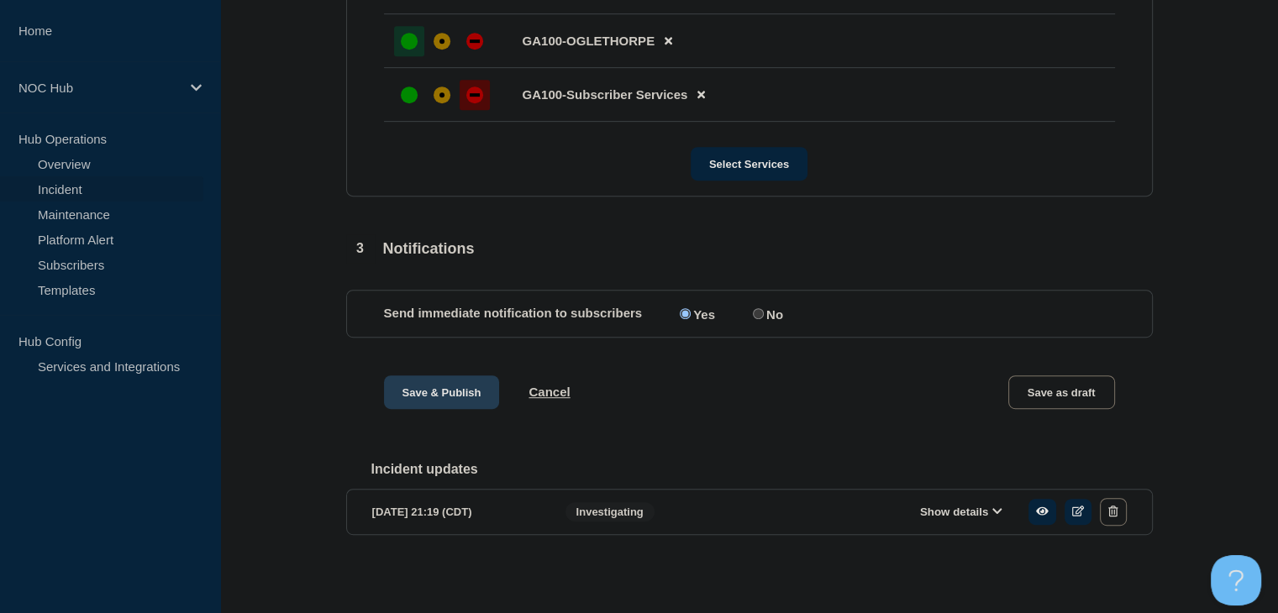
click at [466, 384] on button "Save & Publish" at bounding box center [442, 393] width 116 height 34
